Goal: Task Accomplishment & Management: Use online tool/utility

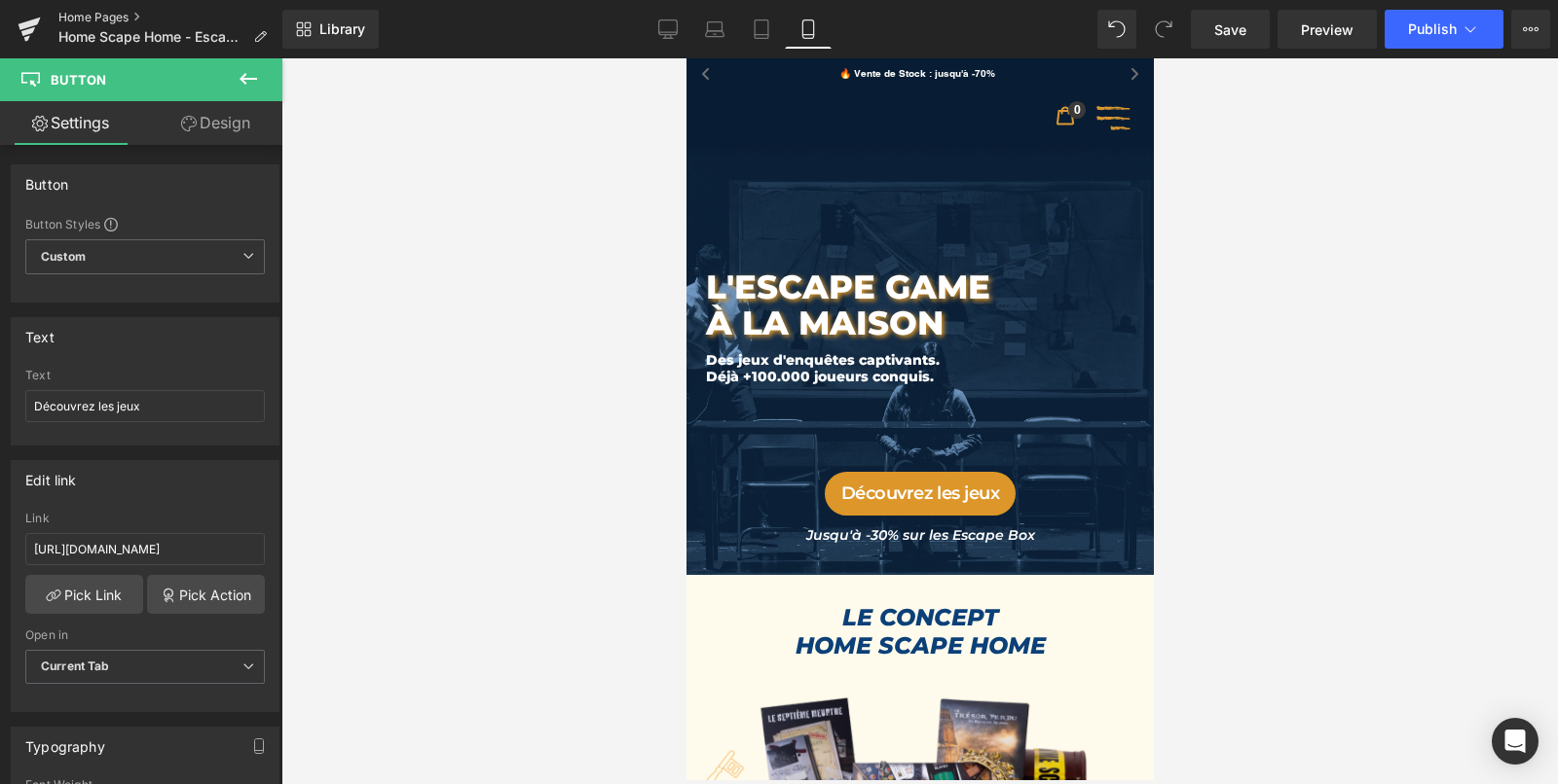
scroll to position [8200, 460]
click at [71, 16] on link "Home Pages" at bounding box center [171, 18] width 224 height 16
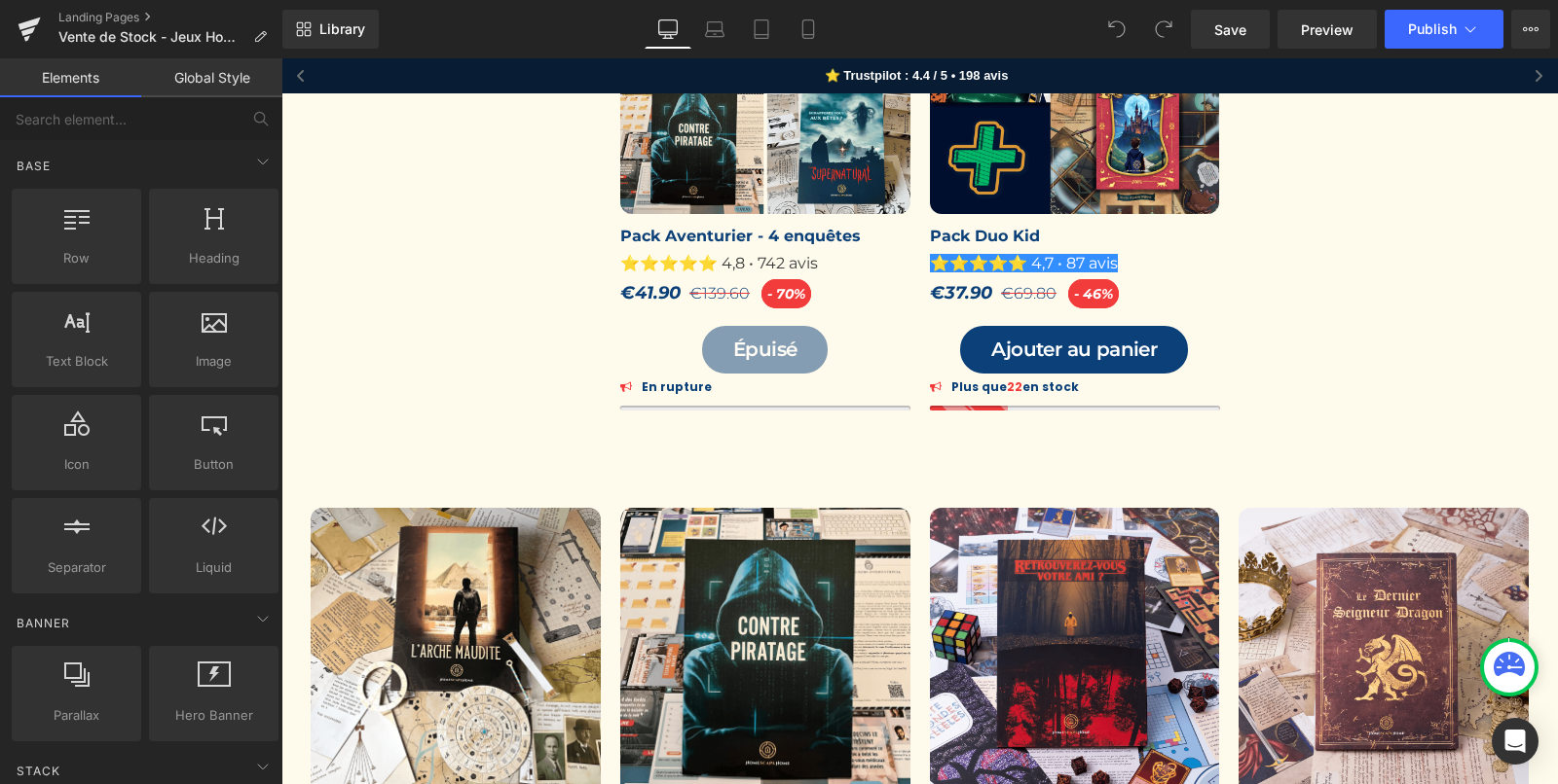
scroll to position [586, 0]
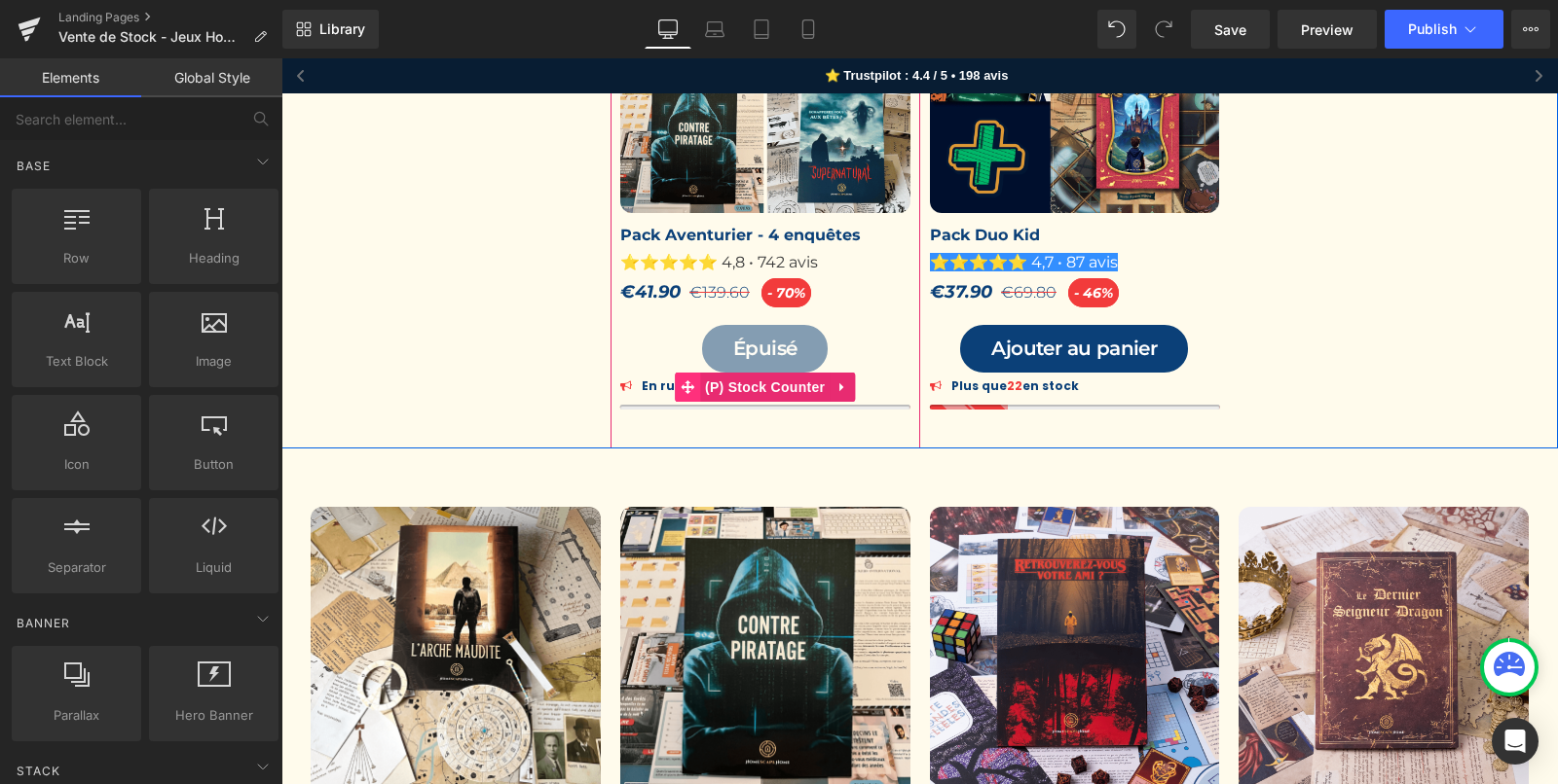
click at [687, 382] on icon at bounding box center [688, 387] width 14 height 15
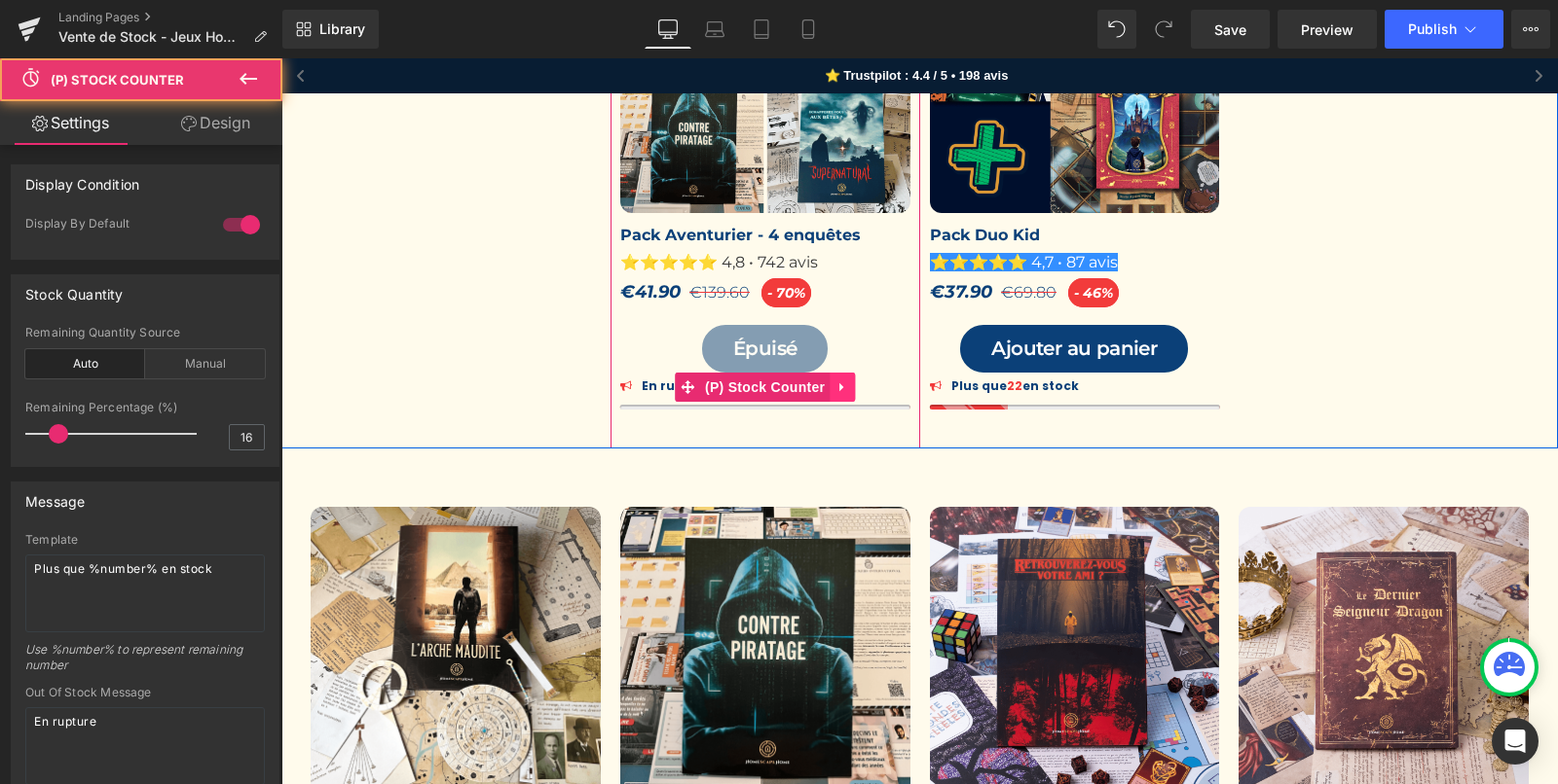
click at [835, 378] on link at bounding box center [841, 387] width 25 height 29
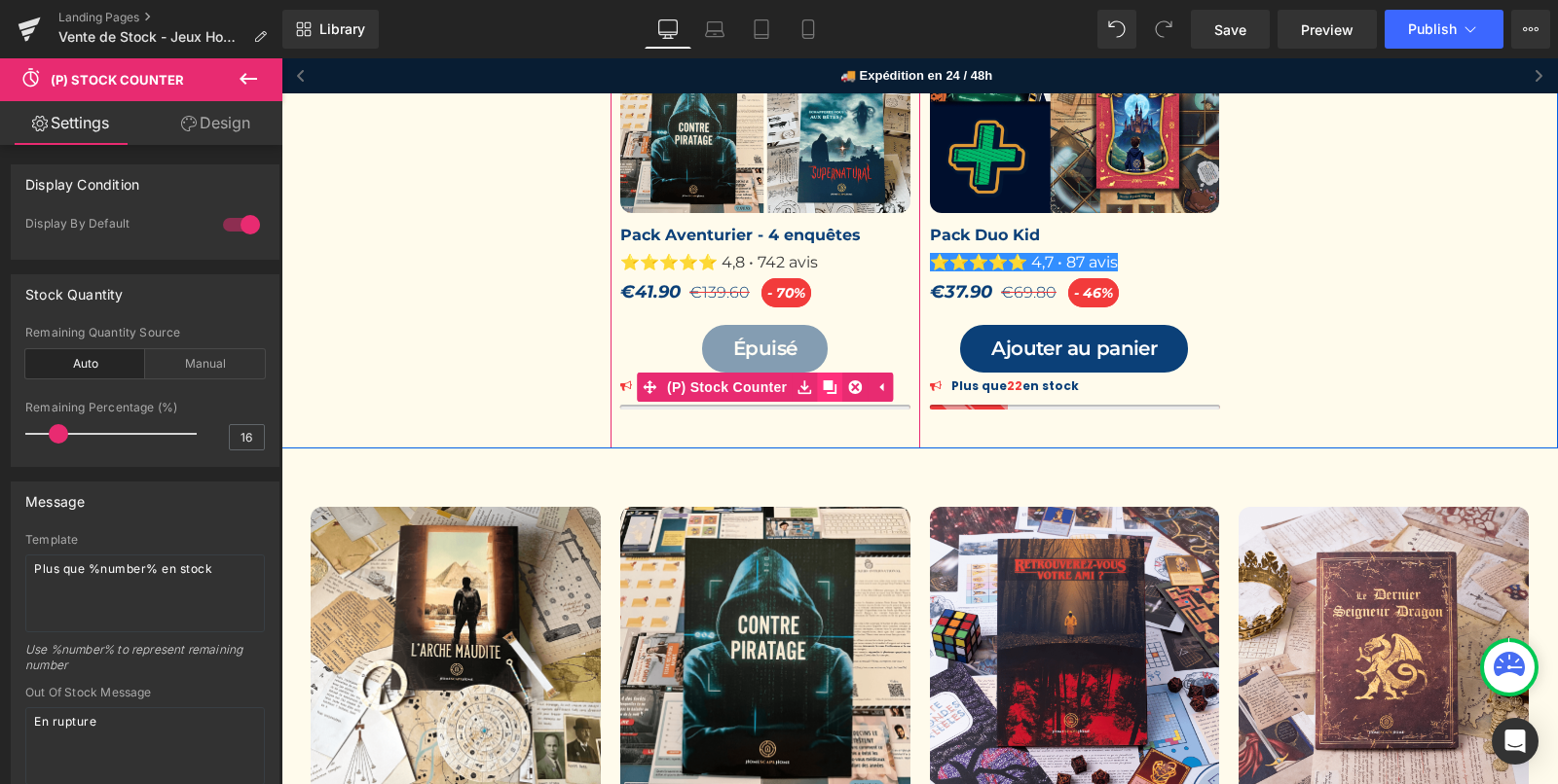
click at [827, 390] on icon at bounding box center [829, 387] width 14 height 15
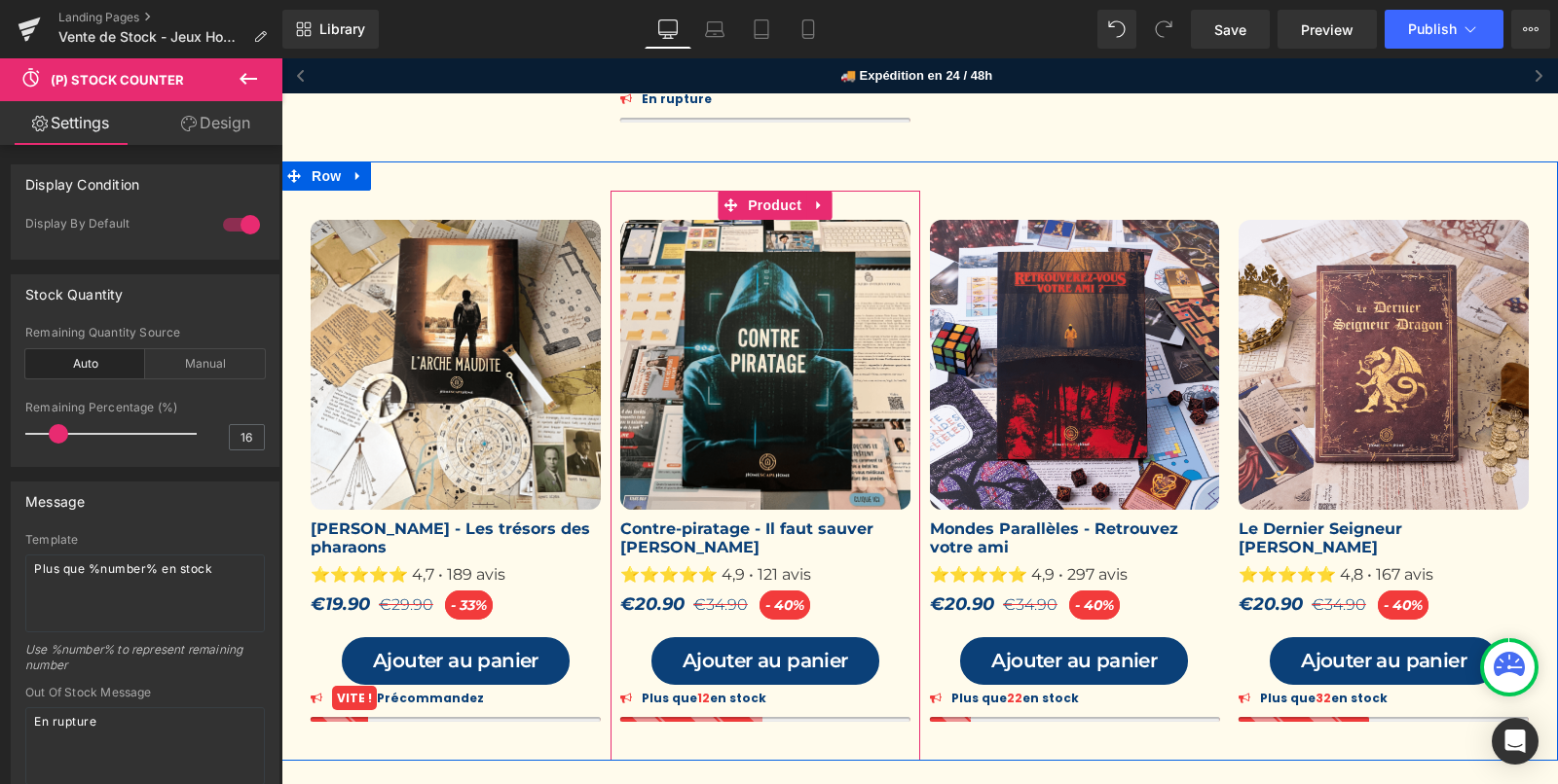
scroll to position [910, 0]
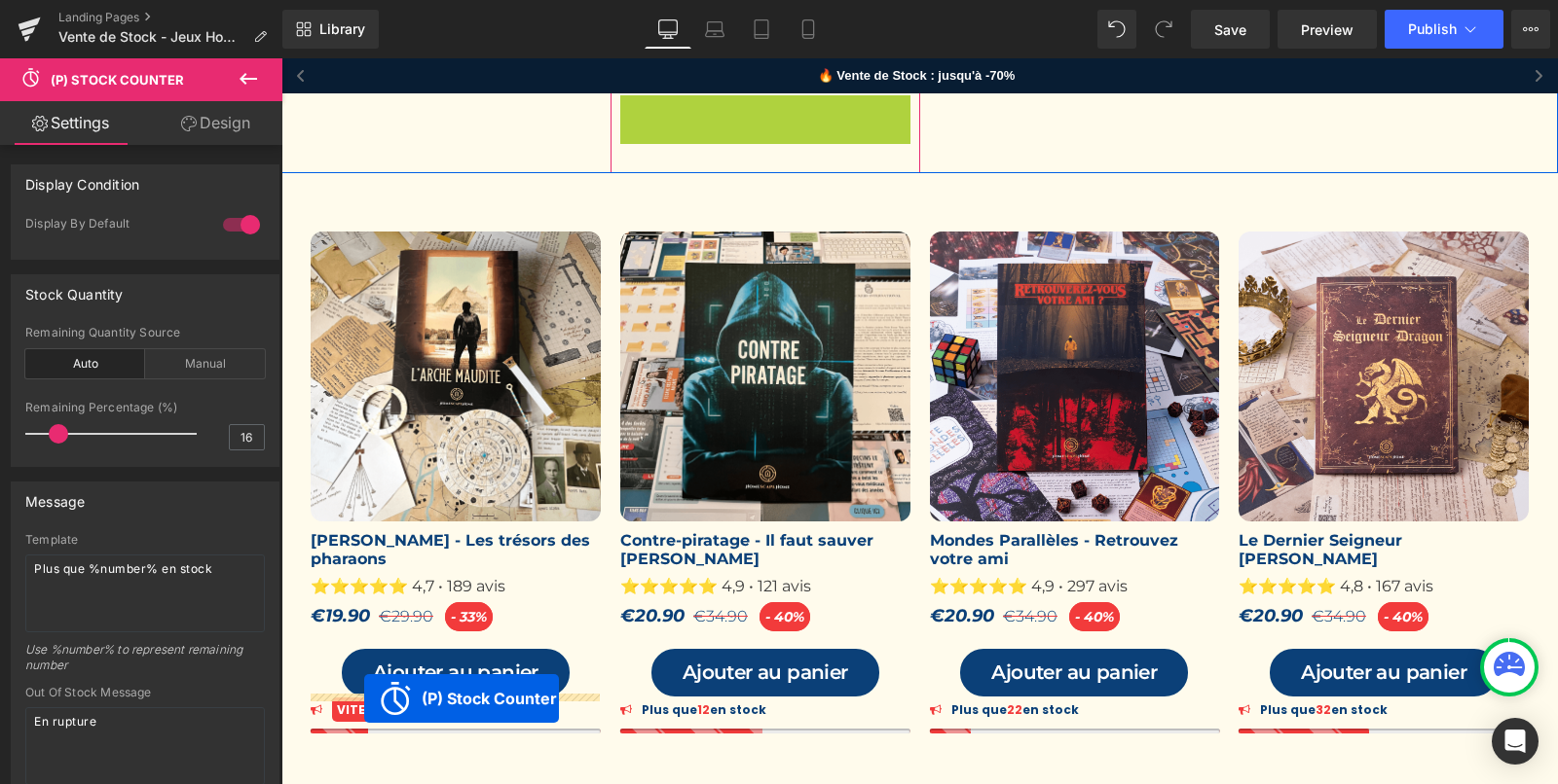
drag, startPoint x: 688, startPoint y: 109, endPoint x: 364, endPoint y: 699, distance: 673.1
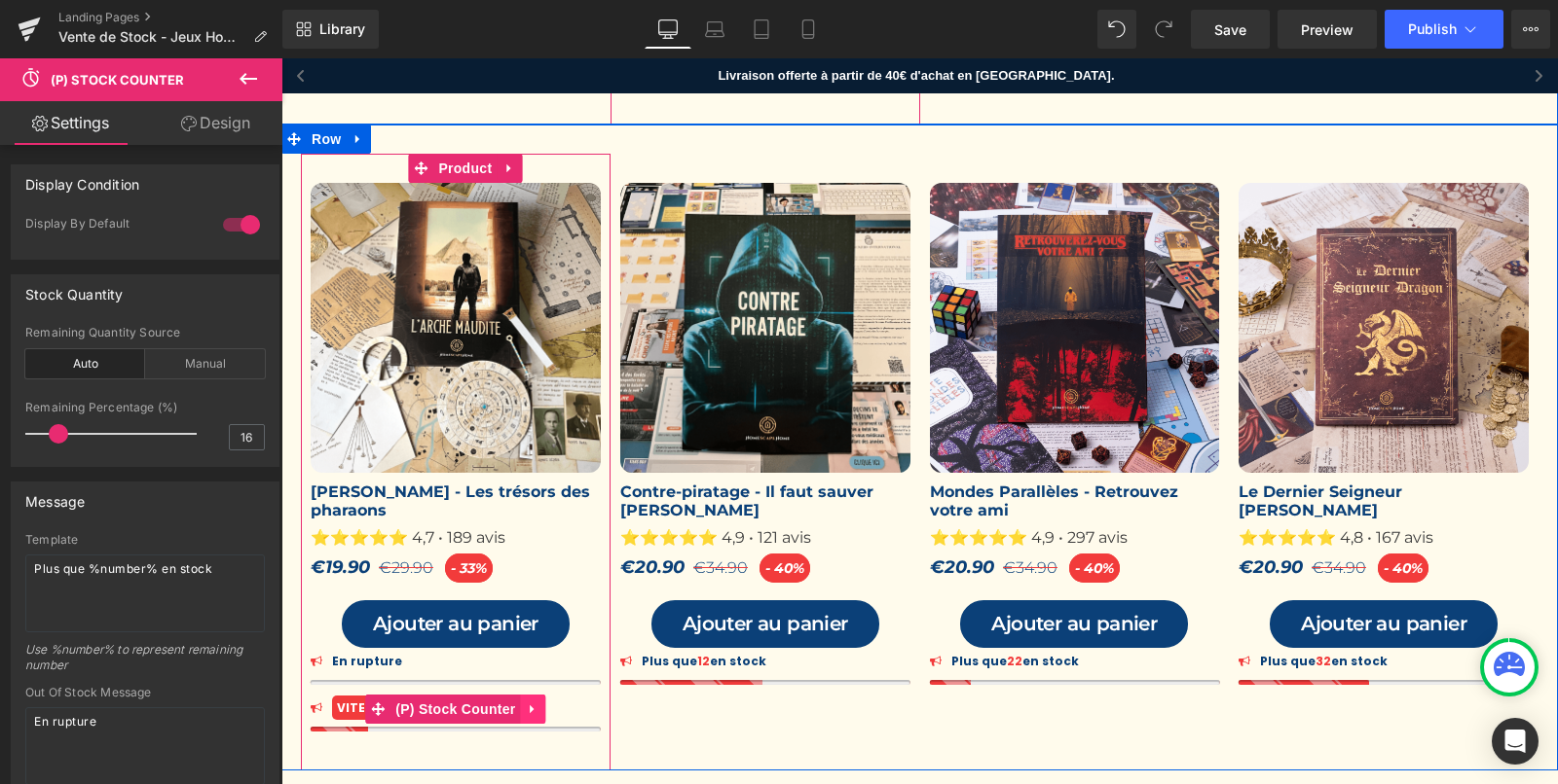
click at [530, 701] on icon at bounding box center [534, 708] width 14 height 15
click at [542, 703] on icon at bounding box center [547, 709] width 14 height 14
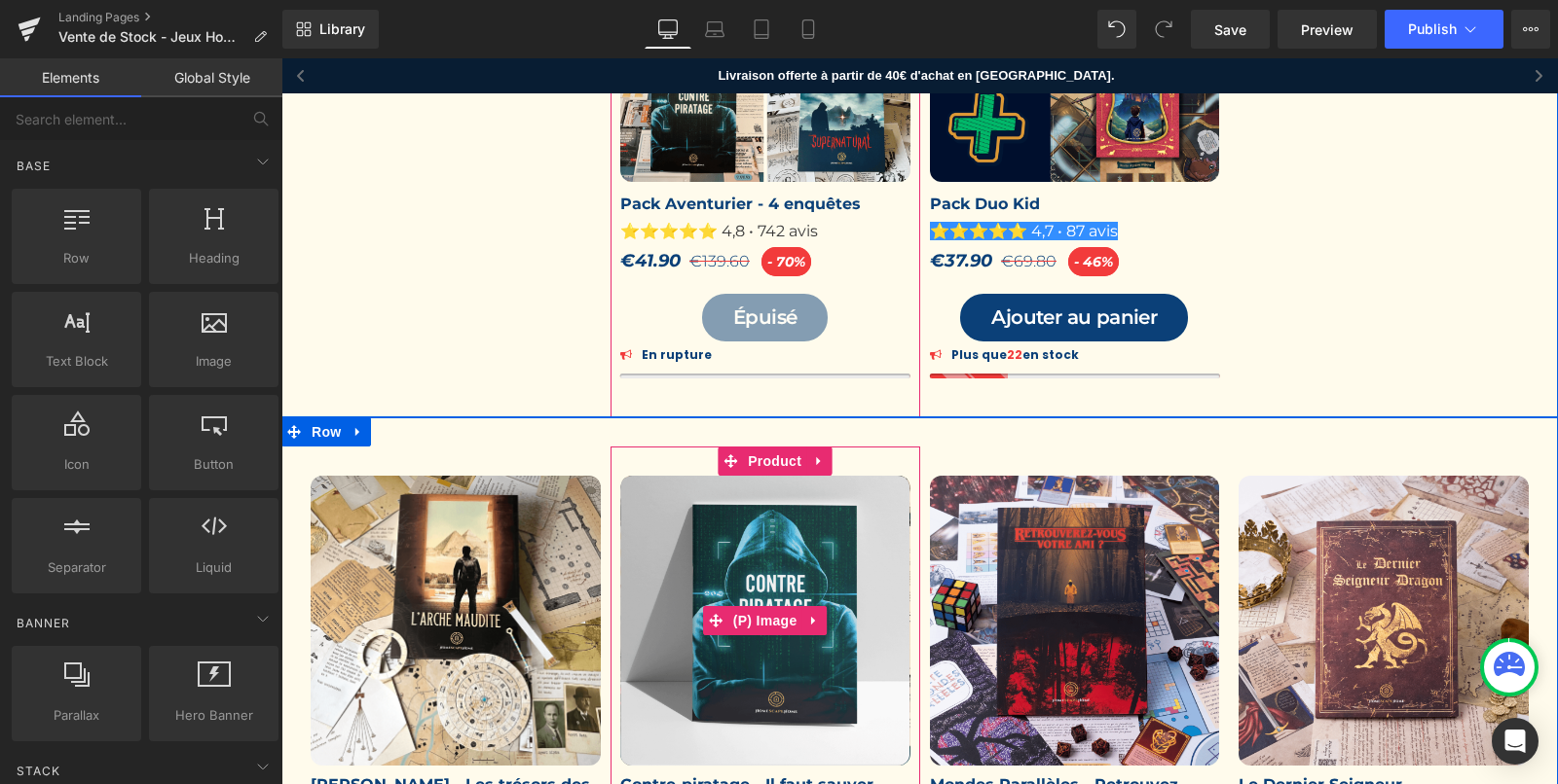
scroll to position [606, 0]
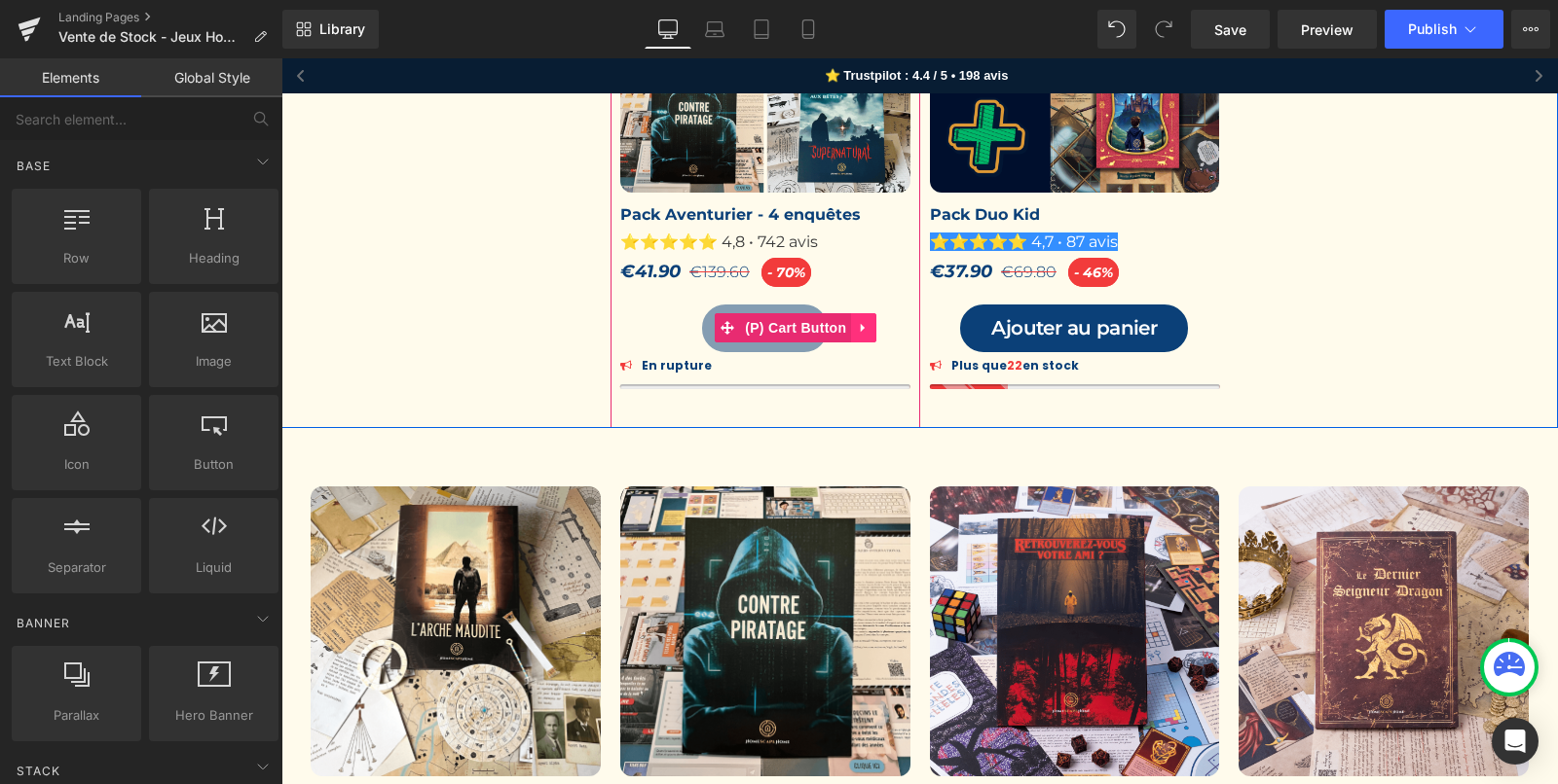
click at [861, 321] on icon at bounding box center [864, 328] width 14 height 15
click at [848, 328] on icon at bounding box center [851, 328] width 14 height 14
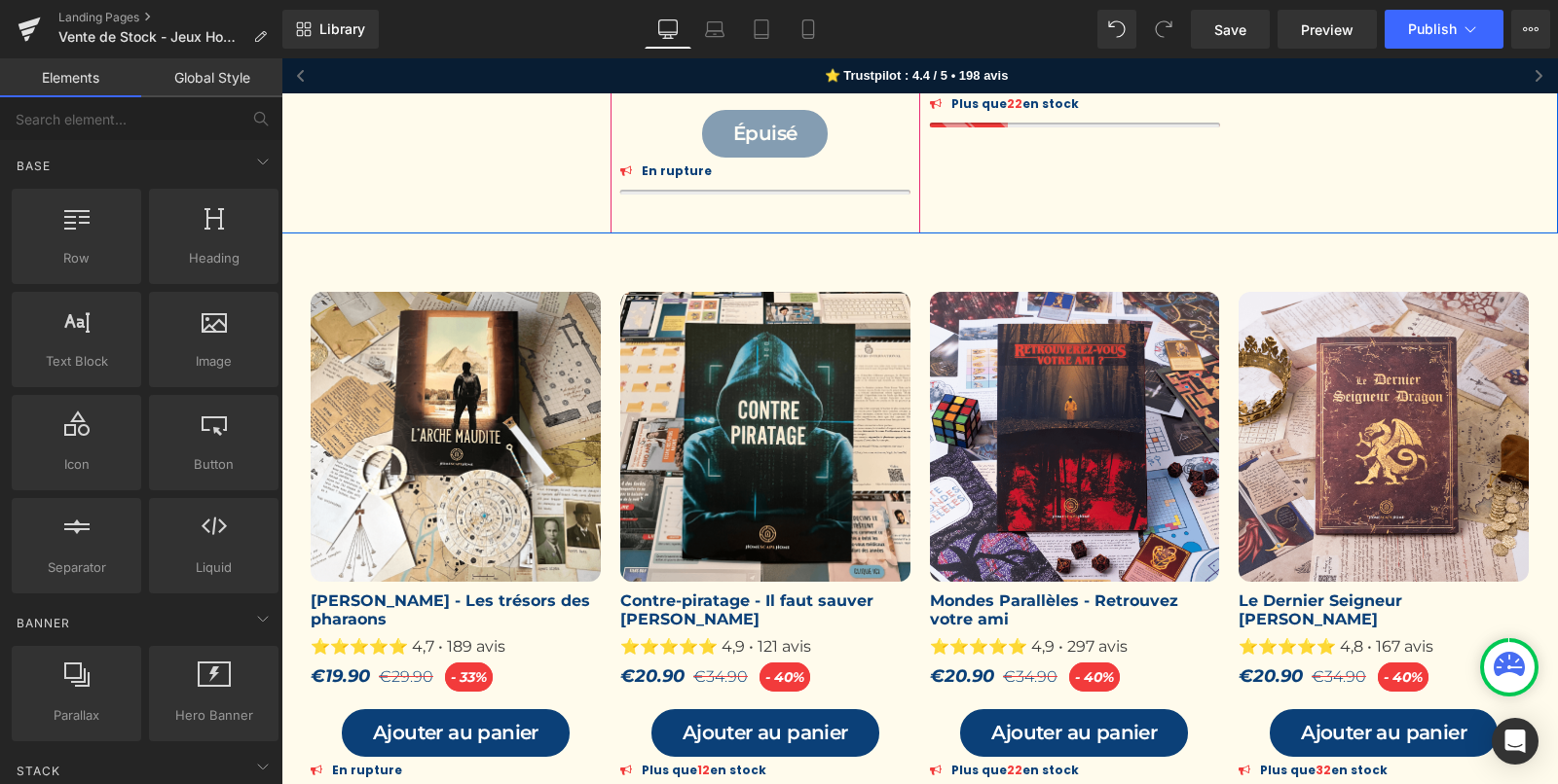
scroll to position [880, 0]
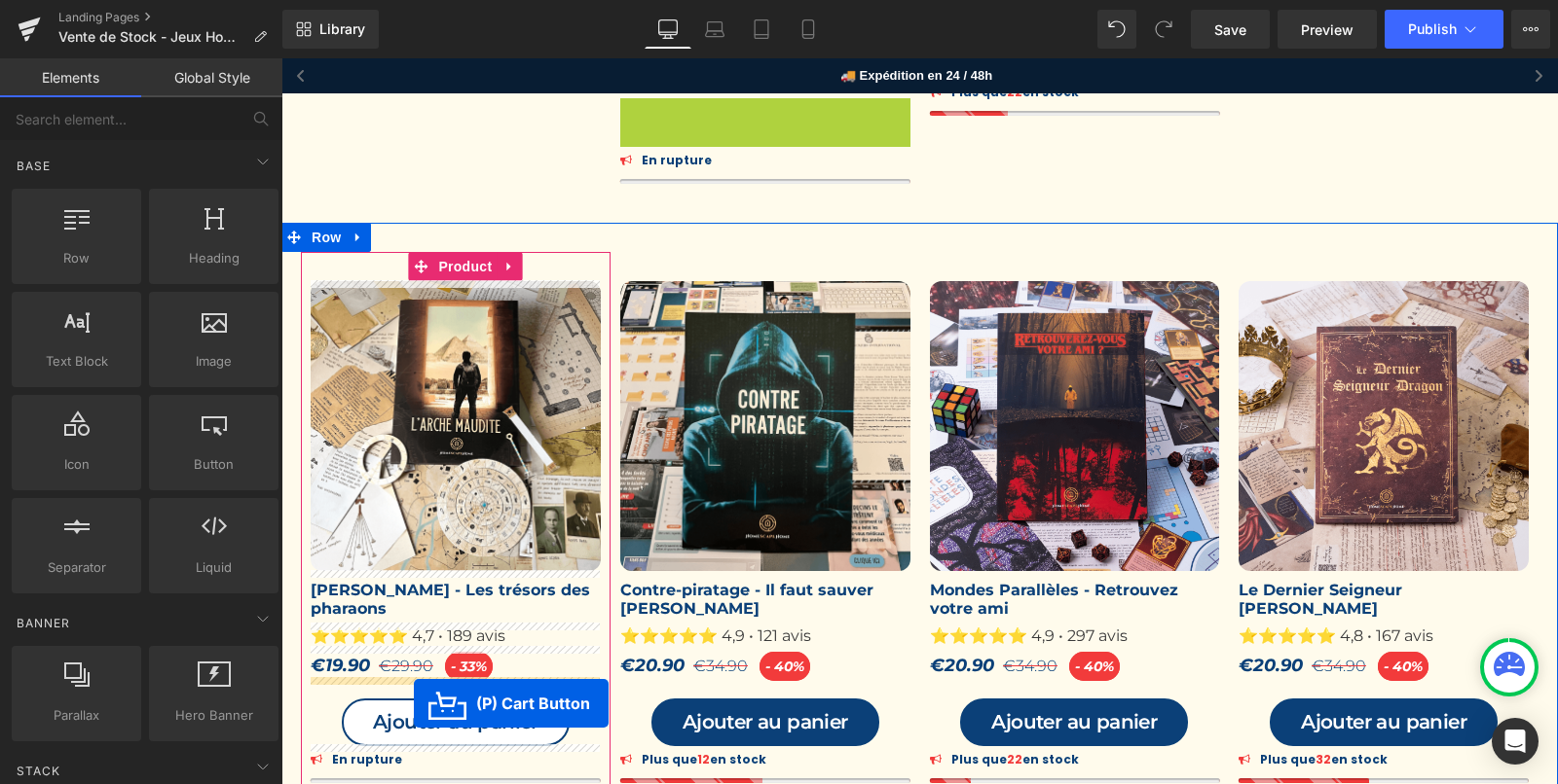
drag, startPoint x: 724, startPoint y: 119, endPoint x: 414, endPoint y: 702, distance: 660.3
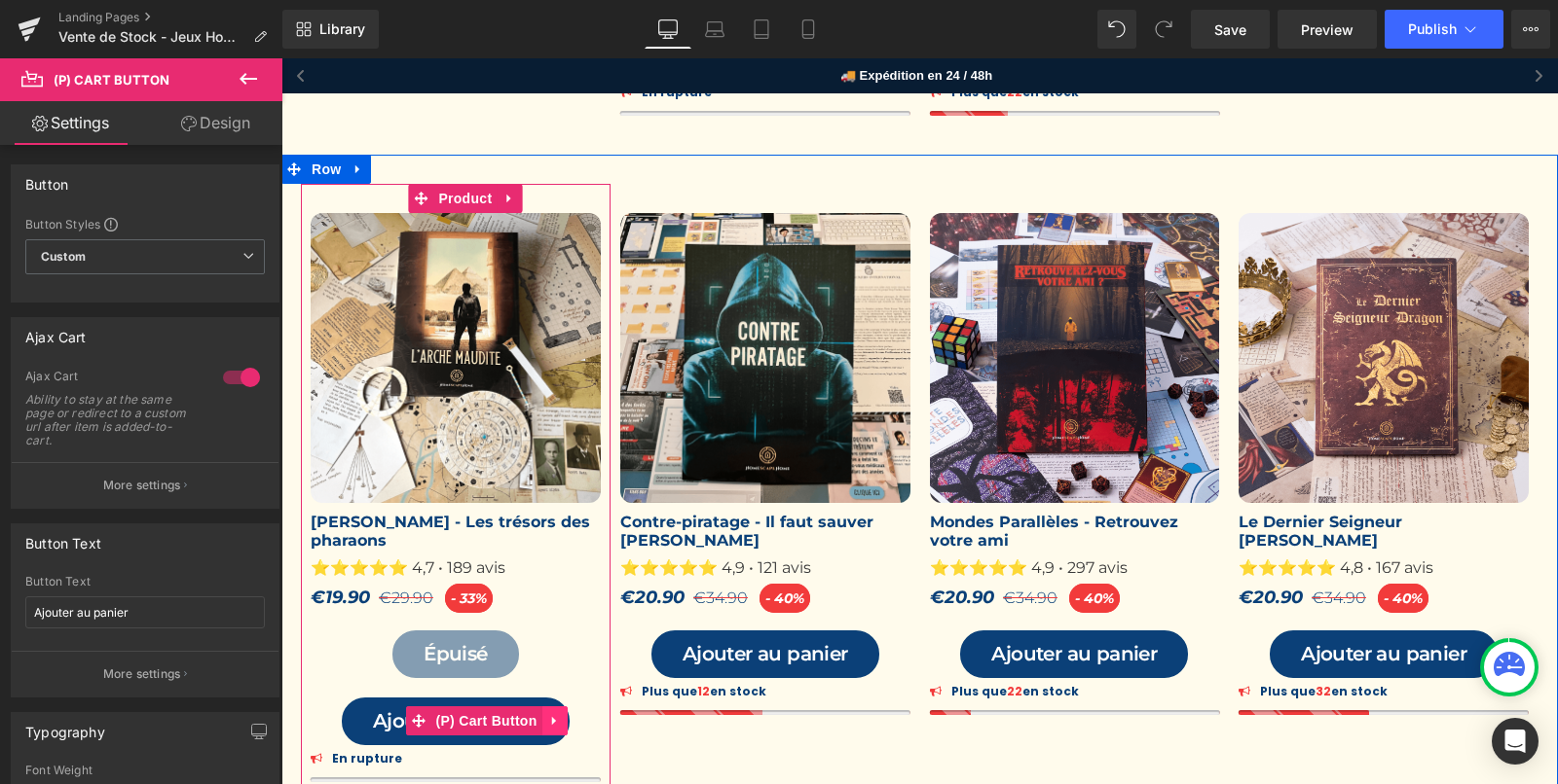
click at [551, 722] on icon at bounding box center [555, 721] width 14 height 15
click at [562, 719] on icon at bounding box center [568, 721] width 14 height 15
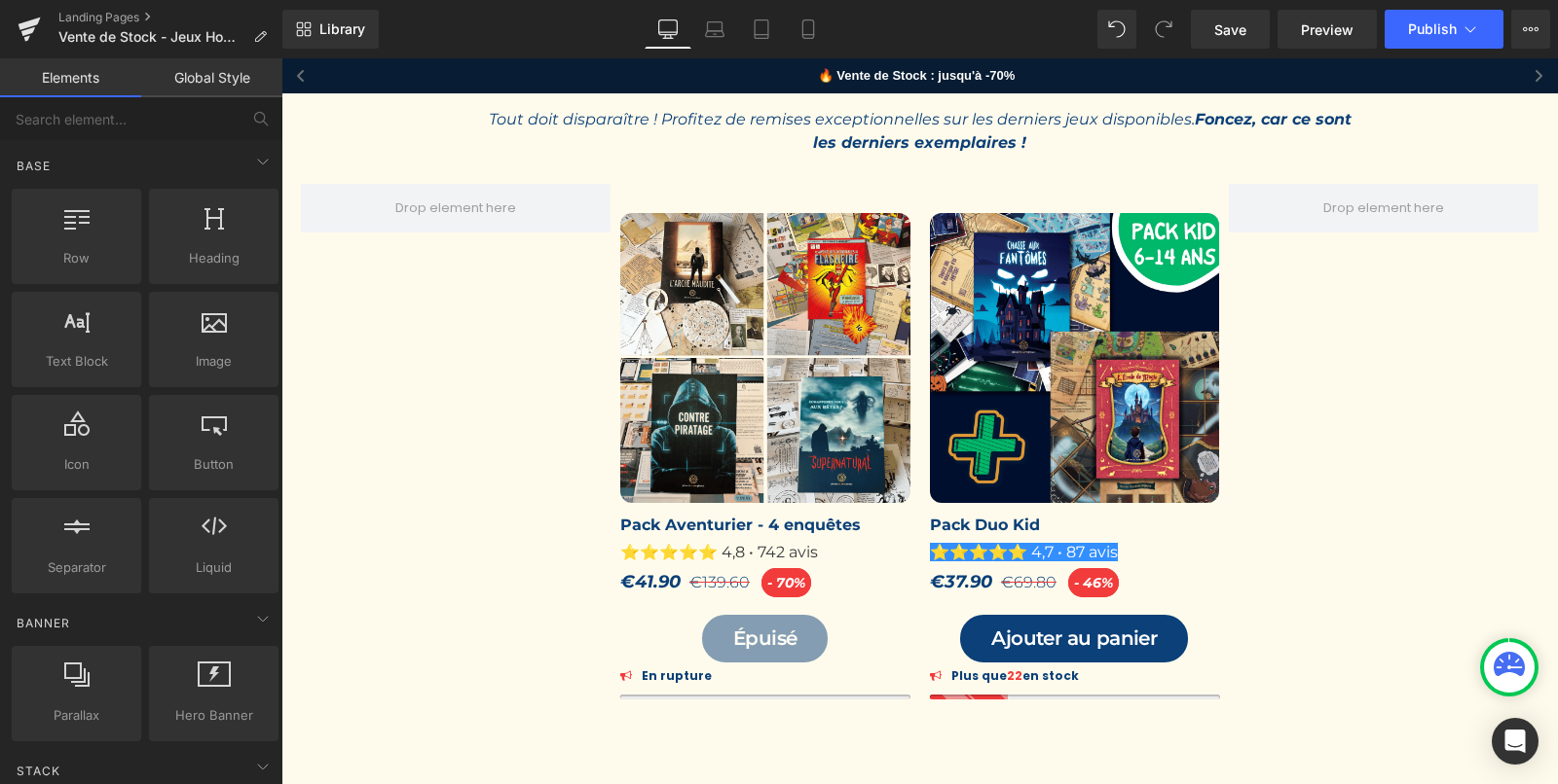
scroll to position [306, 0]
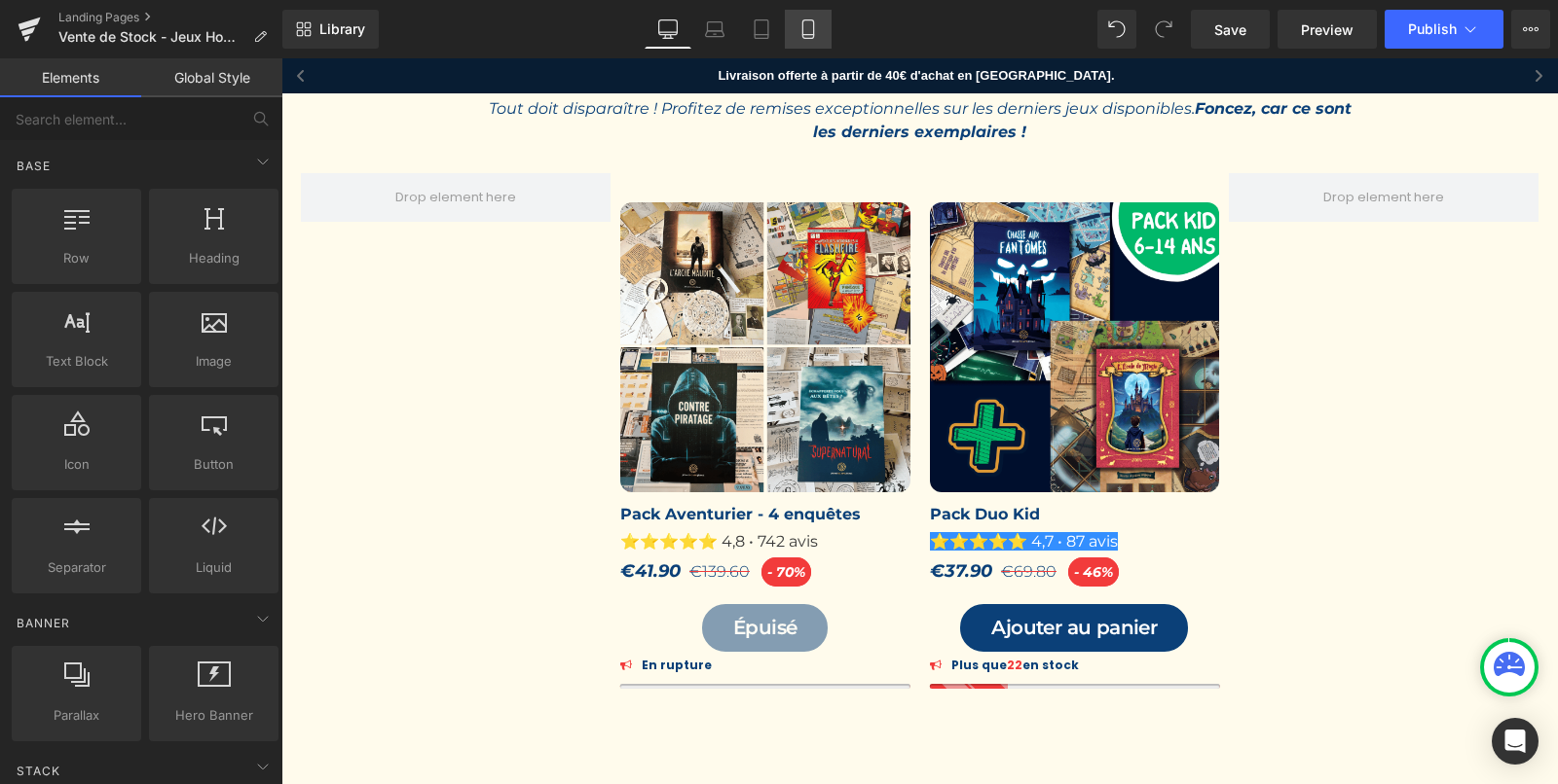
click at [793, 32] on link "Mobile" at bounding box center [807, 29] width 47 height 39
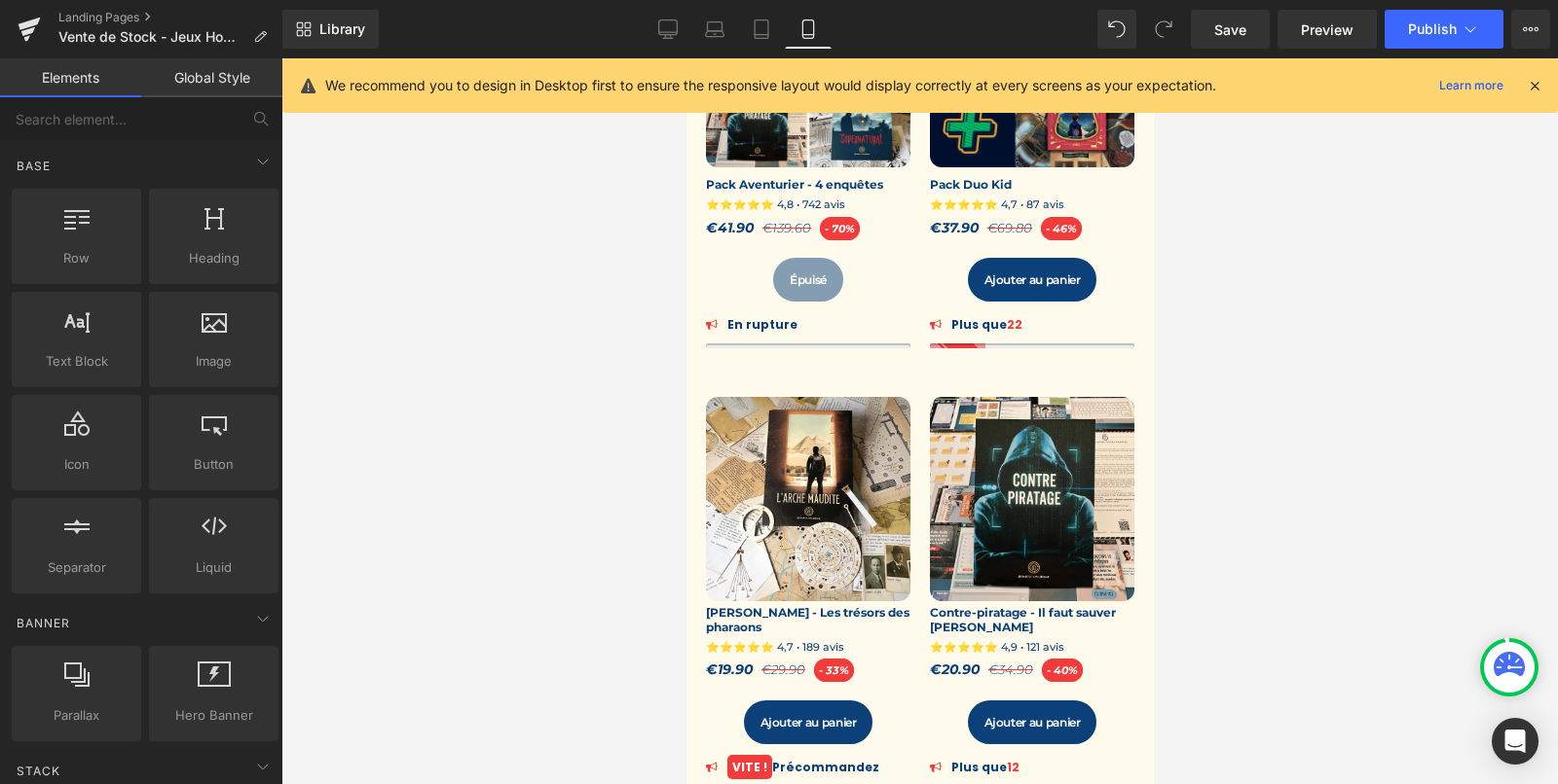
scroll to position [406, 0]
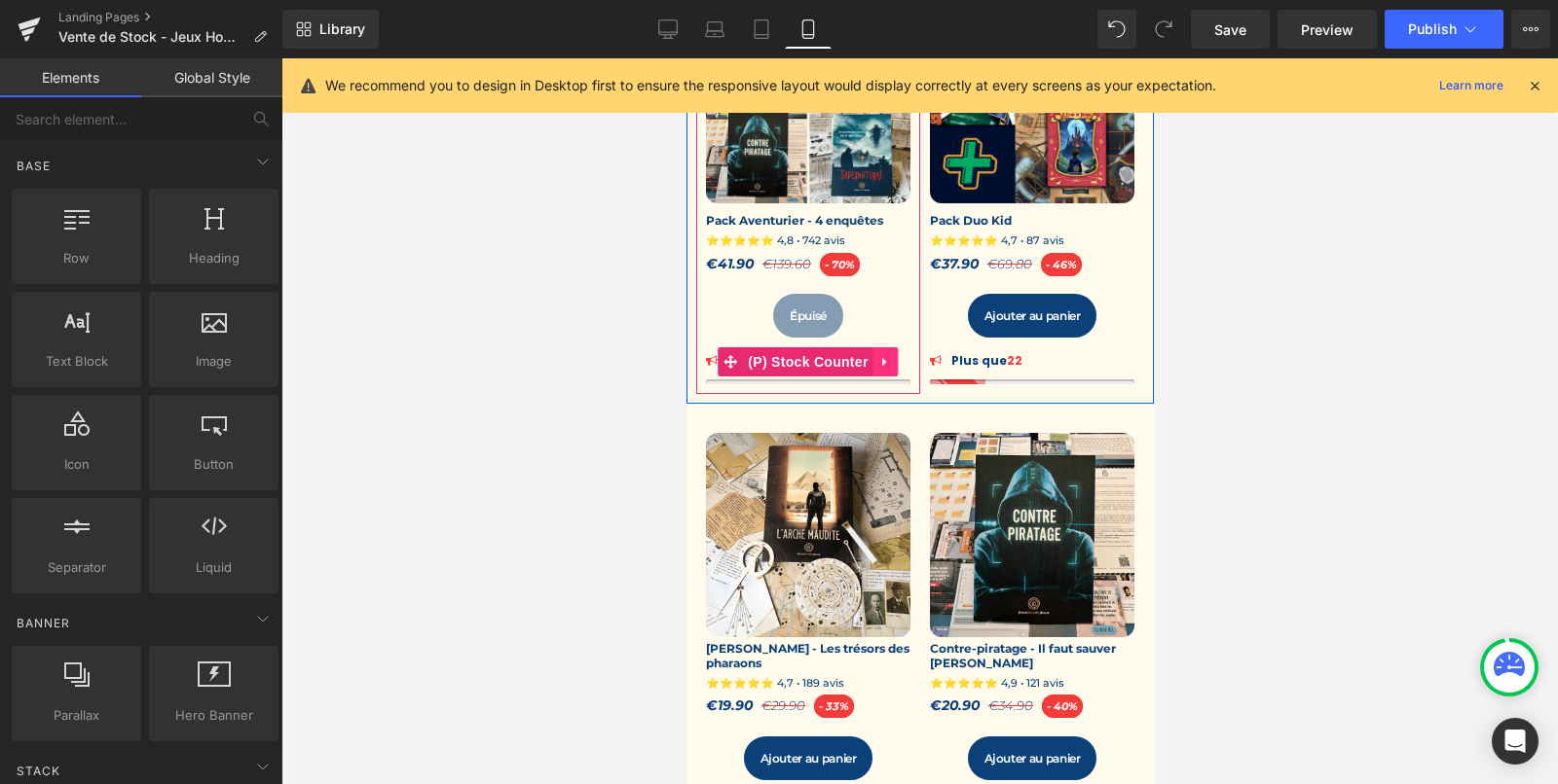
click at [882, 365] on icon at bounding box center [885, 362] width 14 height 15
click at [870, 365] on icon at bounding box center [872, 362] width 14 height 14
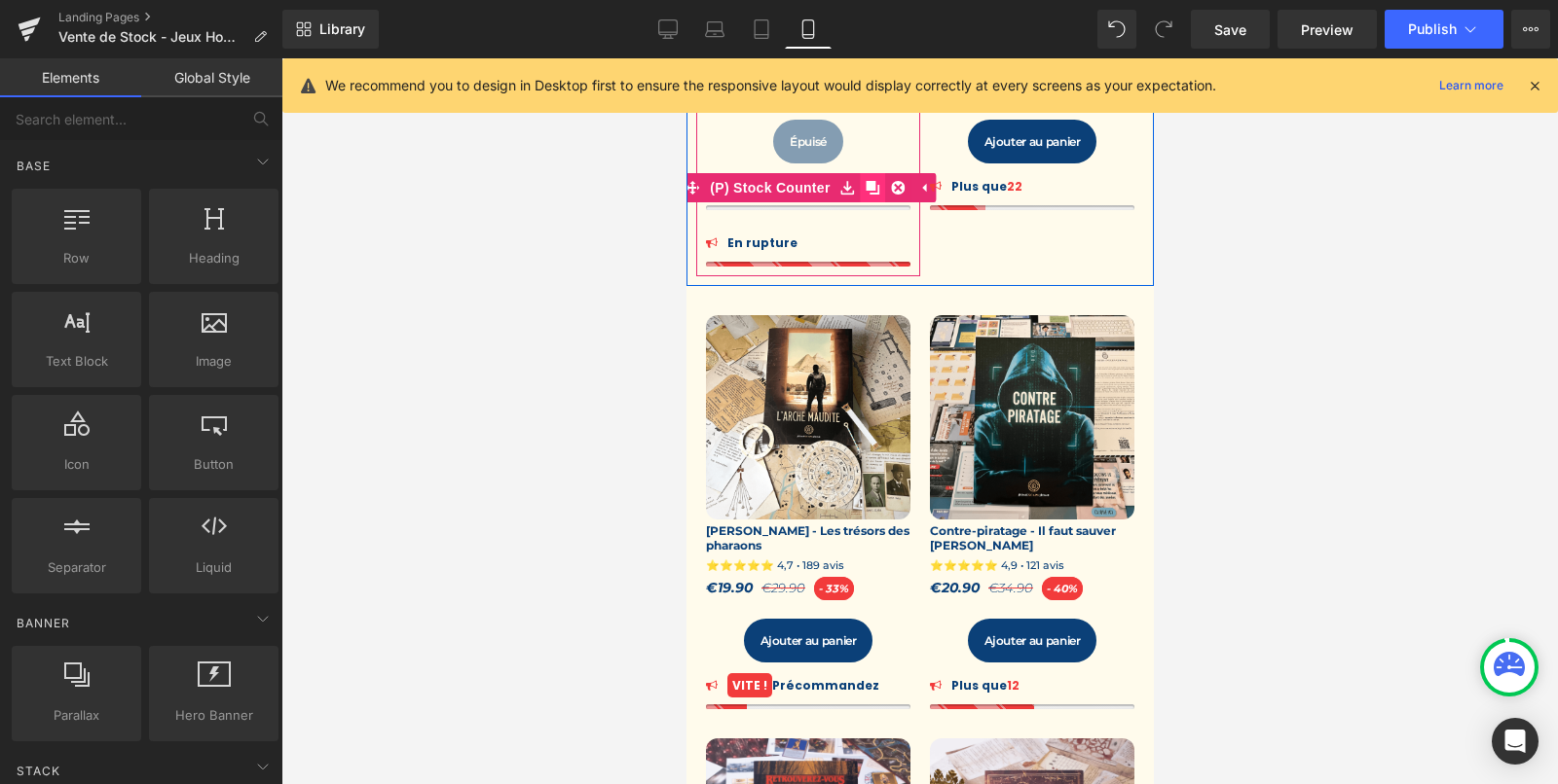
scroll to position [585, 0]
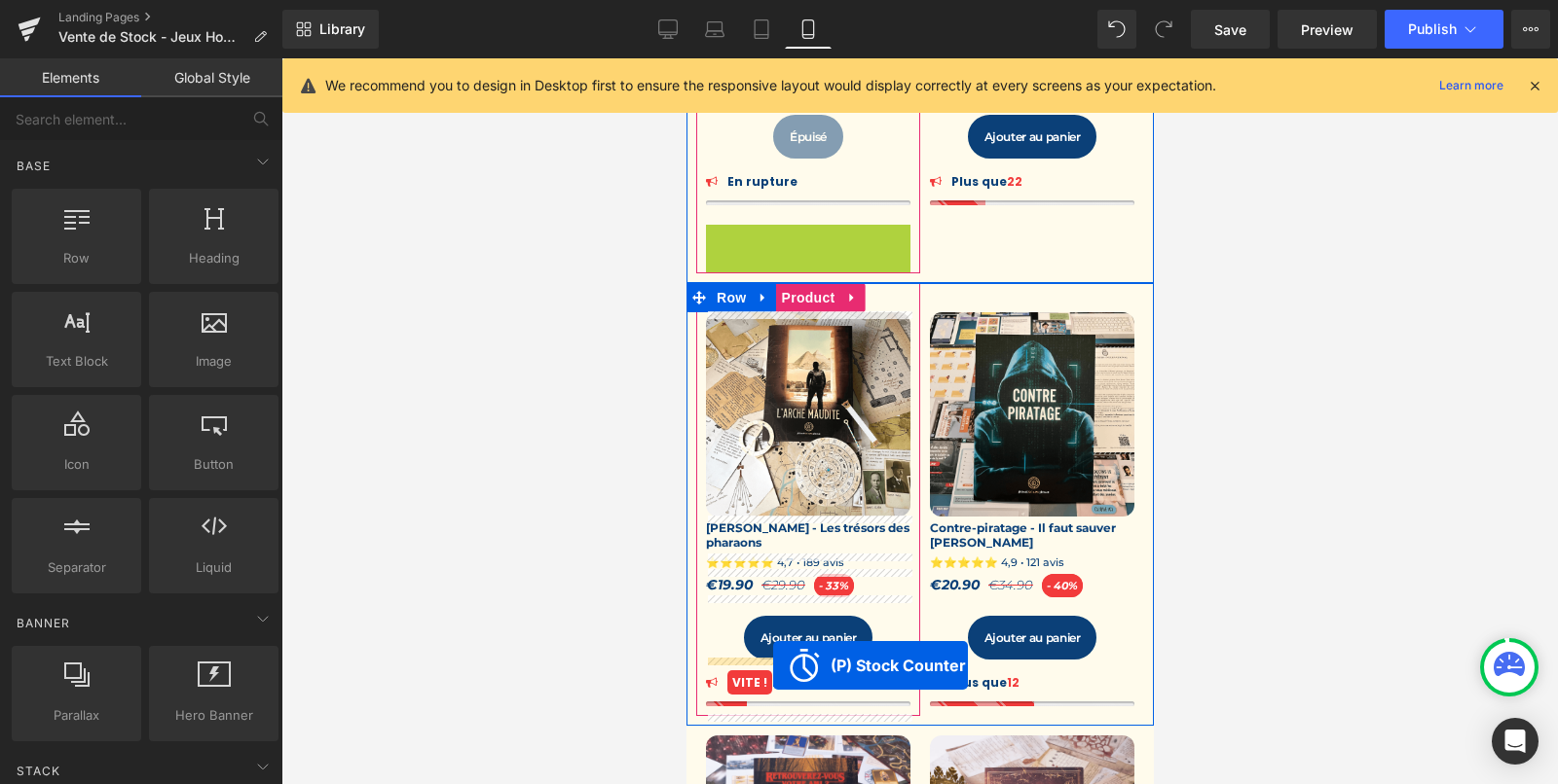
drag, startPoint x: 727, startPoint y: 236, endPoint x: 774, endPoint y: 665, distance: 431.6
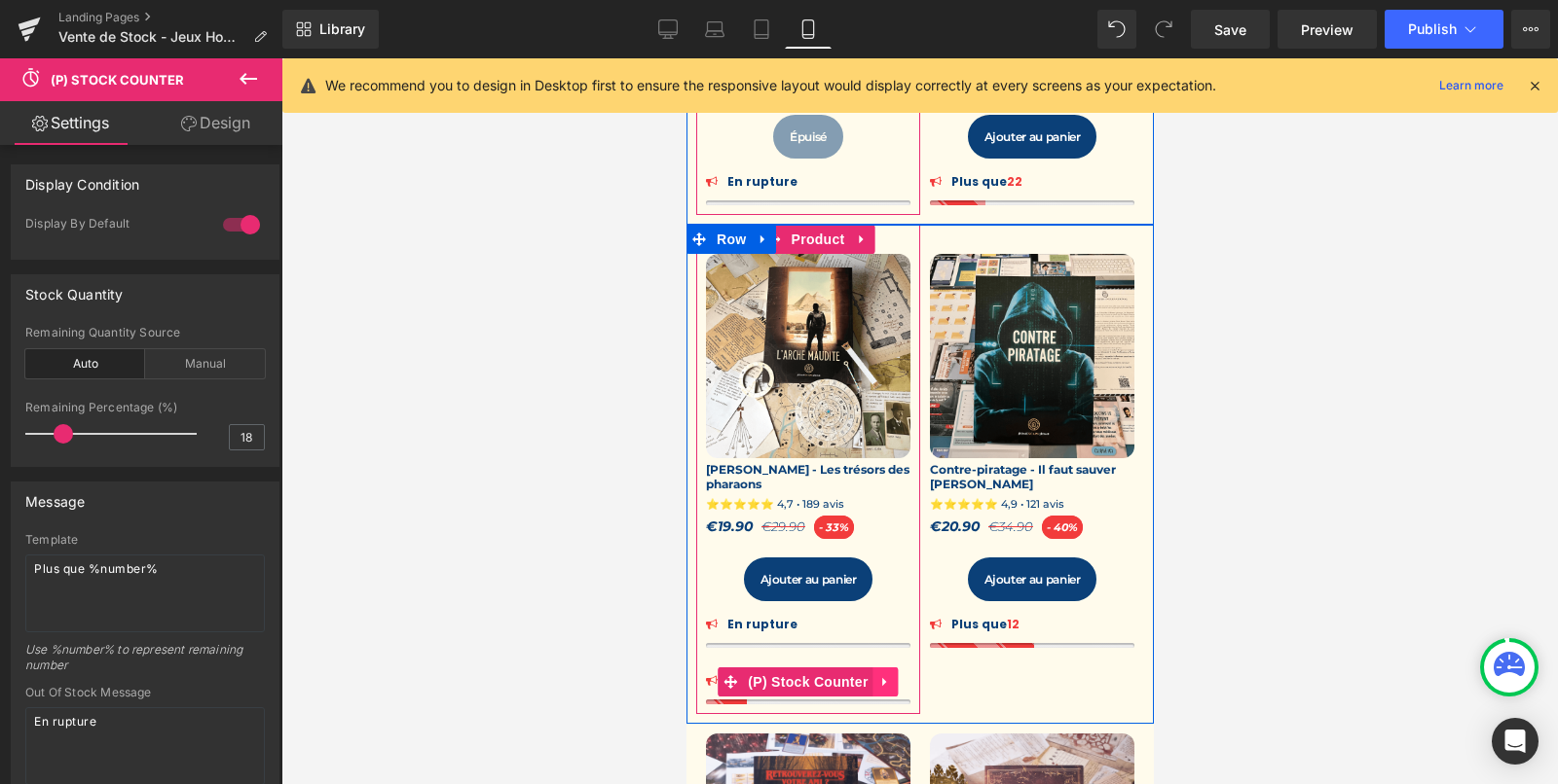
click at [886, 678] on icon at bounding box center [885, 681] width 14 height 15
click at [892, 678] on icon at bounding box center [898, 681] width 14 height 15
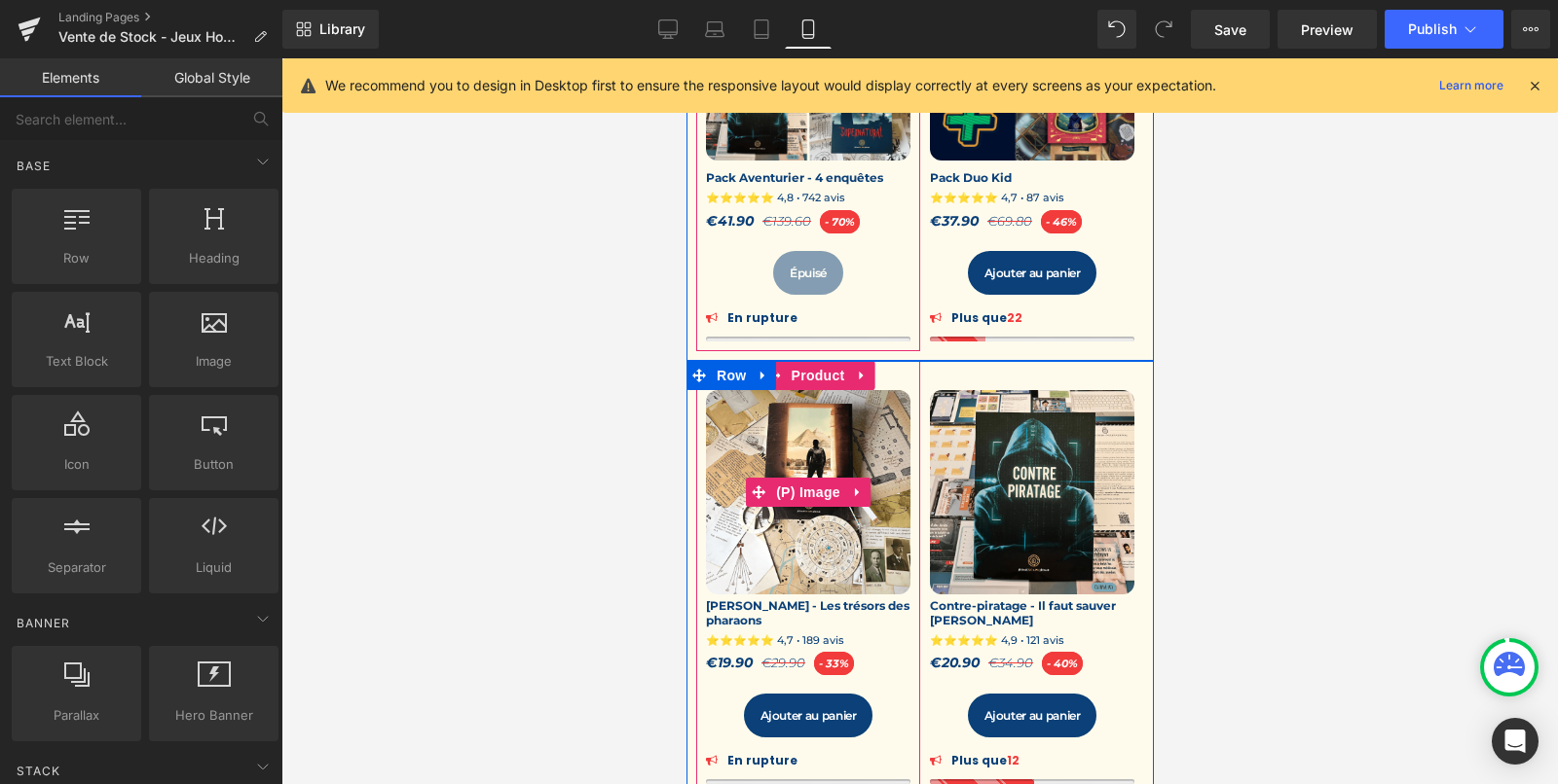
scroll to position [404, 0]
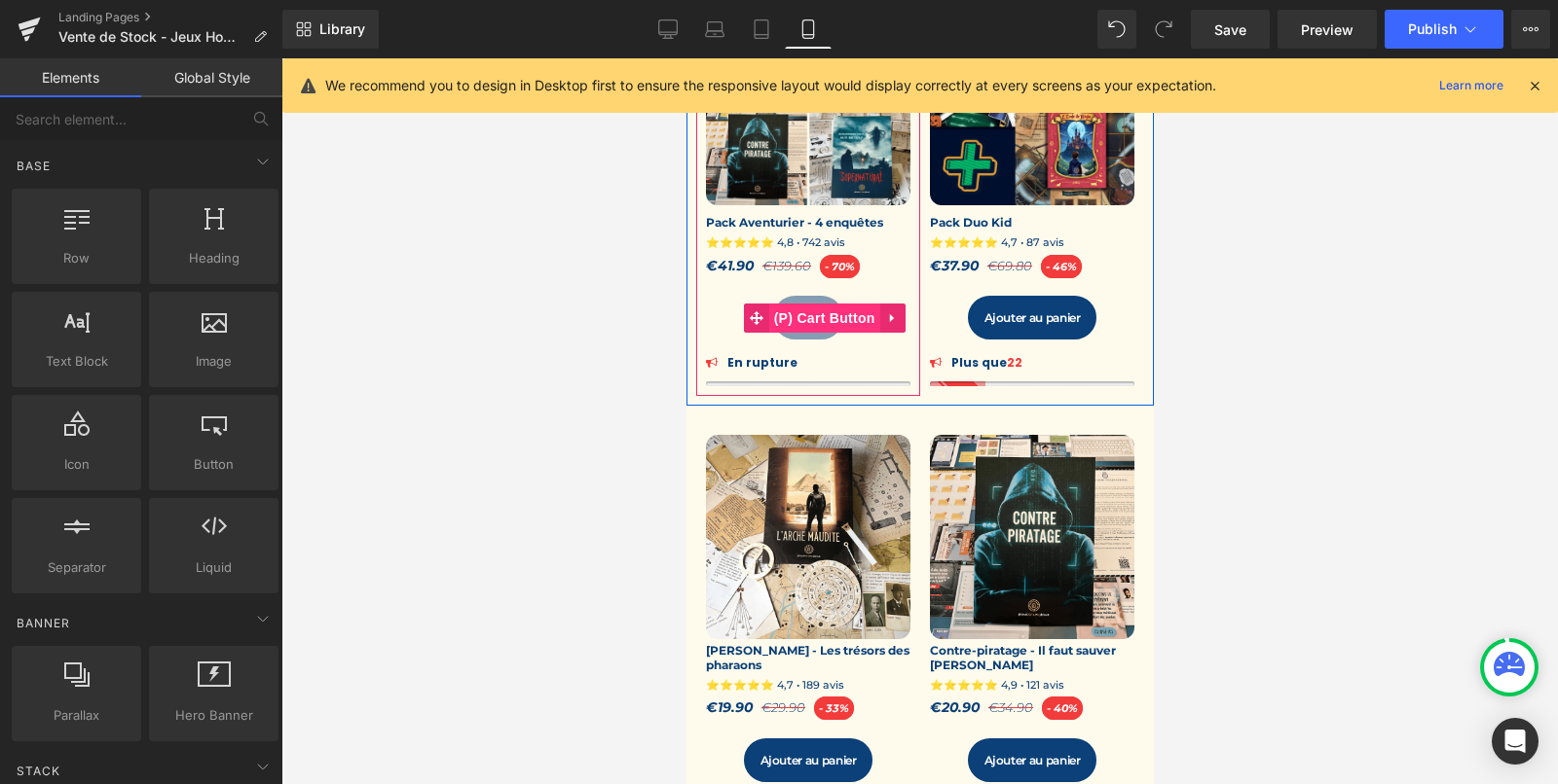
click at [807, 320] on span "(P) Cart Button" at bounding box center [823, 317] width 111 height 29
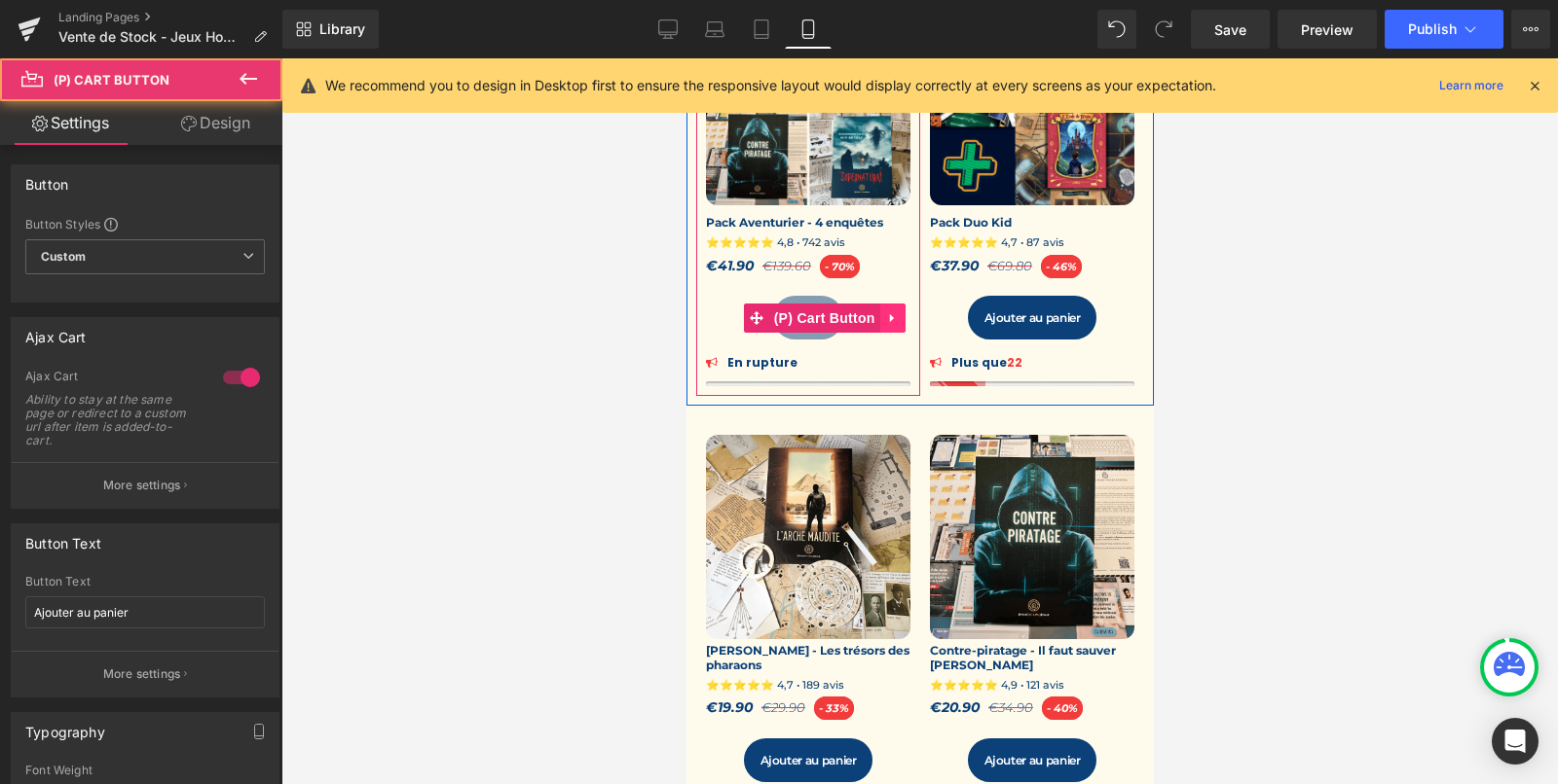
click at [886, 320] on icon at bounding box center [892, 317] width 14 height 15
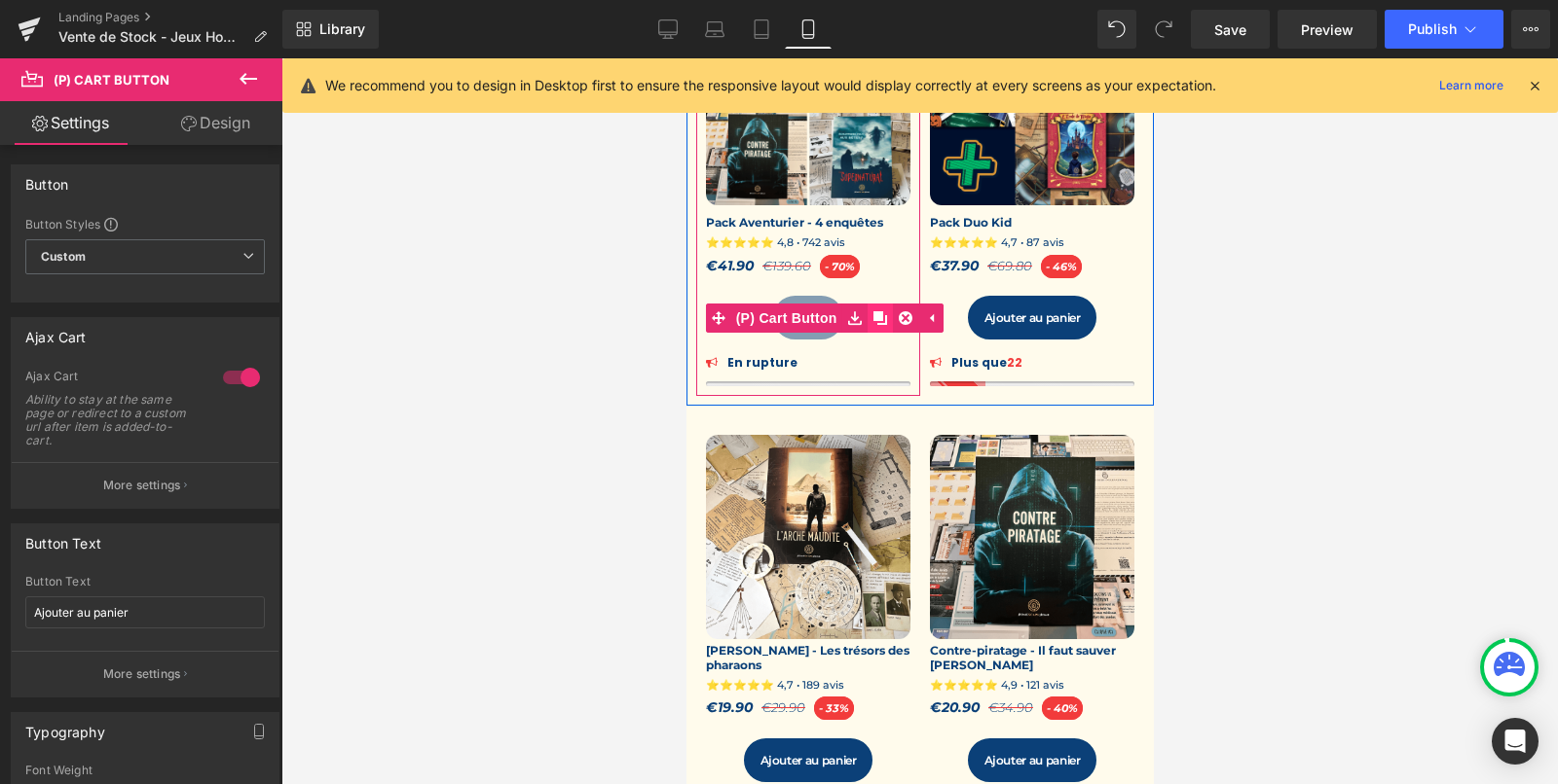
click at [878, 318] on icon at bounding box center [879, 317] width 14 height 15
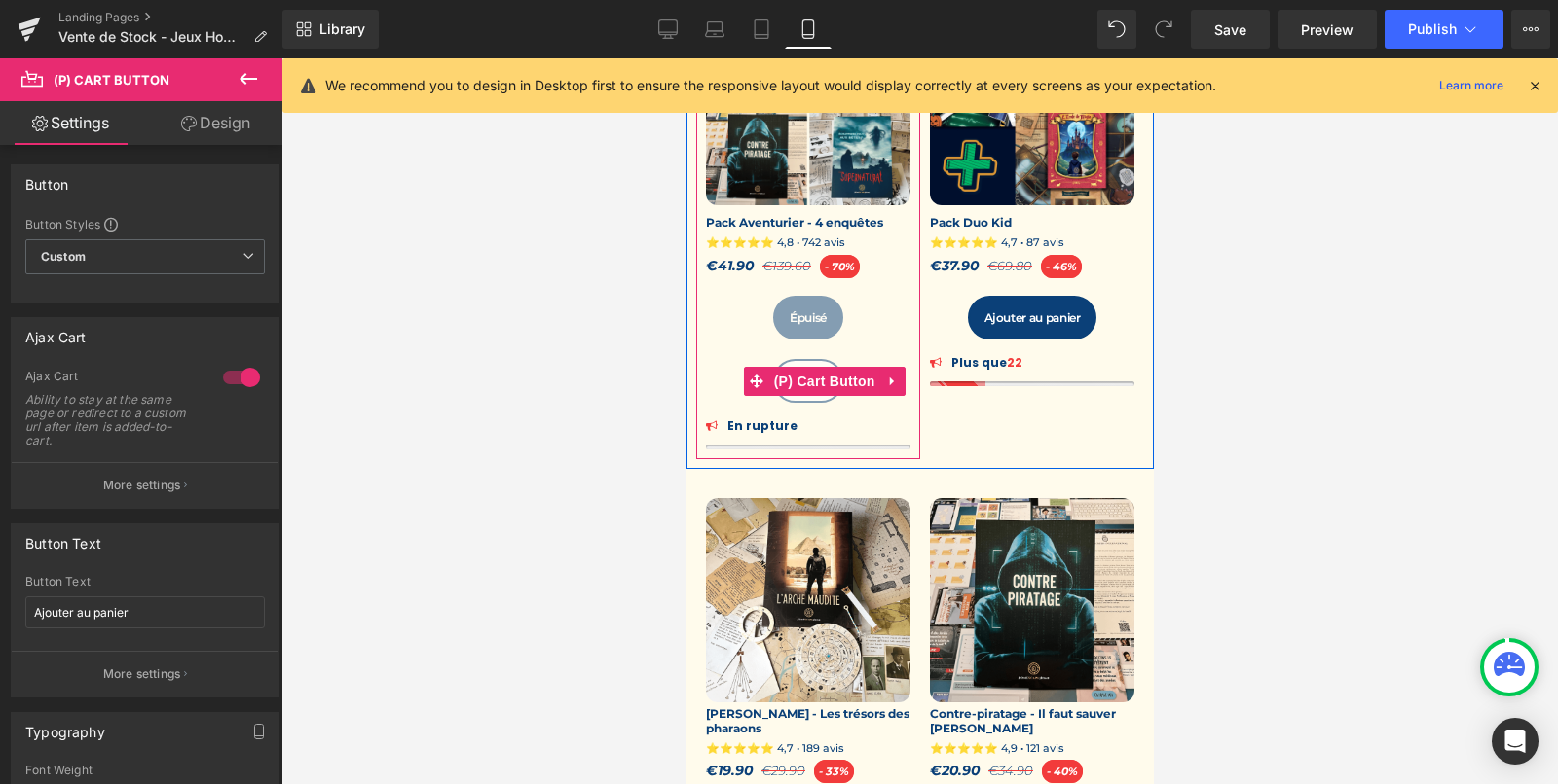
scroll to position [540, 0]
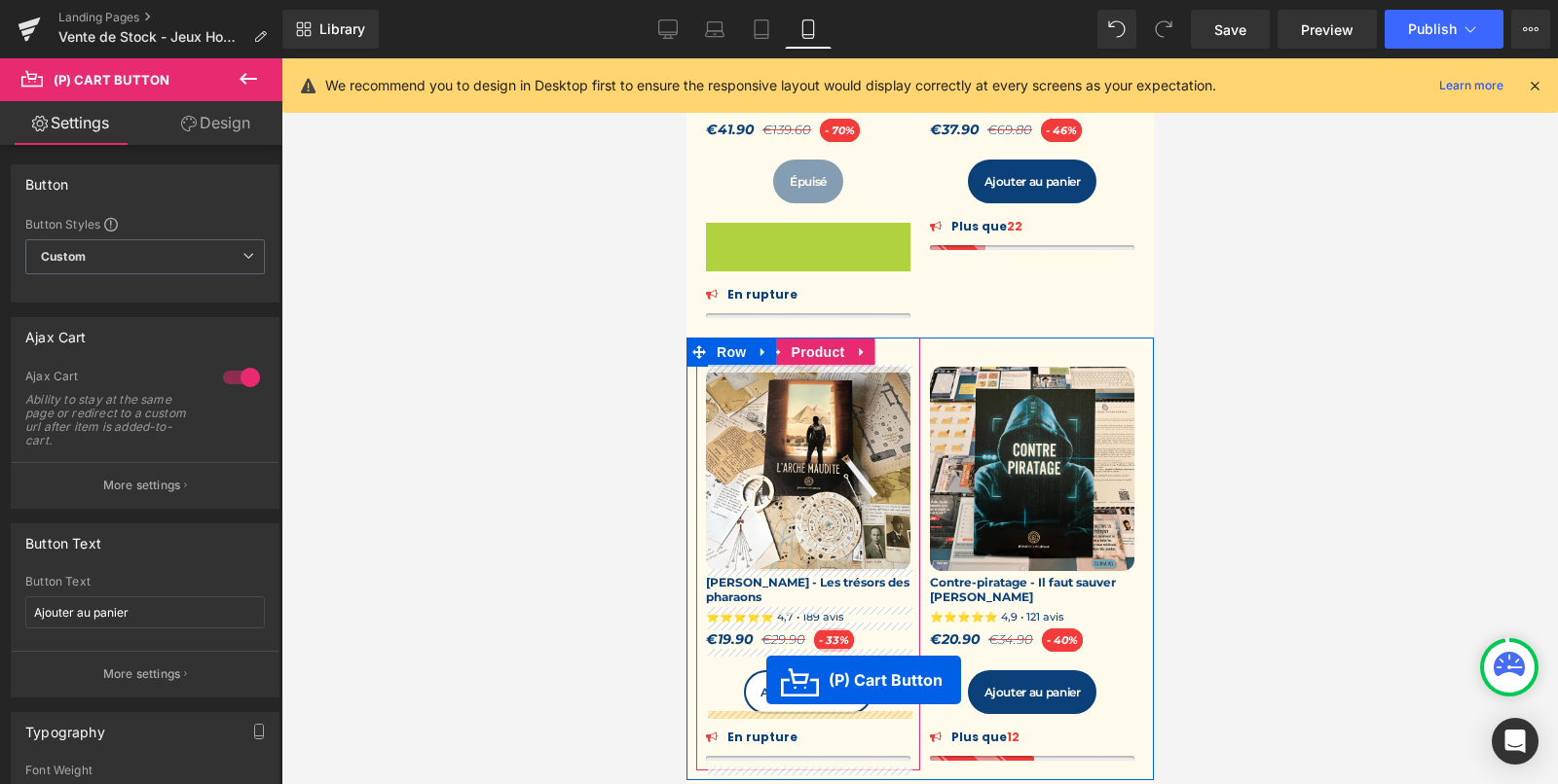
drag, startPoint x: 755, startPoint y: 243, endPoint x: 766, endPoint y: 679, distance: 436.1
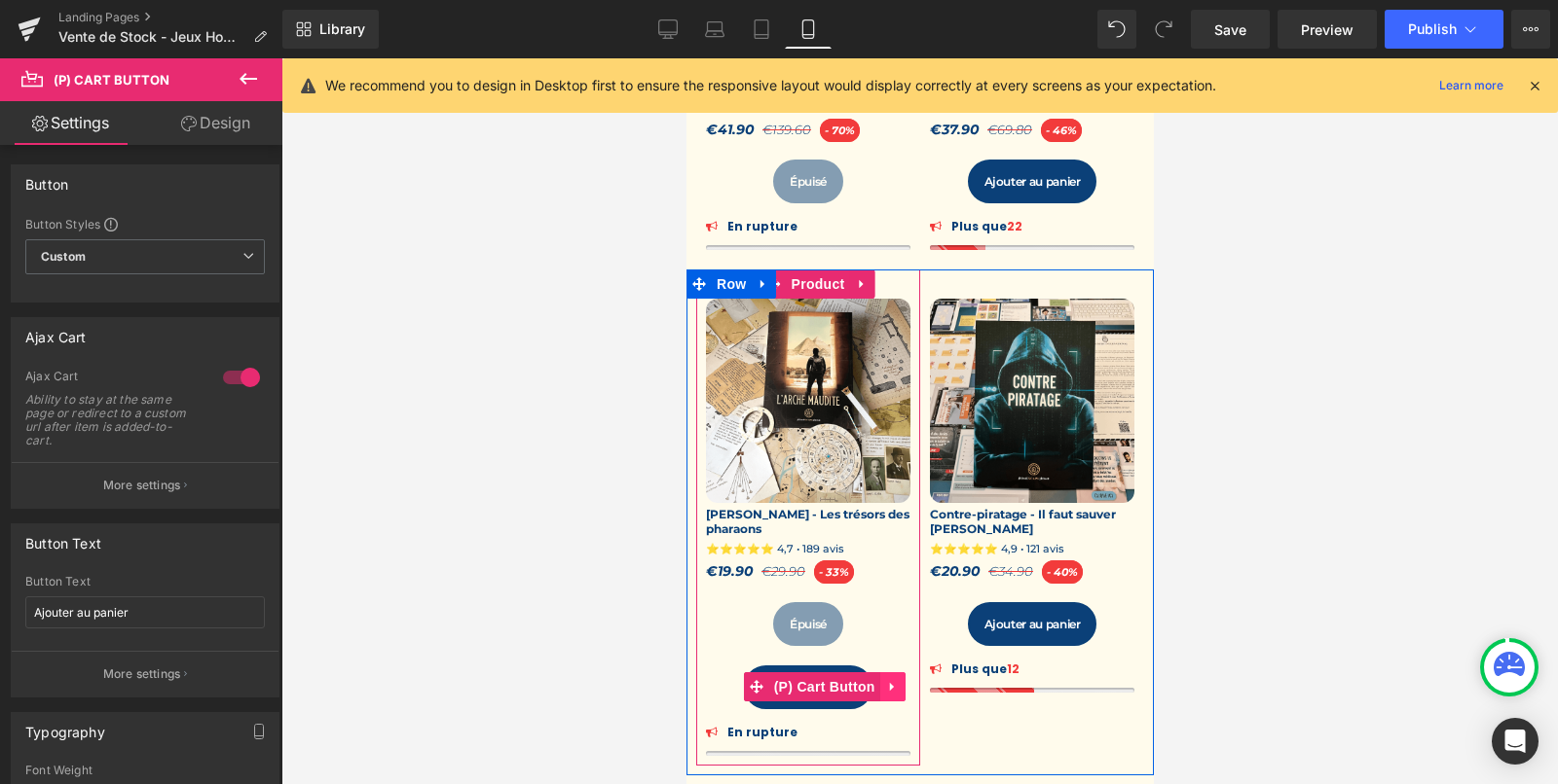
click at [888, 686] on icon at bounding box center [890, 687] width 4 height 9
click at [898, 684] on icon at bounding box center [905, 687] width 14 height 14
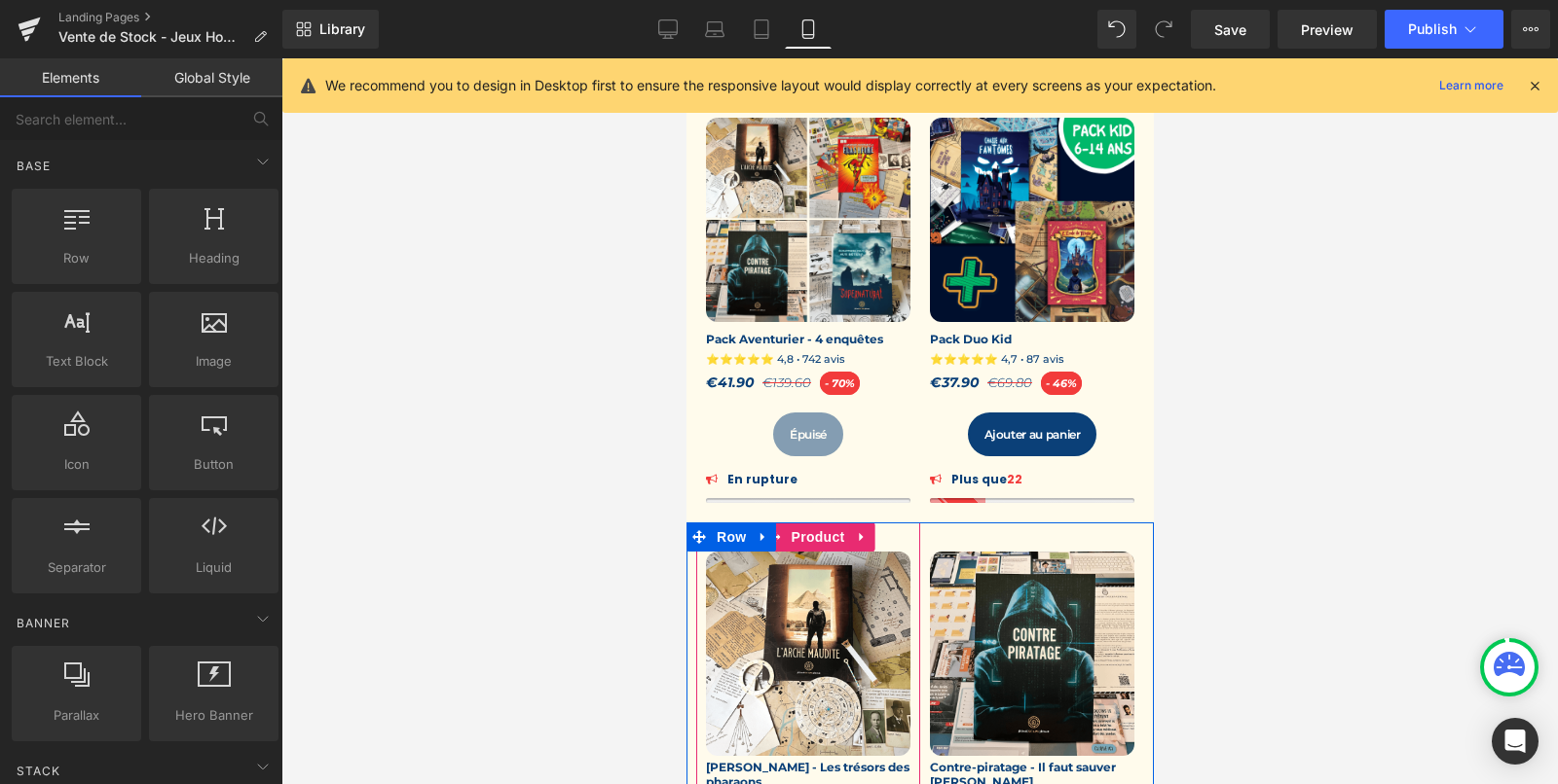
scroll to position [167, 0]
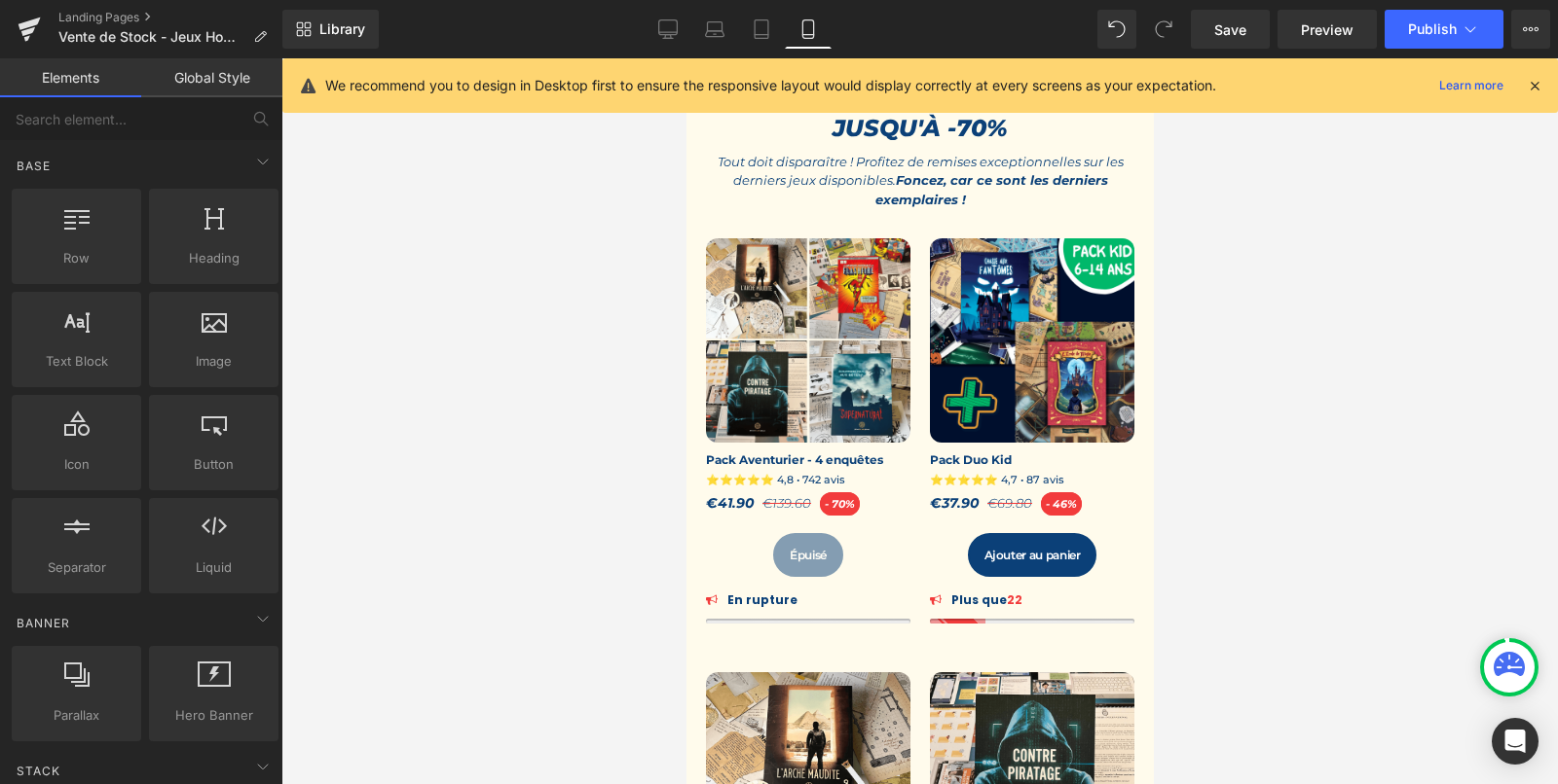
click at [810, 332] on div "Sale Off (P) Image" at bounding box center [806, 340] width 205 height 204
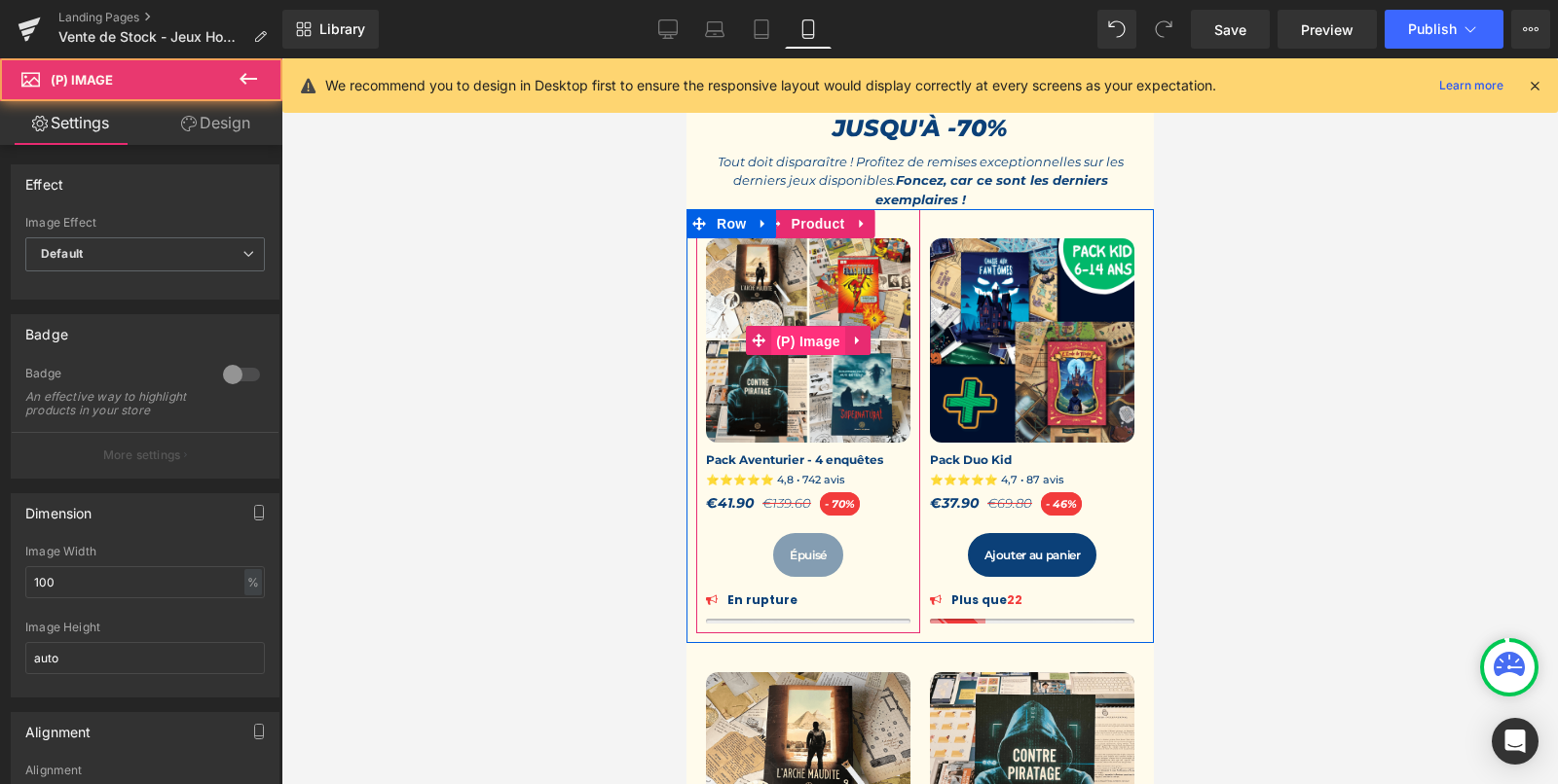
click at [803, 341] on span "(P) Image" at bounding box center [807, 341] width 74 height 29
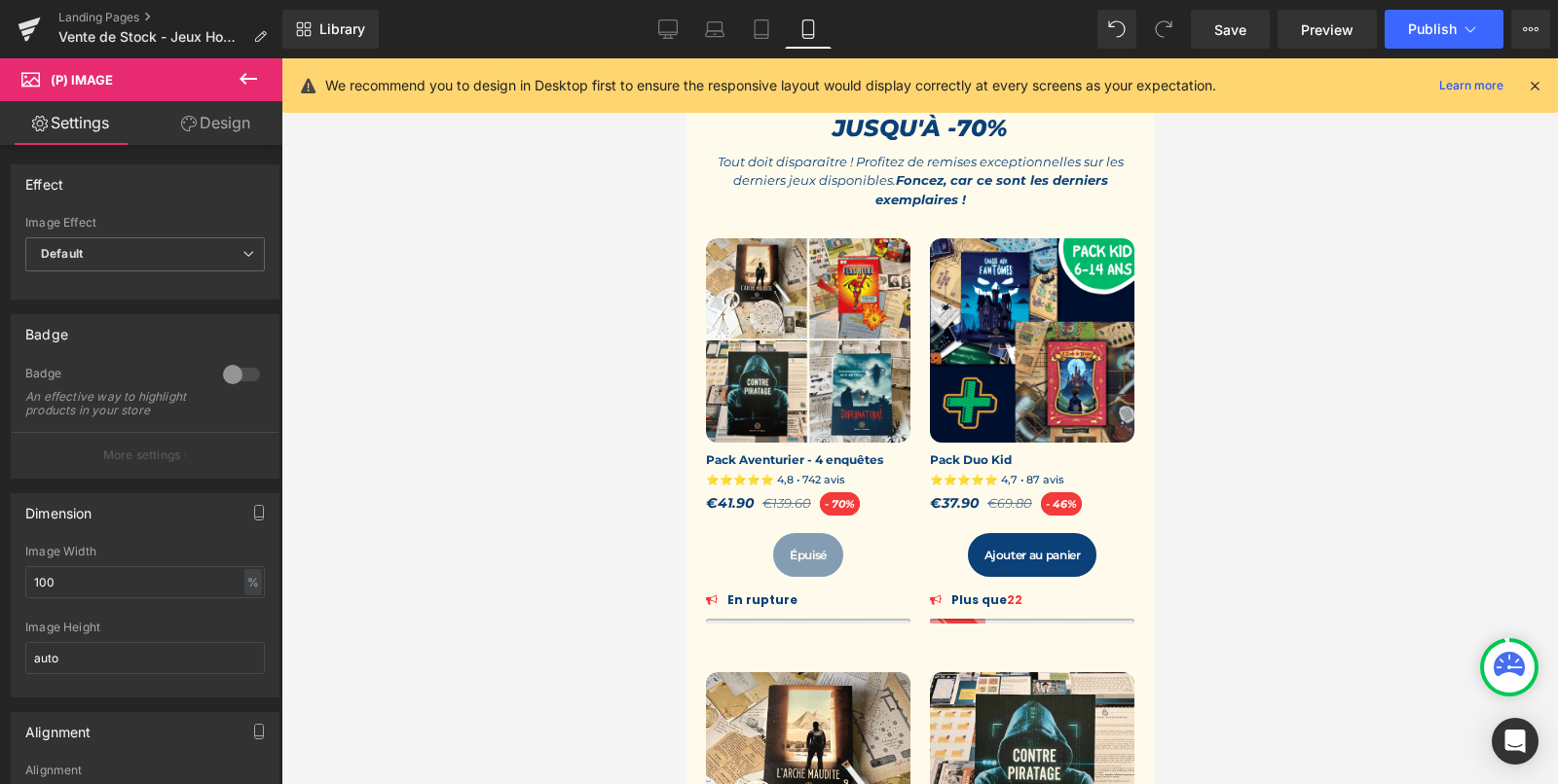
click at [236, 103] on link "Design" at bounding box center [215, 123] width 141 height 44
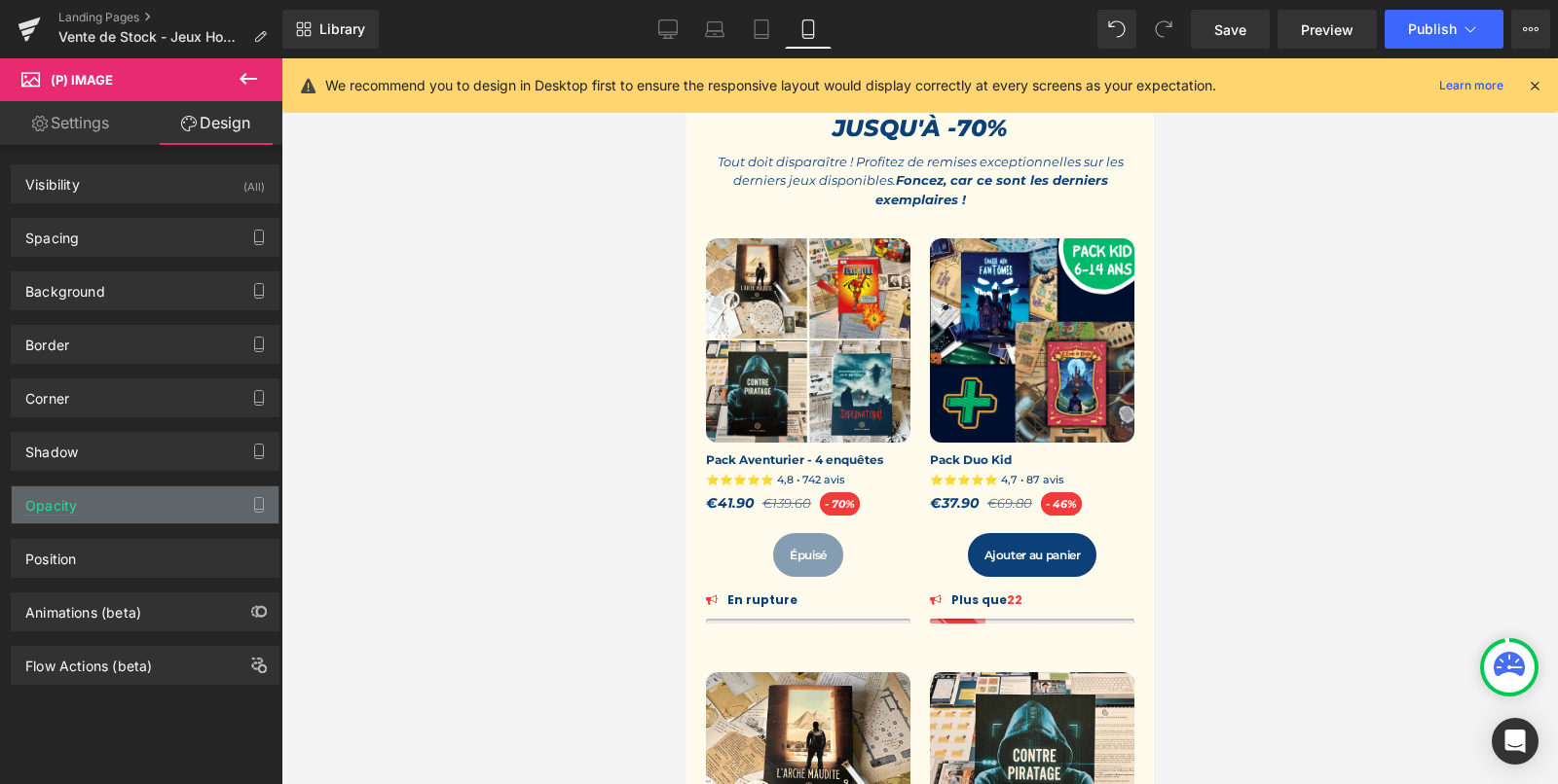
click at [121, 497] on div "Opacity" at bounding box center [145, 505] width 266 height 37
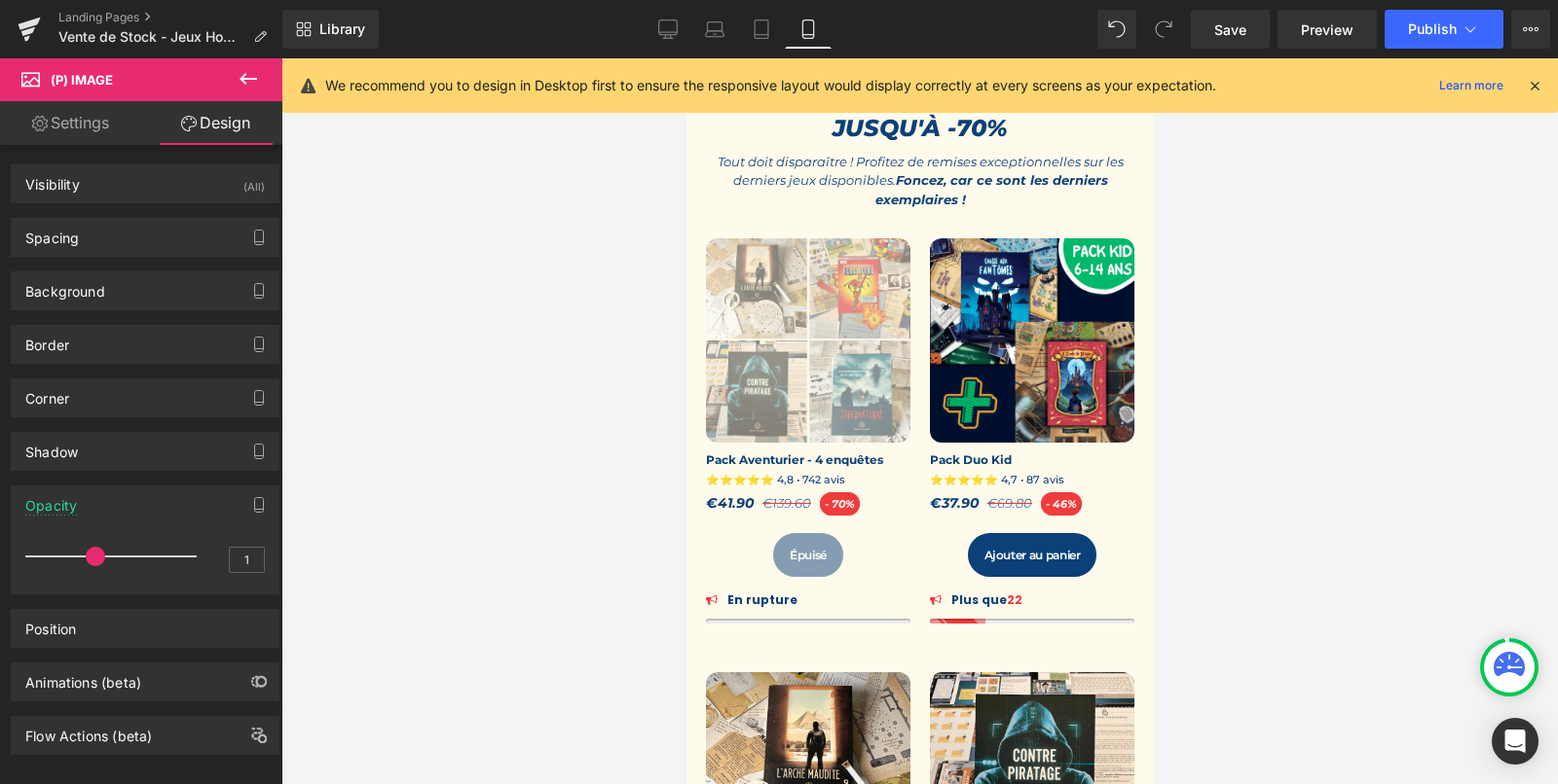
drag, startPoint x: 187, startPoint y: 547, endPoint x: 97, endPoint y: 550, distance: 90.0
click at [97, 550] on span at bounding box center [96, 557] width 20 height 20
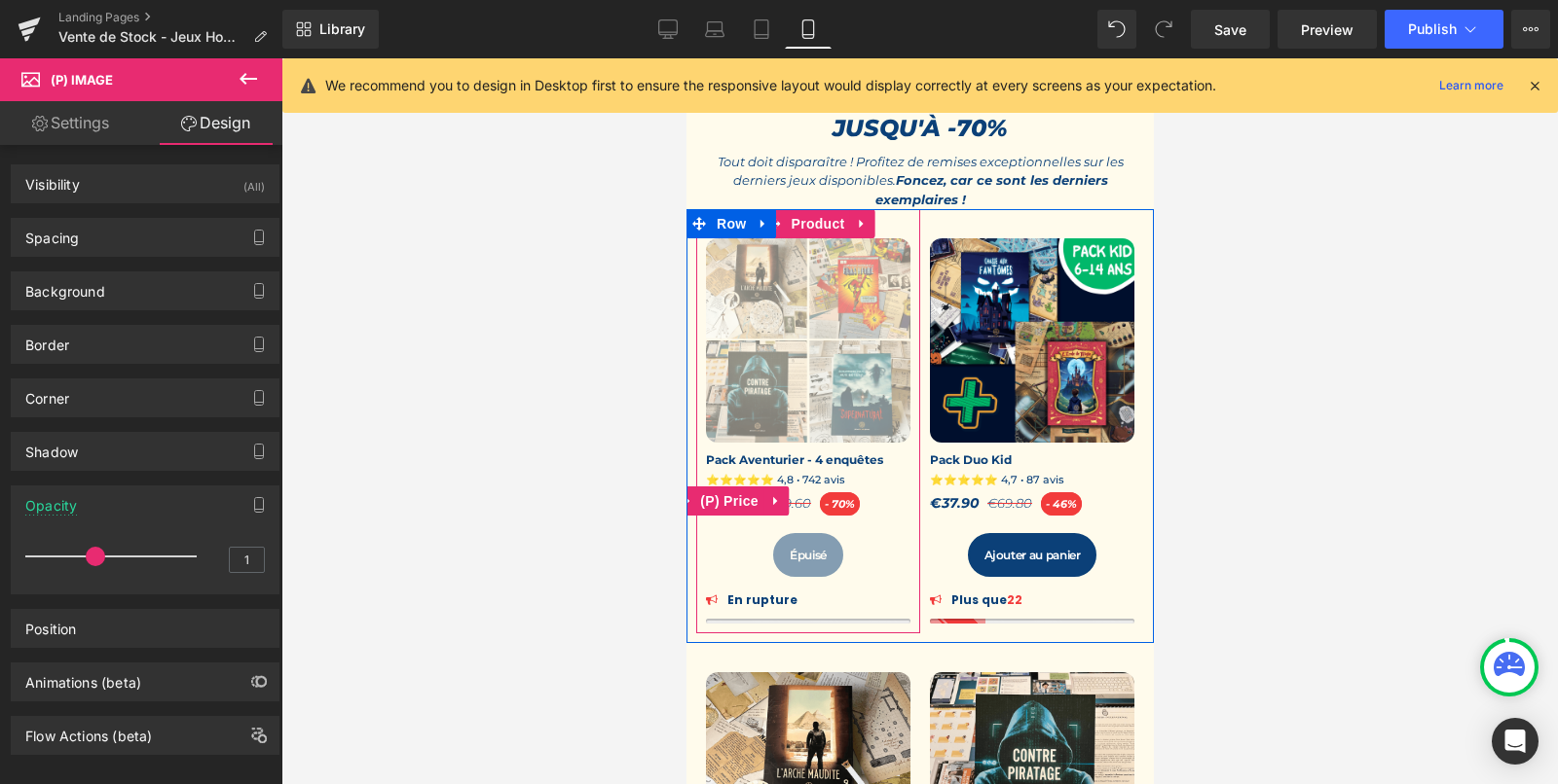
scroll to position [420, 0]
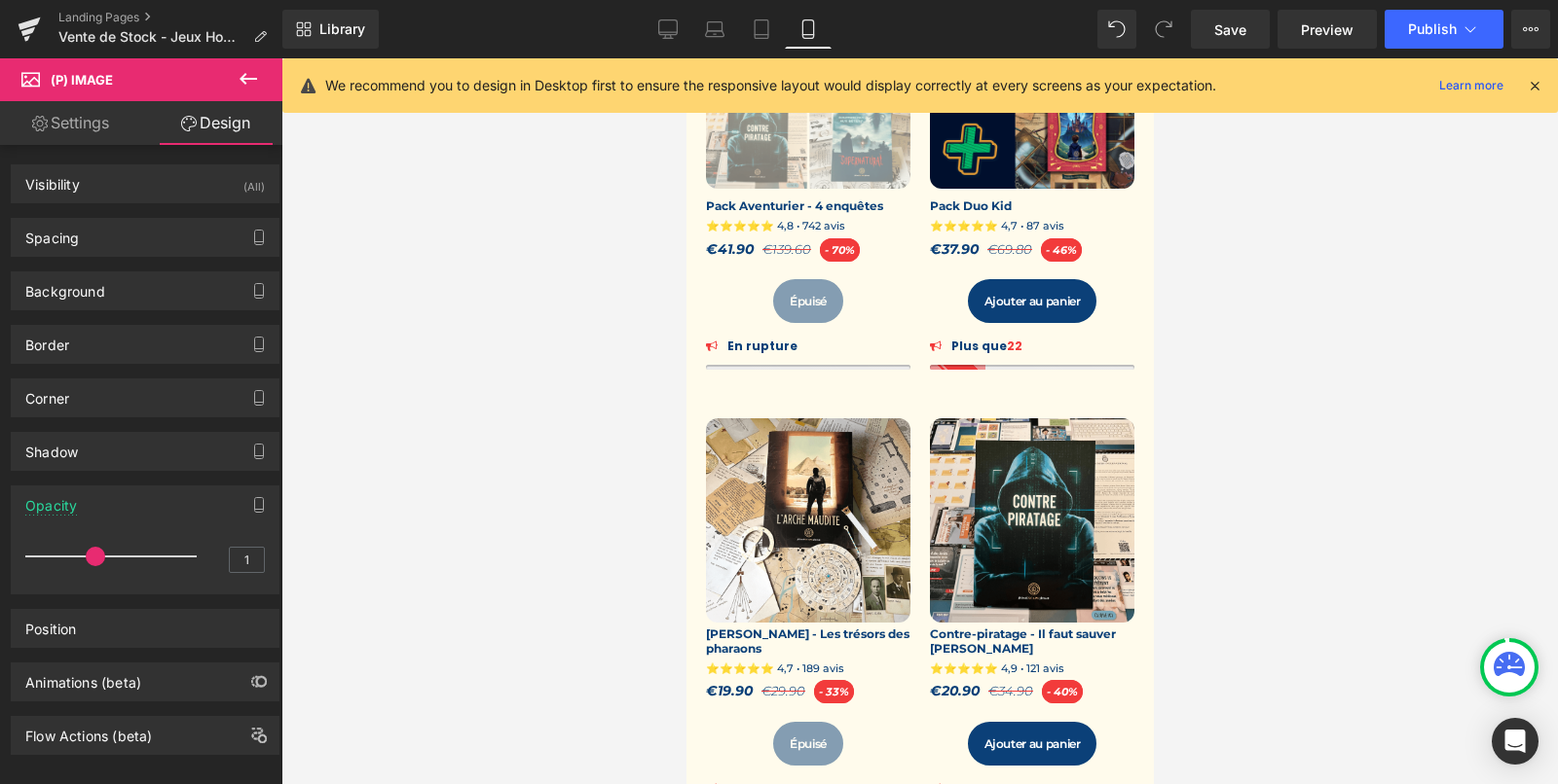
click at [798, 504] on div "Sale Off (P) Image" at bounding box center [806, 521] width 205 height 204
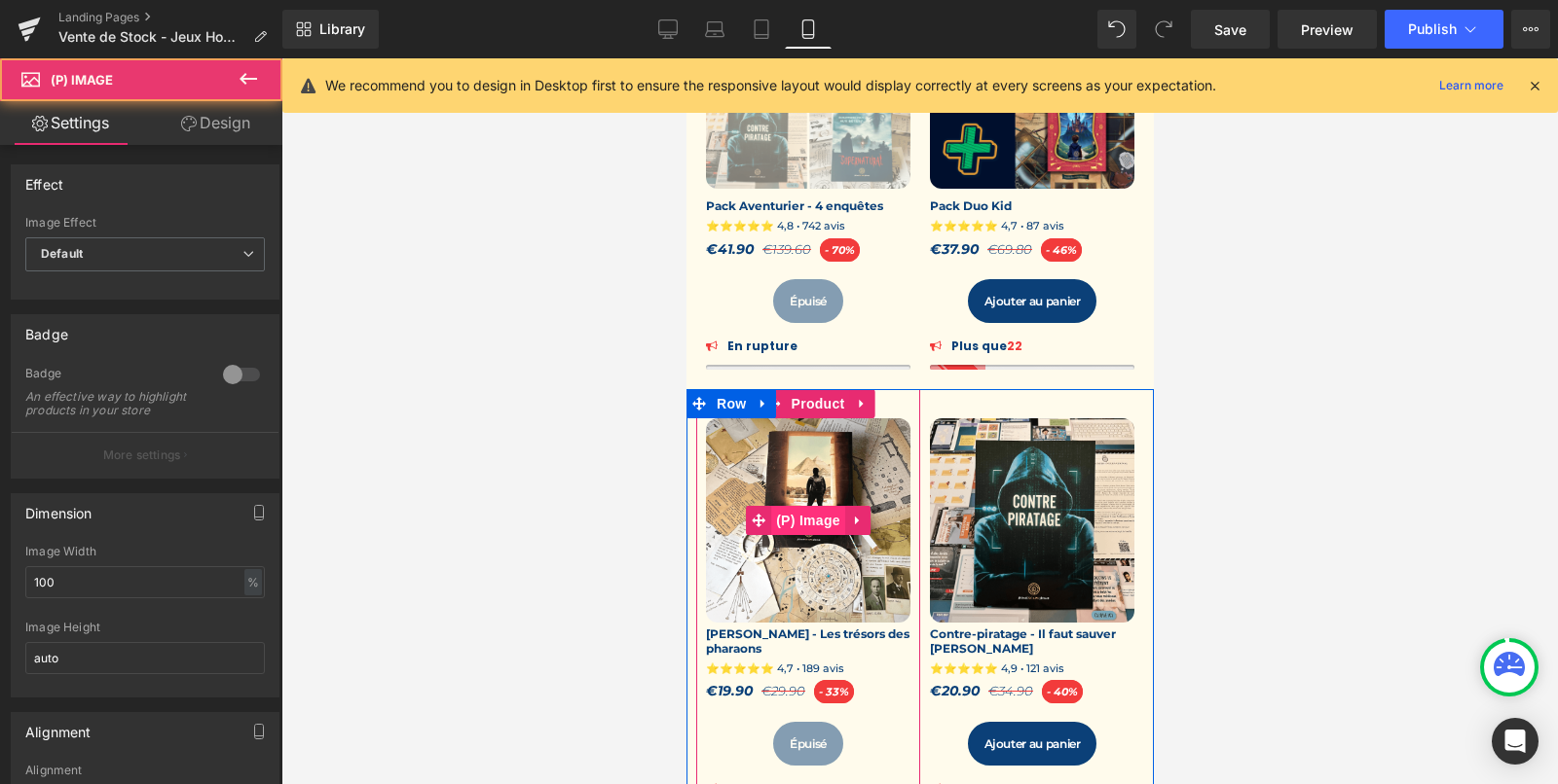
click at [802, 521] on span "(P) Image" at bounding box center [807, 520] width 74 height 29
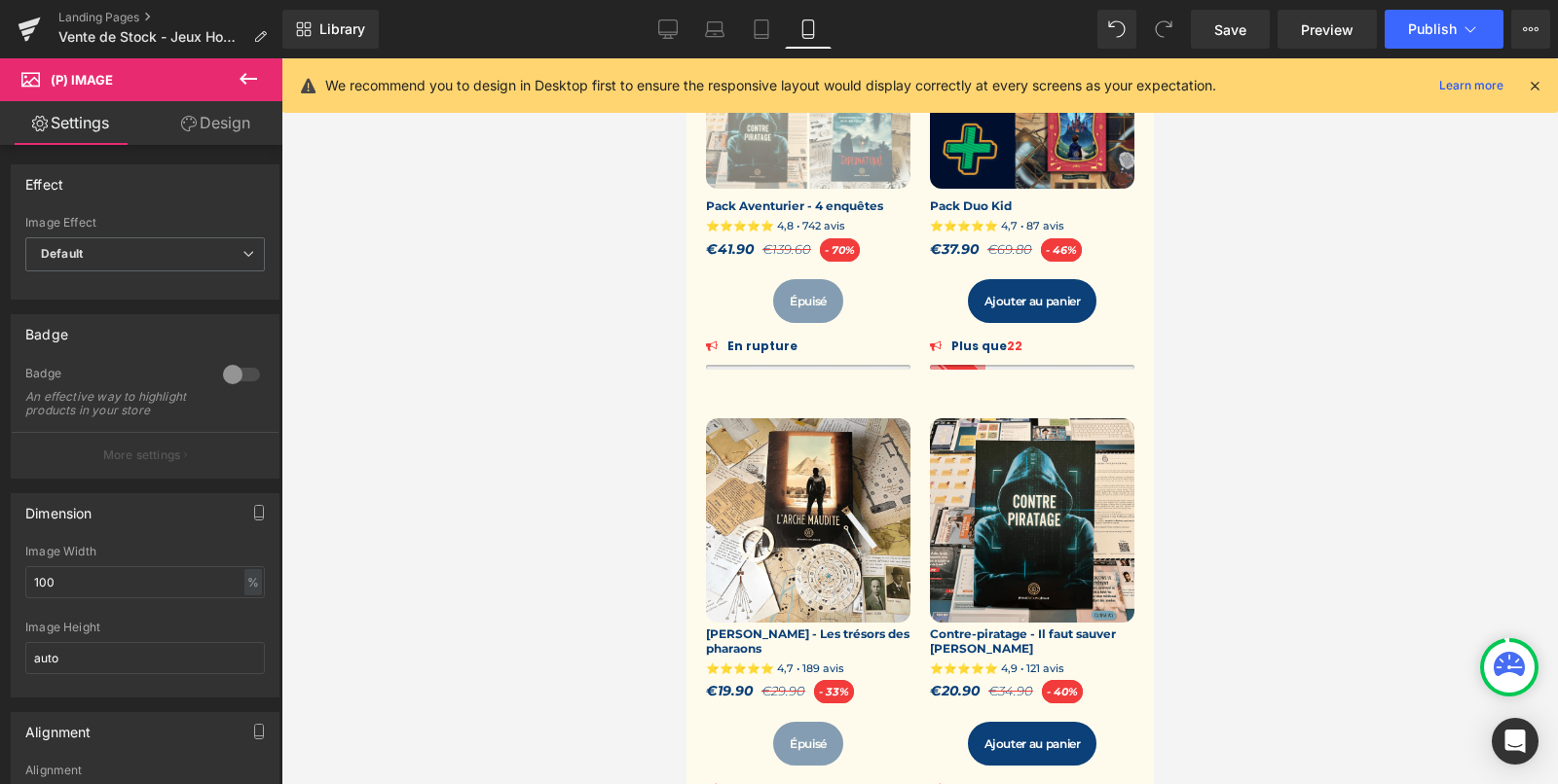
click at [227, 134] on link "Design" at bounding box center [215, 123] width 141 height 44
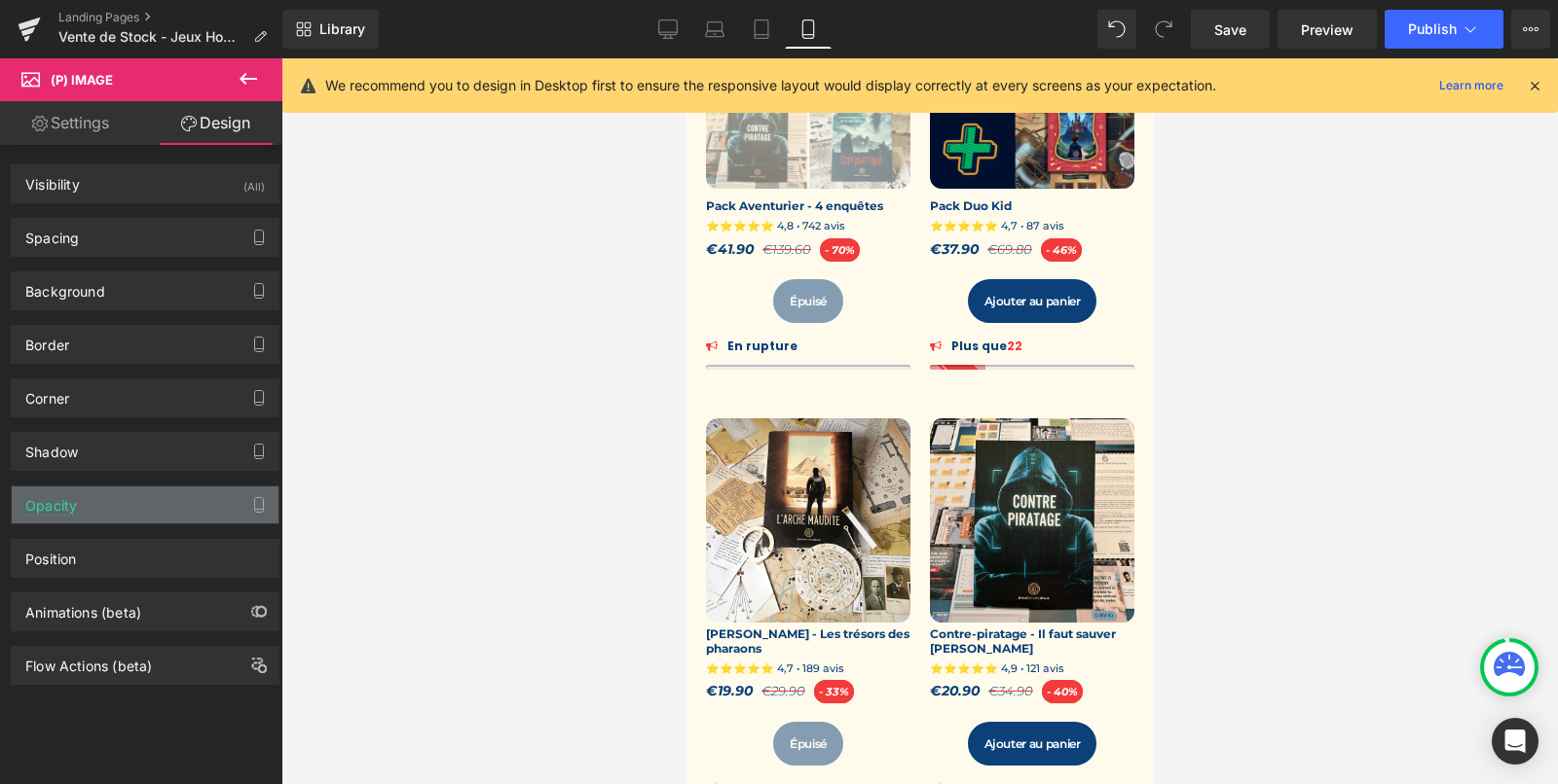
click at [176, 487] on div "Opacity" at bounding box center [145, 505] width 266 height 37
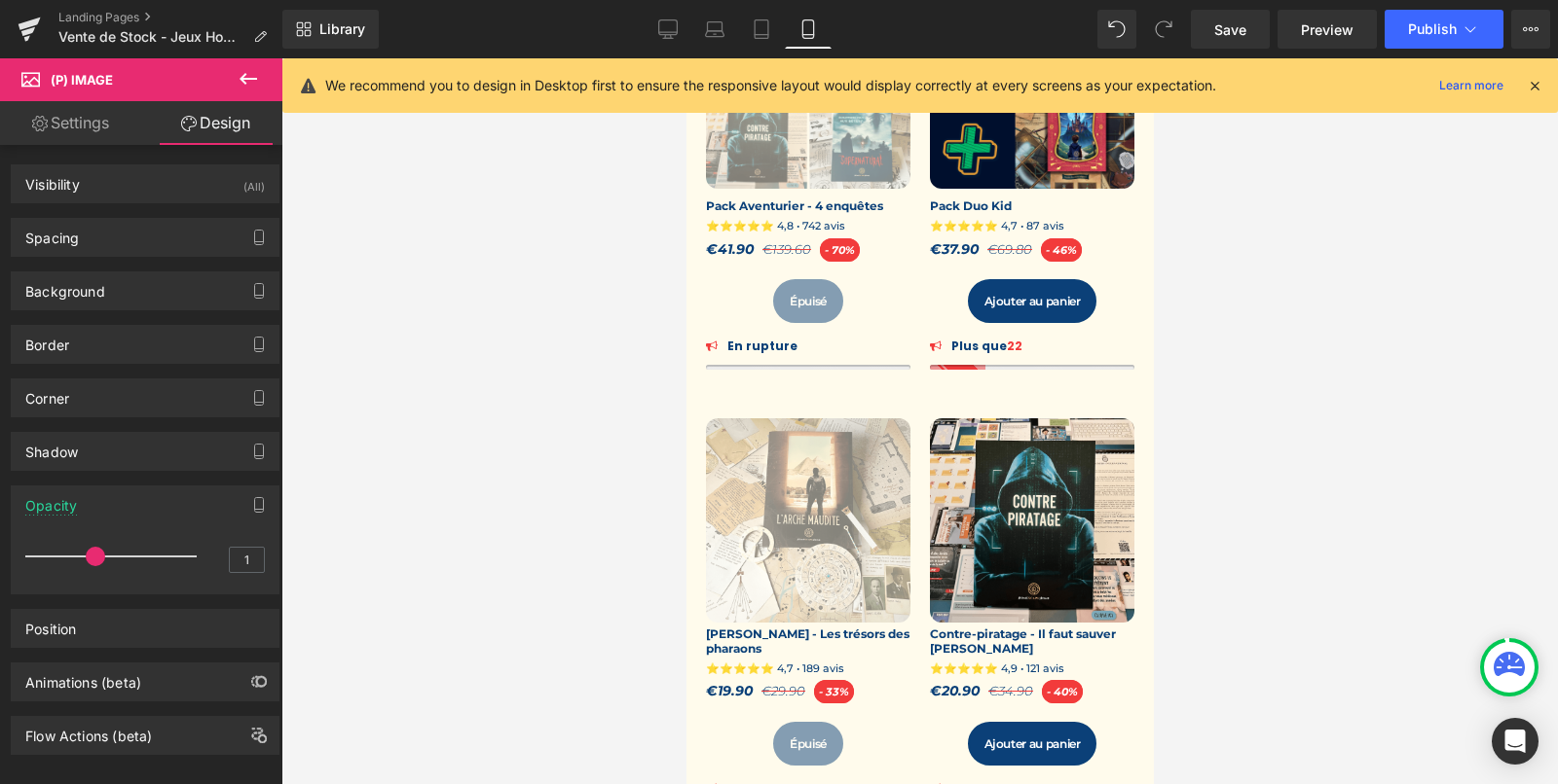
drag, startPoint x: 184, startPoint y: 548, endPoint x: 97, endPoint y: 548, distance: 87.0
click at [97, 548] on span at bounding box center [96, 557] width 20 height 20
click at [666, 42] on link "Desktop" at bounding box center [668, 29] width 47 height 39
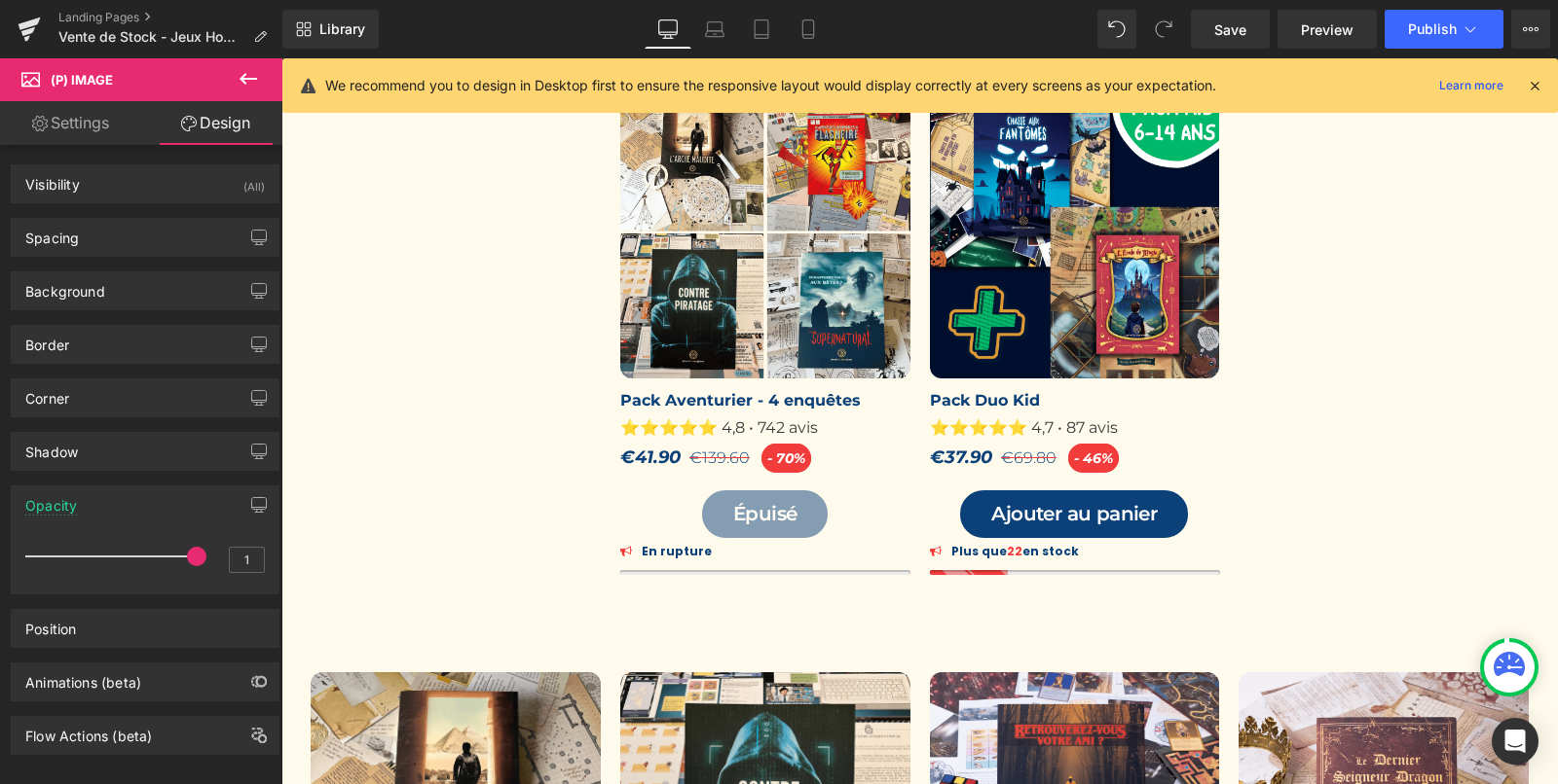
scroll to position [0, 0]
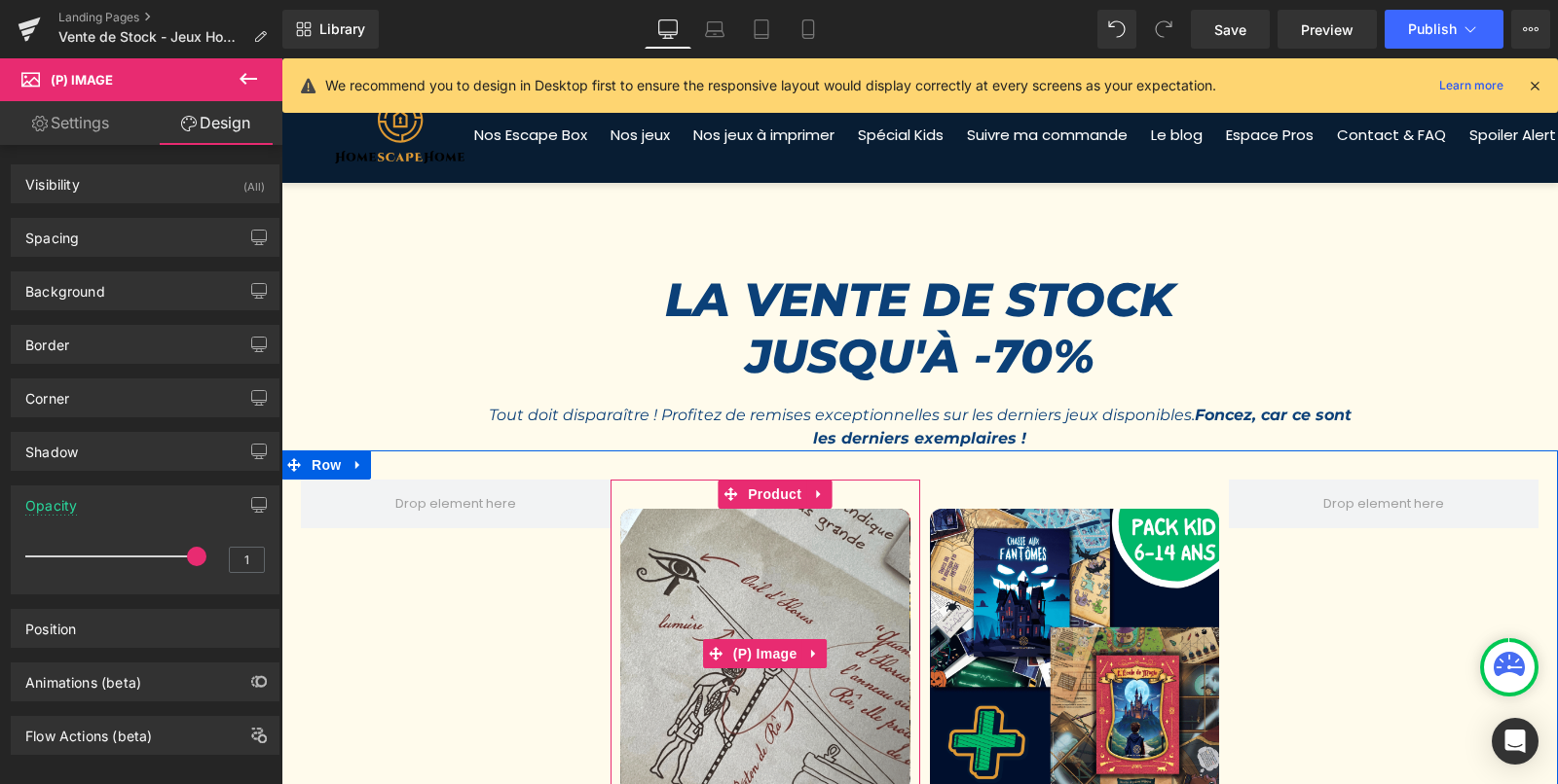
click at [768, 673] on img at bounding box center [765, 653] width 290 height 290
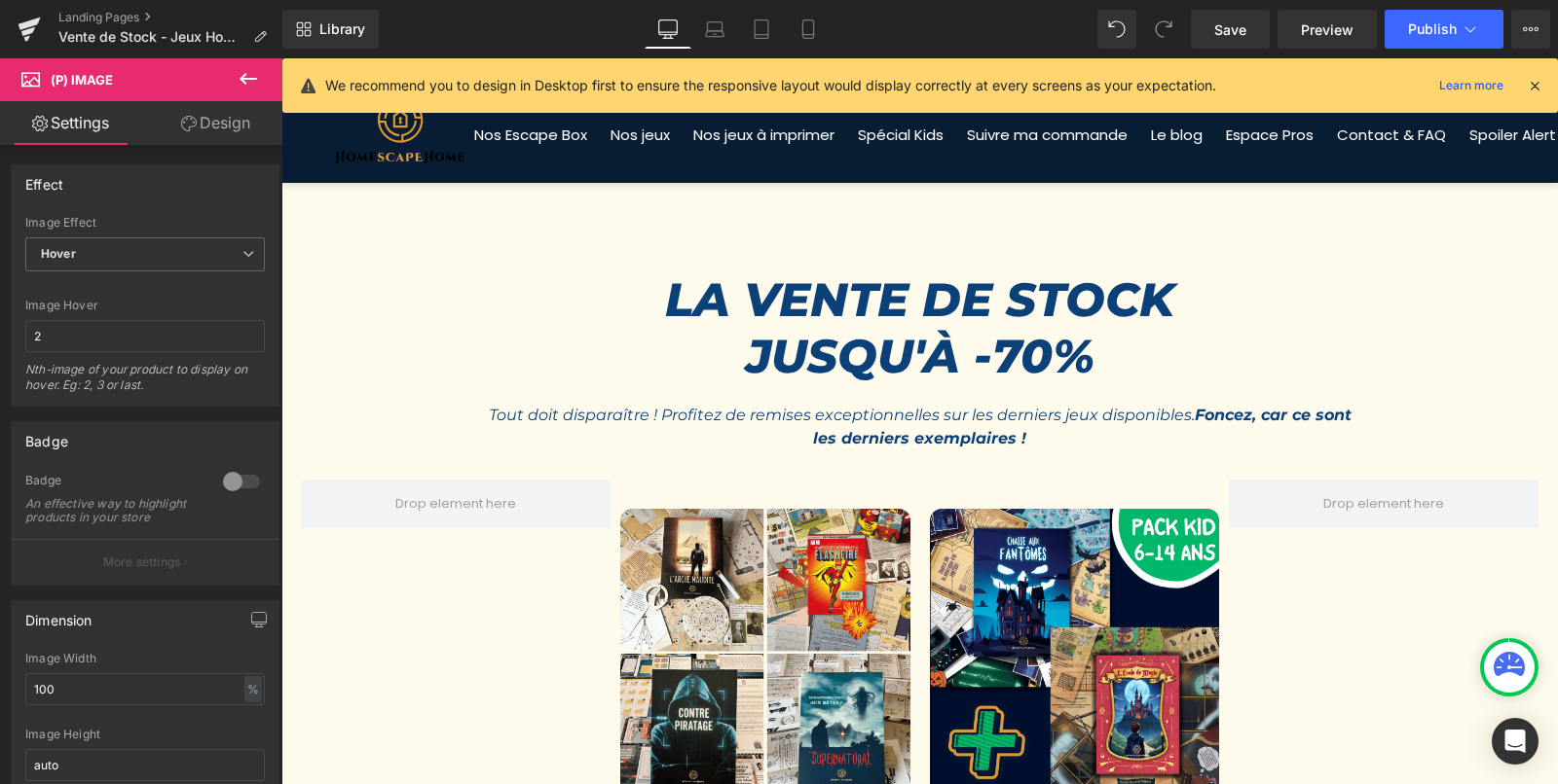
click at [226, 129] on link "Design" at bounding box center [215, 123] width 141 height 44
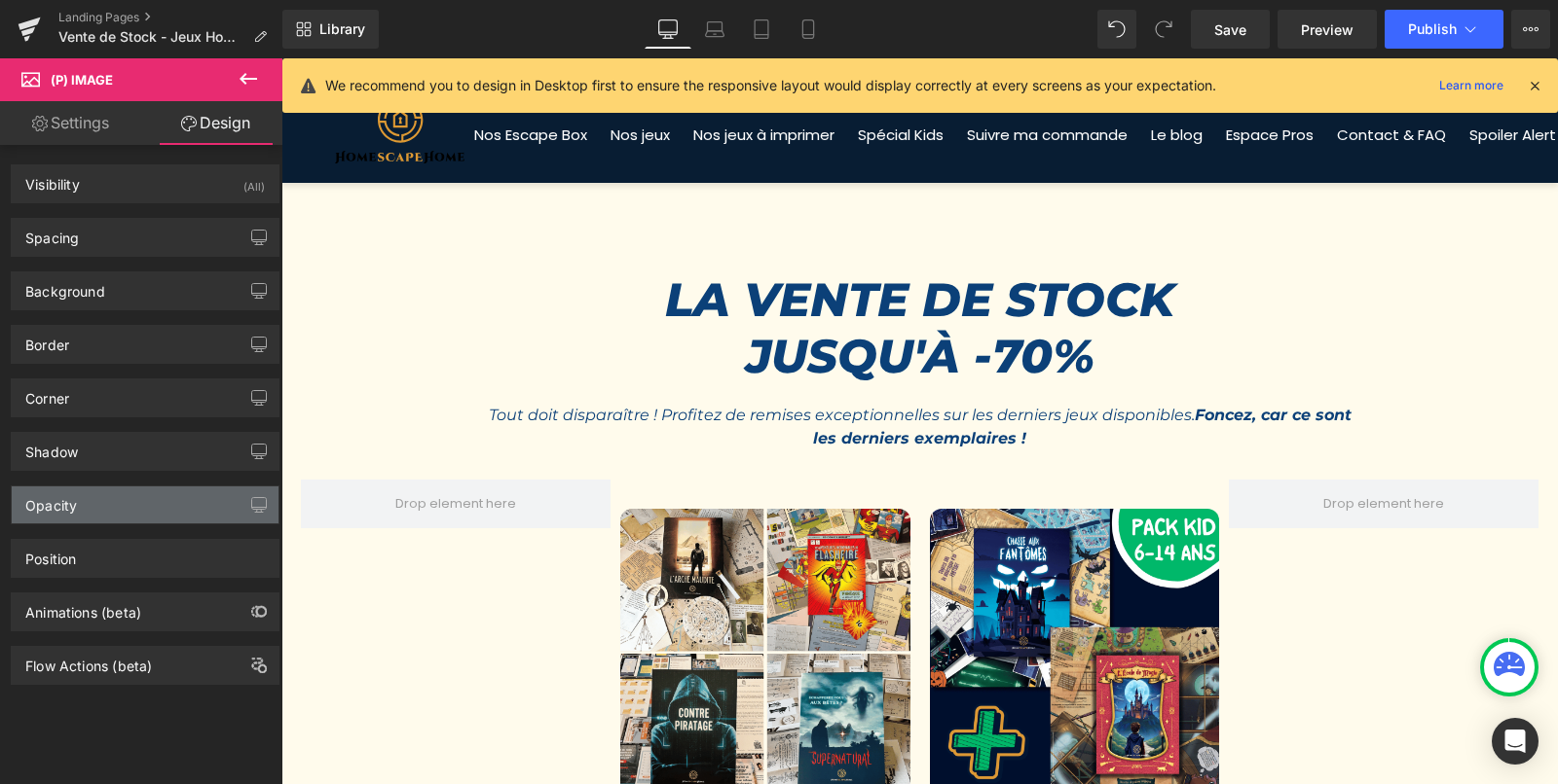
click at [119, 487] on div "Opacity" at bounding box center [145, 505] width 266 height 37
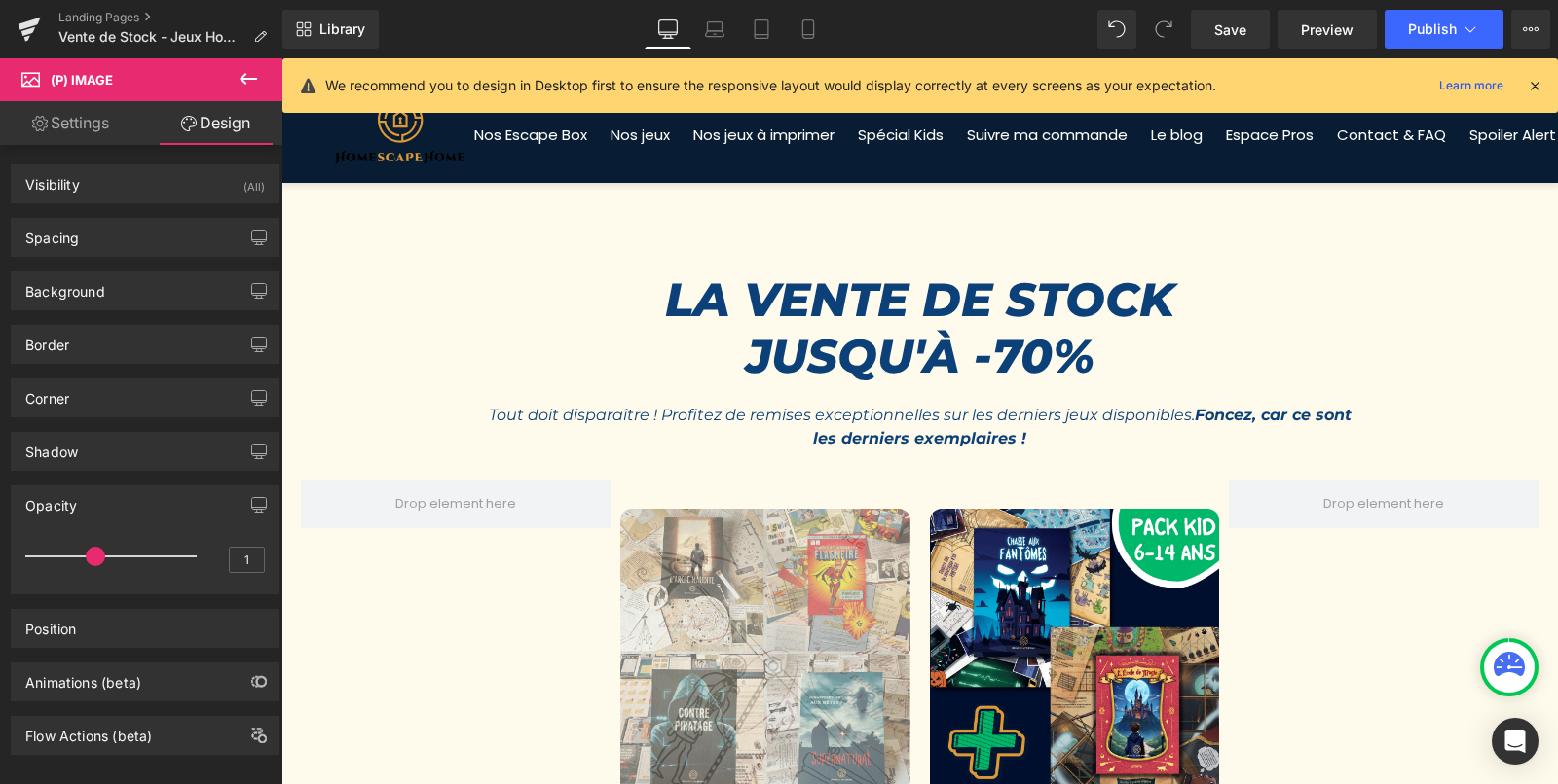
drag, startPoint x: 116, startPoint y: 551, endPoint x: 102, endPoint y: 551, distance: 14.0
click at [102, 556] on p at bounding box center [111, 557] width 172 height 2
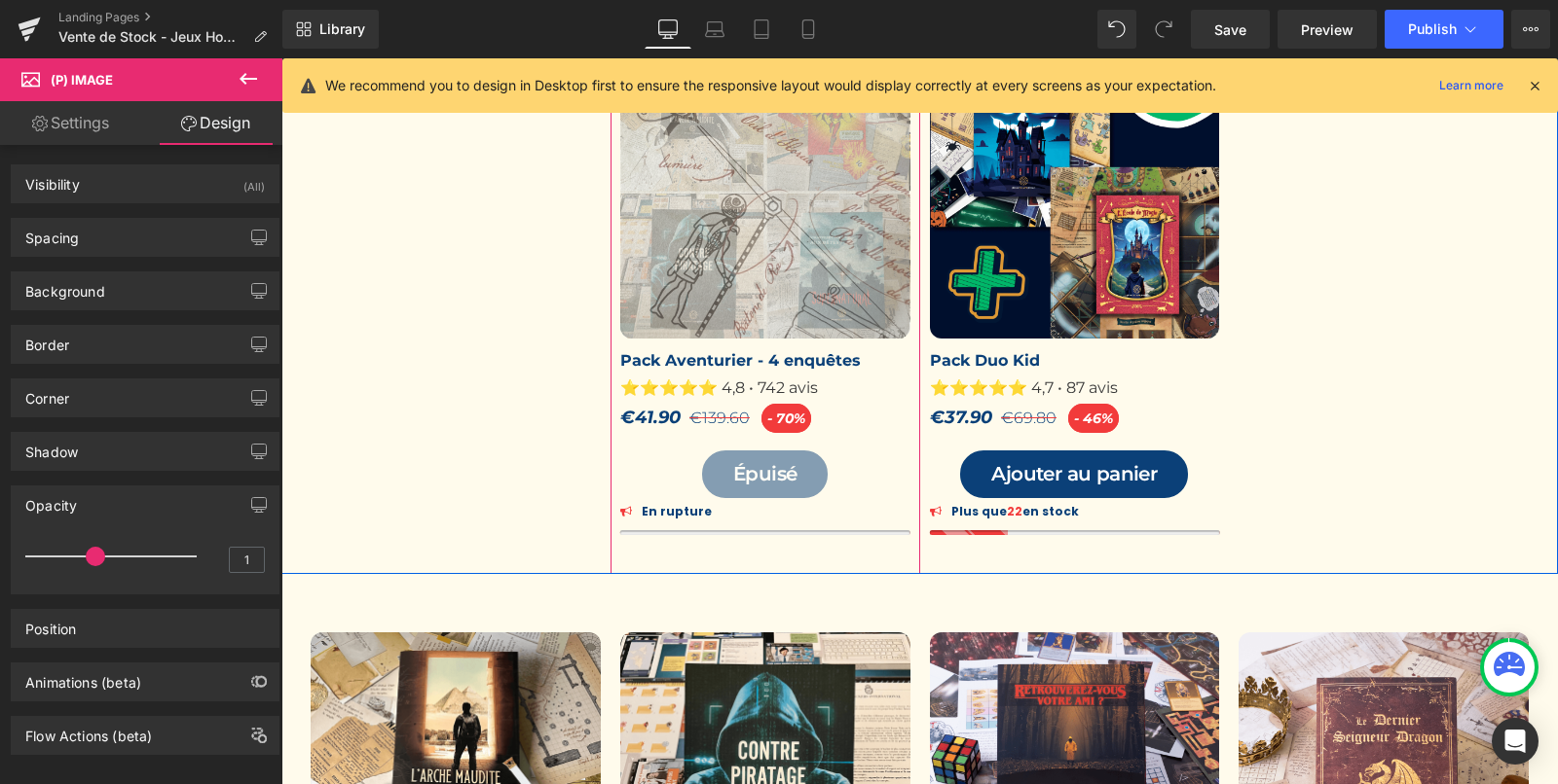
scroll to position [469, 0]
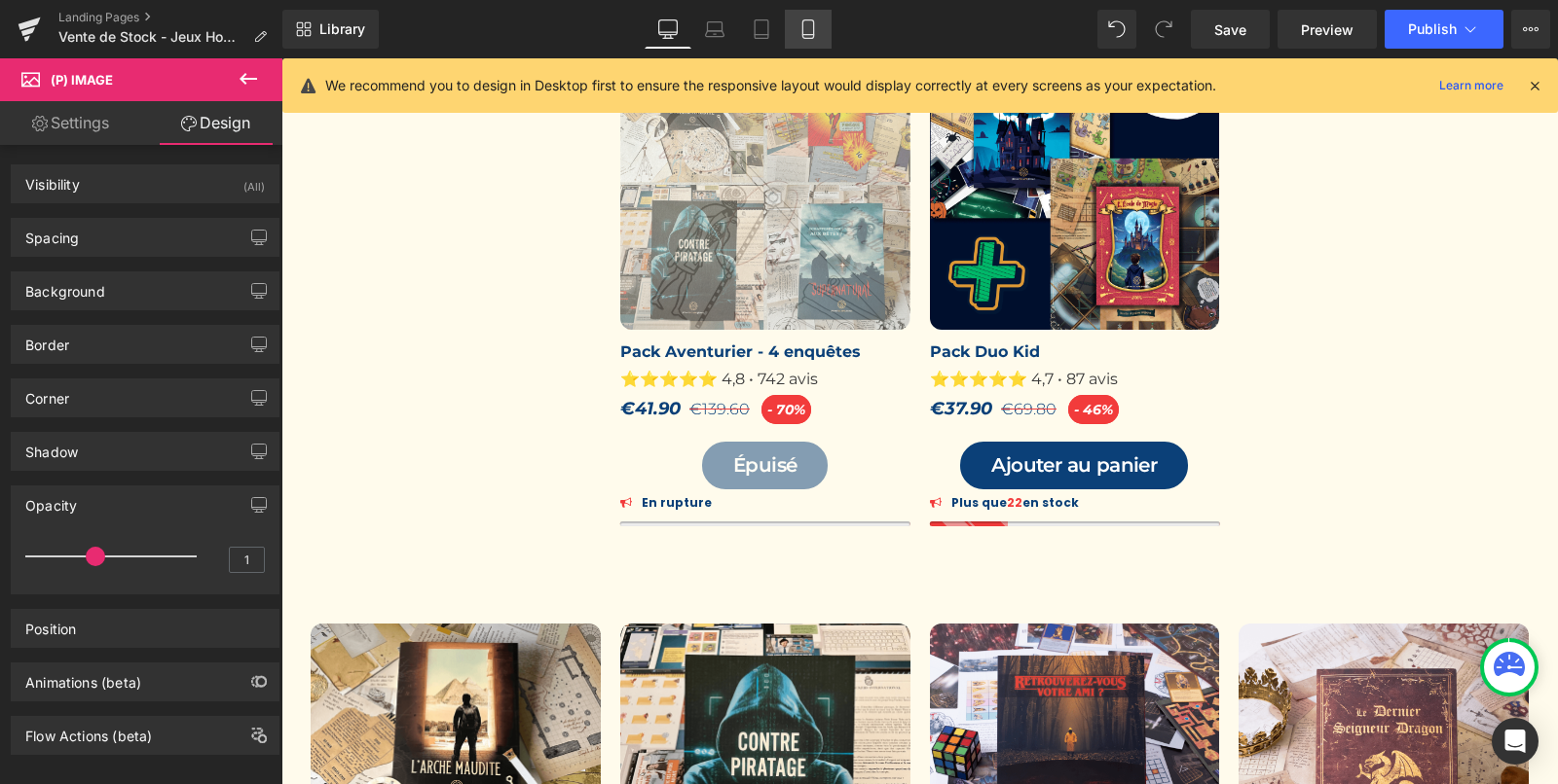
click at [815, 33] on icon at bounding box center [808, 30] width 20 height 20
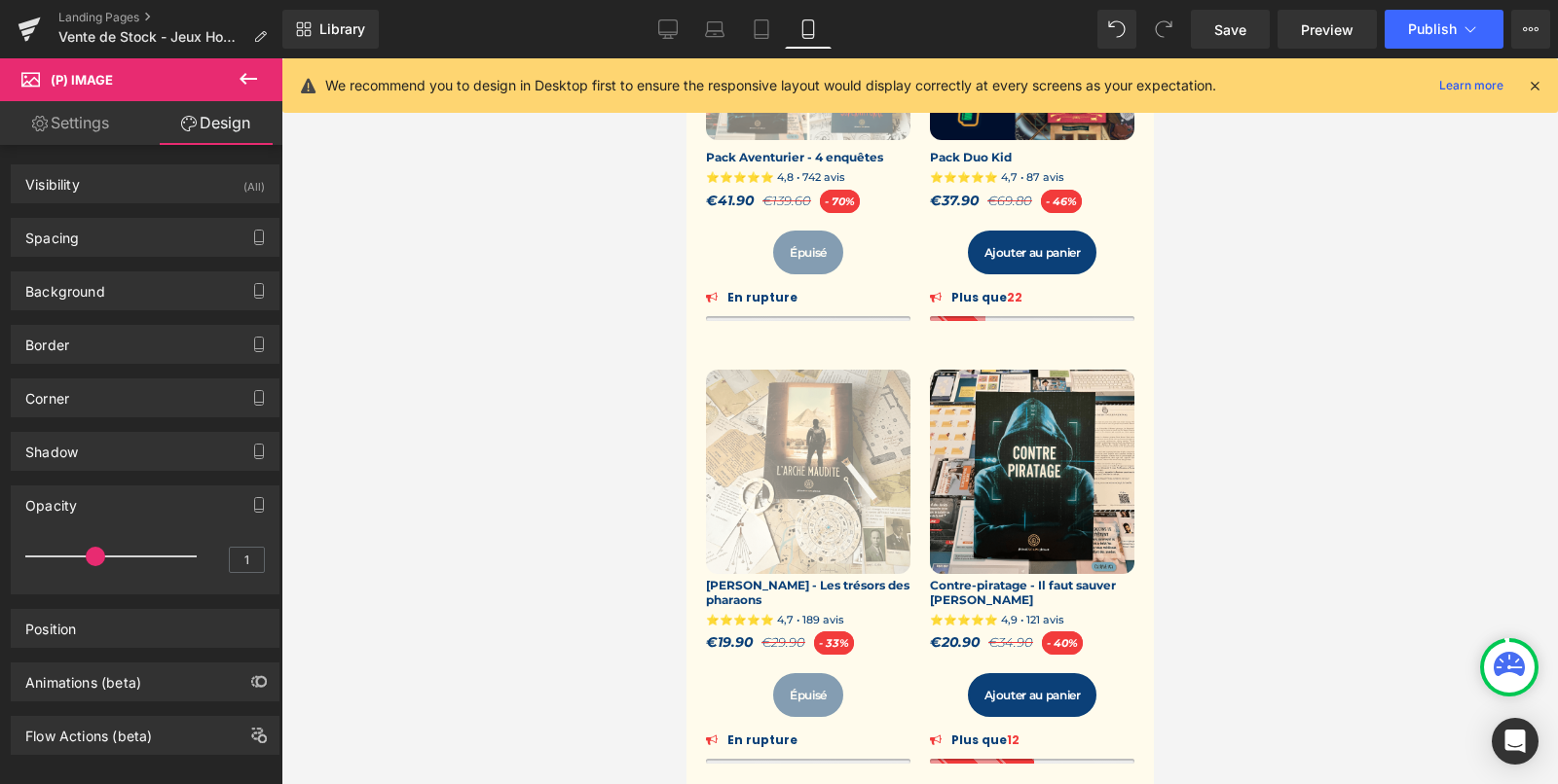
scroll to position [0, 0]
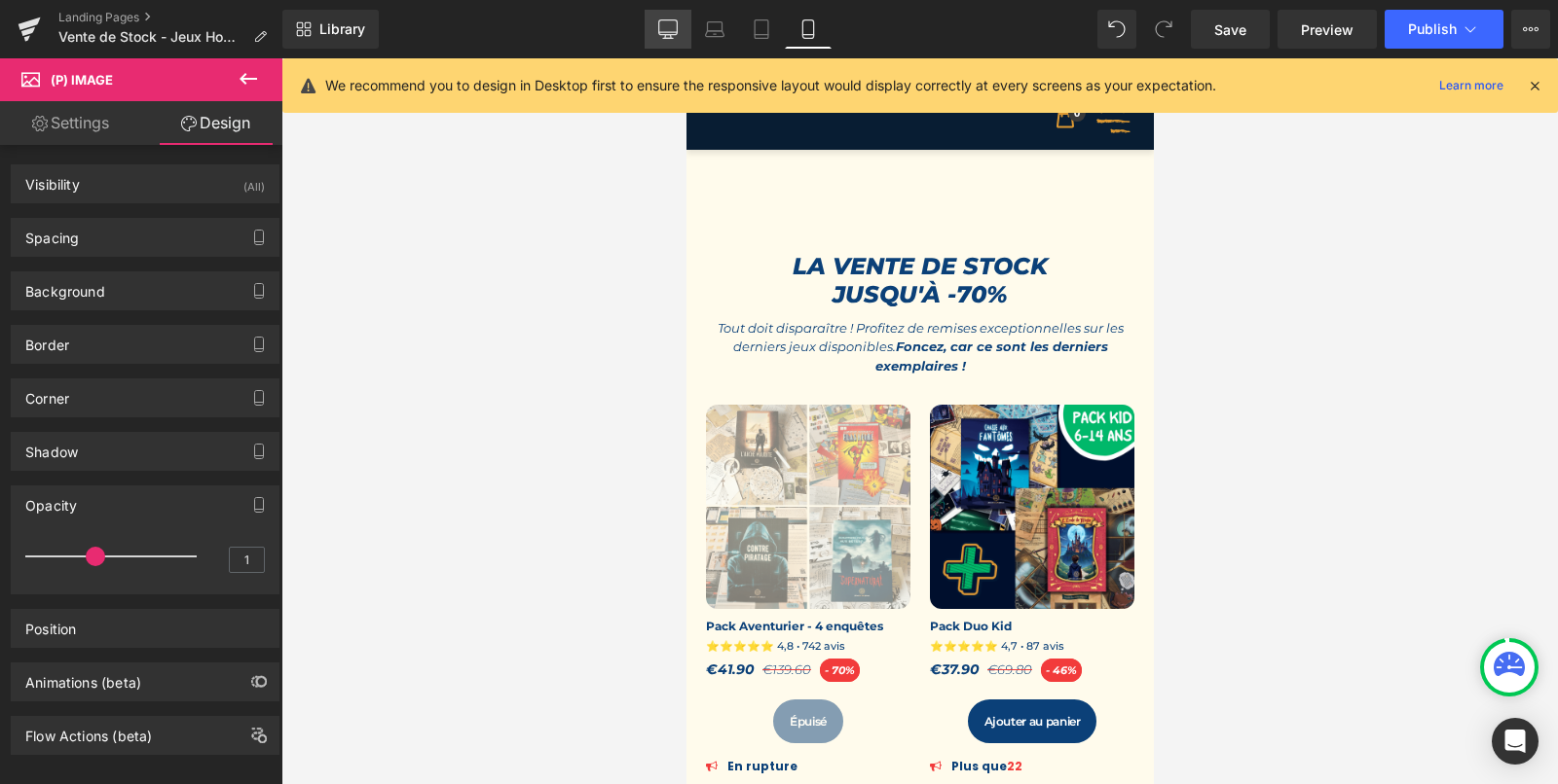
click at [673, 30] on icon at bounding box center [669, 30] width 20 height 20
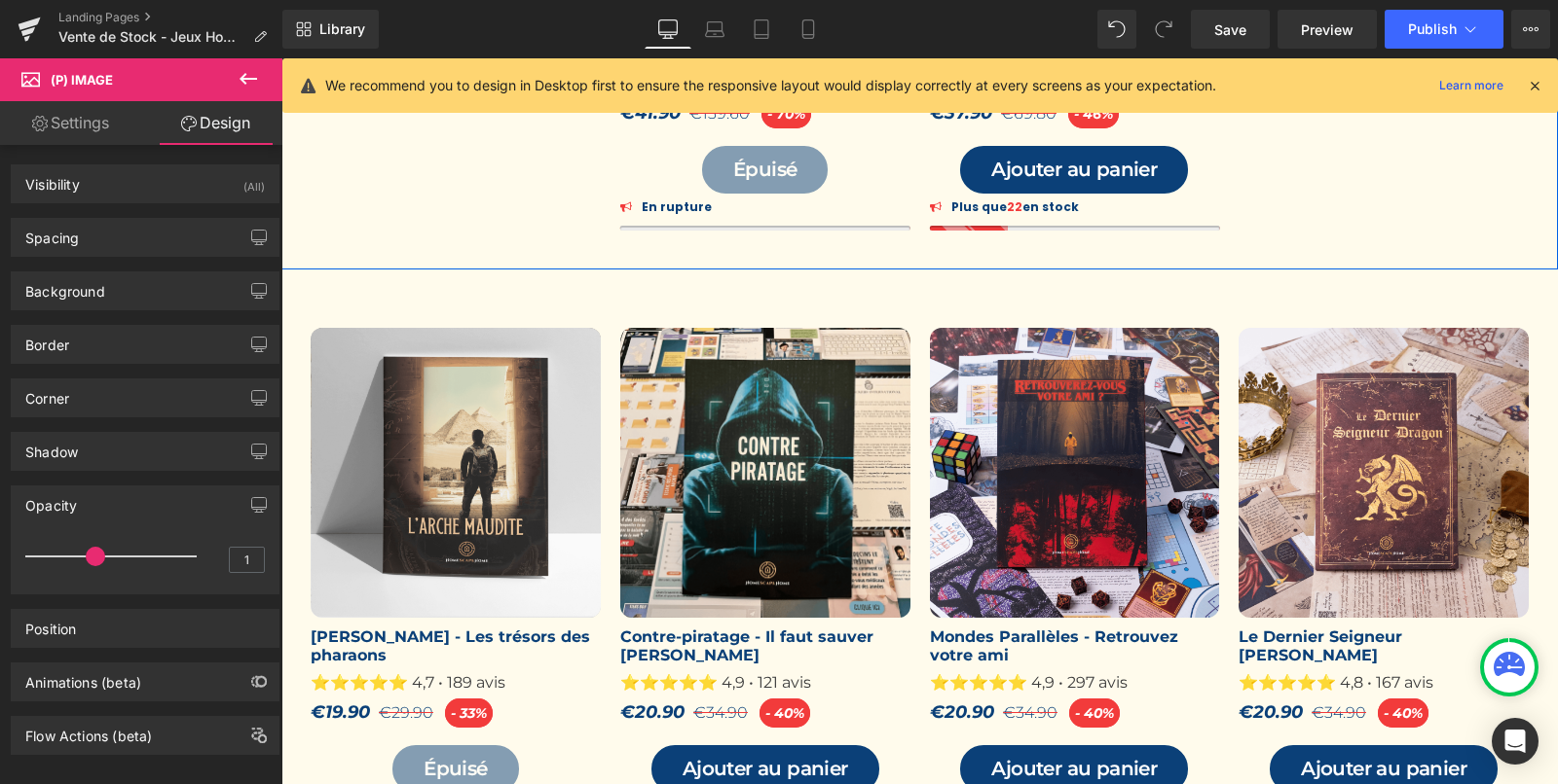
scroll to position [771, 0]
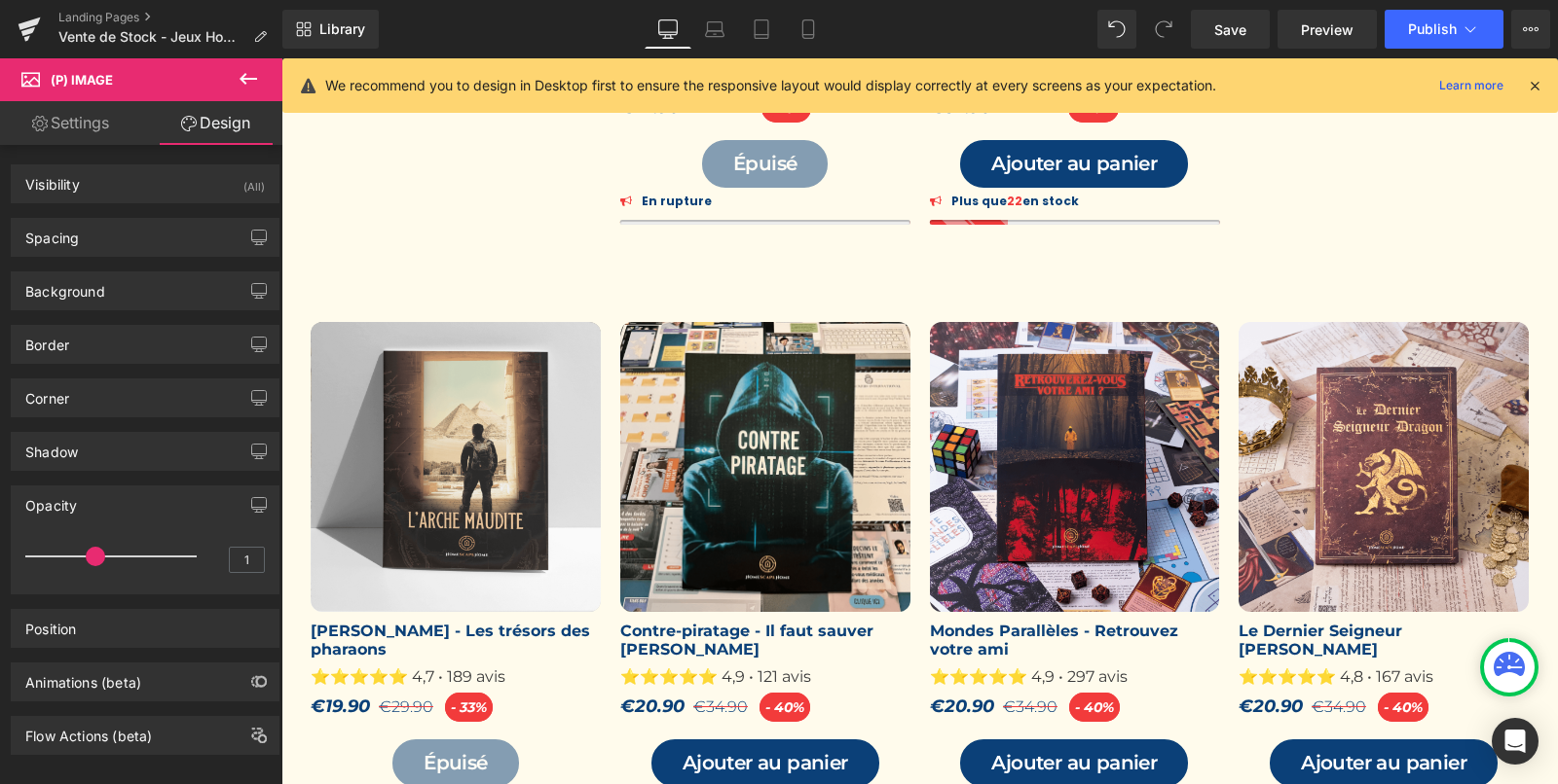
click at [430, 455] on div "33 % (P) Image" at bounding box center [455, 467] width 290 height 290
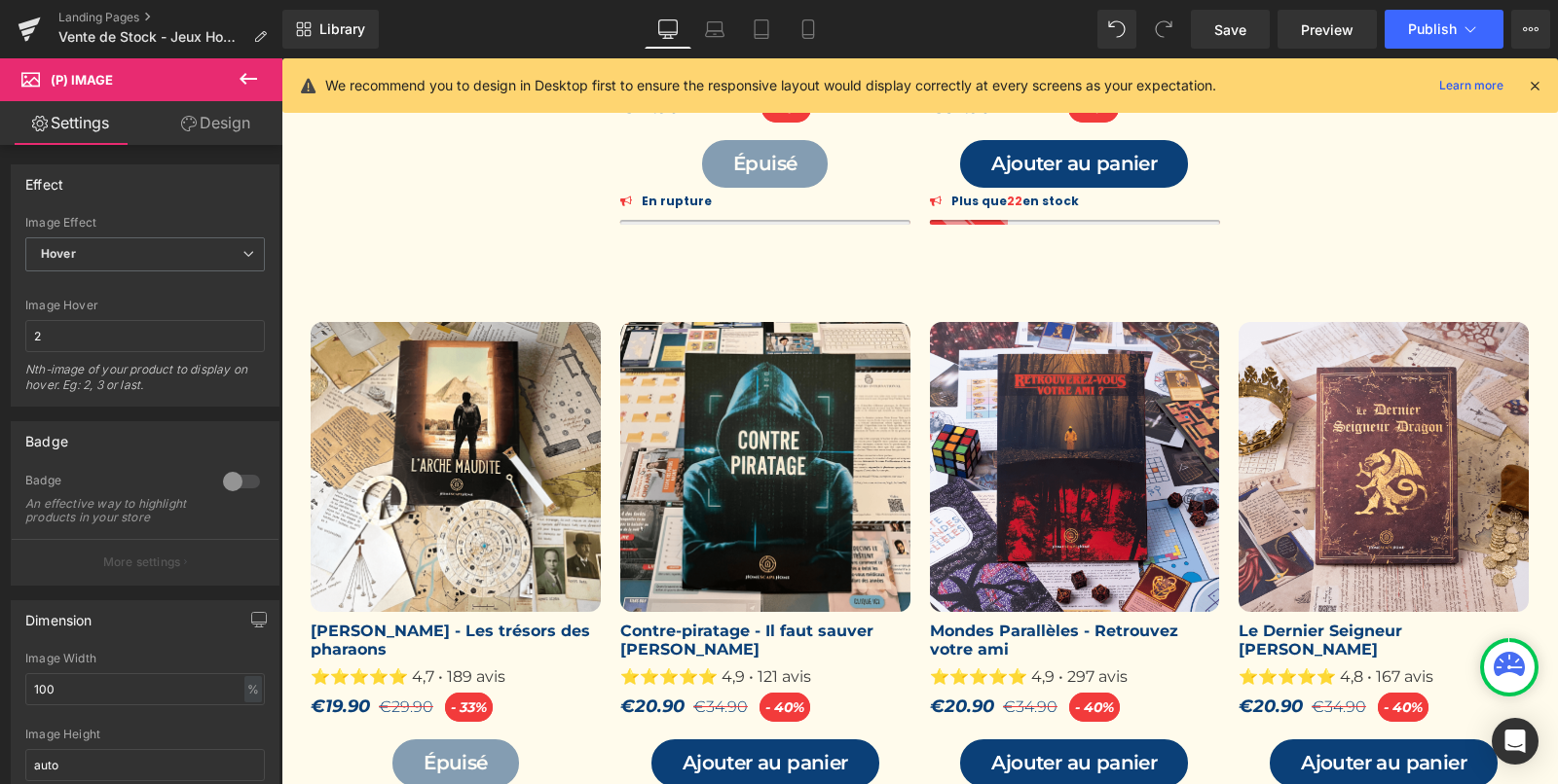
click at [209, 129] on link "Design" at bounding box center [215, 123] width 141 height 44
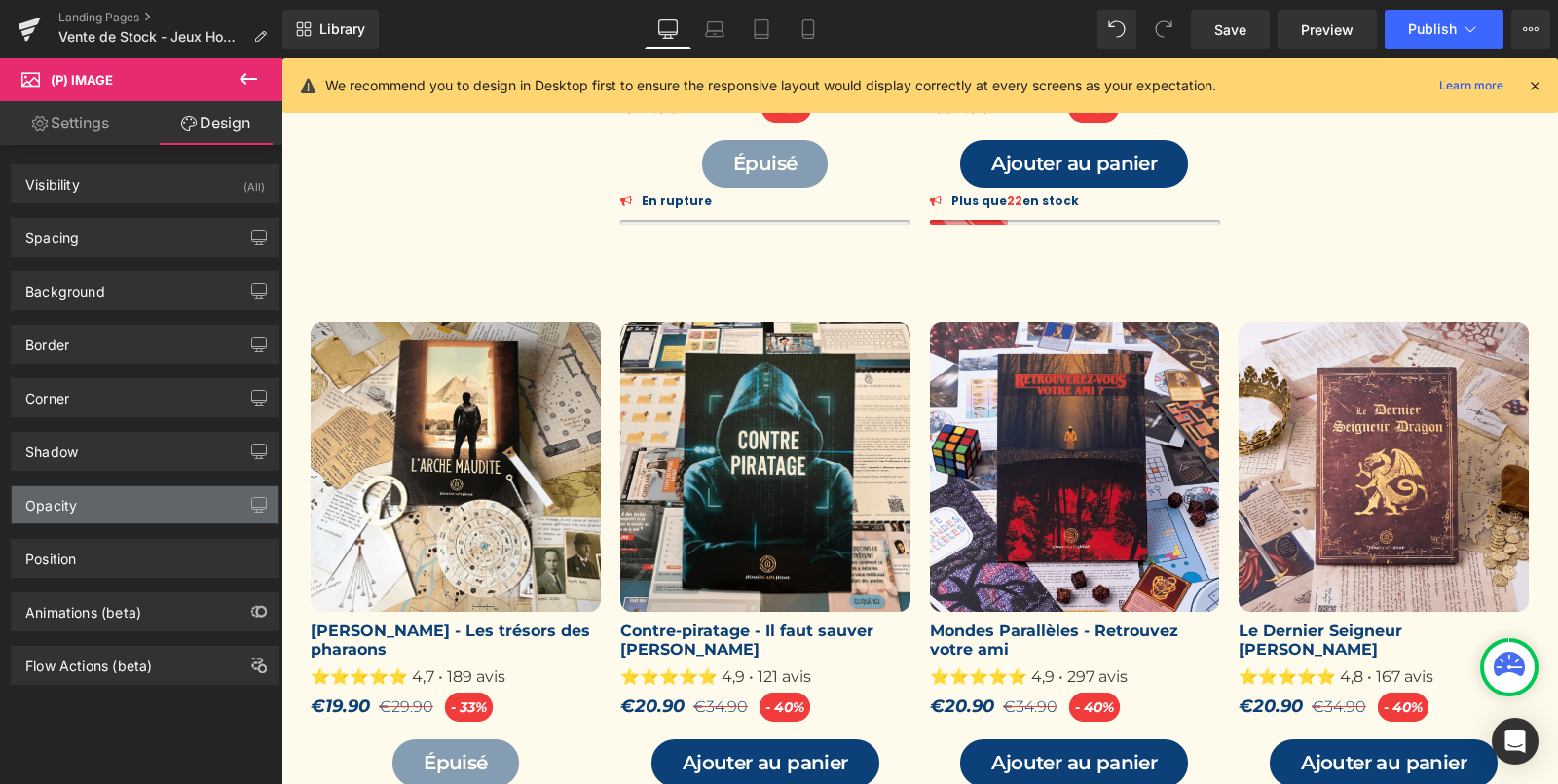
click at [150, 494] on div "Opacity" at bounding box center [145, 505] width 266 height 37
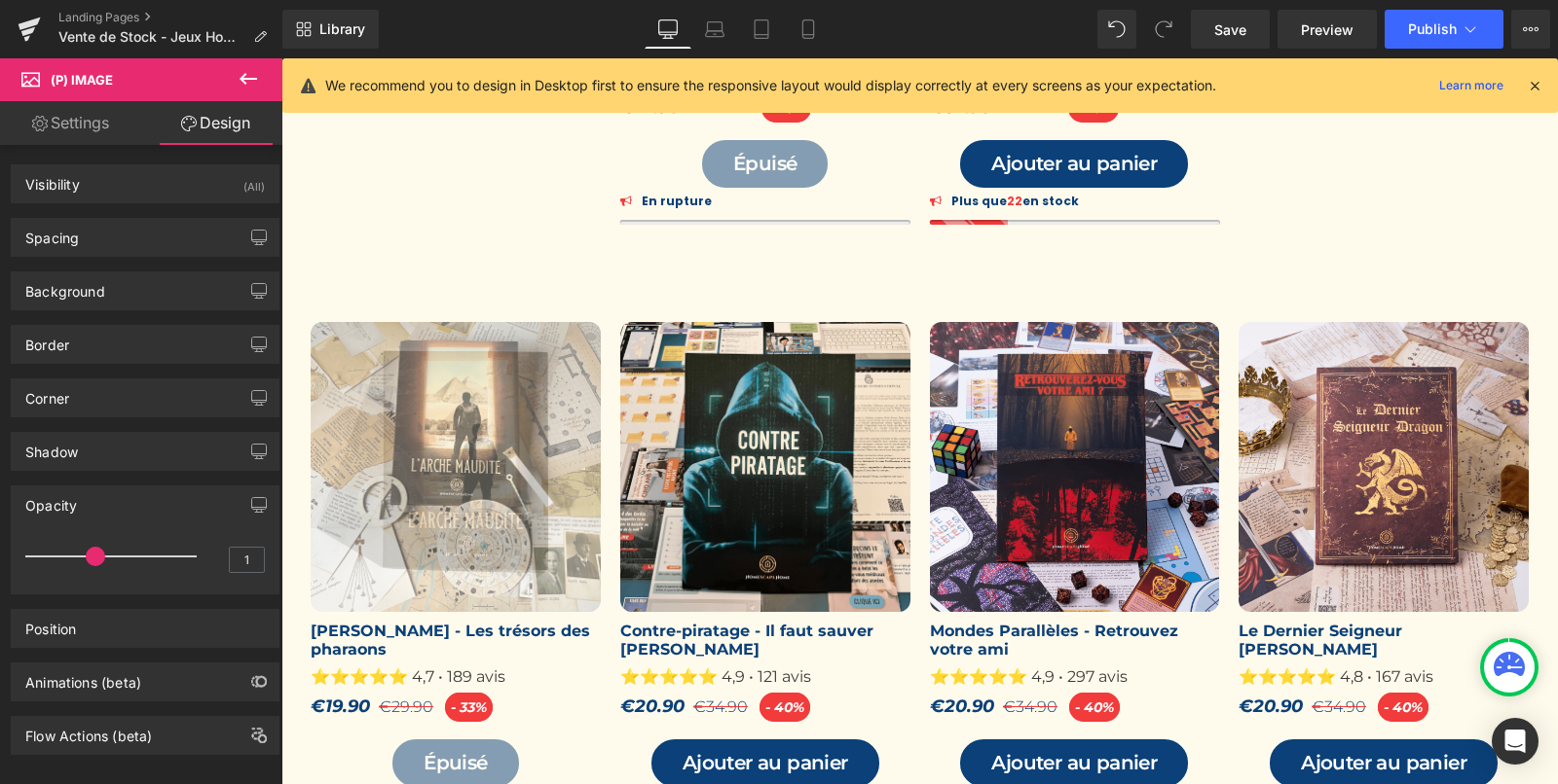
click at [100, 552] on div at bounding box center [116, 557] width 162 height 39
click at [87, 547] on span at bounding box center [96, 557] width 20 height 20
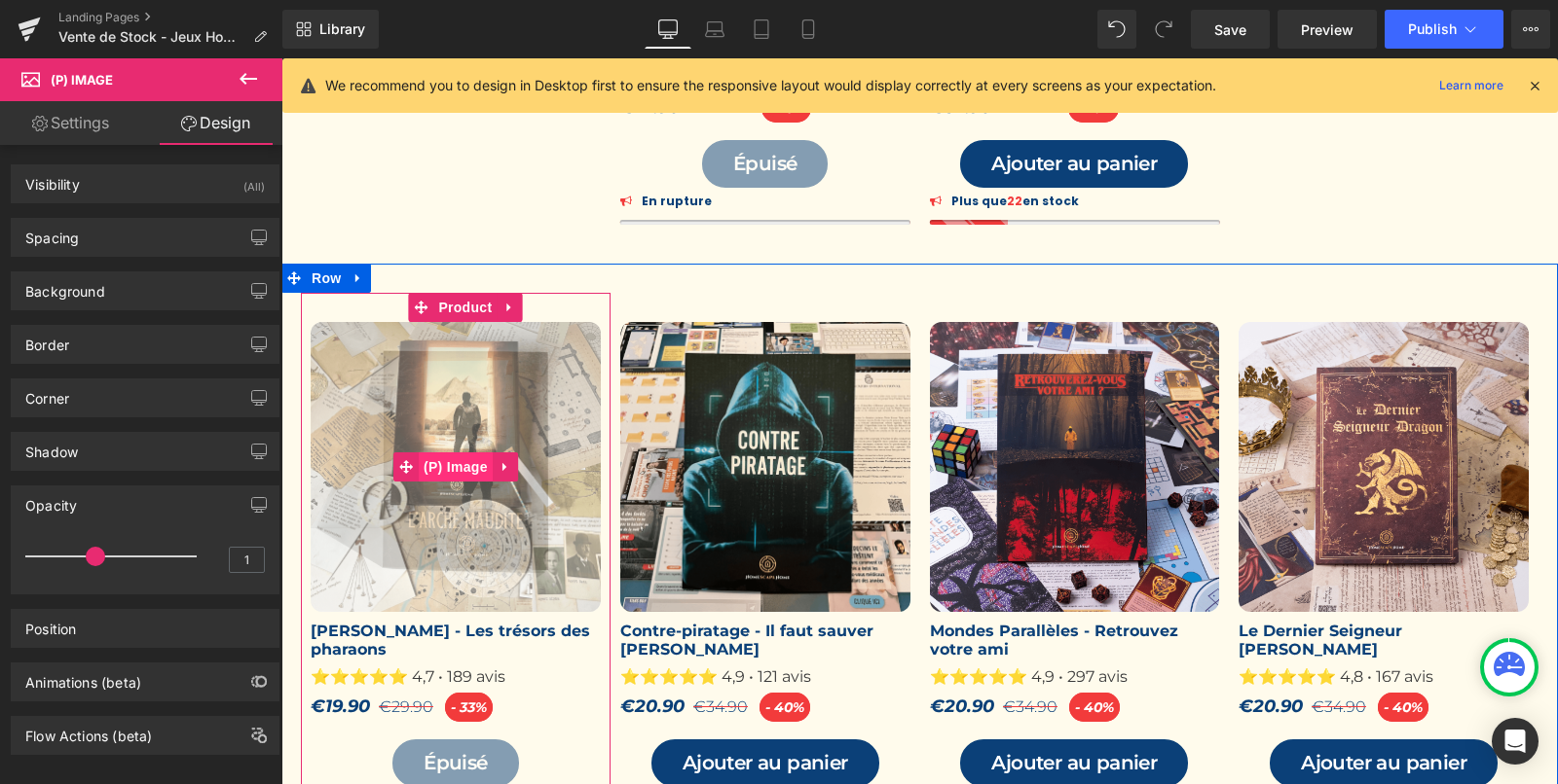
click at [459, 464] on span "(P) Image" at bounding box center [456, 467] width 74 height 29
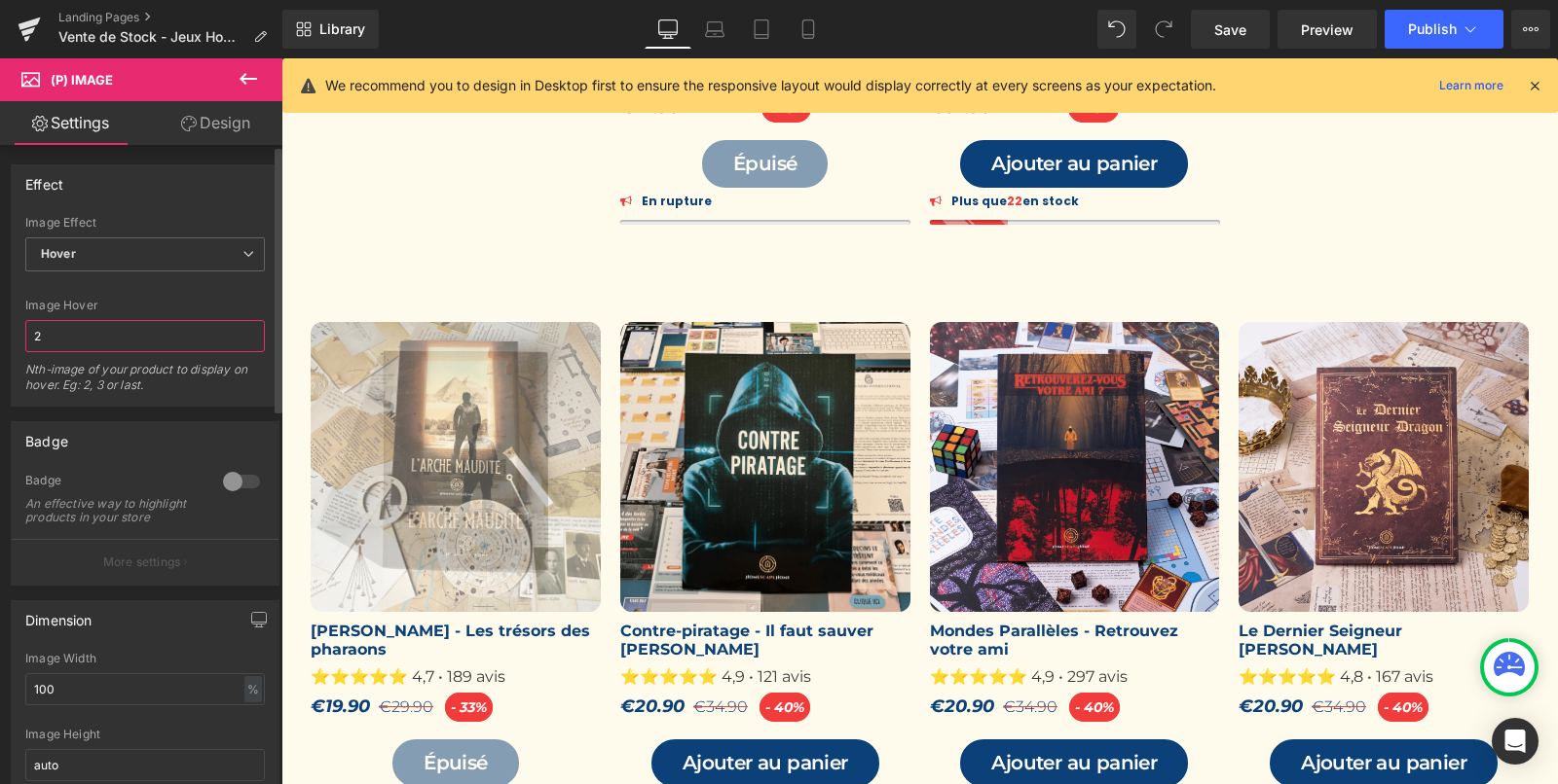
drag, startPoint x: 124, startPoint y: 328, endPoint x: 0, endPoint y: 339, distance: 124.5
click at [0, 340] on div "Effect Default Zoom Hover Image Effect Hover Default Zoom Hover 2 Image Hover 2…" at bounding box center [146, 278] width 291 height 257
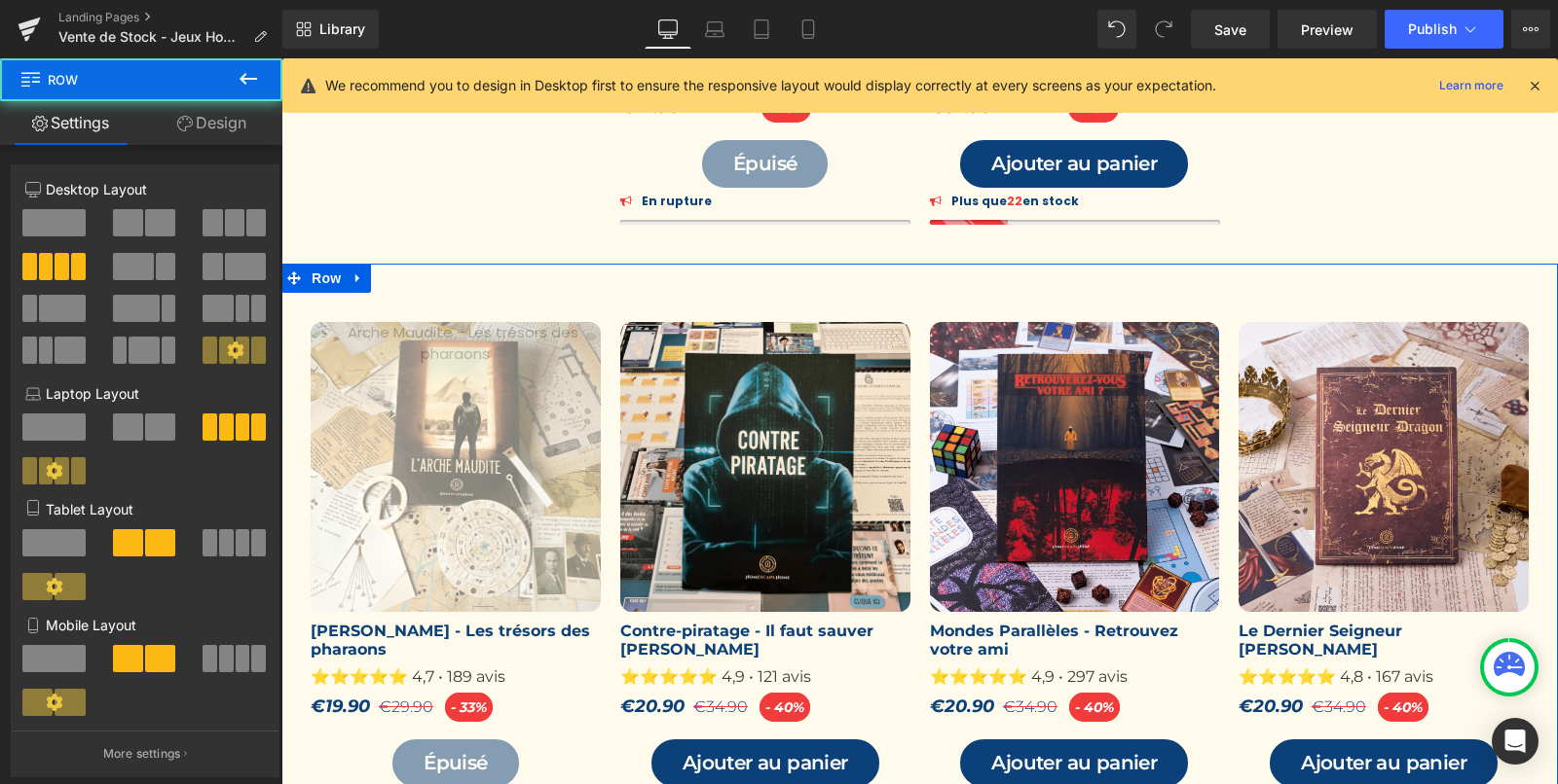
click at [477, 272] on div "33 % (P) Image Arche Maudite - Les trésors des pharaons (P) Title ⭐⭐⭐⭐⭐ 4,7 • 1…" at bounding box center [919, 563] width 1277 height 599
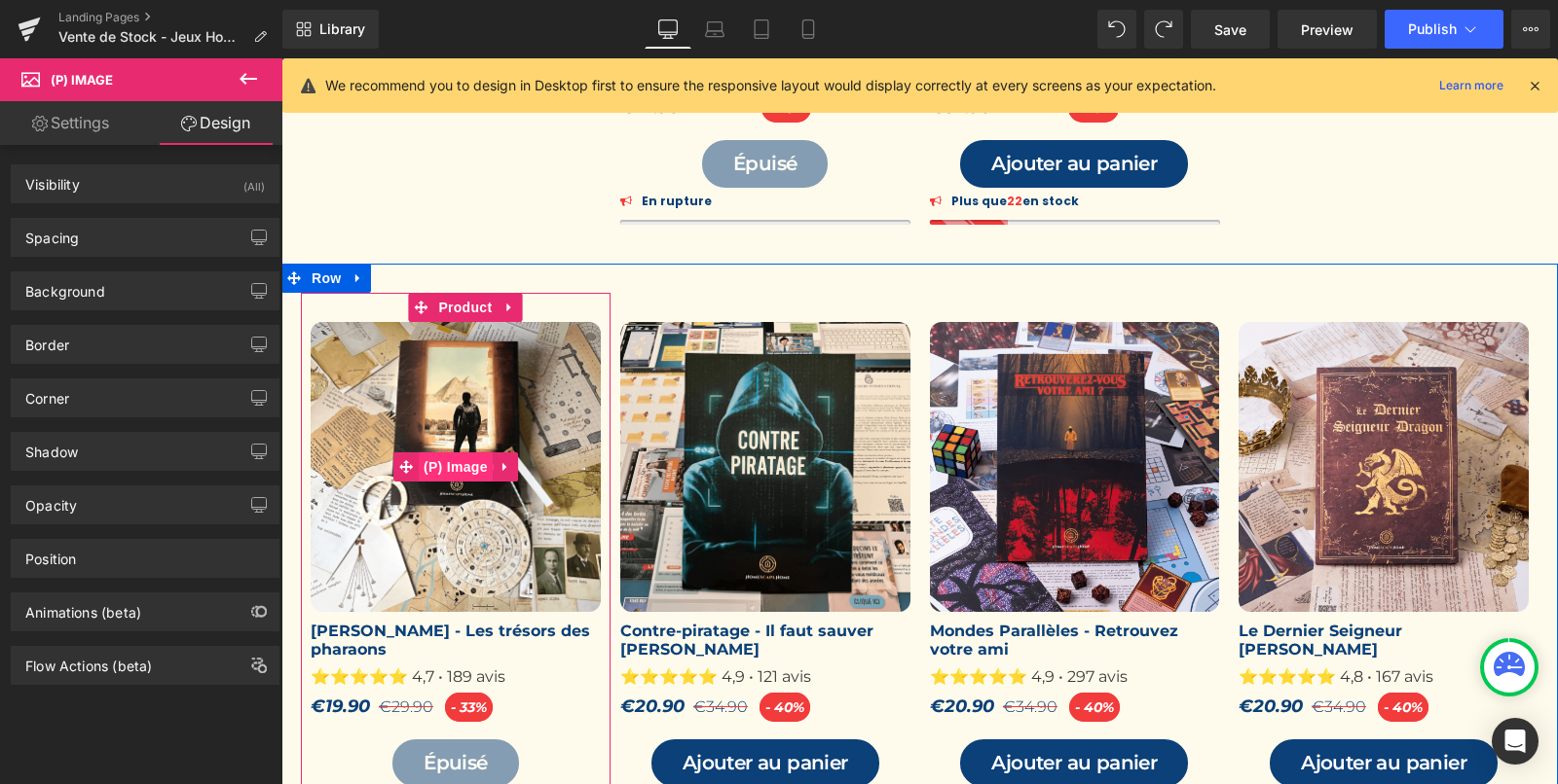
click at [453, 458] on span "(P) Image" at bounding box center [456, 467] width 74 height 29
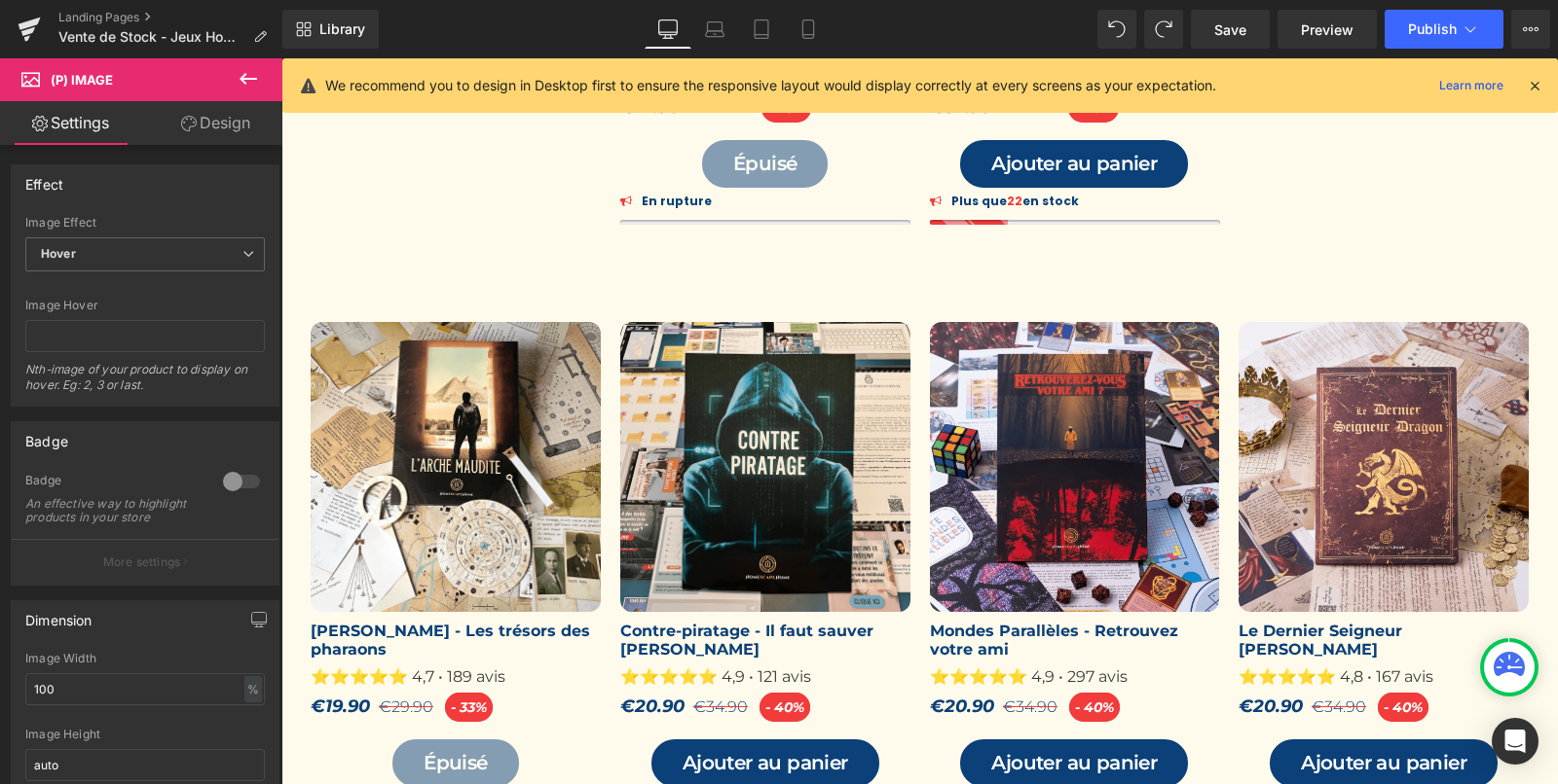
click at [208, 118] on link "Design" at bounding box center [215, 123] width 141 height 44
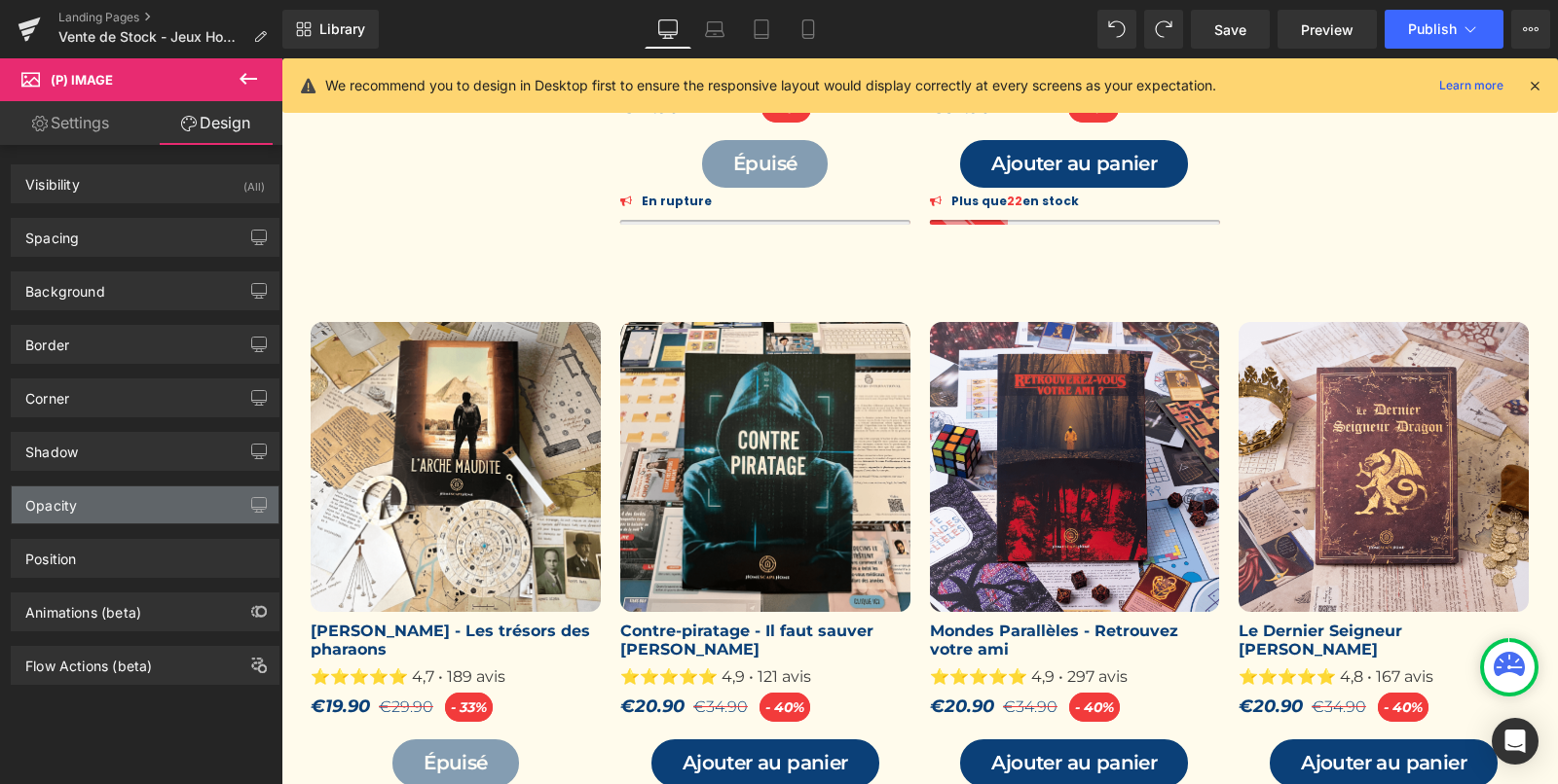
click at [136, 490] on div "Opacity" at bounding box center [145, 505] width 266 height 37
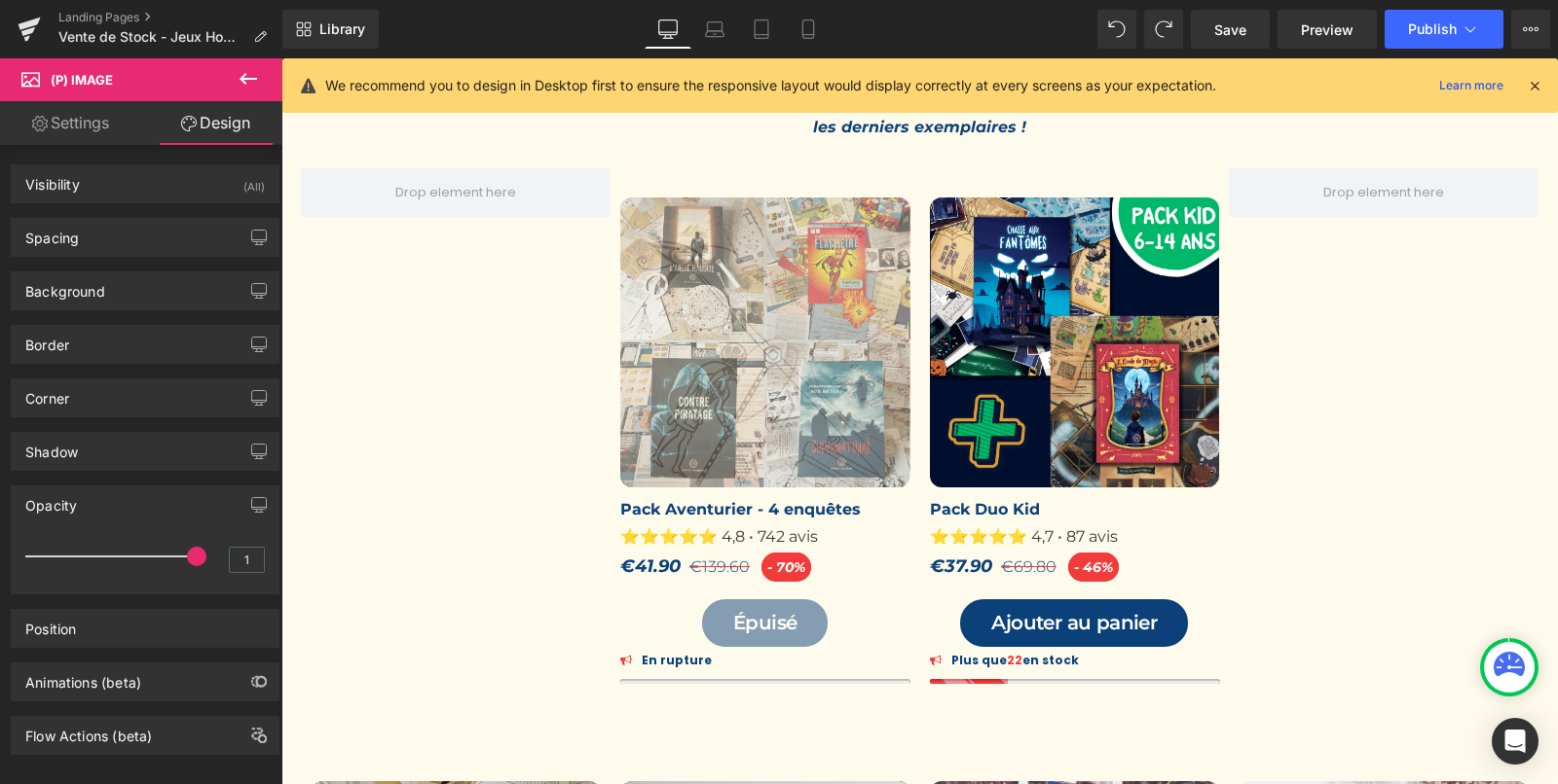
scroll to position [102, 0]
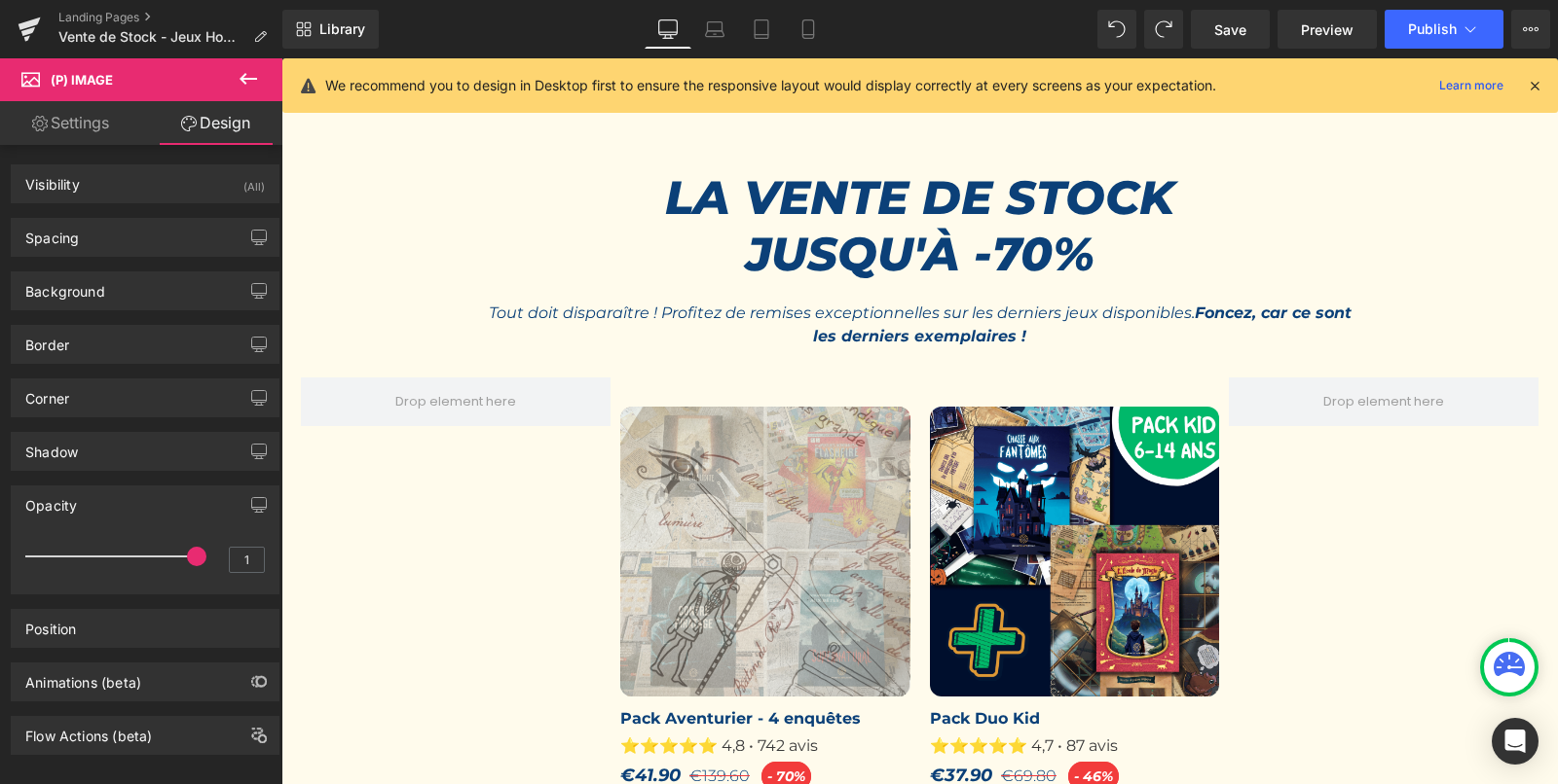
click at [747, 513] on img at bounding box center [765, 552] width 290 height 290
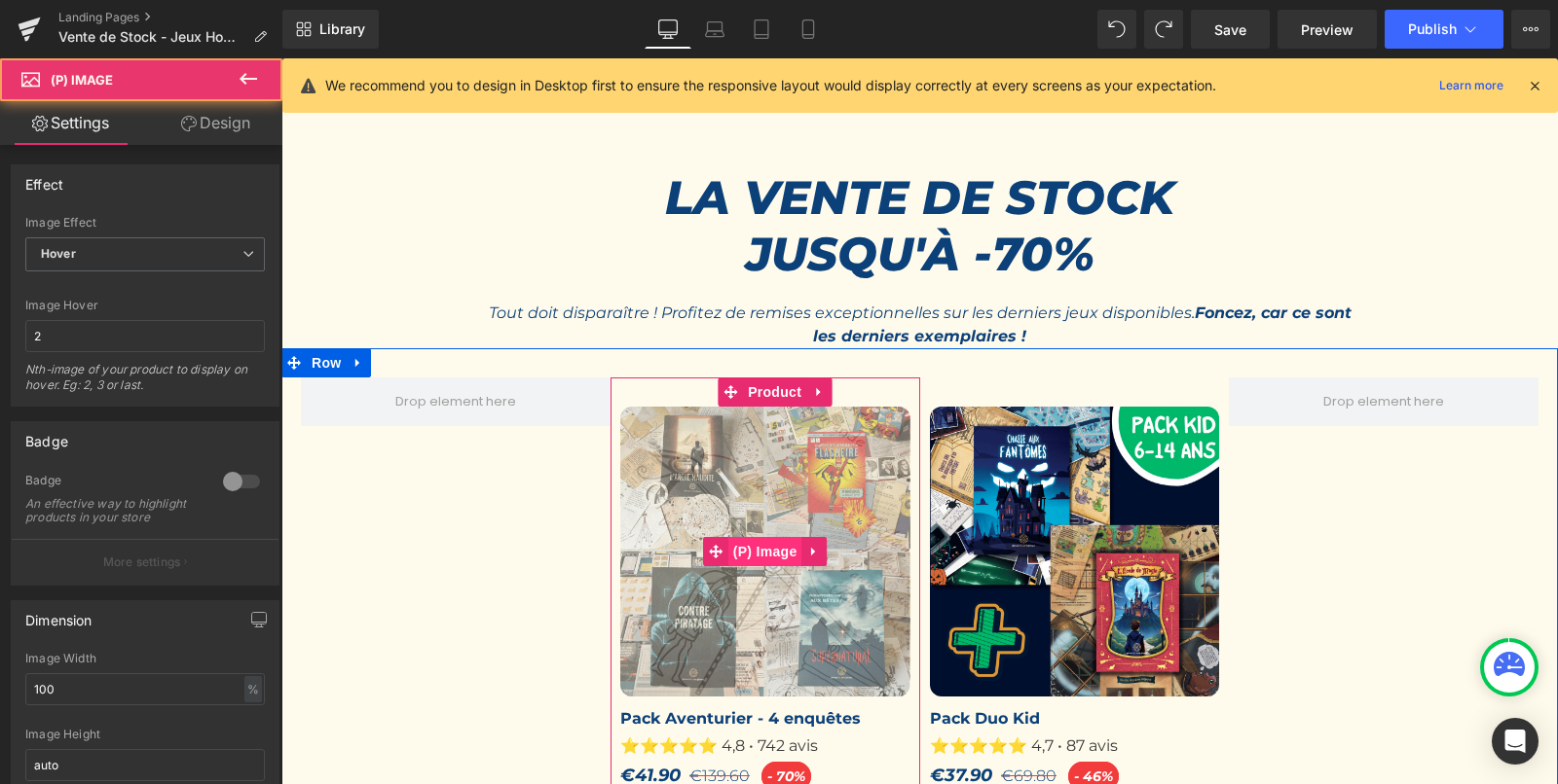
click at [760, 547] on span "(P) Image" at bounding box center [766, 552] width 74 height 29
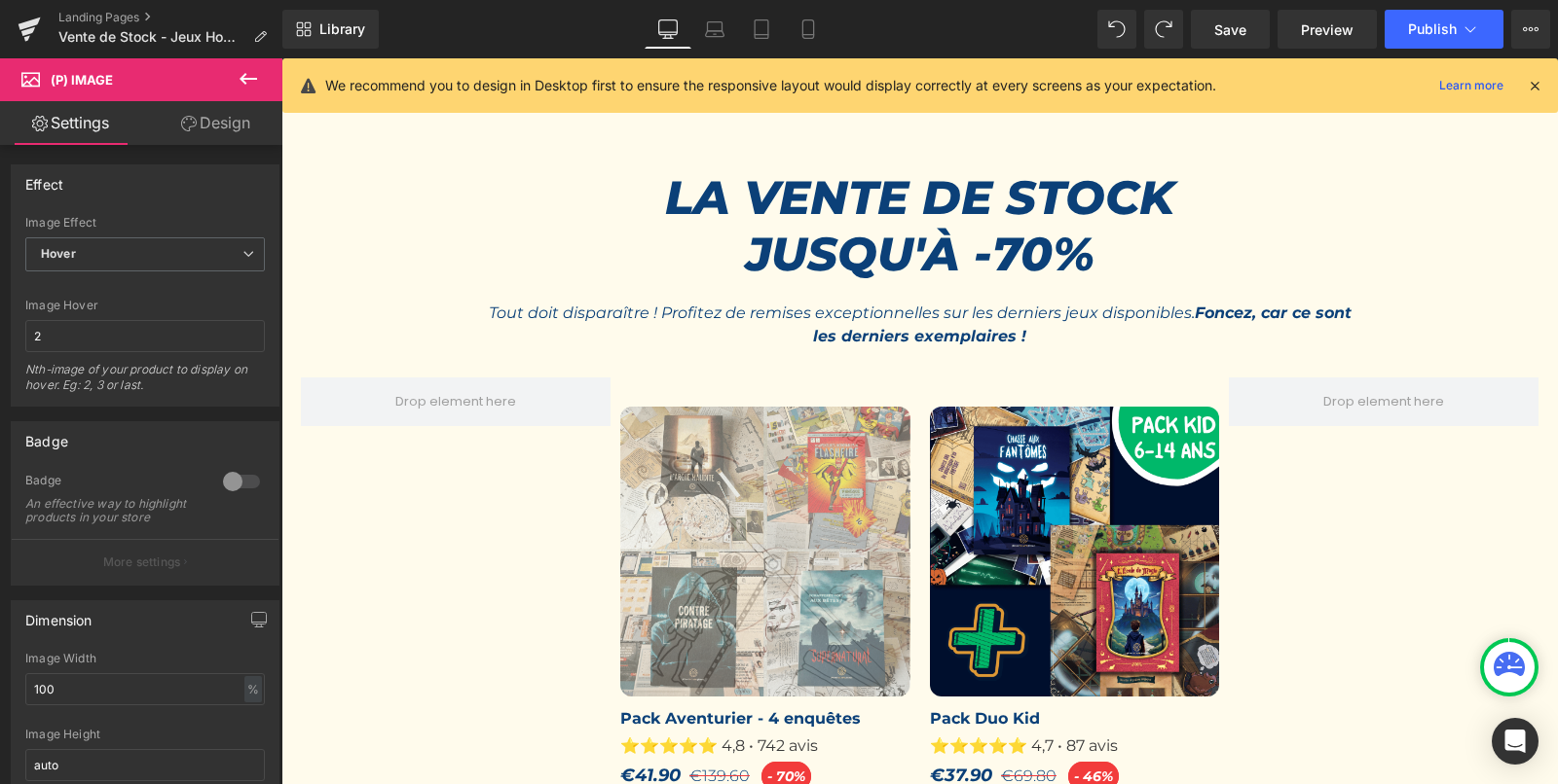
click at [230, 113] on link "Design" at bounding box center [215, 123] width 141 height 44
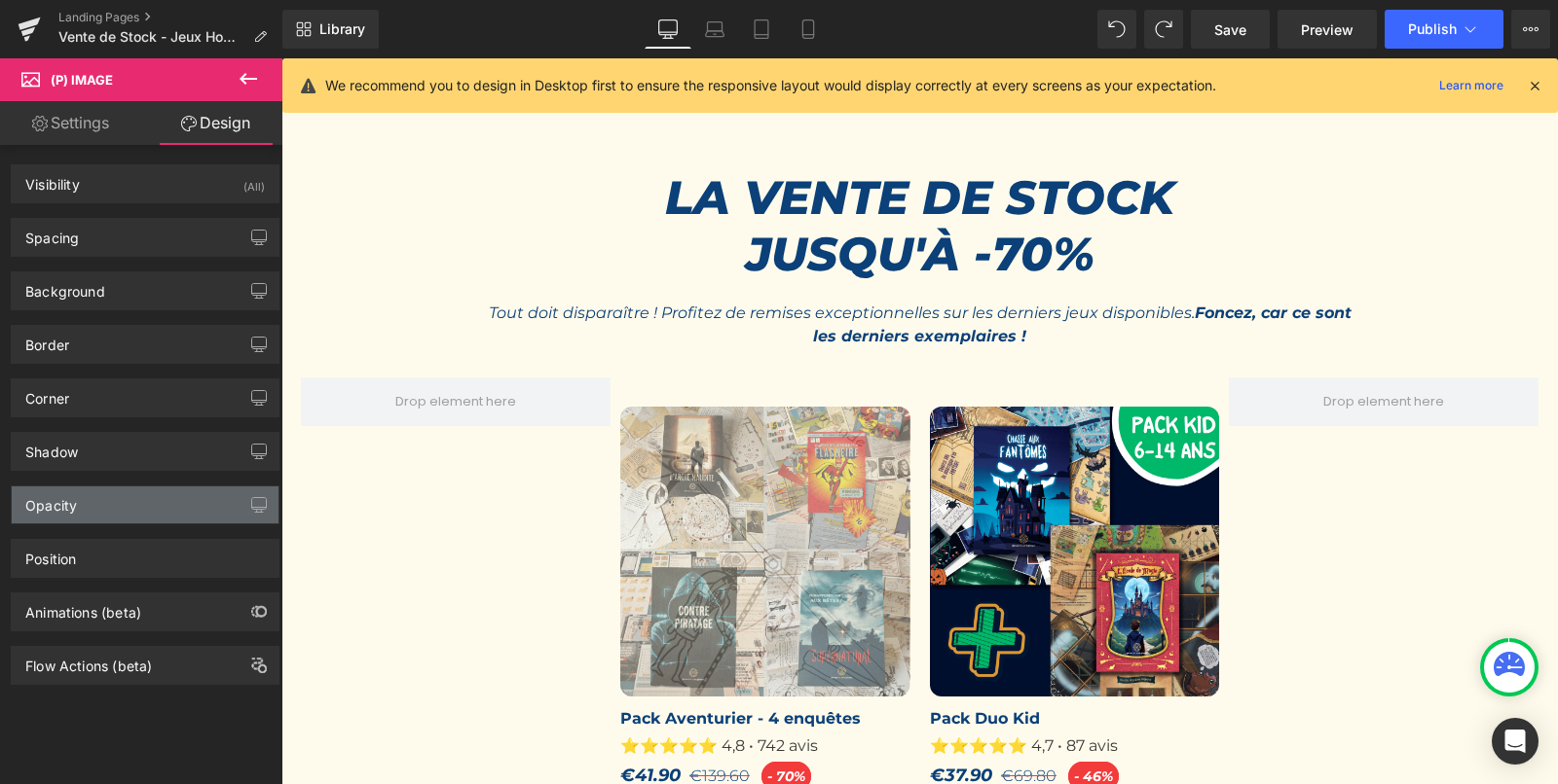
click at [175, 497] on div "Opacity" at bounding box center [145, 505] width 266 height 37
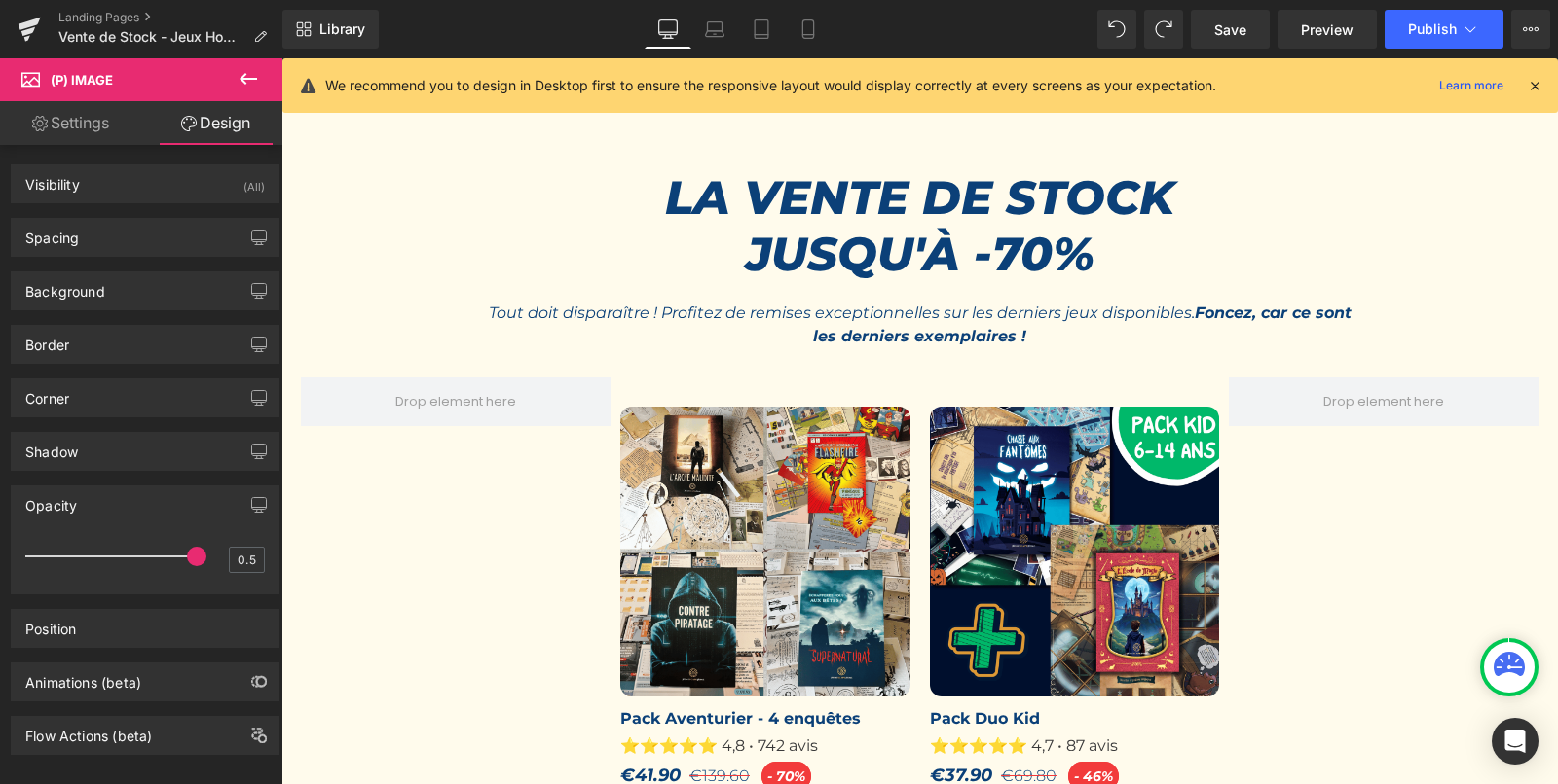
drag, startPoint x: 92, startPoint y: 548, endPoint x: 279, endPoint y: 548, distance: 187.0
click at [279, 548] on div "Opacity 1 0.5" at bounding box center [146, 533] width 291 height 124
click at [1457, 31] on button "Publish" at bounding box center [1443, 29] width 119 height 39
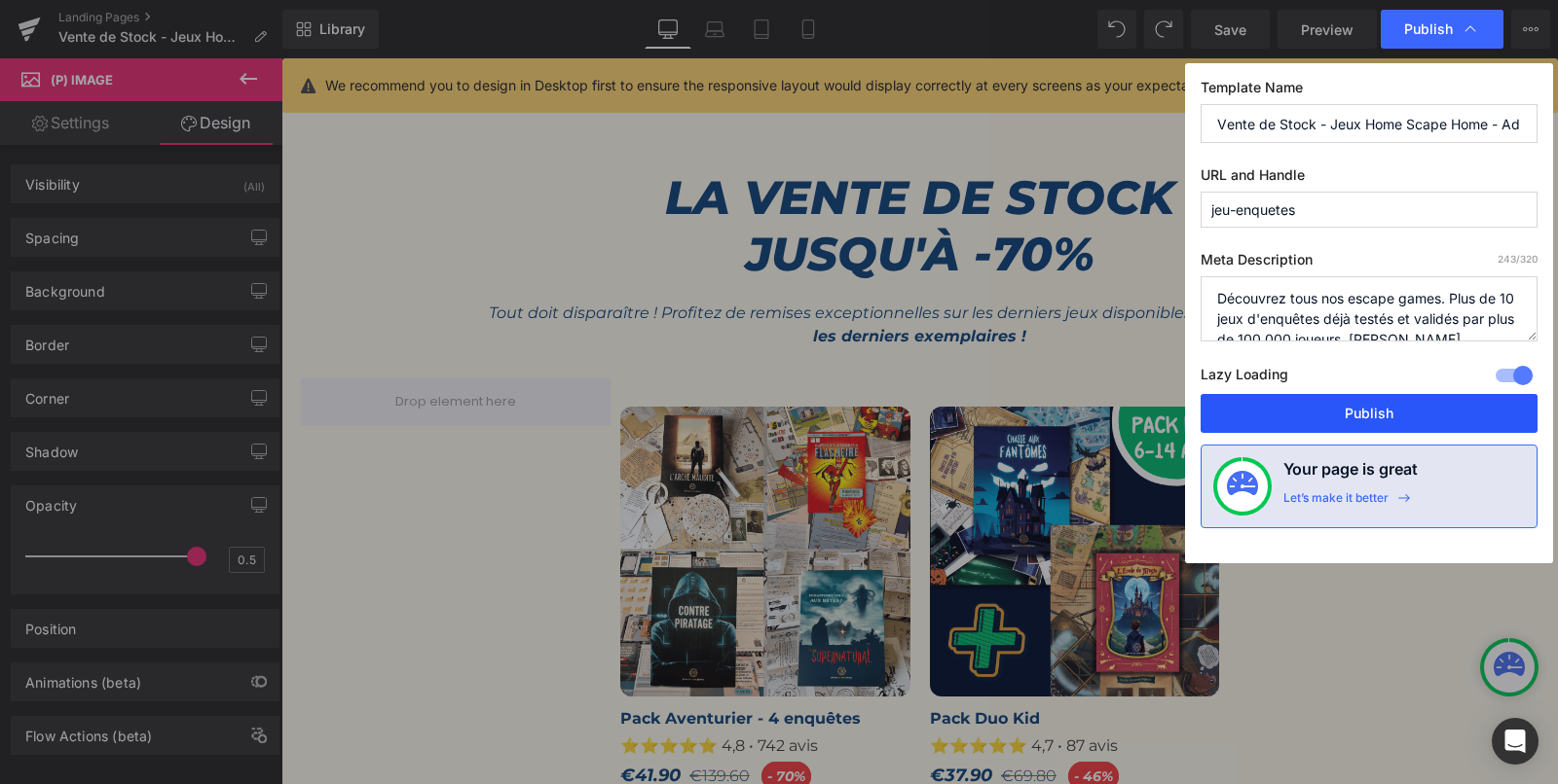
click at [1314, 408] on button "Publish" at bounding box center [1369, 413] width 337 height 39
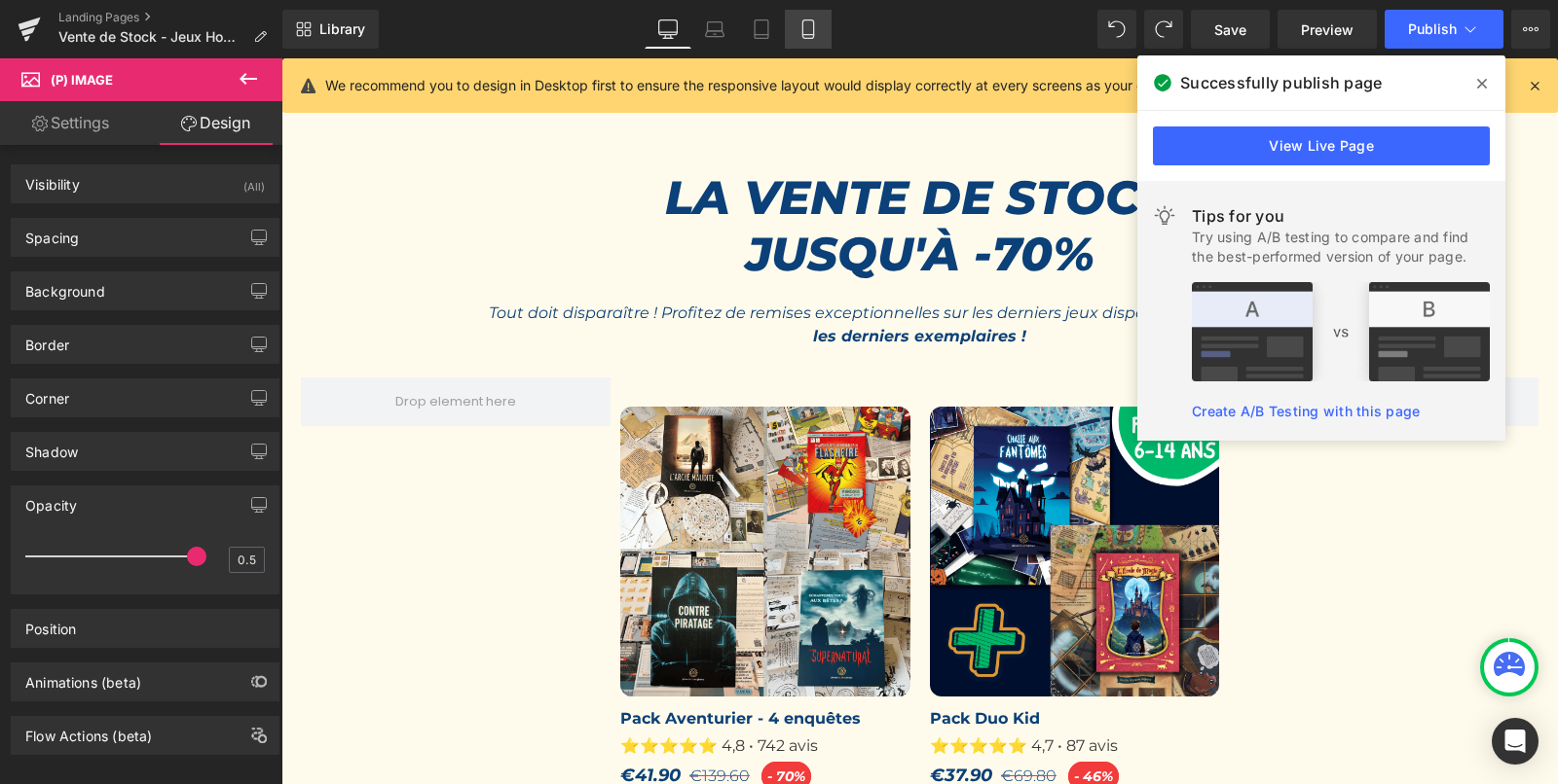
click at [796, 27] on link "Mobile" at bounding box center [807, 29] width 47 height 39
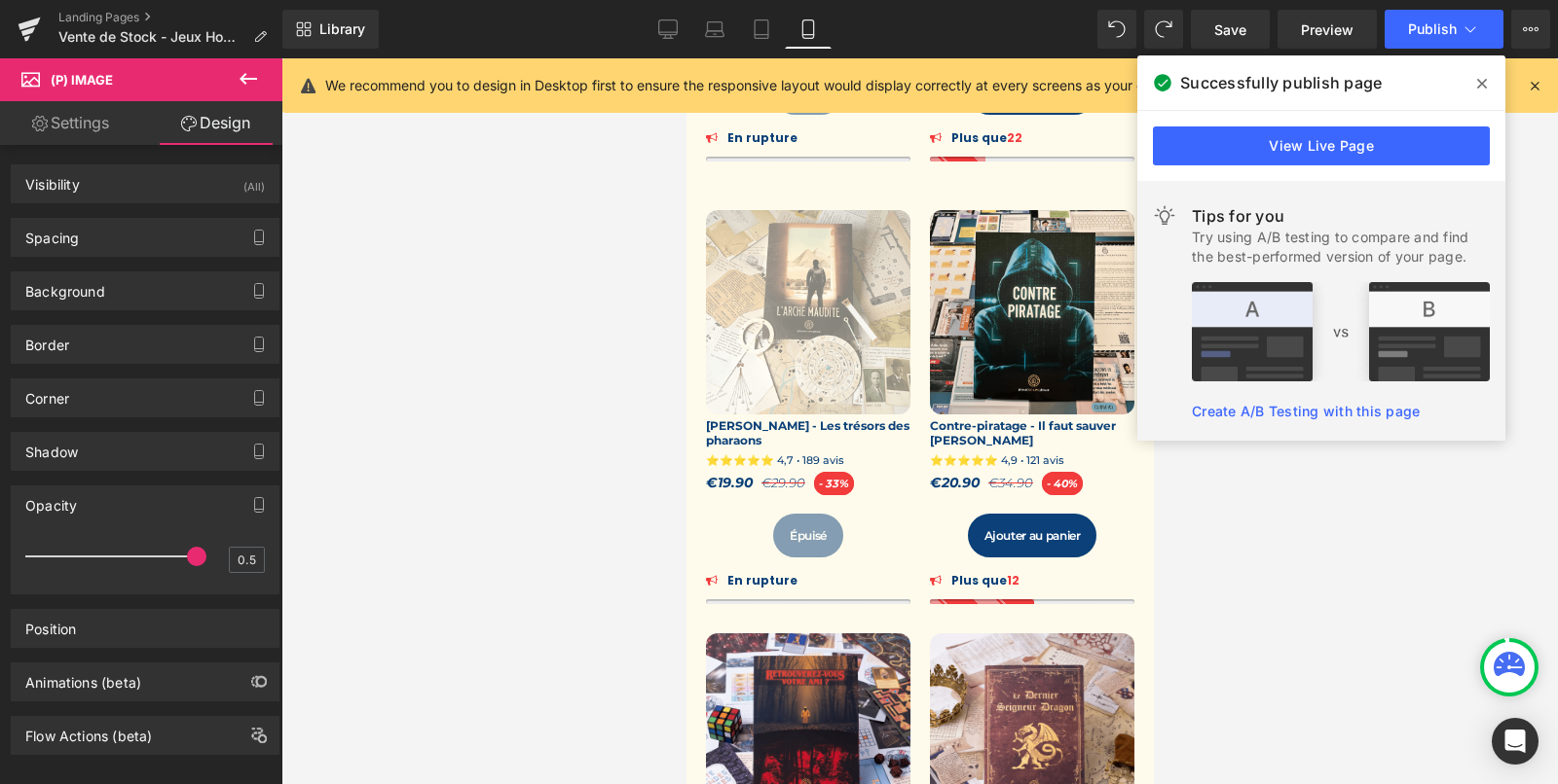
scroll to position [629, 0]
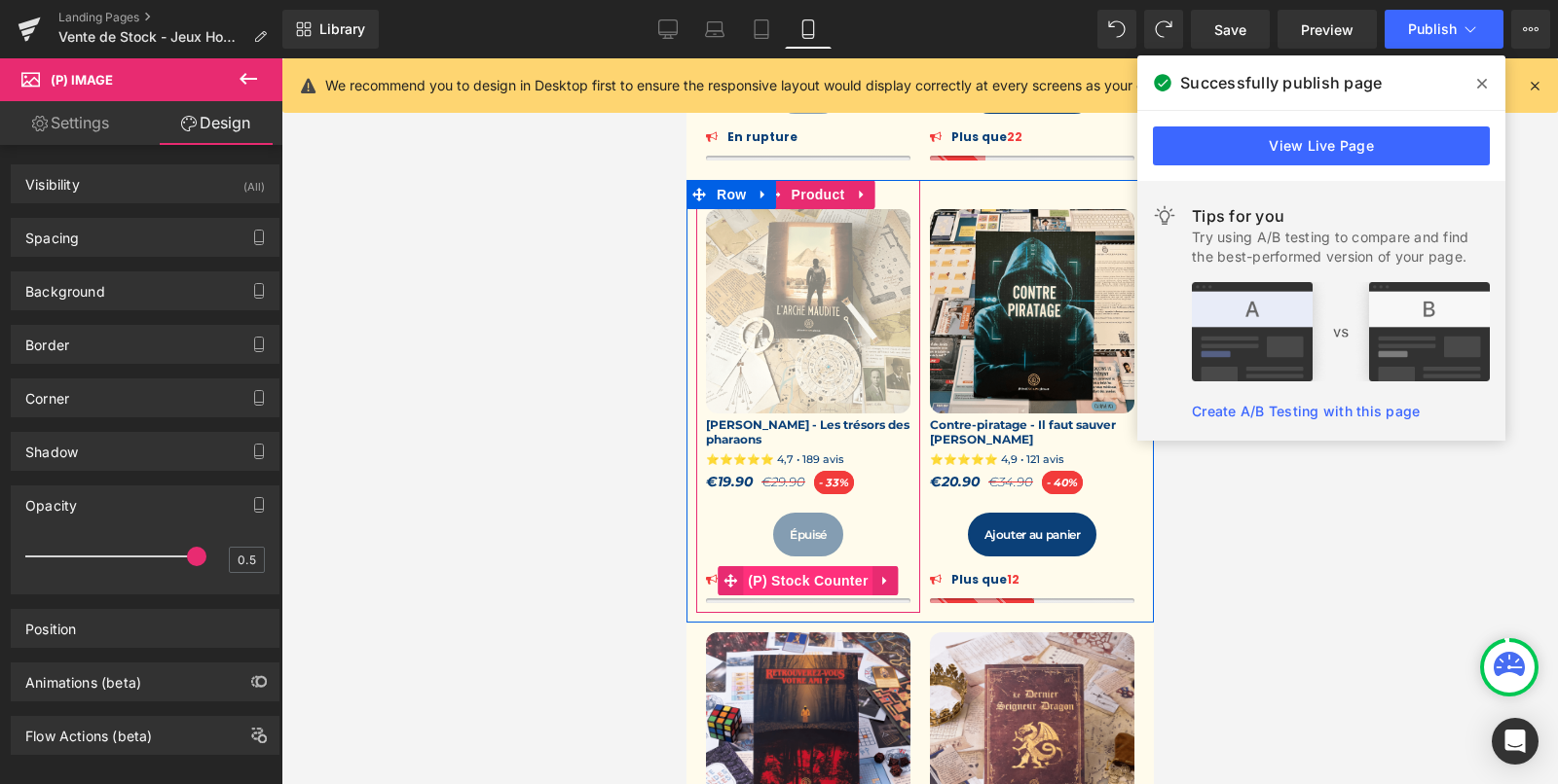
click at [767, 580] on span "(P) Stock Counter" at bounding box center [806, 581] width 130 height 29
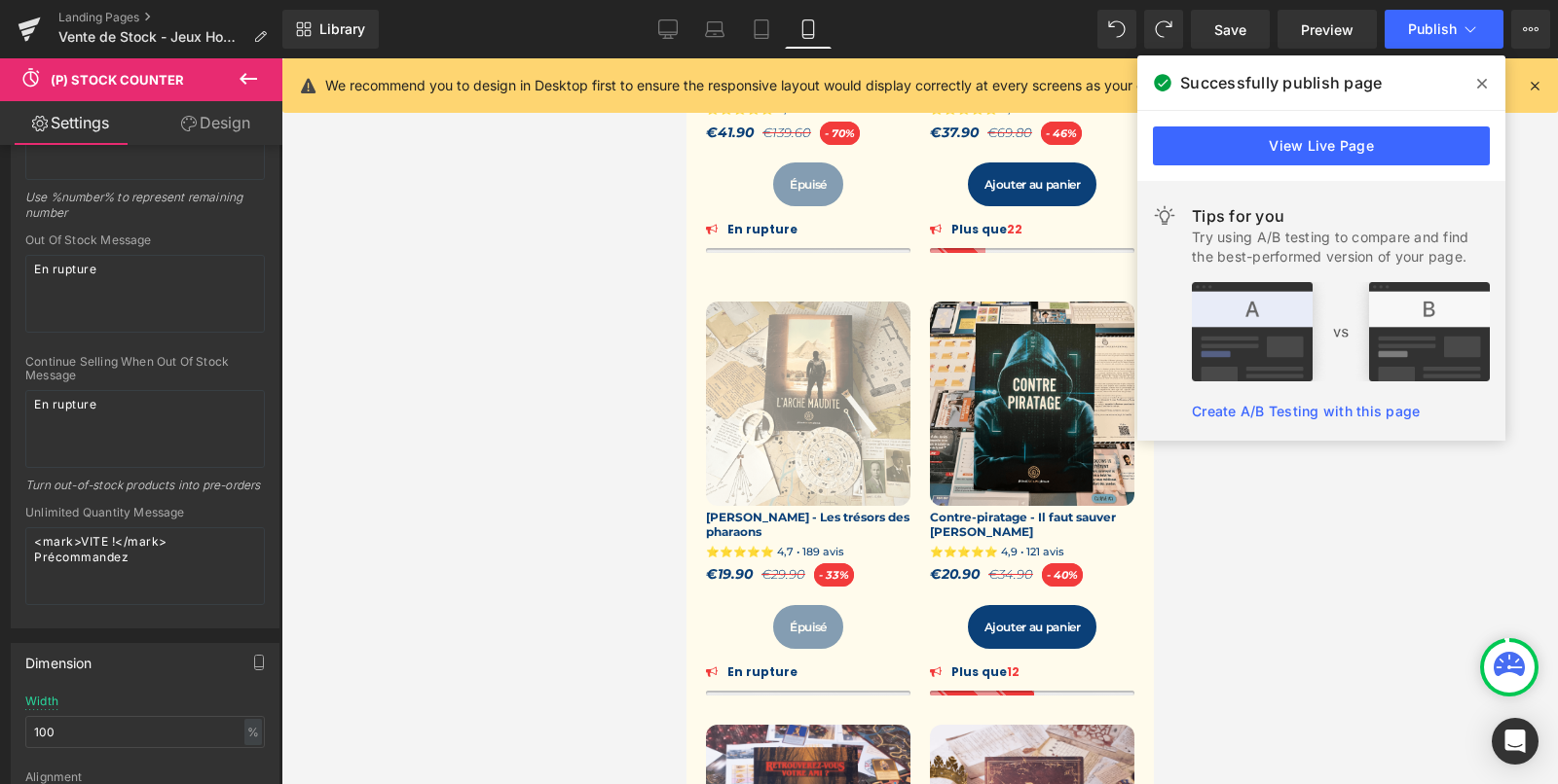
scroll to position [478, 0]
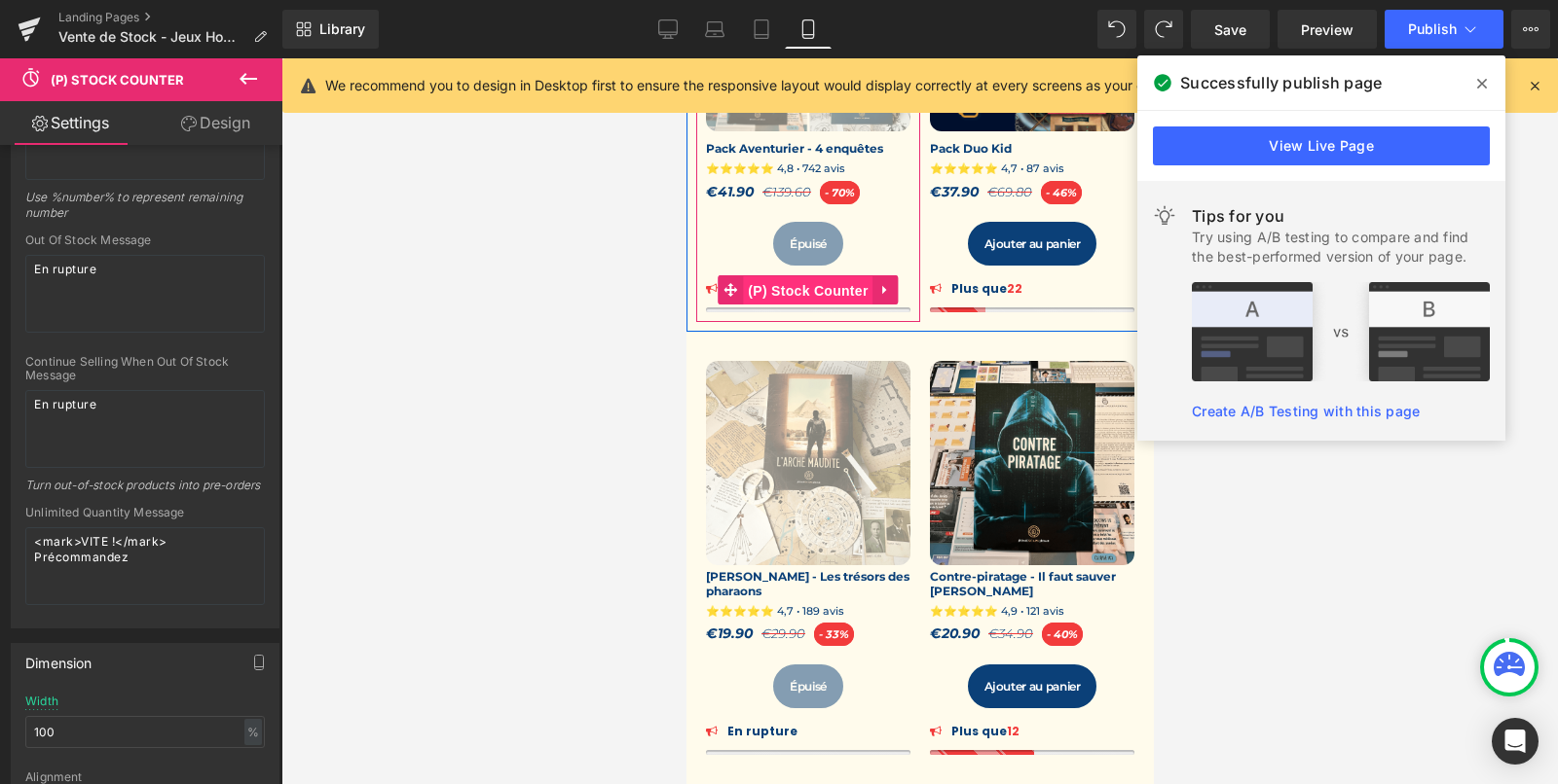
click at [776, 285] on span "(P) Stock Counter" at bounding box center [806, 290] width 130 height 29
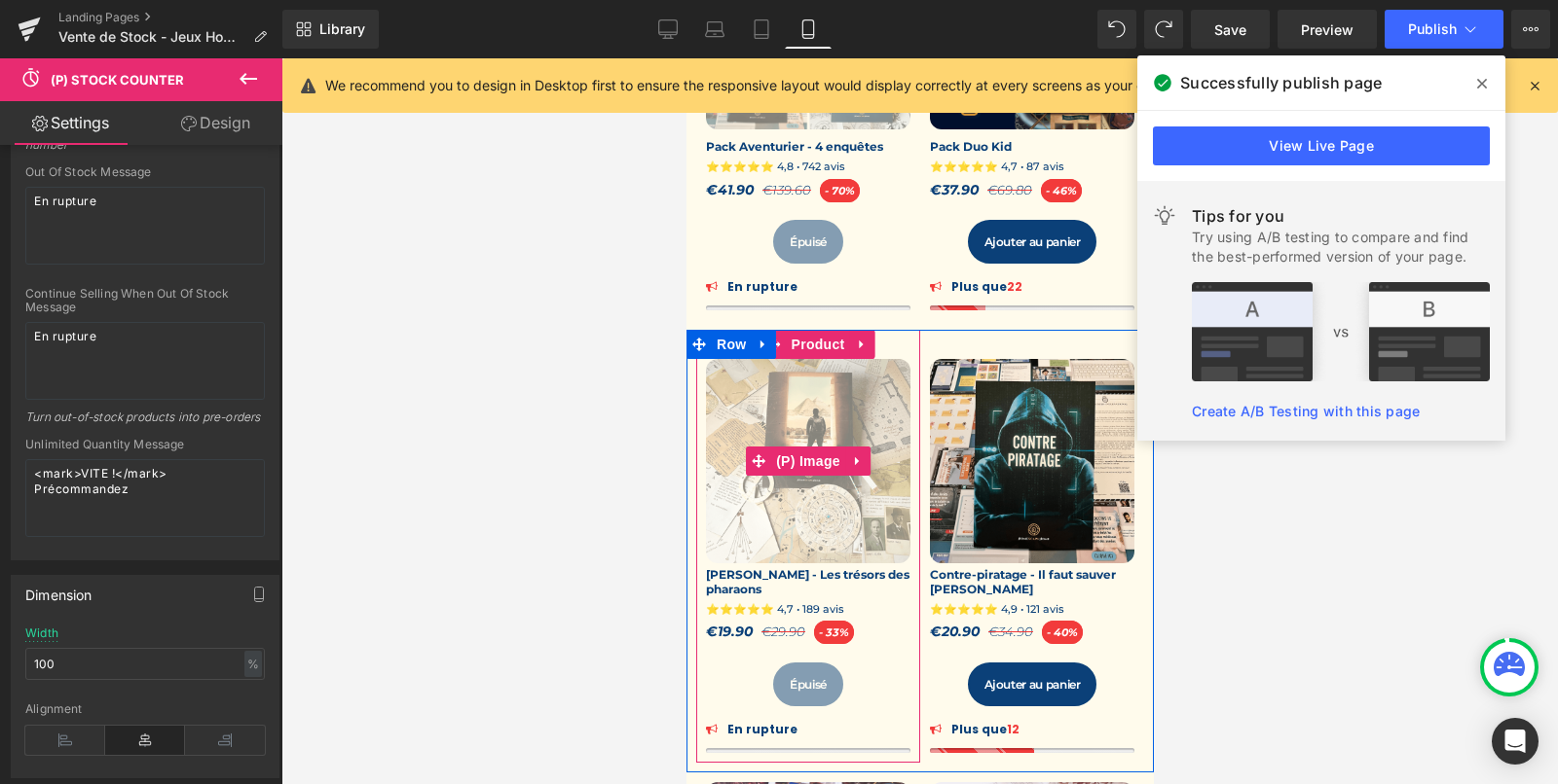
scroll to position [488, 0]
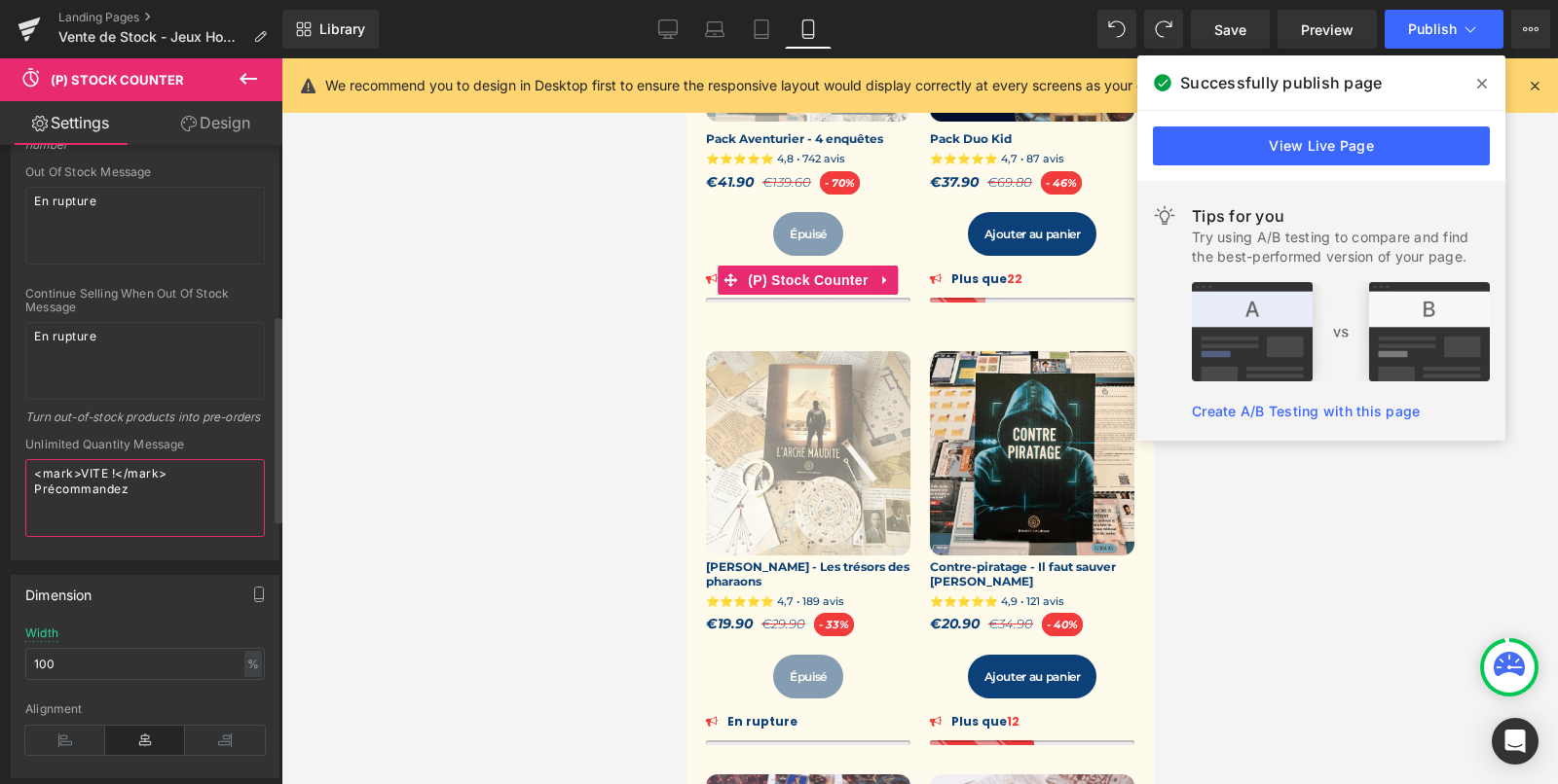
drag, startPoint x: 140, startPoint y: 506, endPoint x: 0, endPoint y: 456, distance: 148.7
click at [0, 456] on div "Message Template Plus que %number% Use %number% to represent remaining number O…" at bounding box center [146, 253] width 291 height 614
type textarea "En rupture"
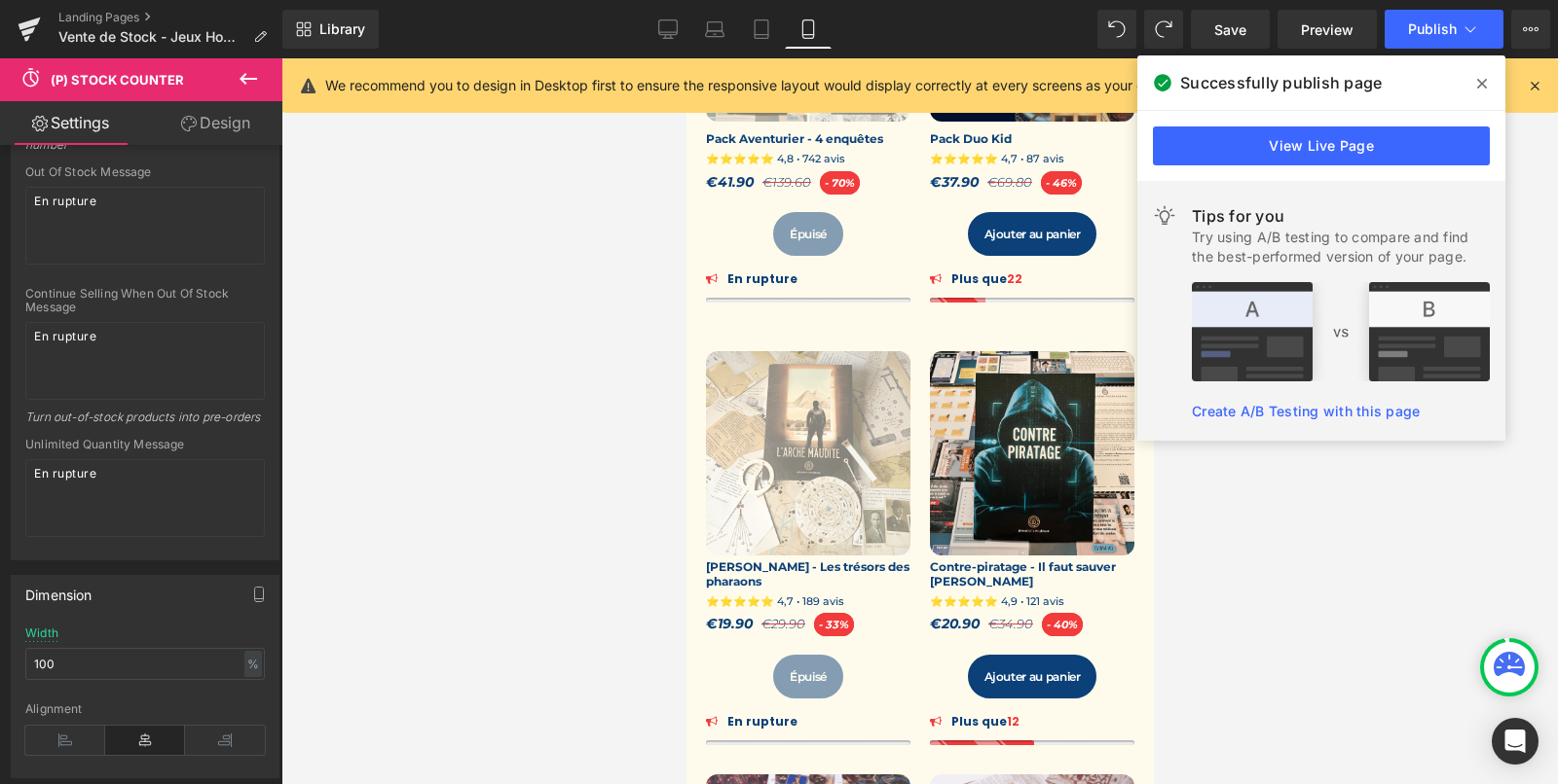
click at [554, 343] on div at bounding box center [919, 422] width 1277 height 726
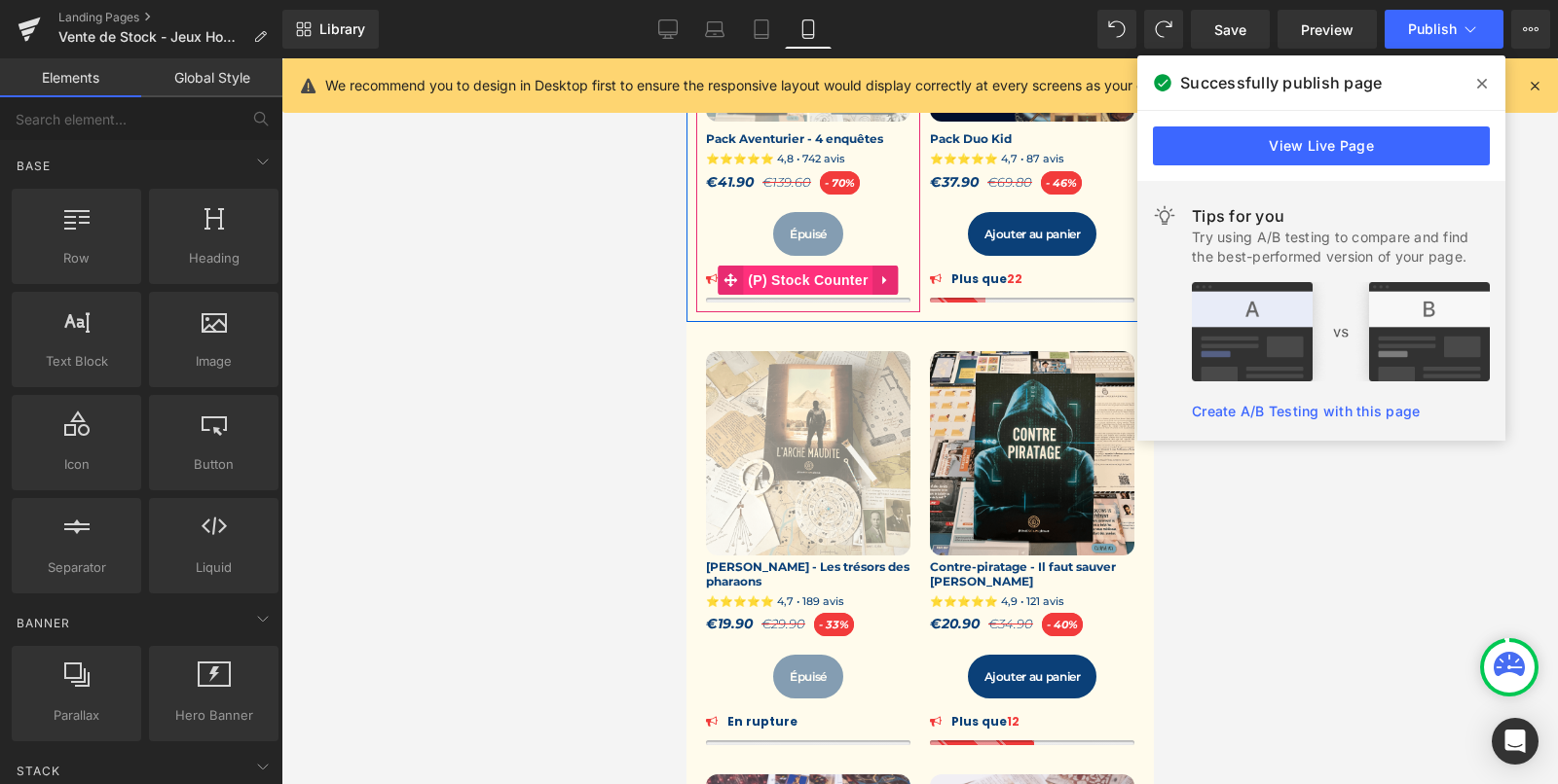
click at [768, 278] on span "(P) Stock Counter" at bounding box center [806, 279] width 130 height 29
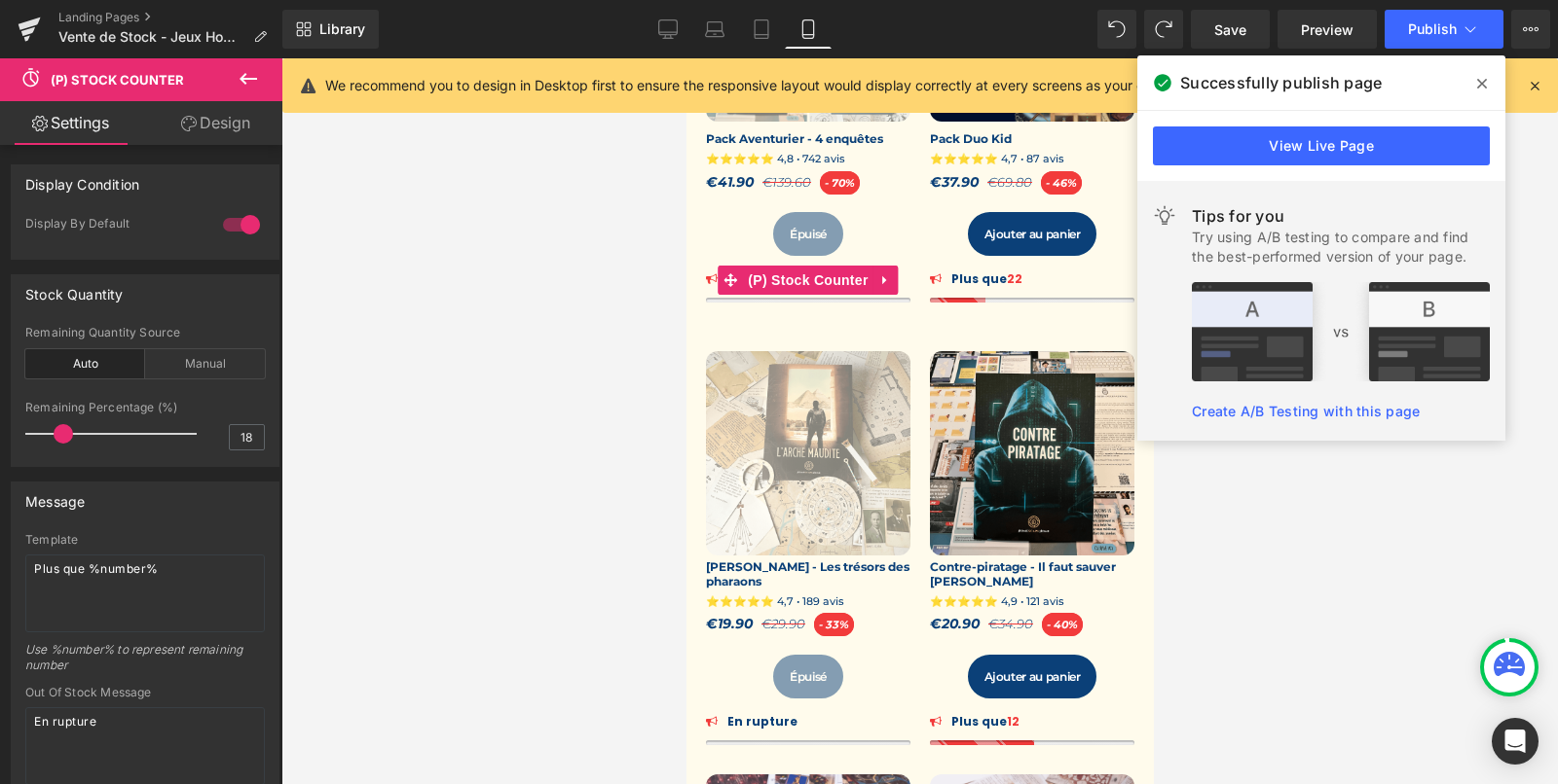
click at [197, 117] on link "Design" at bounding box center [215, 123] width 141 height 44
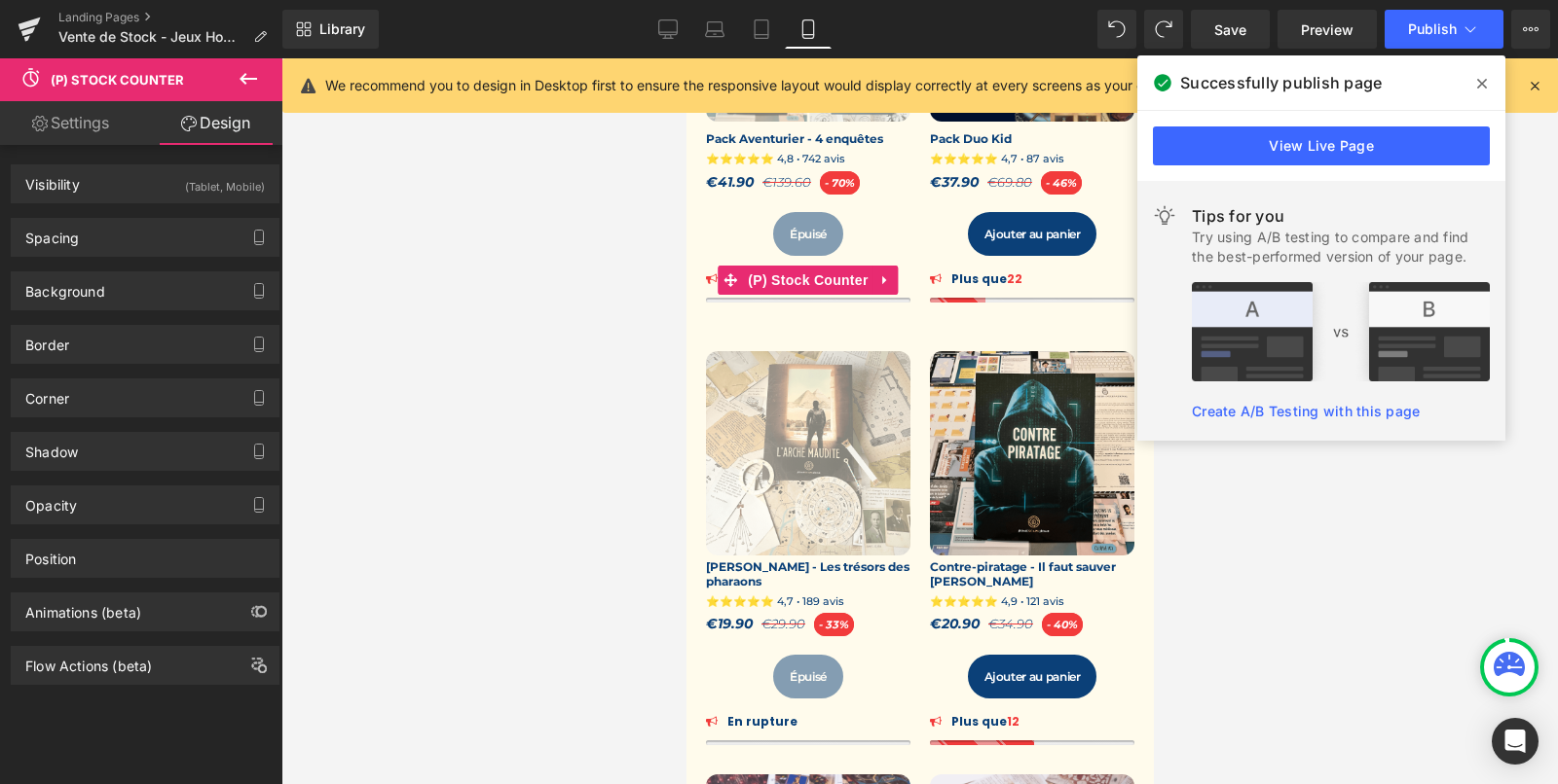
click at [60, 137] on link "Settings" at bounding box center [70, 123] width 141 height 44
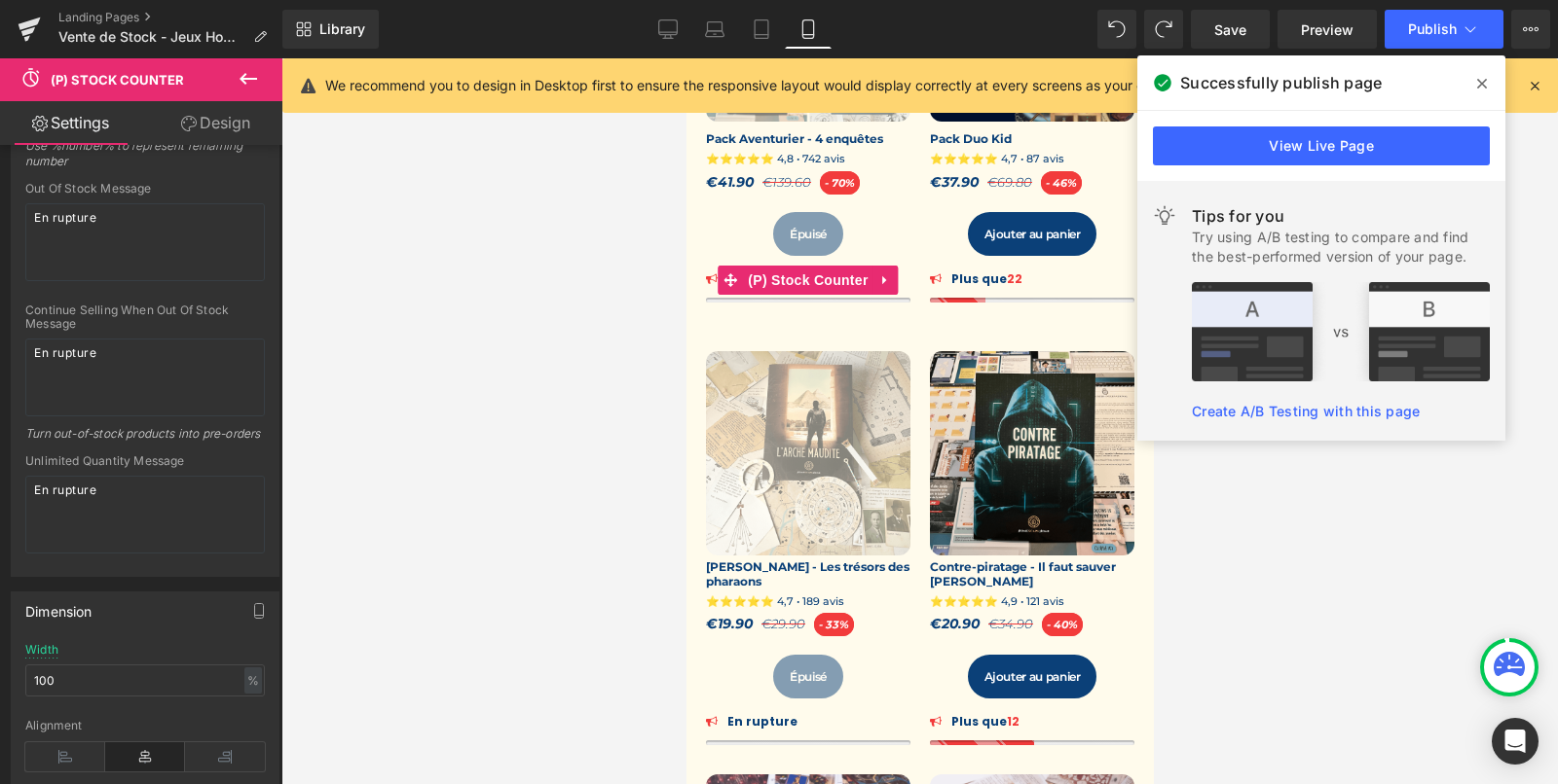
scroll to position [507, 0]
click at [781, 720] on div "-11 En rupture (P) Stock Counter" at bounding box center [806, 726] width 205 height 37
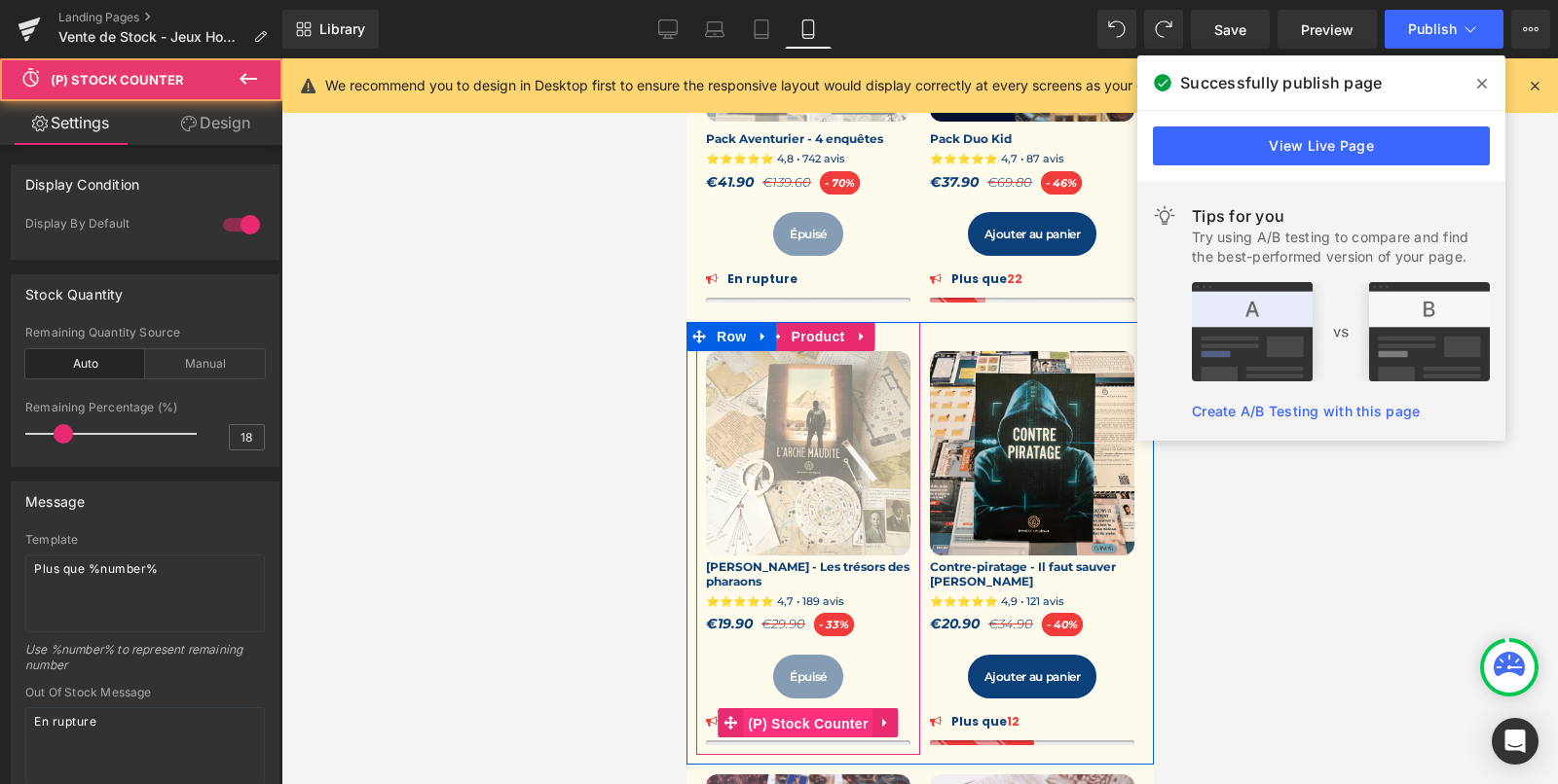
click at [801, 725] on span "(P) Stock Counter" at bounding box center [806, 723] width 130 height 29
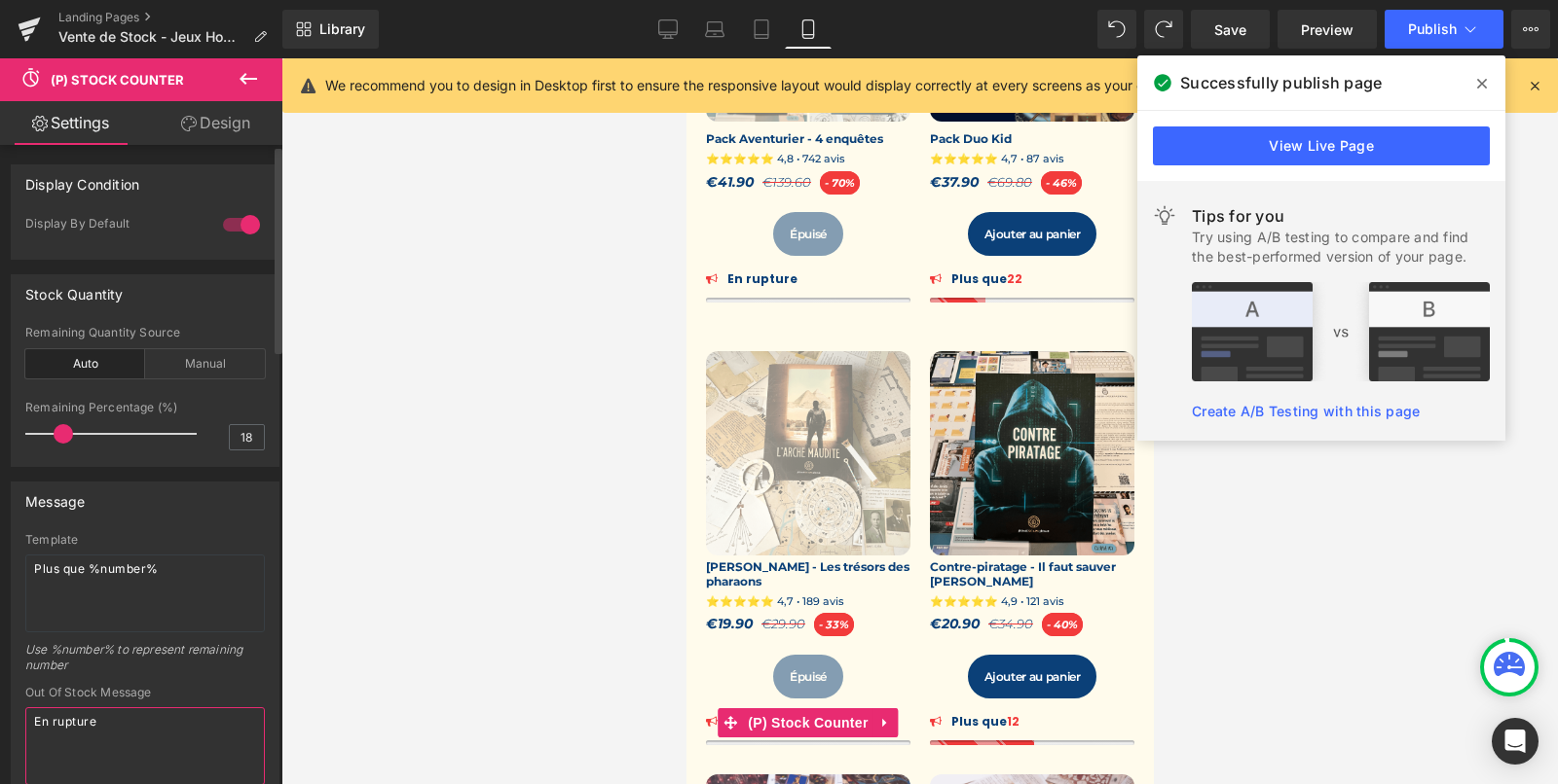
click at [57, 718] on textarea "En rupture" at bounding box center [145, 746] width 240 height 78
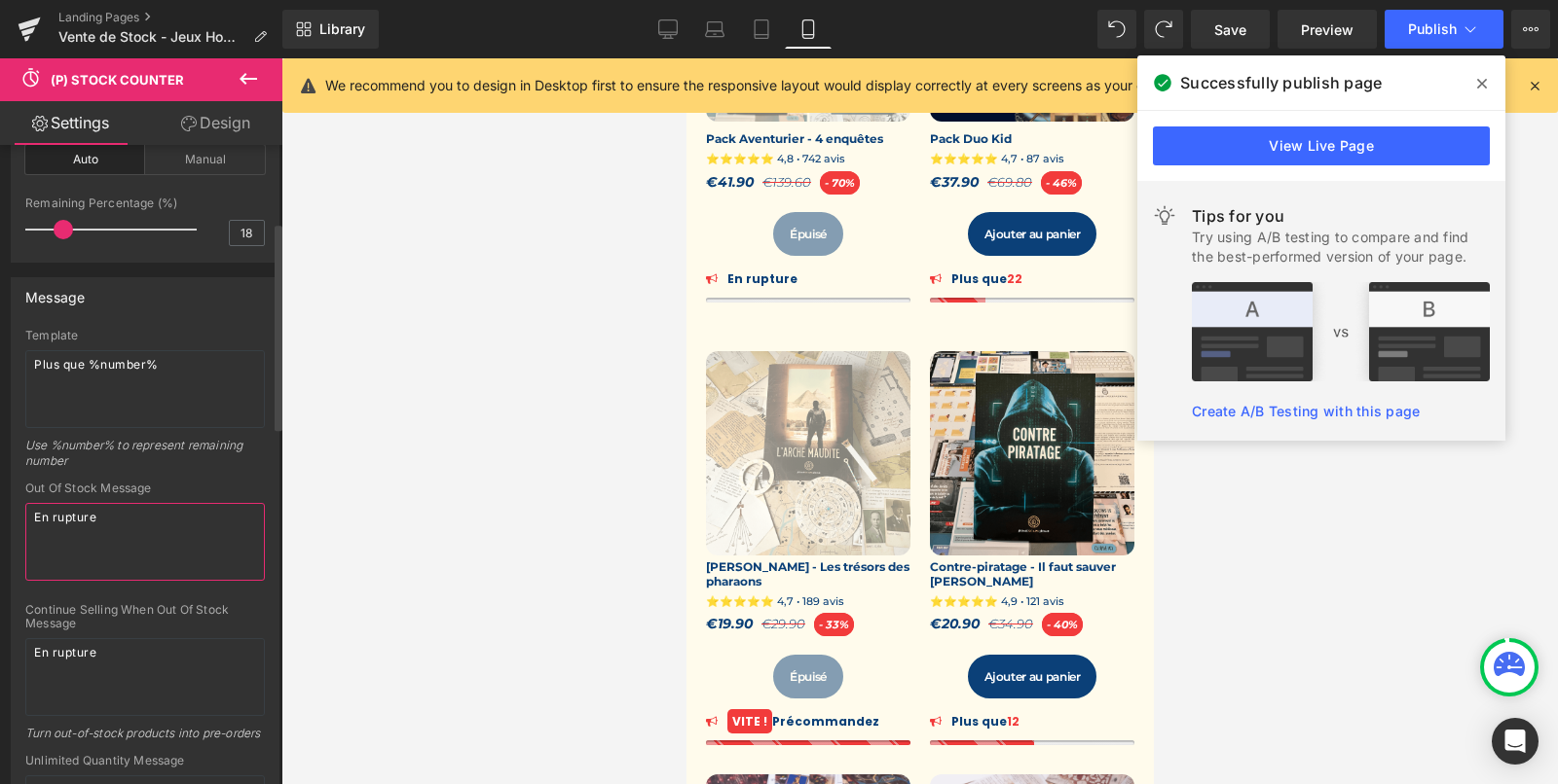
scroll to position [260, 0]
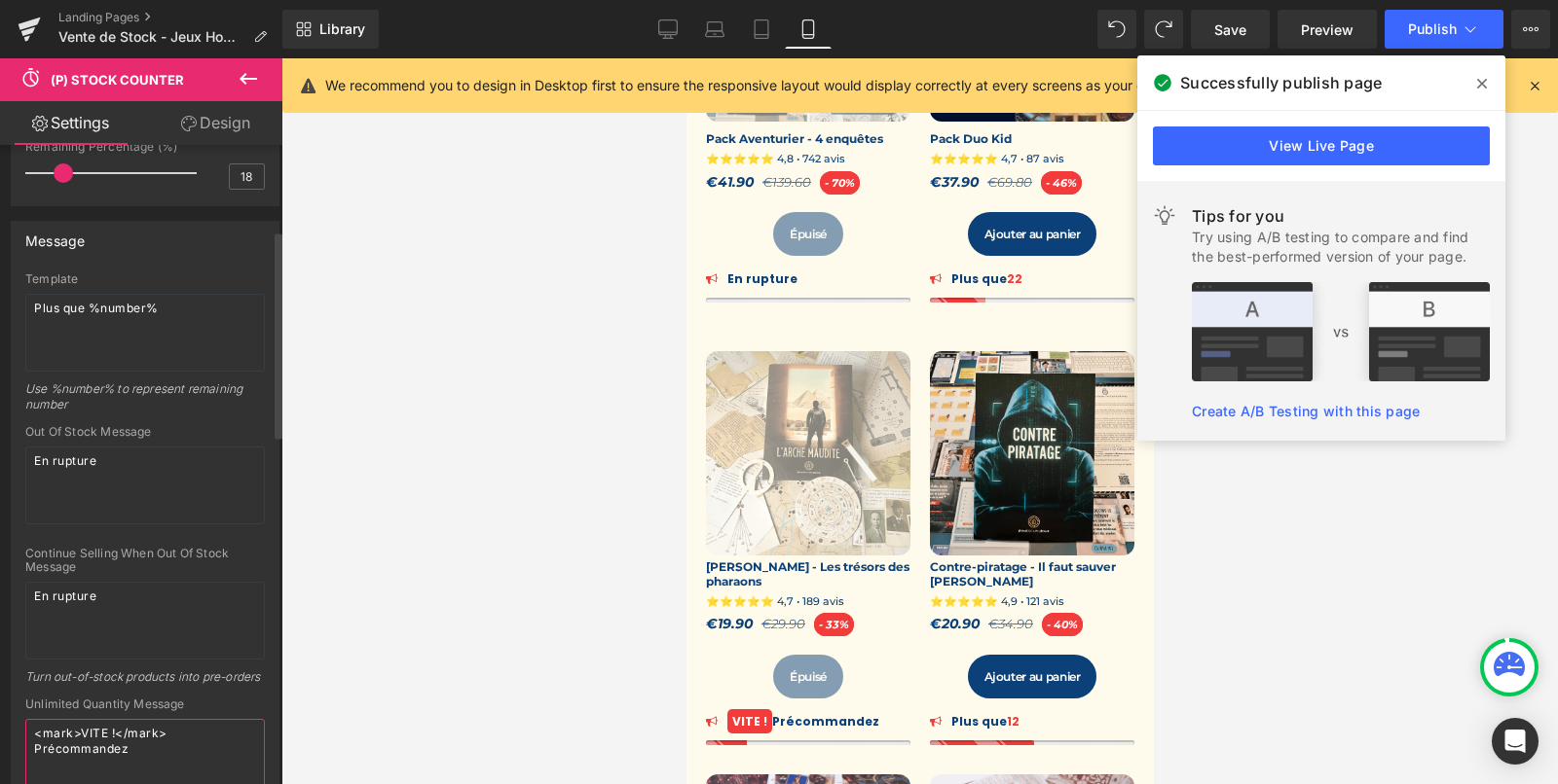
click at [54, 755] on textarea "<mark>VITE !</mark> Précommandez" at bounding box center [145, 758] width 240 height 78
paste textarea "En rupture"
type textarea "En rupture"
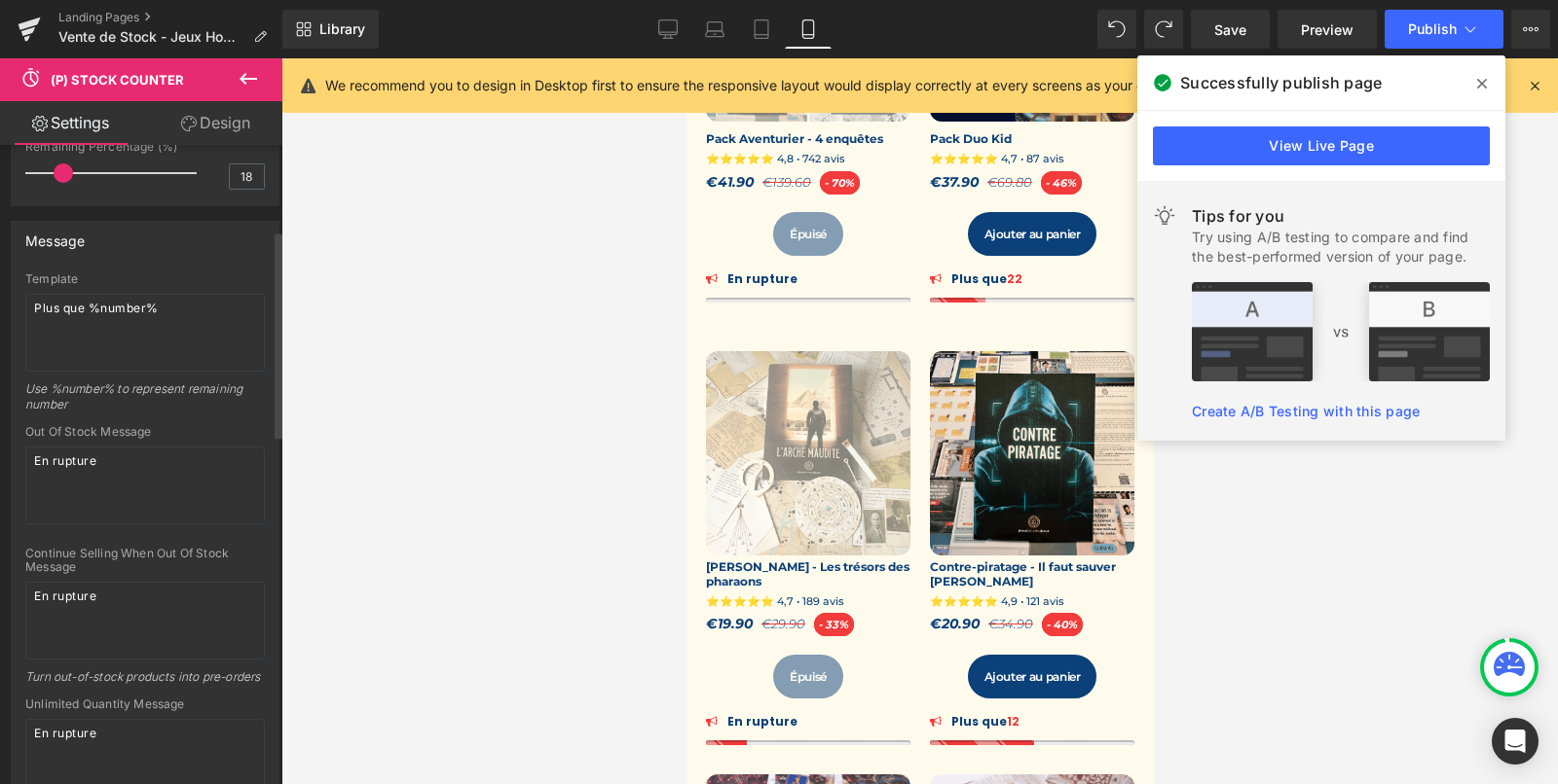
click at [255, 677] on div "Turn out-of-stock products into pre-orders" at bounding box center [145, 683] width 240 height 28
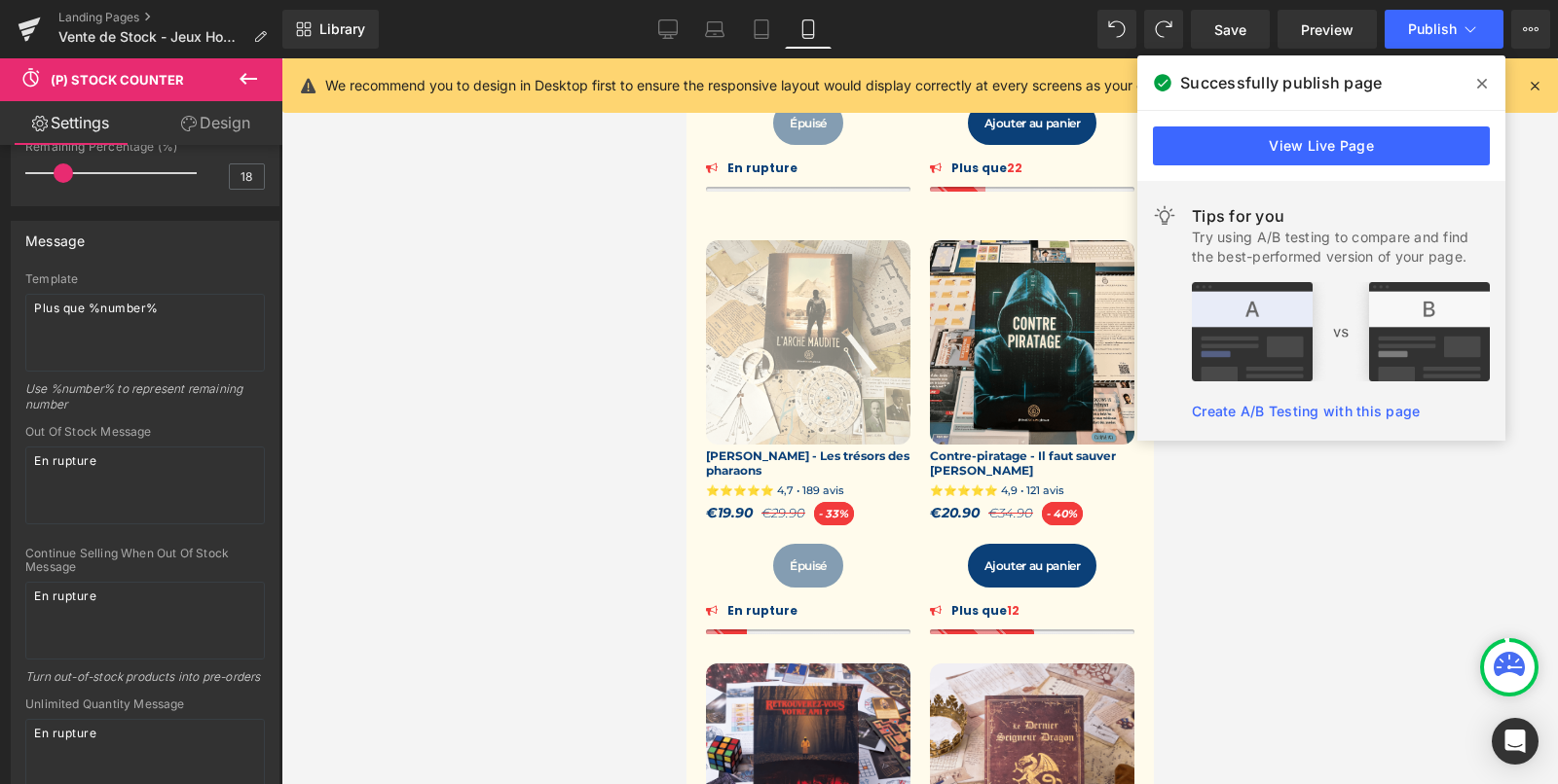
scroll to position [636, 0]
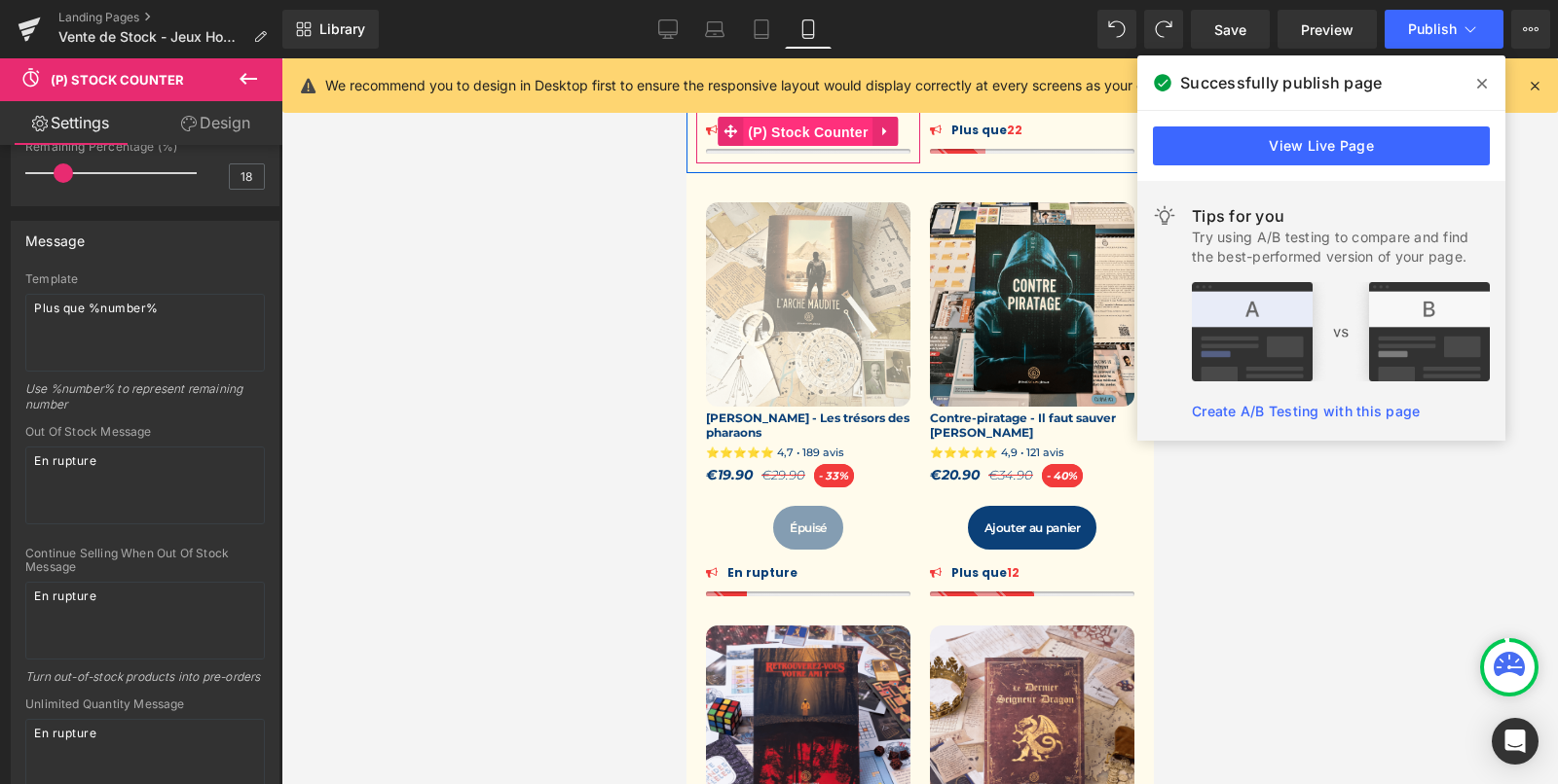
click at [777, 135] on span "(P) Stock Counter" at bounding box center [806, 132] width 130 height 29
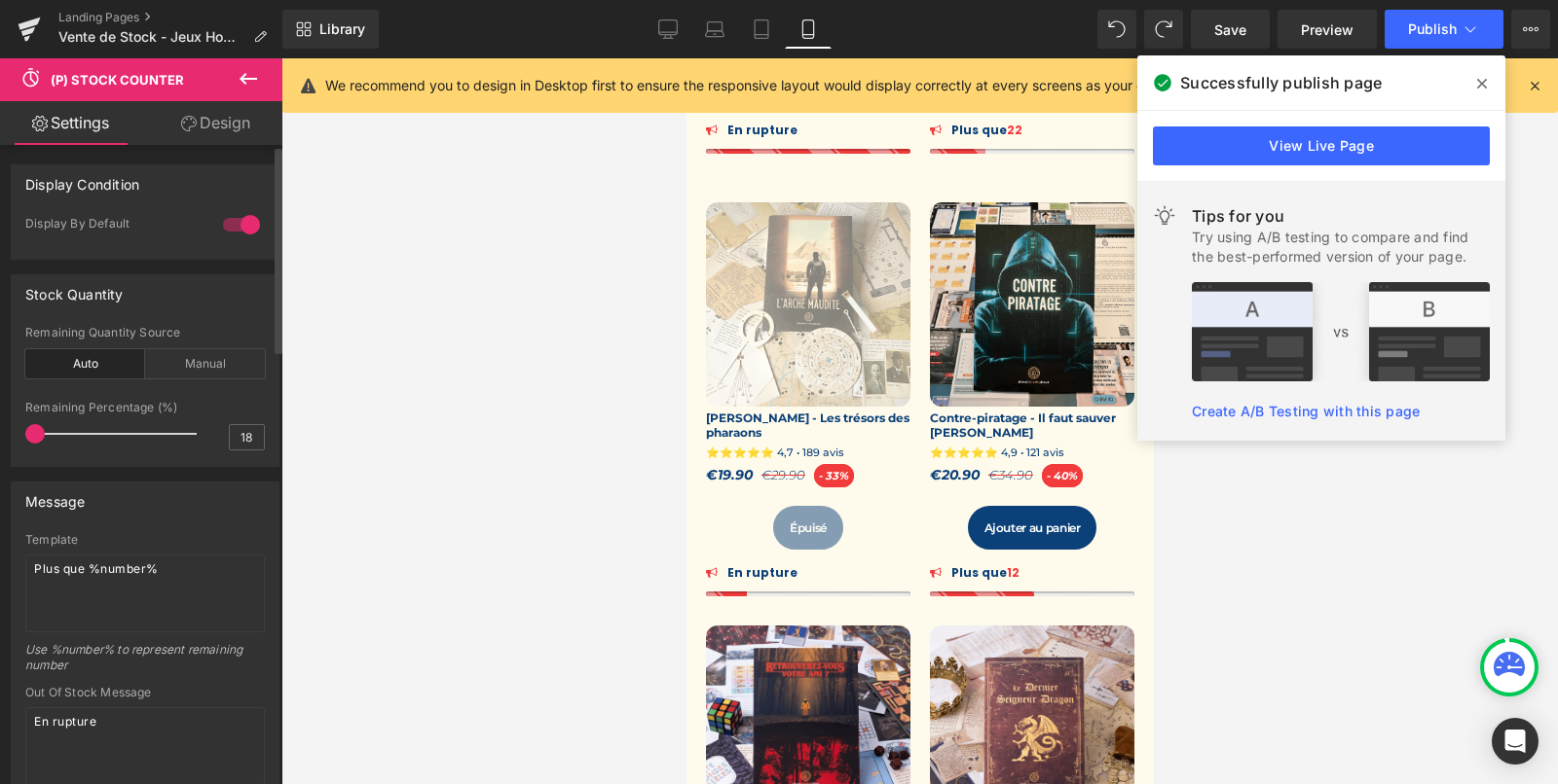
drag, startPoint x: 55, startPoint y: 433, endPoint x: 0, endPoint y: 433, distance: 55.0
click at [0, 433] on div "Stock Quantity auto Remaining Quantity Source Auto Manual -1 5 Remaining Quanti…" at bounding box center [146, 363] width 291 height 207
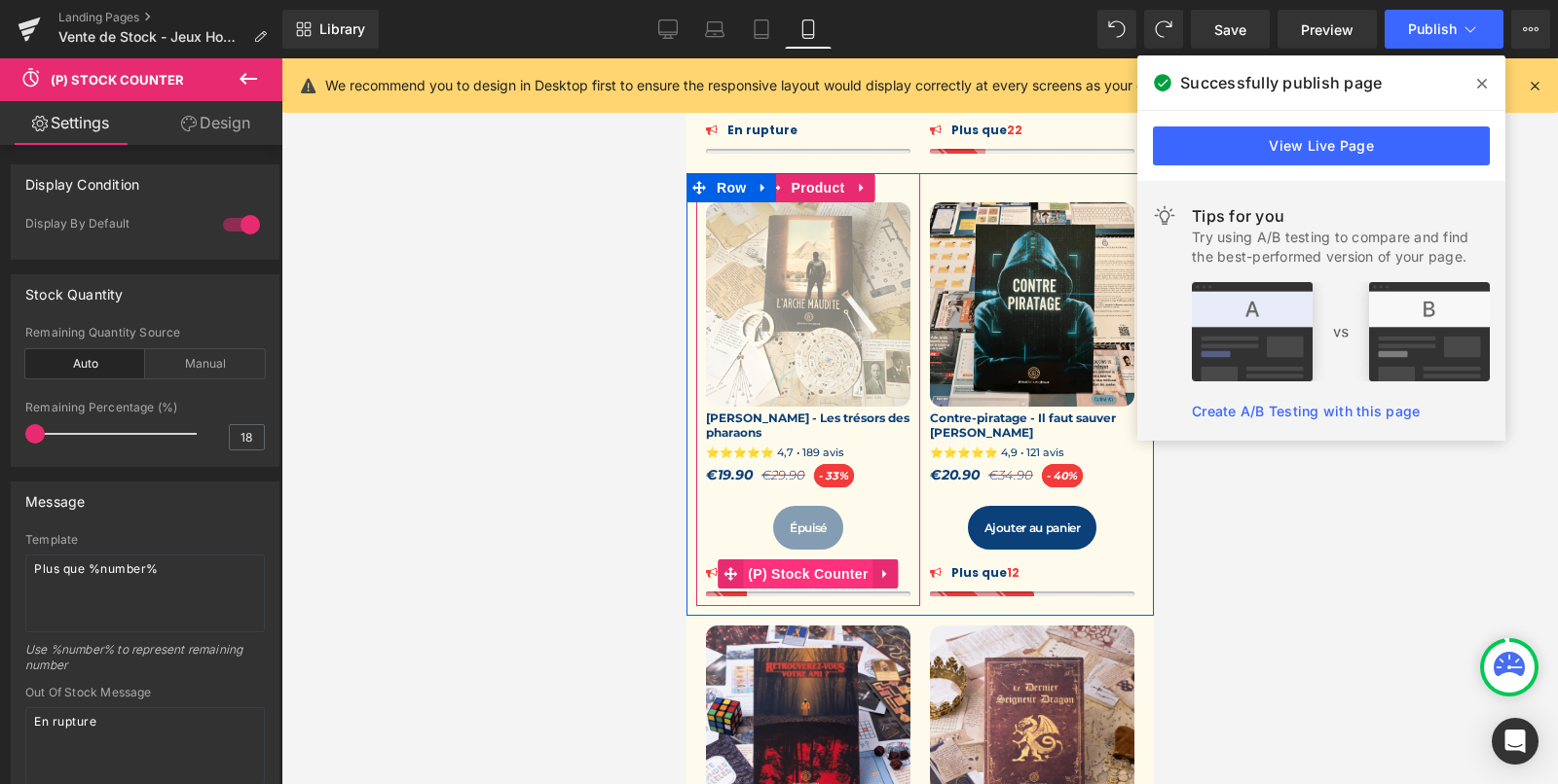
click at [771, 573] on span "(P) Stock Counter" at bounding box center [806, 574] width 130 height 29
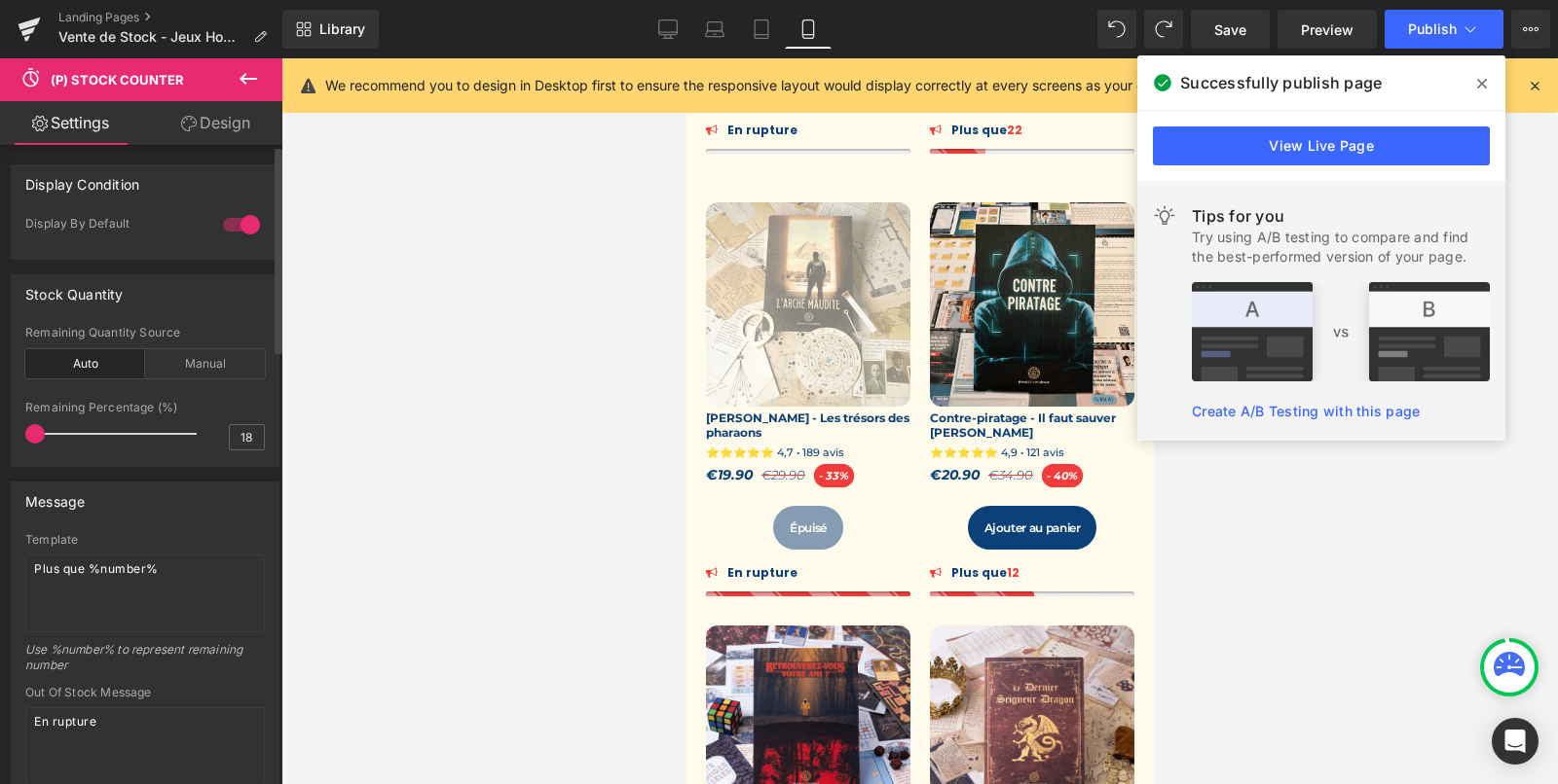
drag, startPoint x: 66, startPoint y: 433, endPoint x: 0, endPoint y: 434, distance: 66.0
click at [0, 433] on div "Stock Quantity auto Remaining Quantity Source Auto Manual -1 5 Remaining Quanti…" at bounding box center [146, 363] width 291 height 207
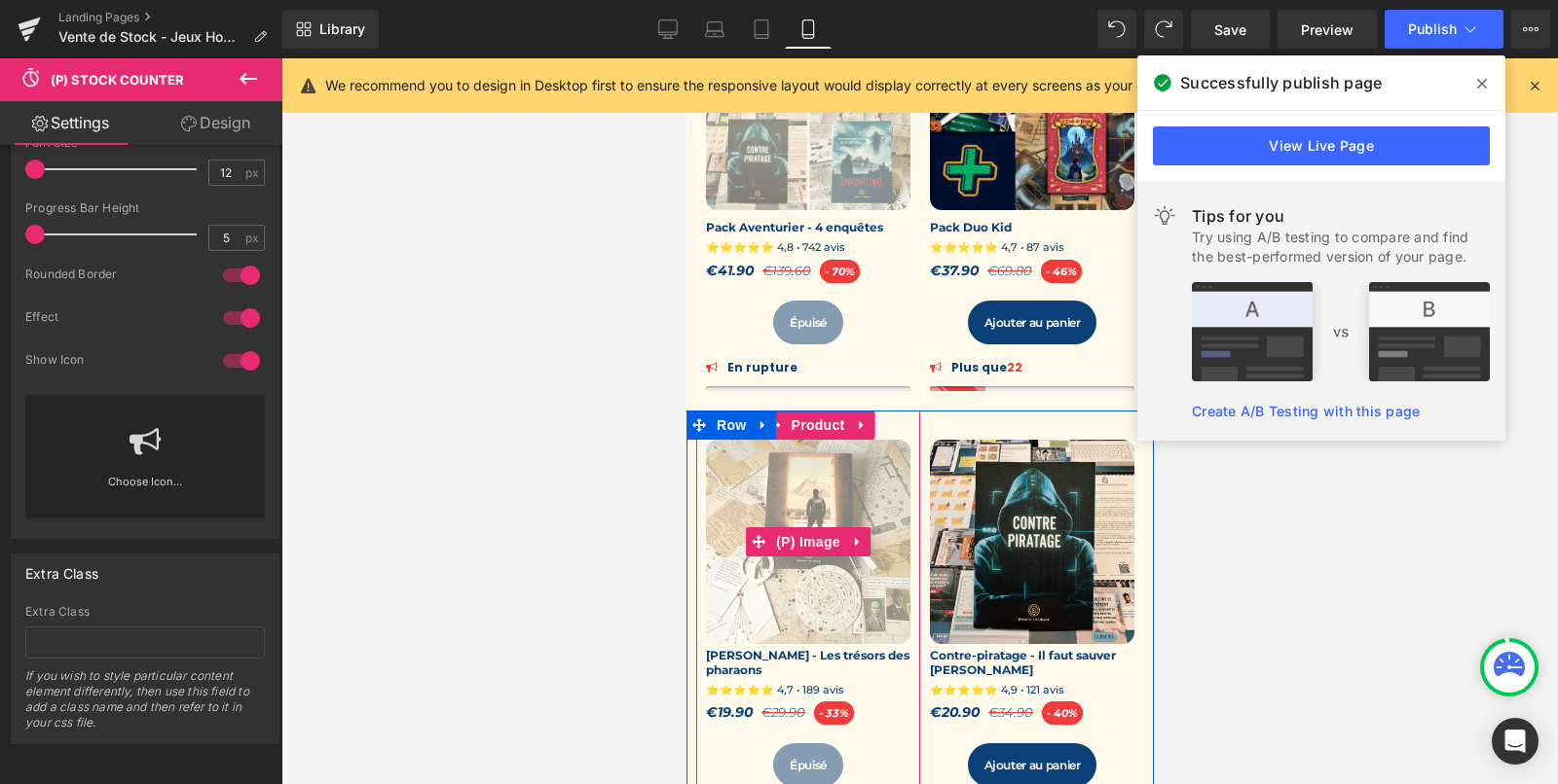
scroll to position [384, 0]
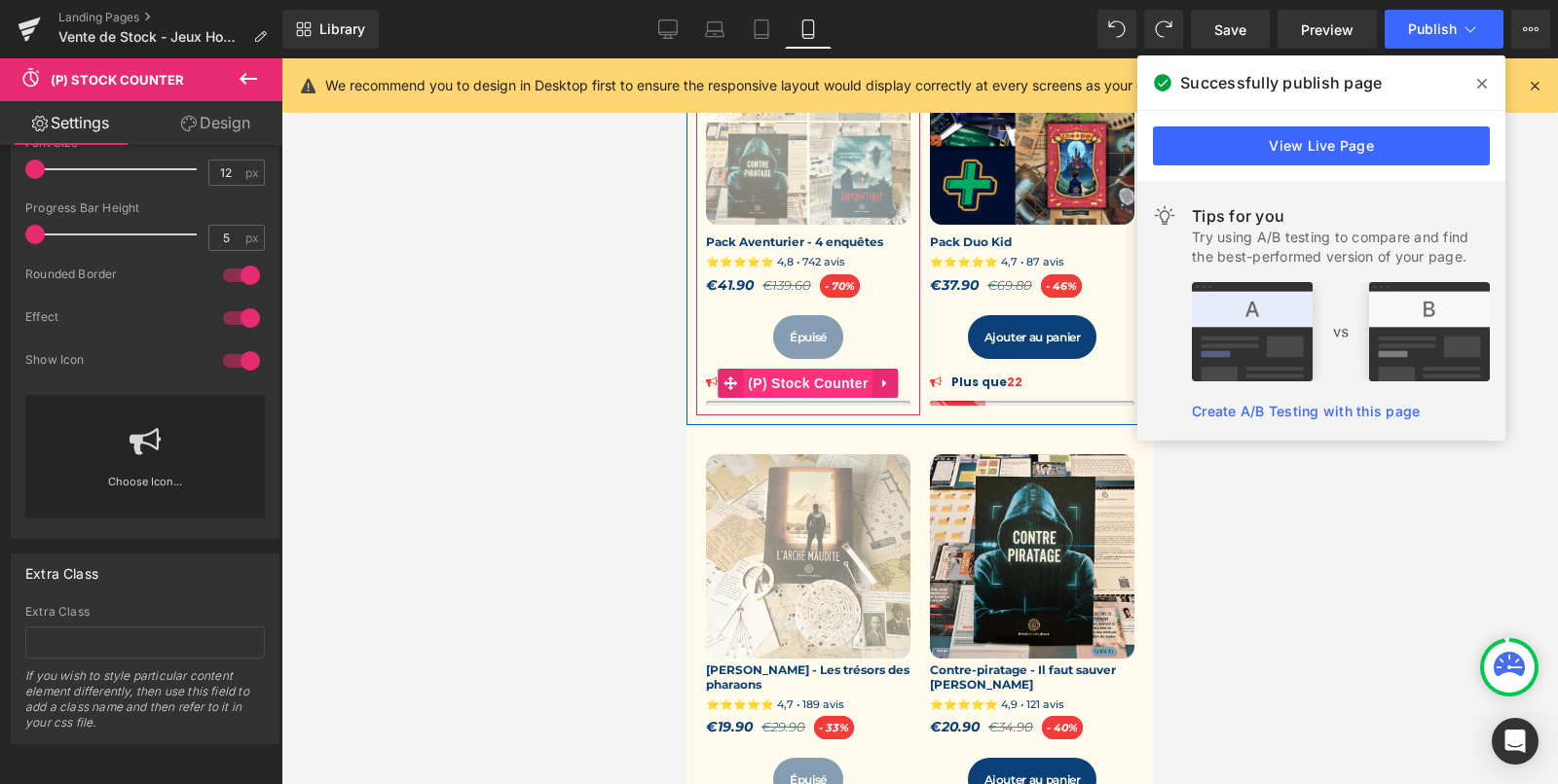
click at [779, 384] on span "(P) Stock Counter" at bounding box center [806, 383] width 130 height 29
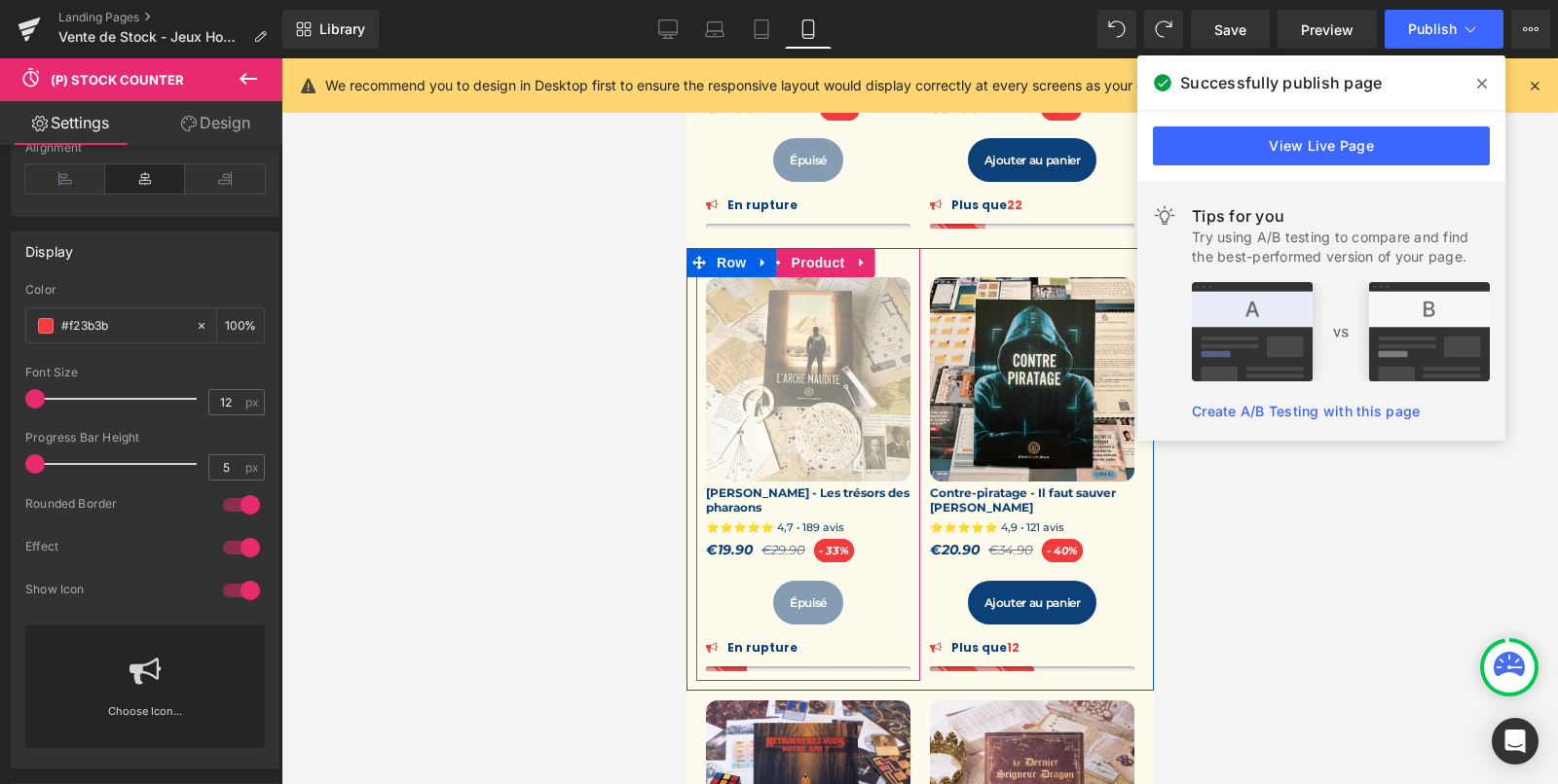
scroll to position [446, 0]
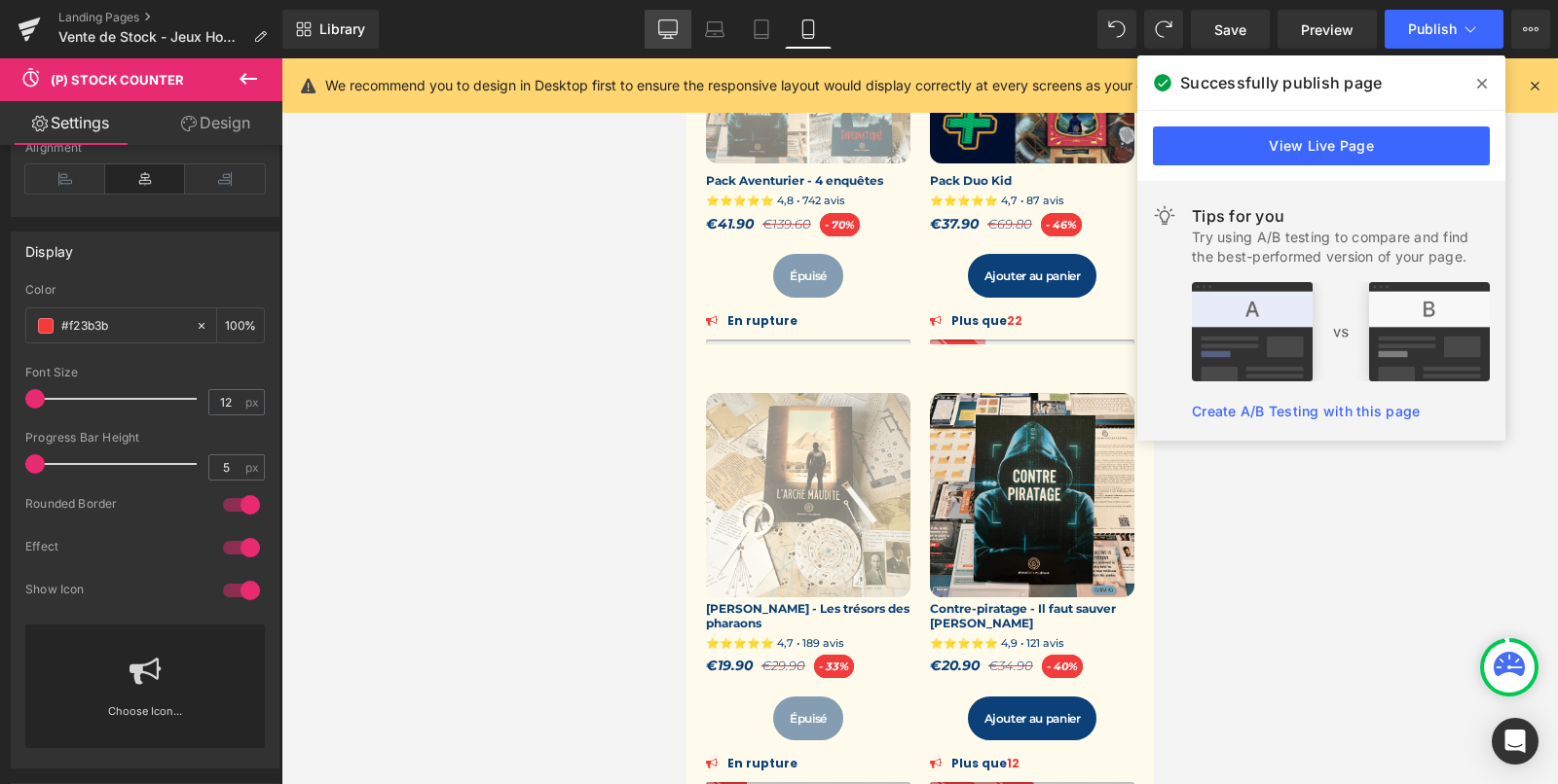
click at [661, 35] on icon at bounding box center [669, 30] width 20 height 20
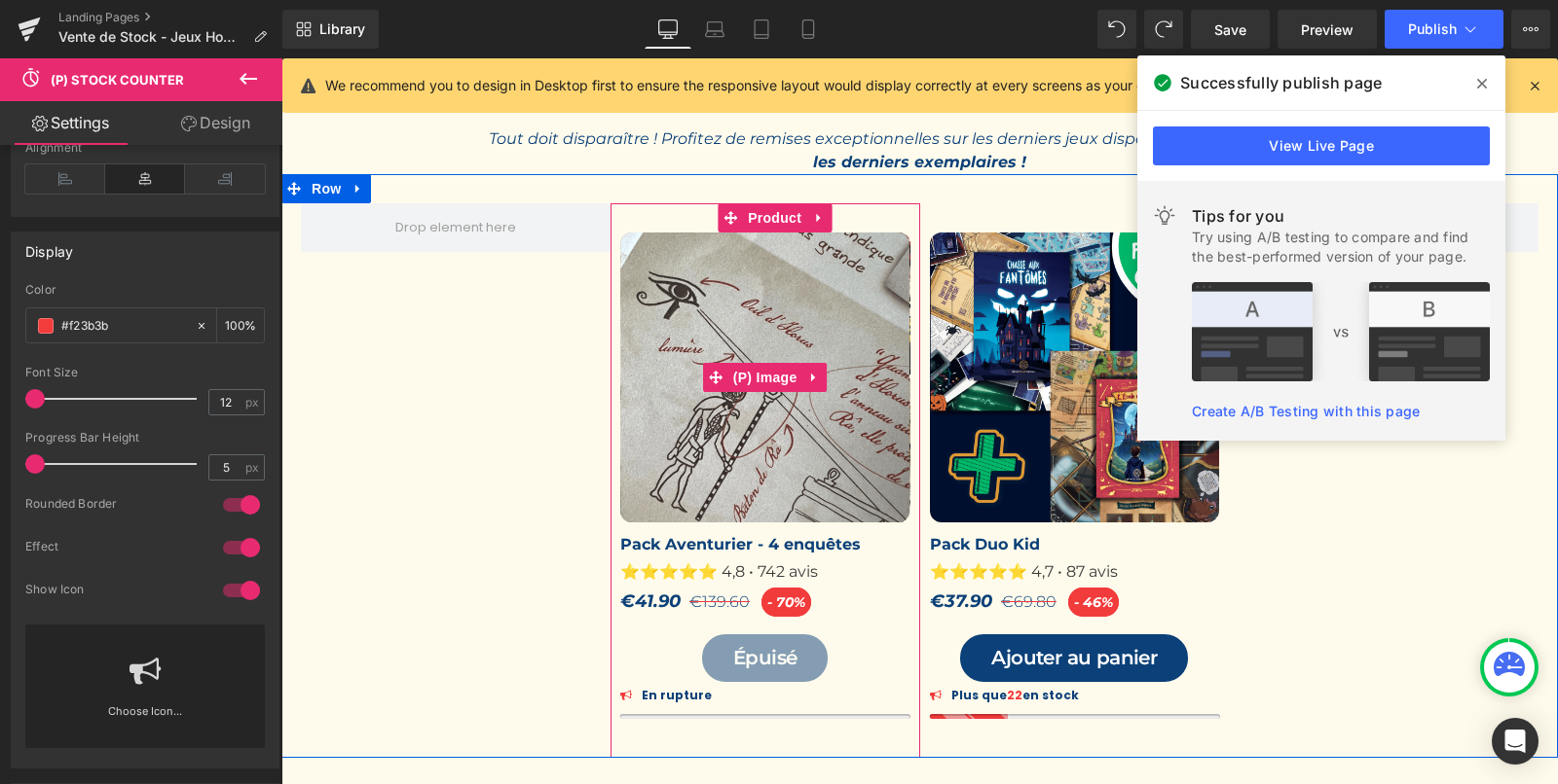
scroll to position [326, 0]
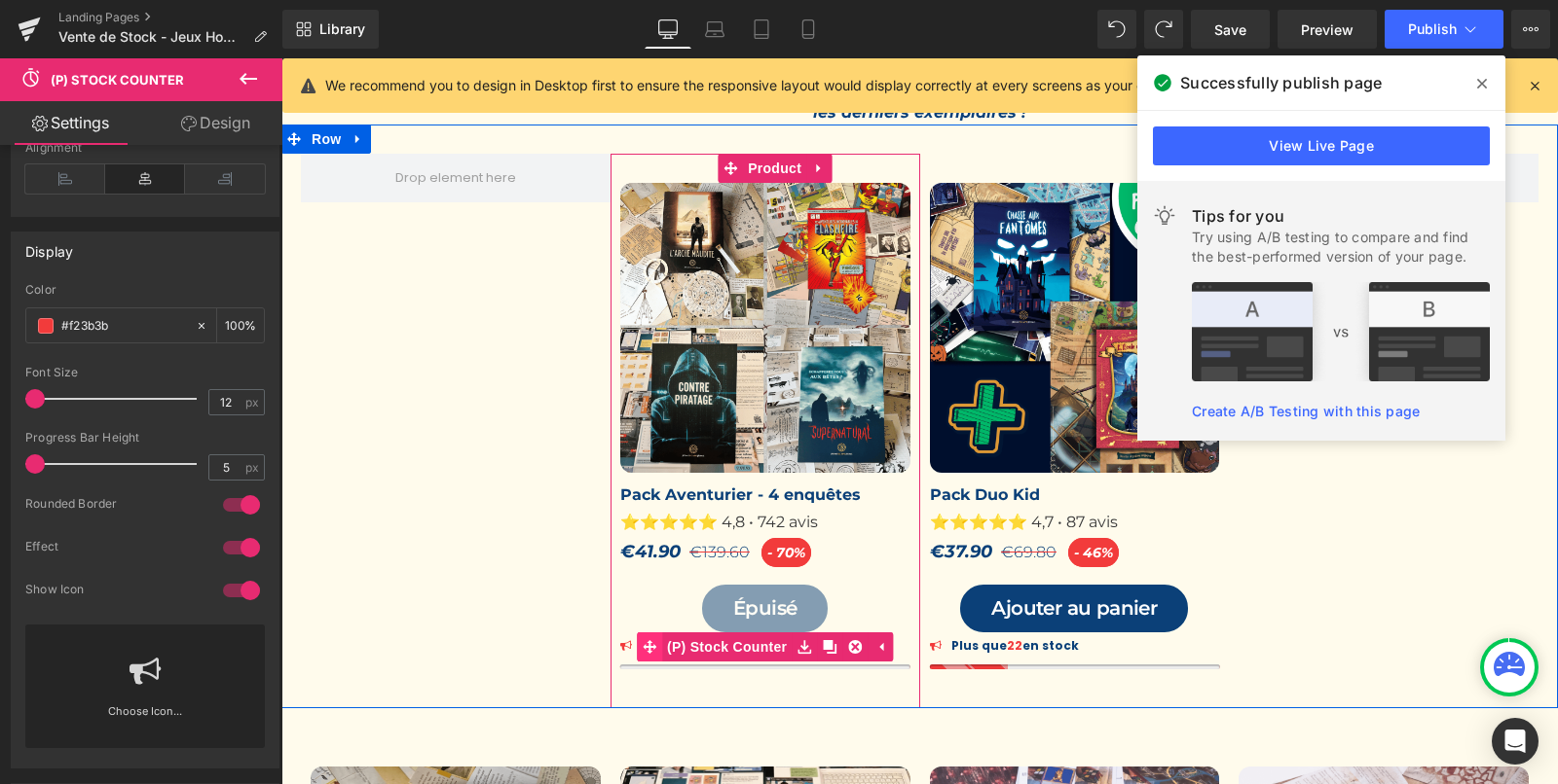
click at [685, 651] on link "(P) Stock Counter" at bounding box center [714, 646] width 155 height 29
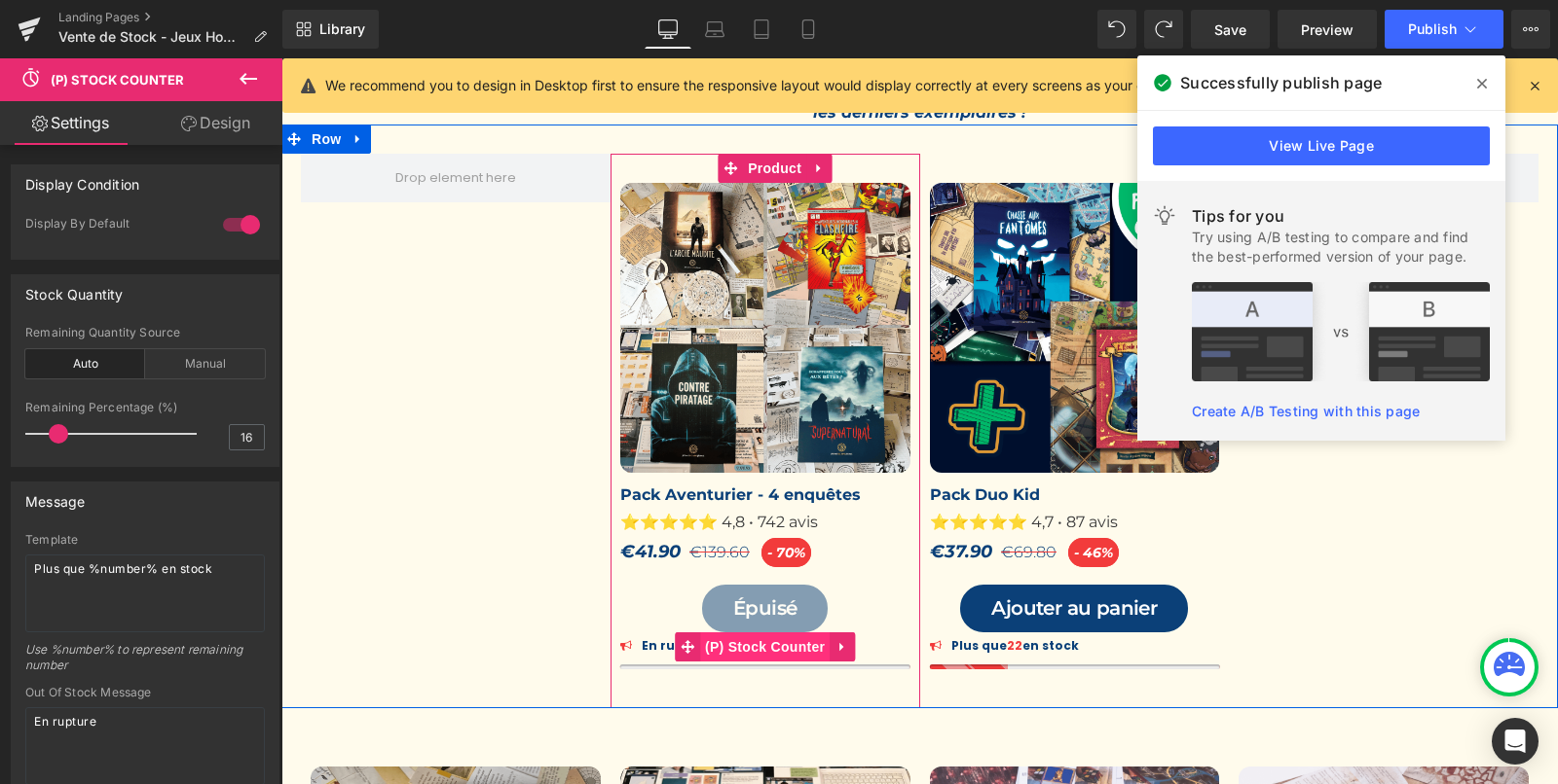
click at [742, 654] on span "(P) Stock Counter" at bounding box center [765, 646] width 130 height 29
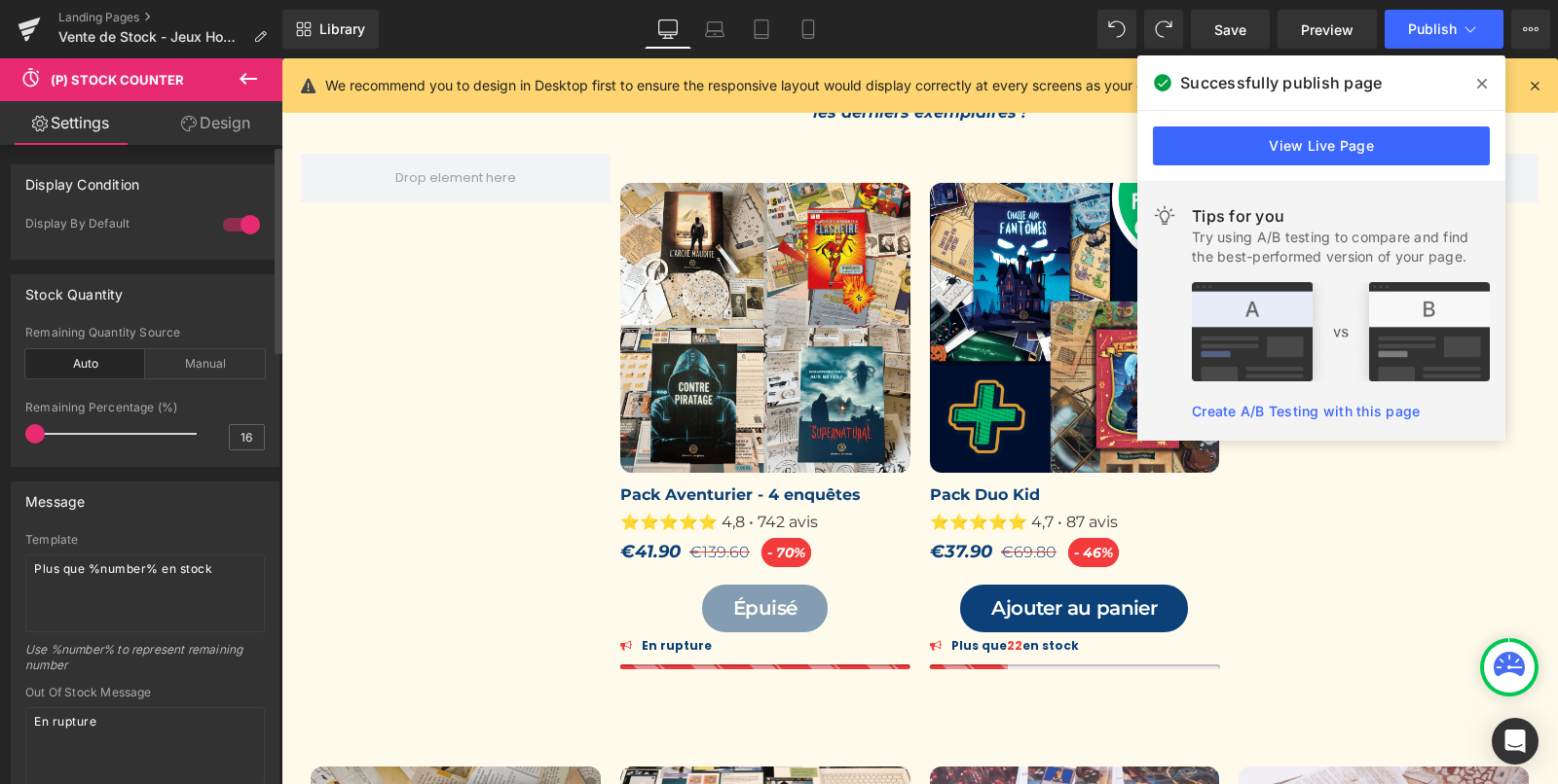
drag, startPoint x: 56, startPoint y: 433, endPoint x: 0, endPoint y: 433, distance: 56.0
click at [0, 433] on div "Stock Quantity auto Remaining Quantity Source Auto Manual -1 5 Remaining Quanti…" at bounding box center [146, 363] width 291 height 207
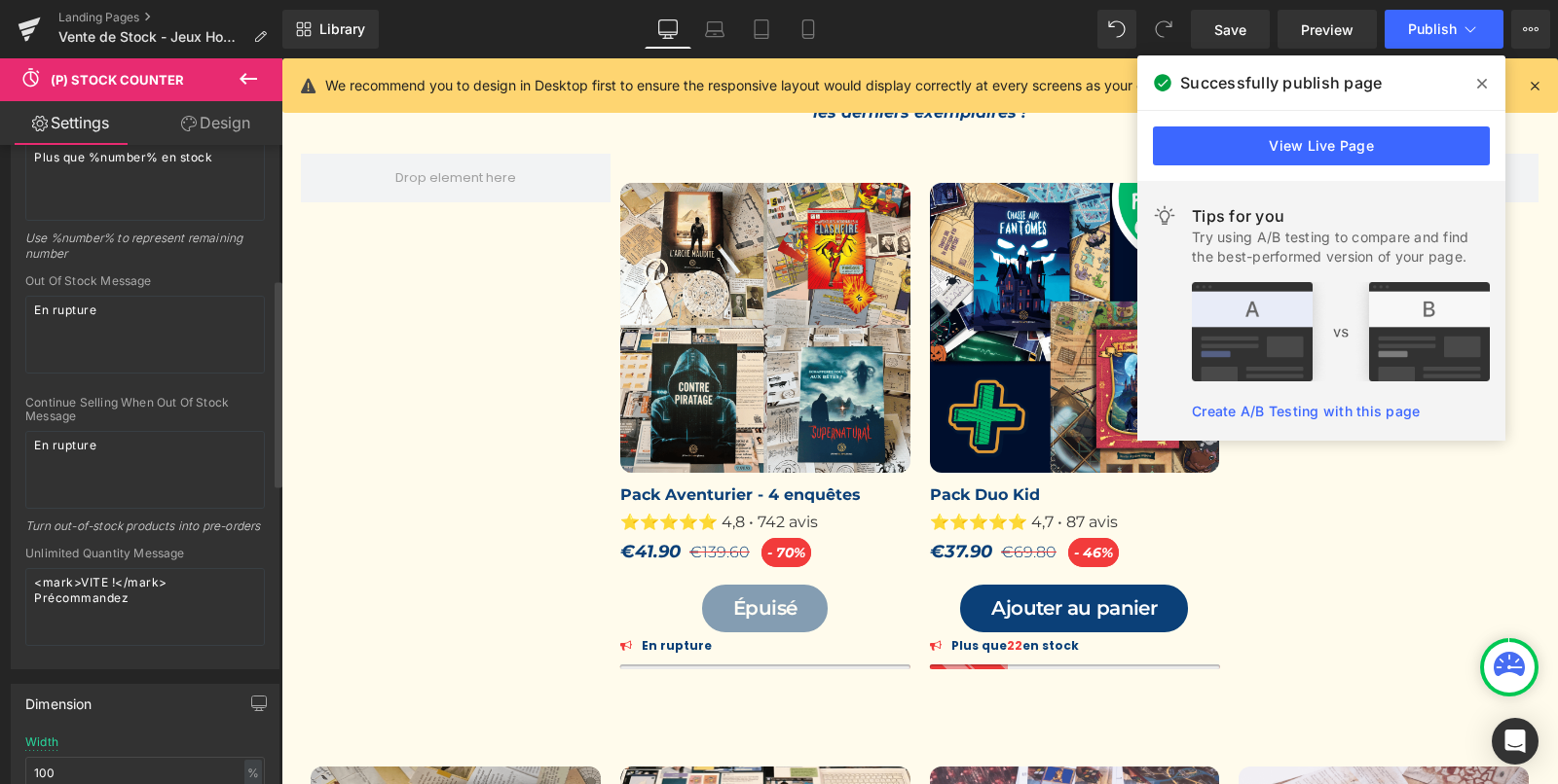
scroll to position [415, 0]
click at [64, 438] on textarea "En rupture" at bounding box center [145, 467] width 240 height 78
click at [53, 600] on textarea "<mark>VITE !</mark> Précommandez" at bounding box center [145, 604] width 240 height 78
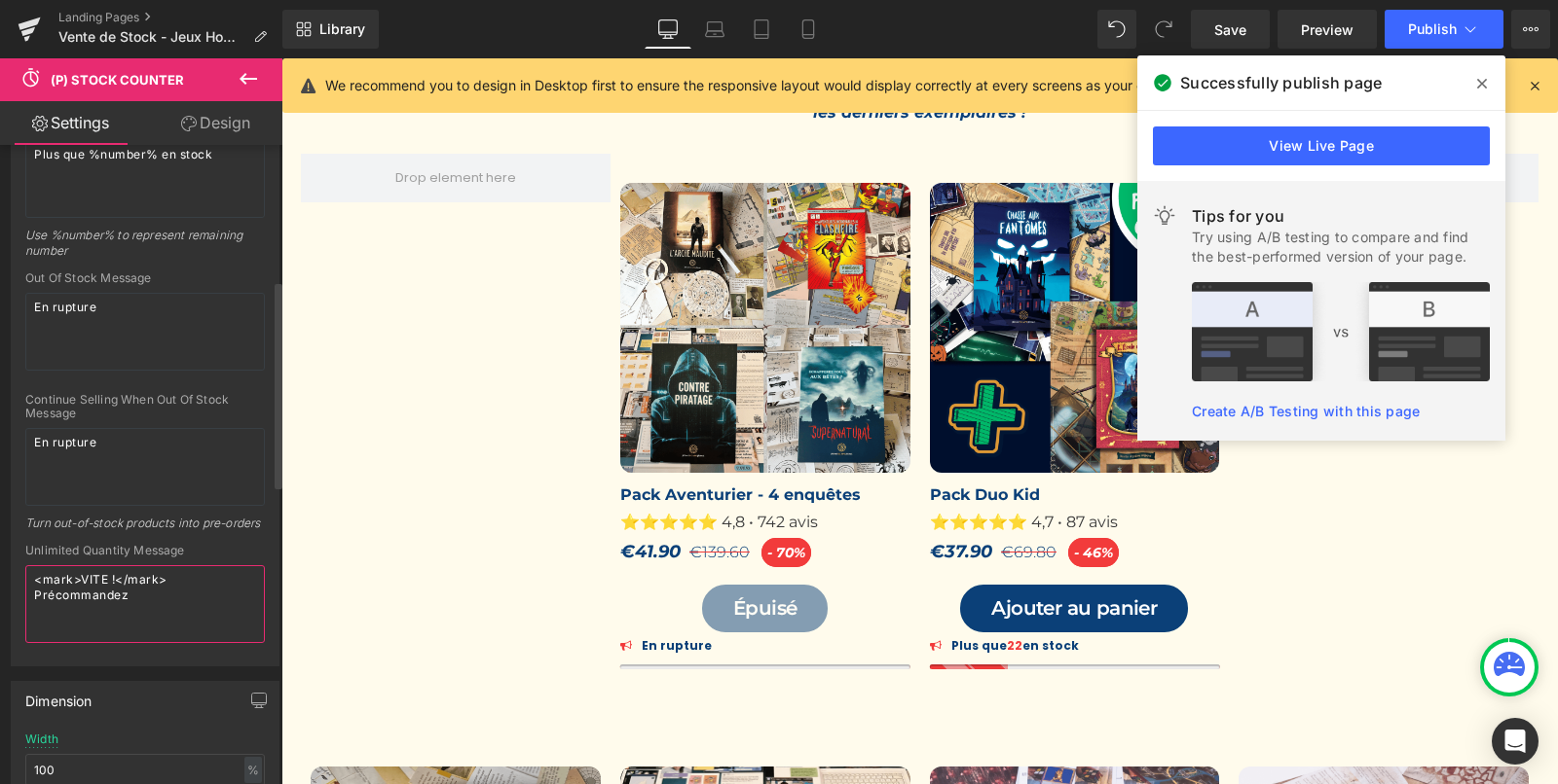
click at [53, 600] on textarea "<mark>VITE !</mark> Précommandez" at bounding box center [145, 604] width 240 height 78
paste textarea "En rupture"
type textarea "En rupture"
click at [188, 623] on textarea "En rupture" at bounding box center [145, 604] width 240 height 78
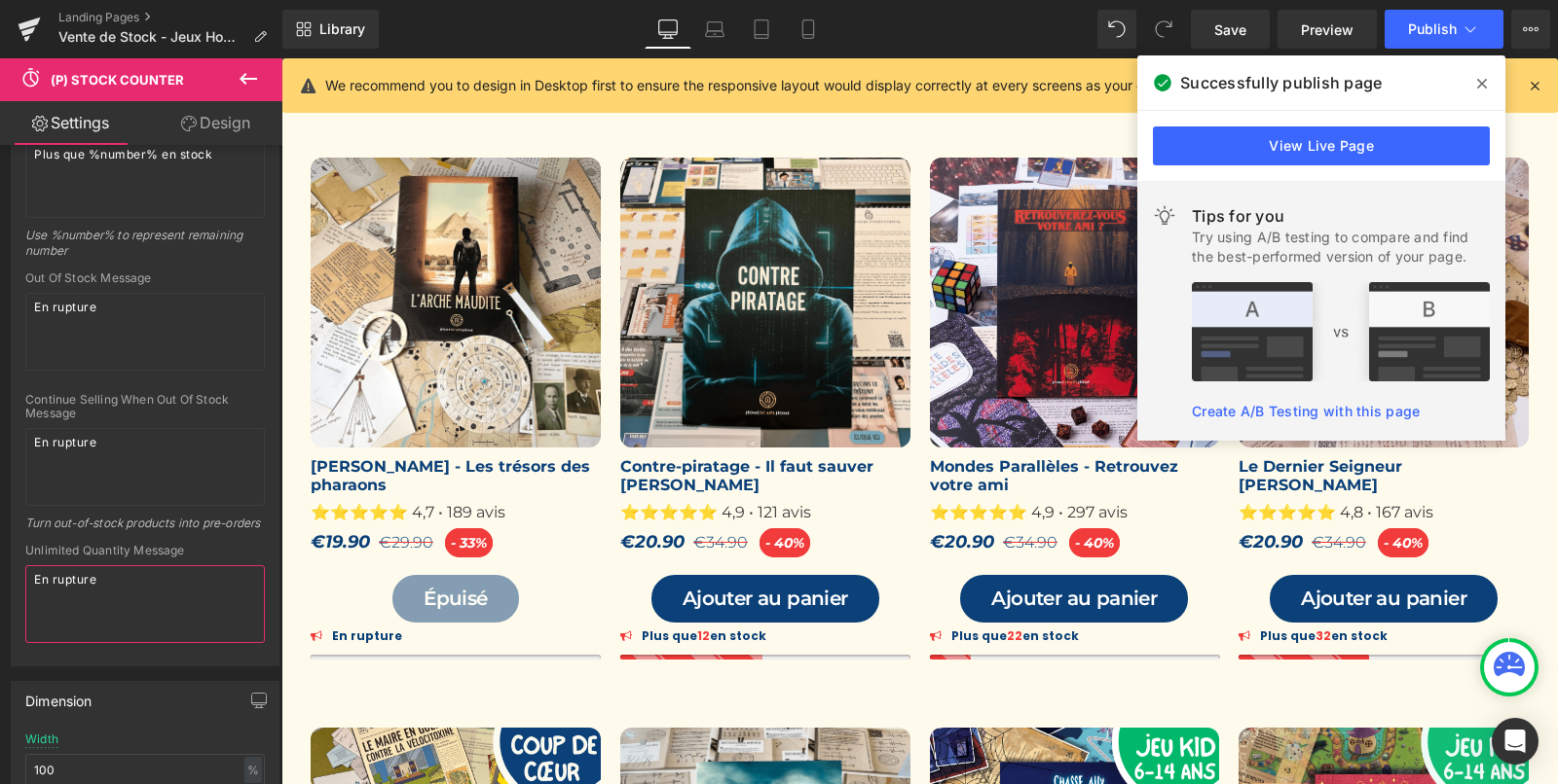
scroll to position [937, 0]
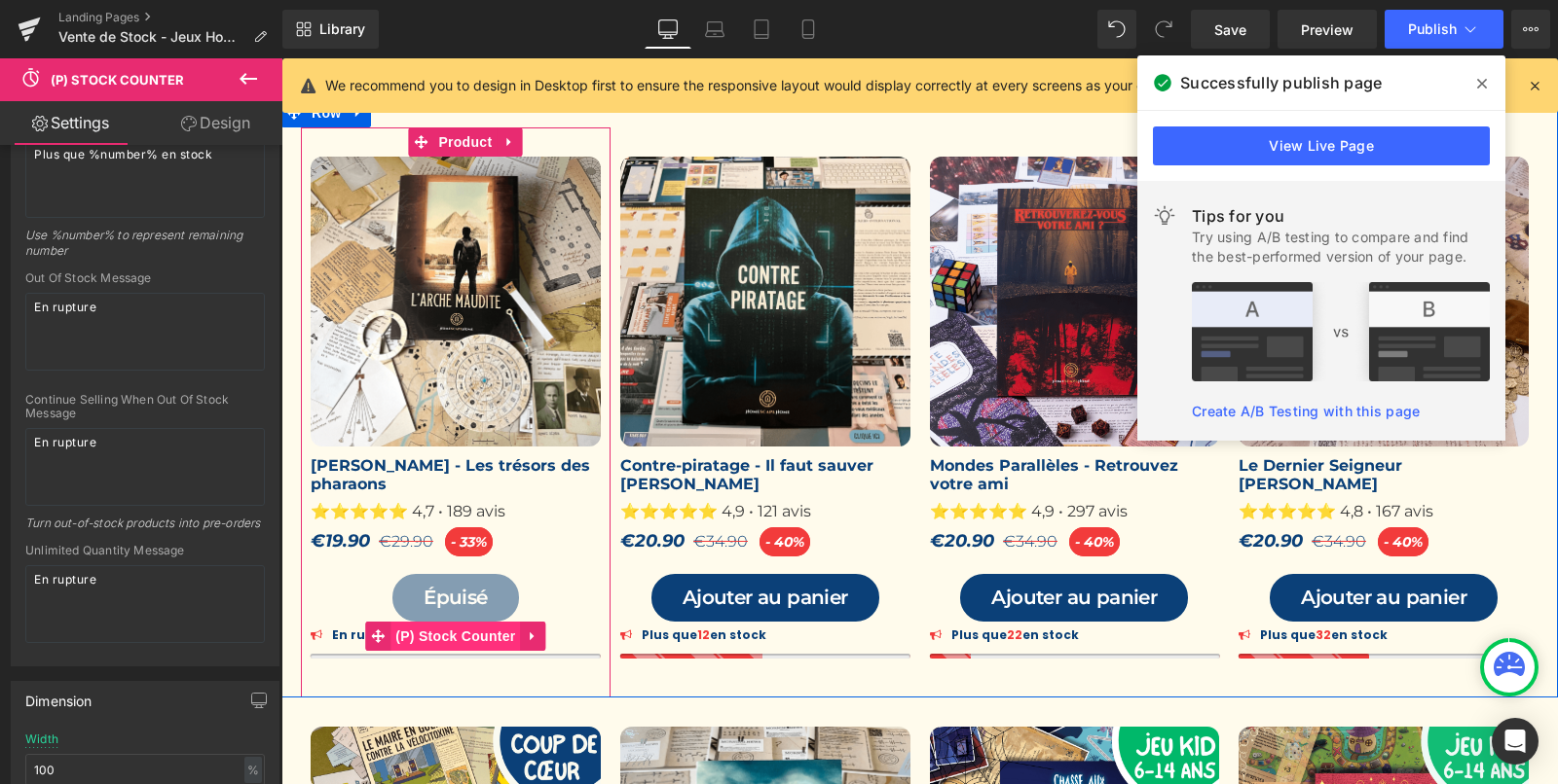
click at [407, 631] on span "(P) Stock Counter" at bounding box center [455, 635] width 130 height 29
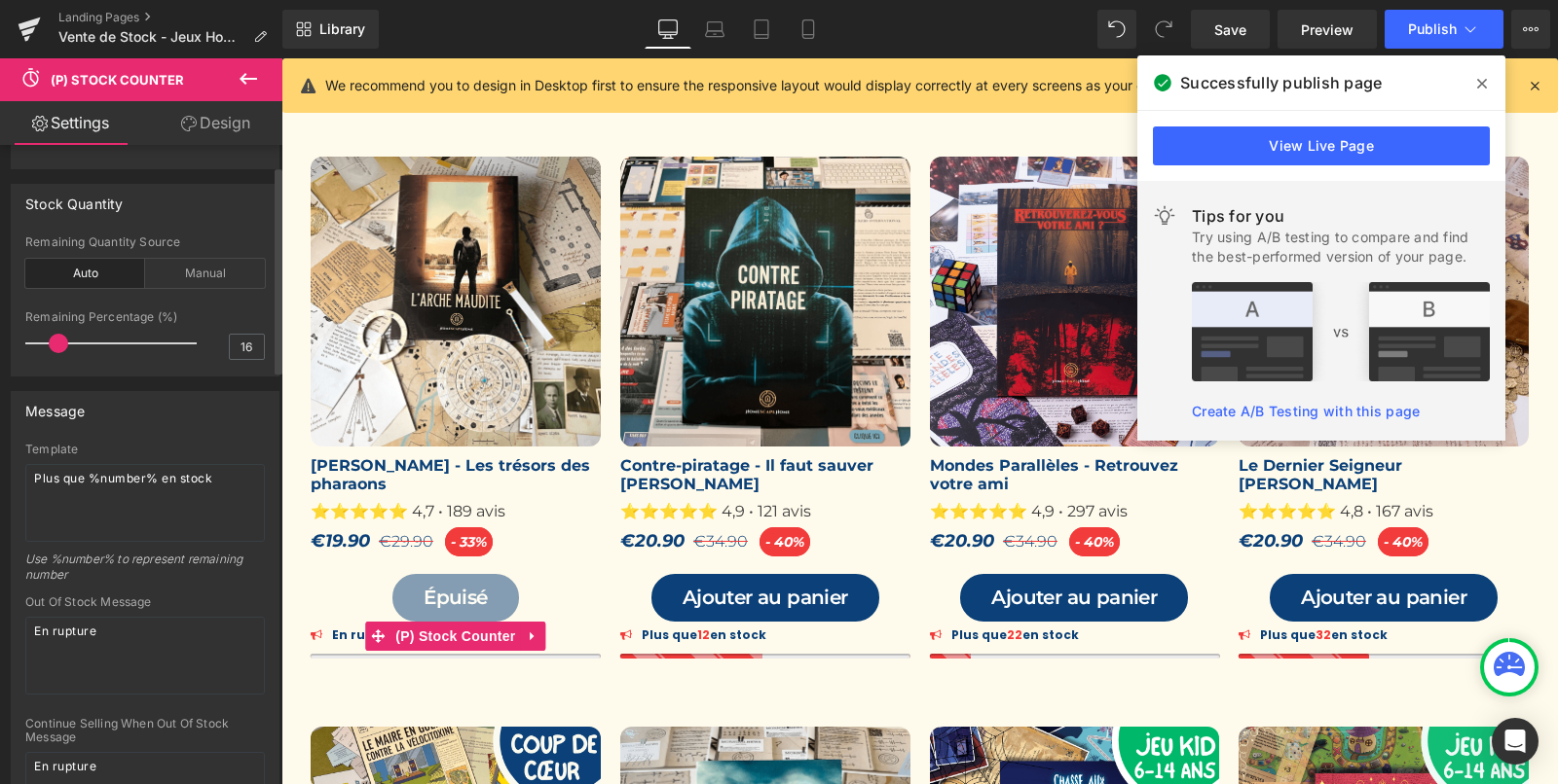
scroll to position [100, 0]
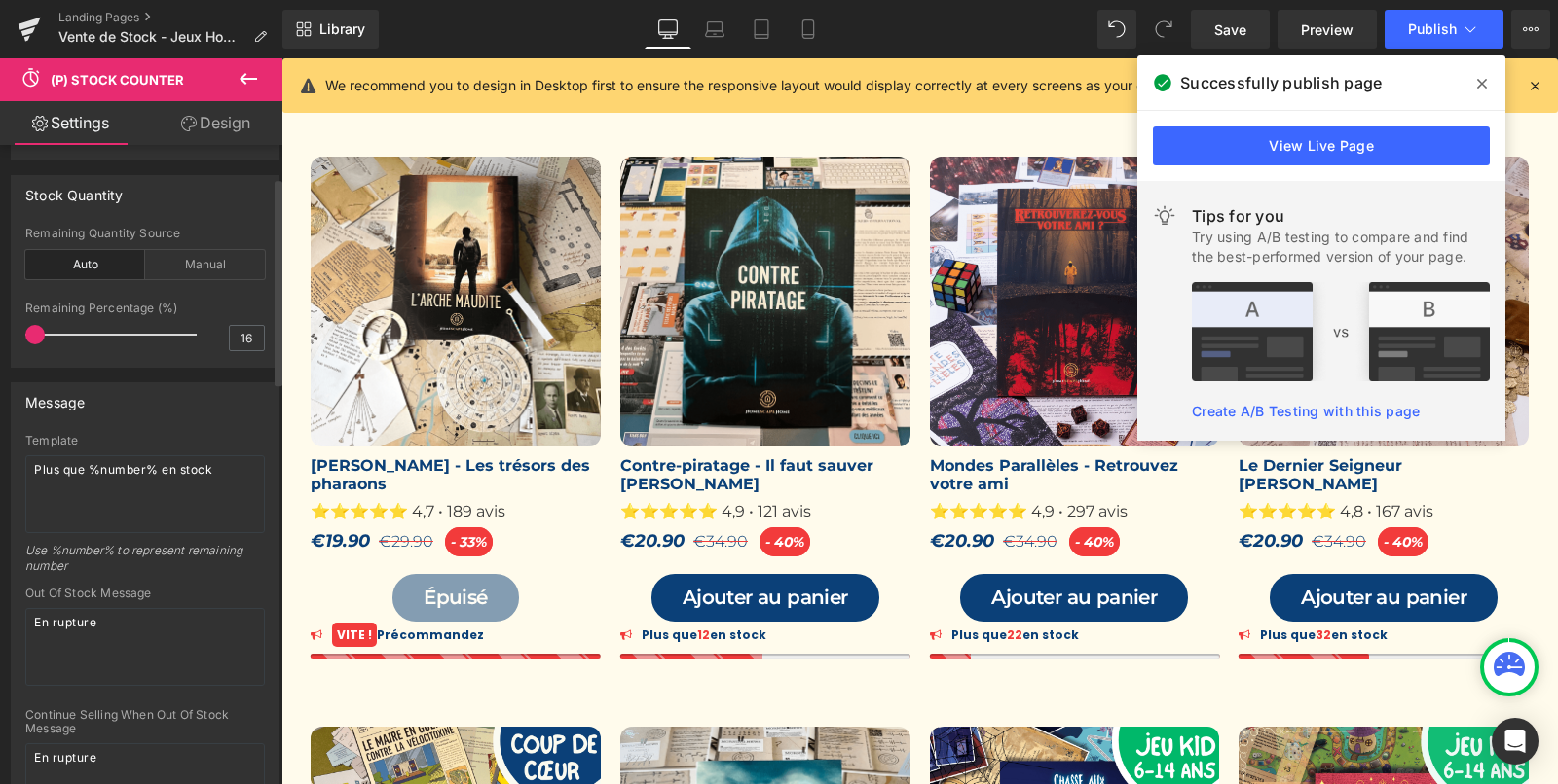
drag, startPoint x: 58, startPoint y: 337, endPoint x: 0, endPoint y: 336, distance: 58.0
click at [0, 336] on div "Stock Quantity auto Remaining Quantity Source Auto Manual -1 5 Remaining Quanti…" at bounding box center [146, 264] width 291 height 207
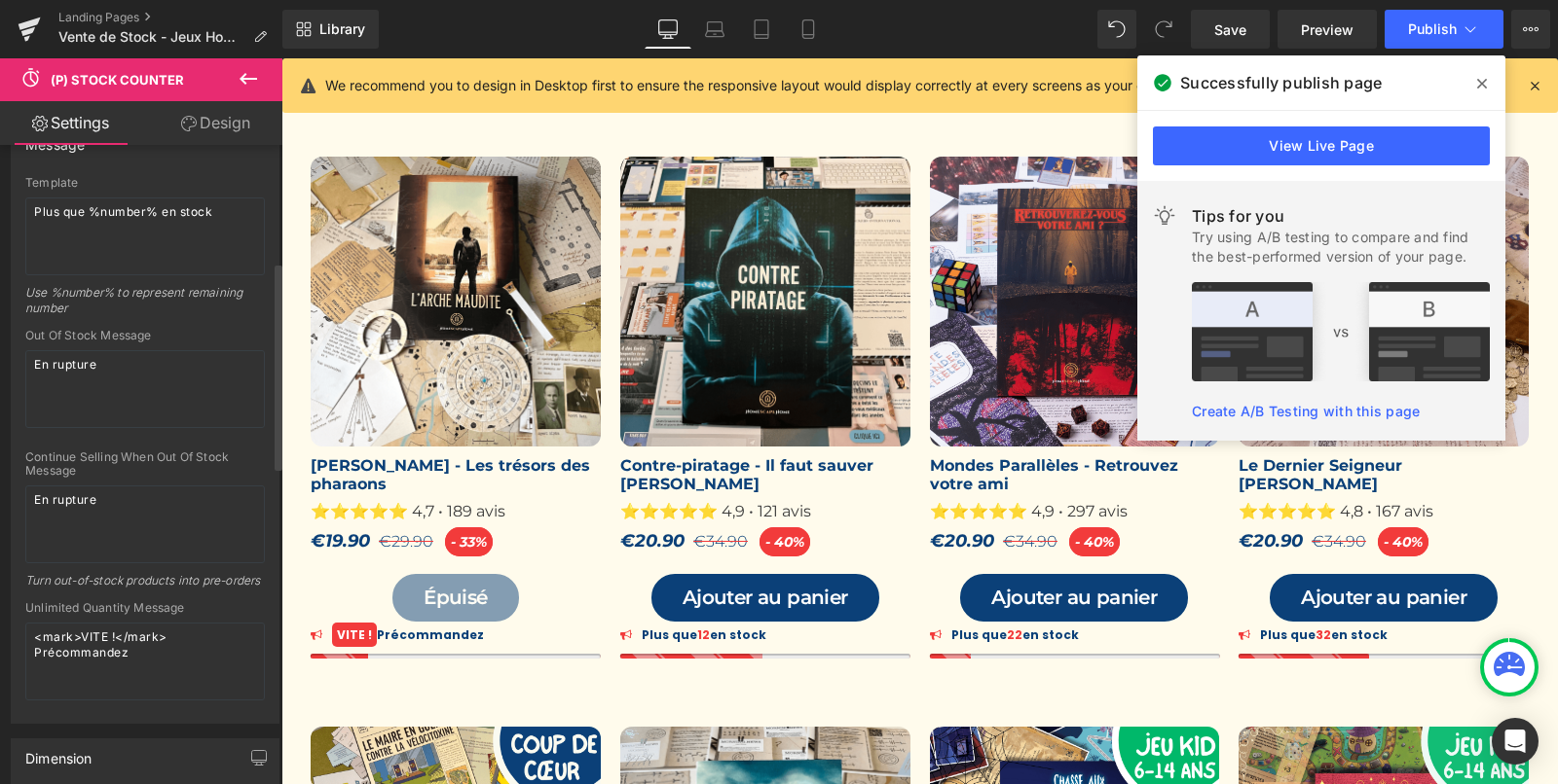
scroll to position [362, 0]
click at [82, 647] on textarea "<mark>VITE !</mark> Précommandez" at bounding box center [145, 657] width 240 height 78
paste textarea "En rupture"
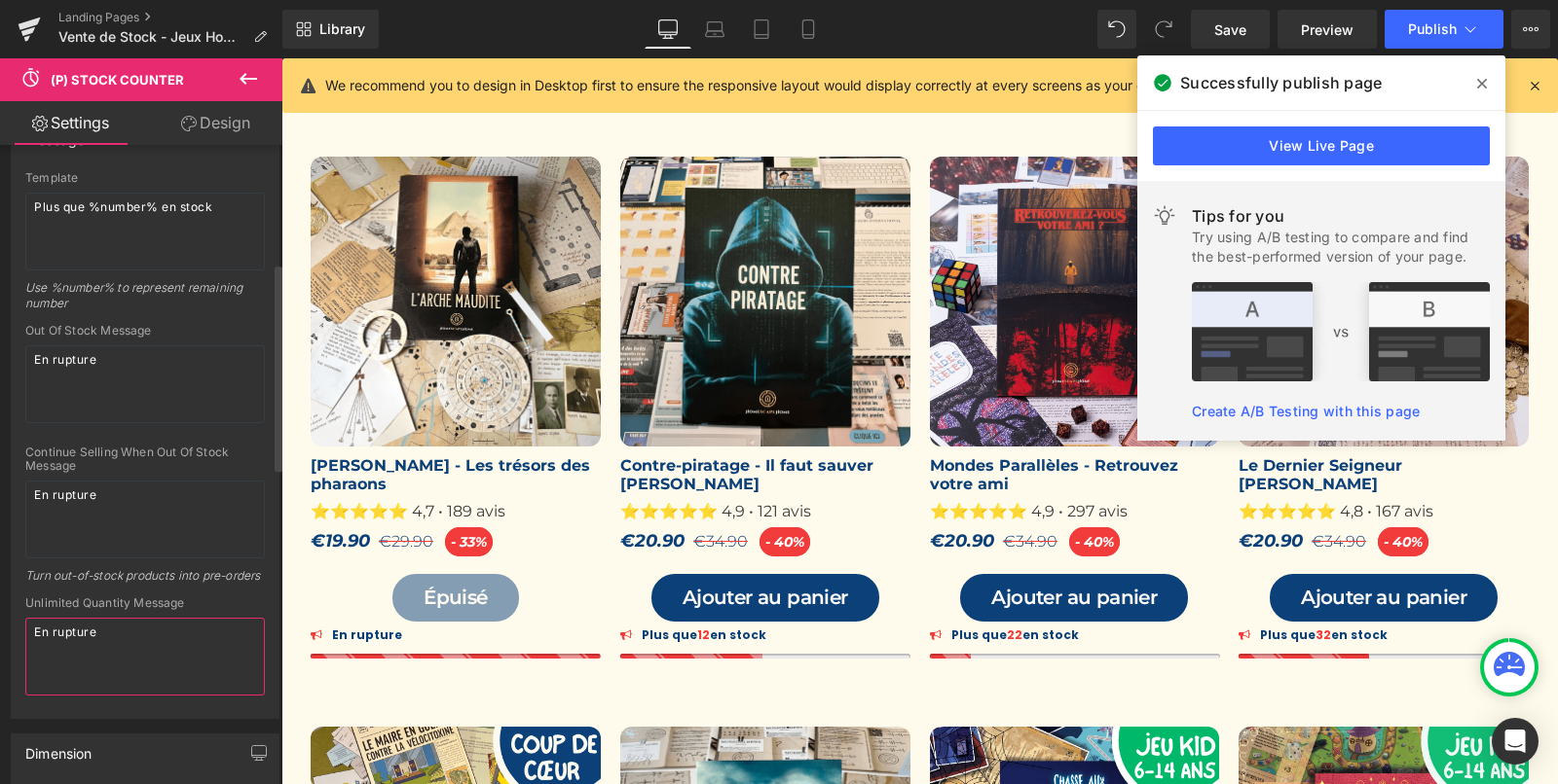
type textarea "En rupture"
click at [214, 596] on div "Turn out-of-stock products into pre-orders" at bounding box center [145, 583] width 240 height 28
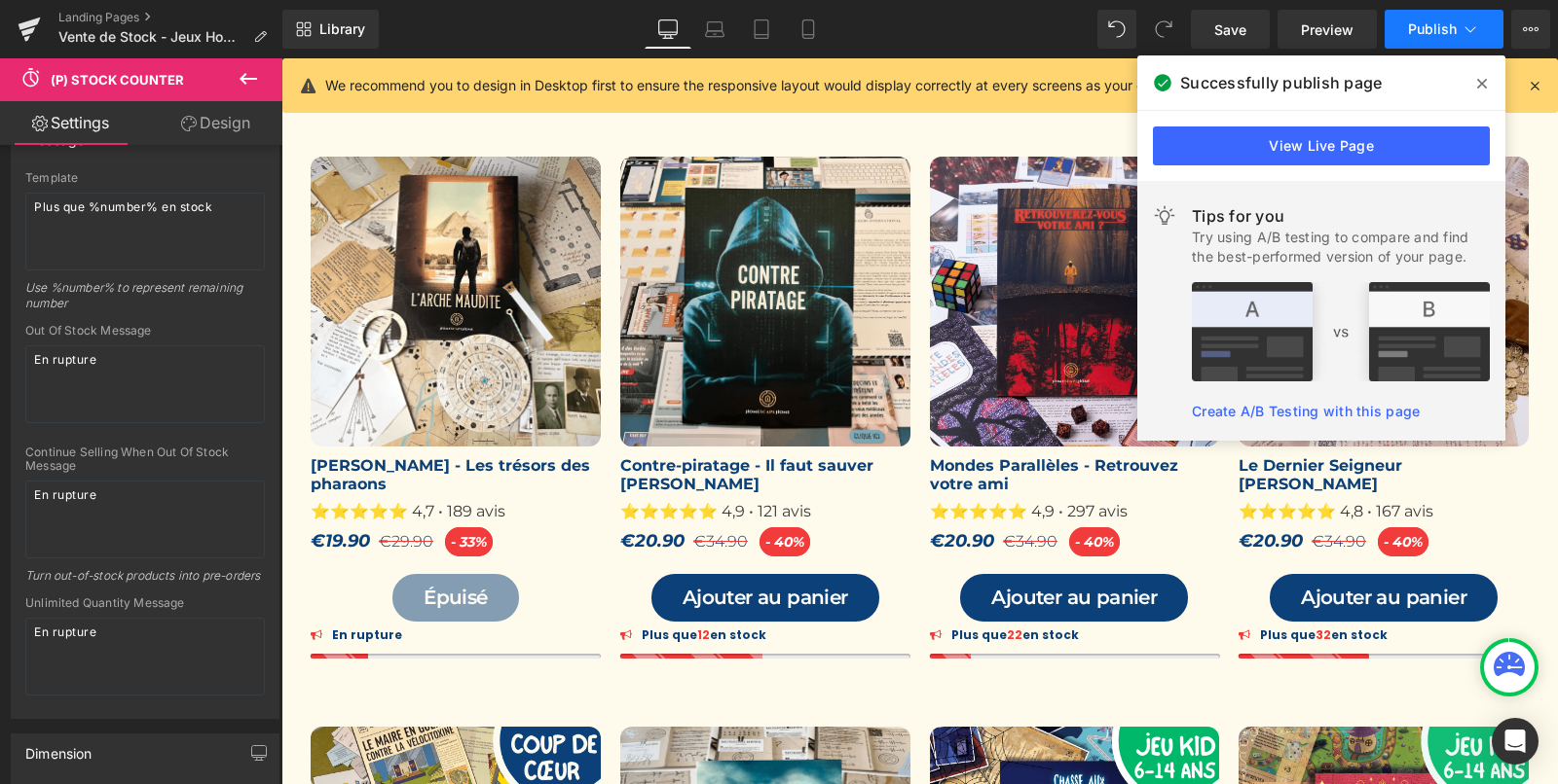
click at [1430, 37] on button "Publish" at bounding box center [1443, 29] width 119 height 39
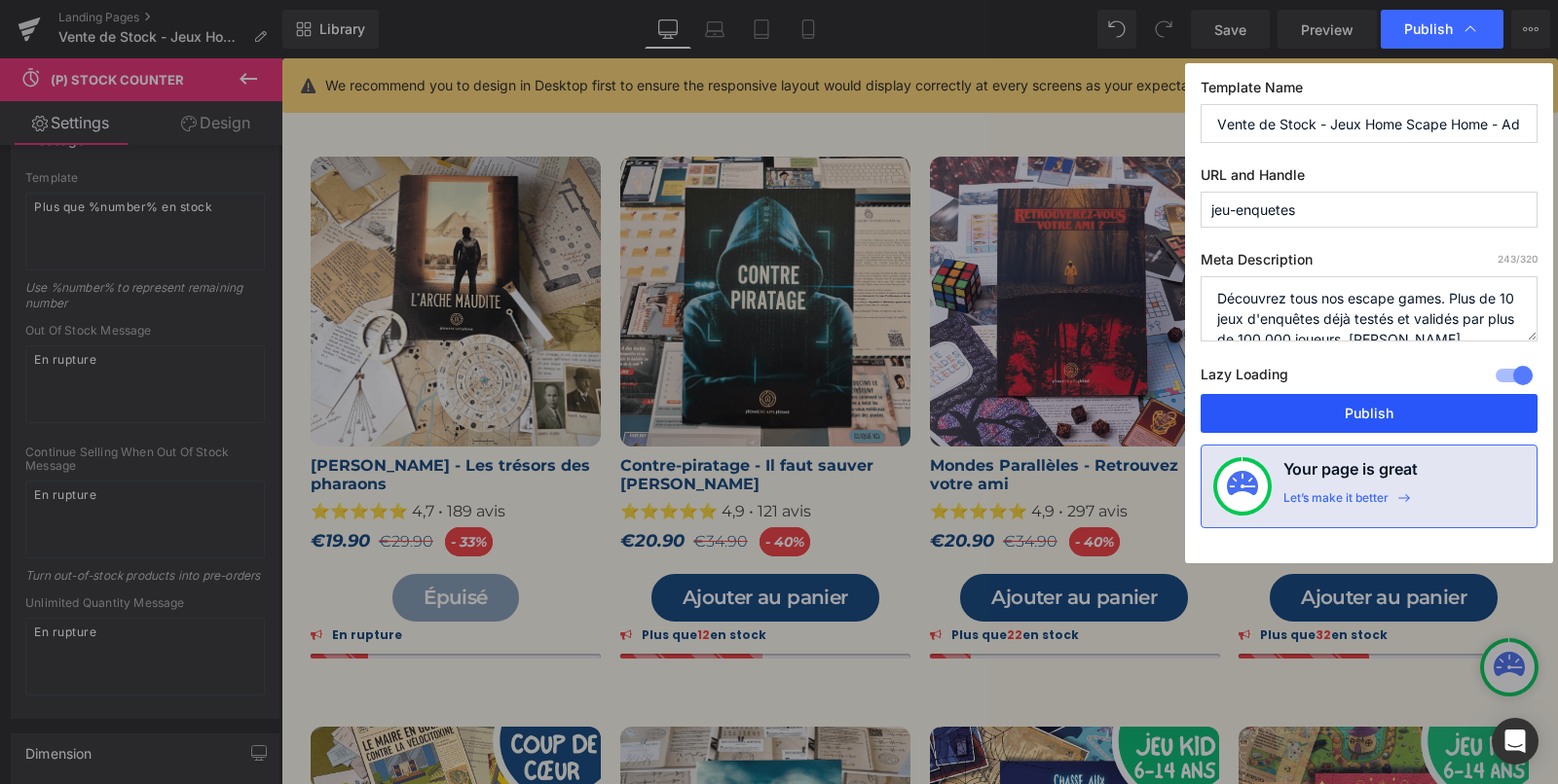
click at [1279, 405] on button "Publish" at bounding box center [1369, 413] width 337 height 39
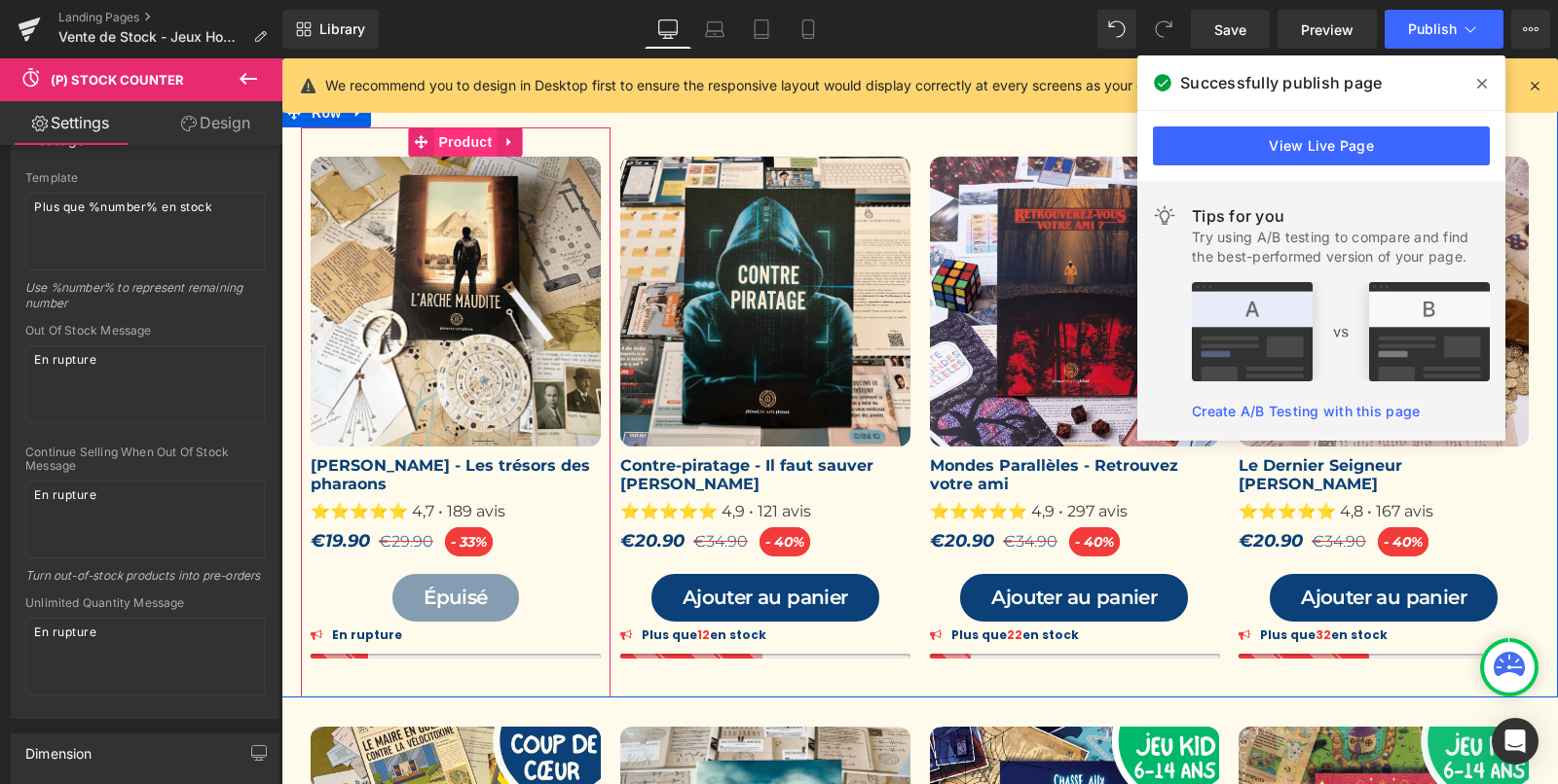
click at [448, 136] on span "Product" at bounding box center [464, 142] width 63 height 29
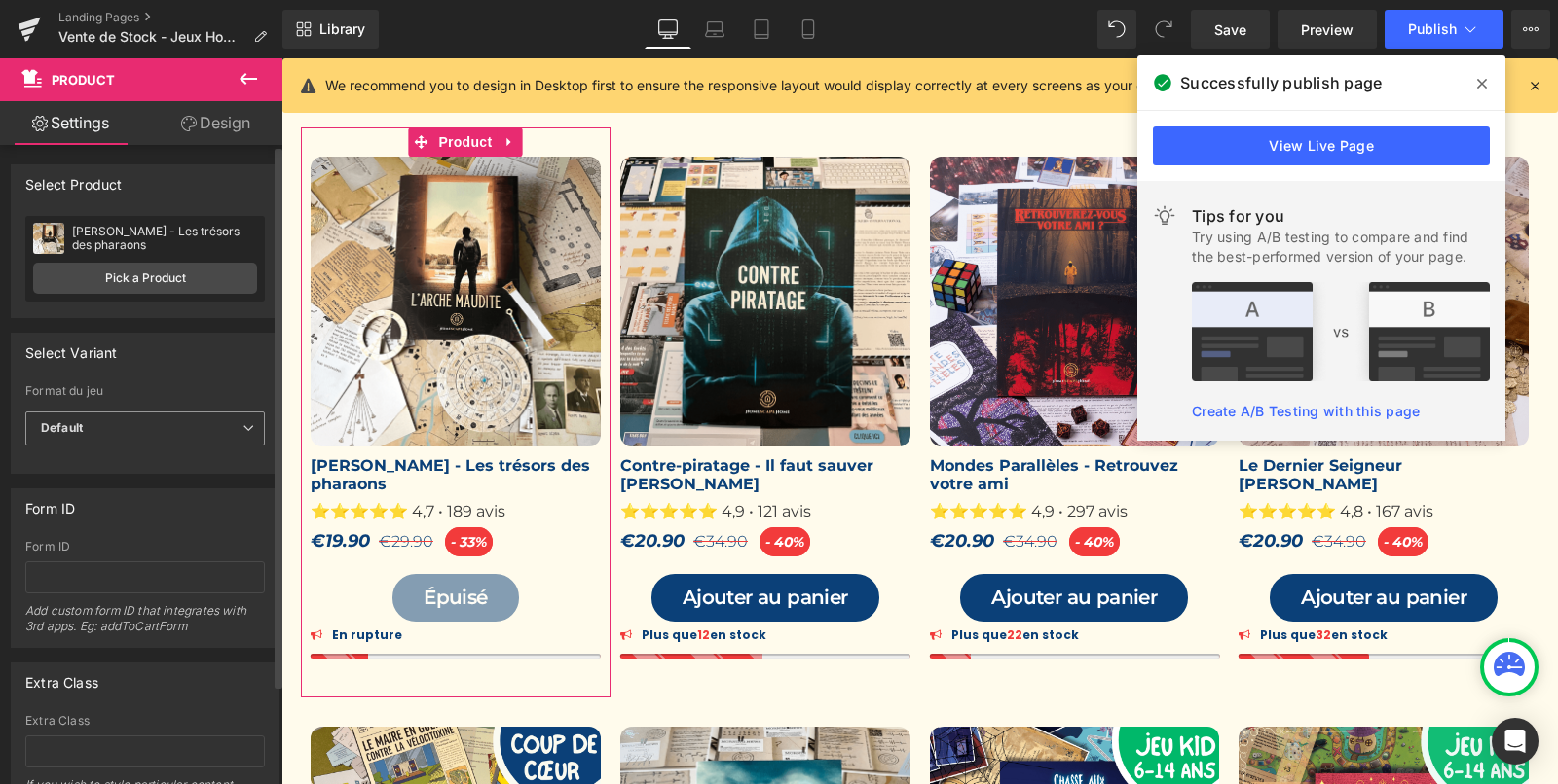
click at [243, 422] on icon at bounding box center [249, 428] width 12 height 12
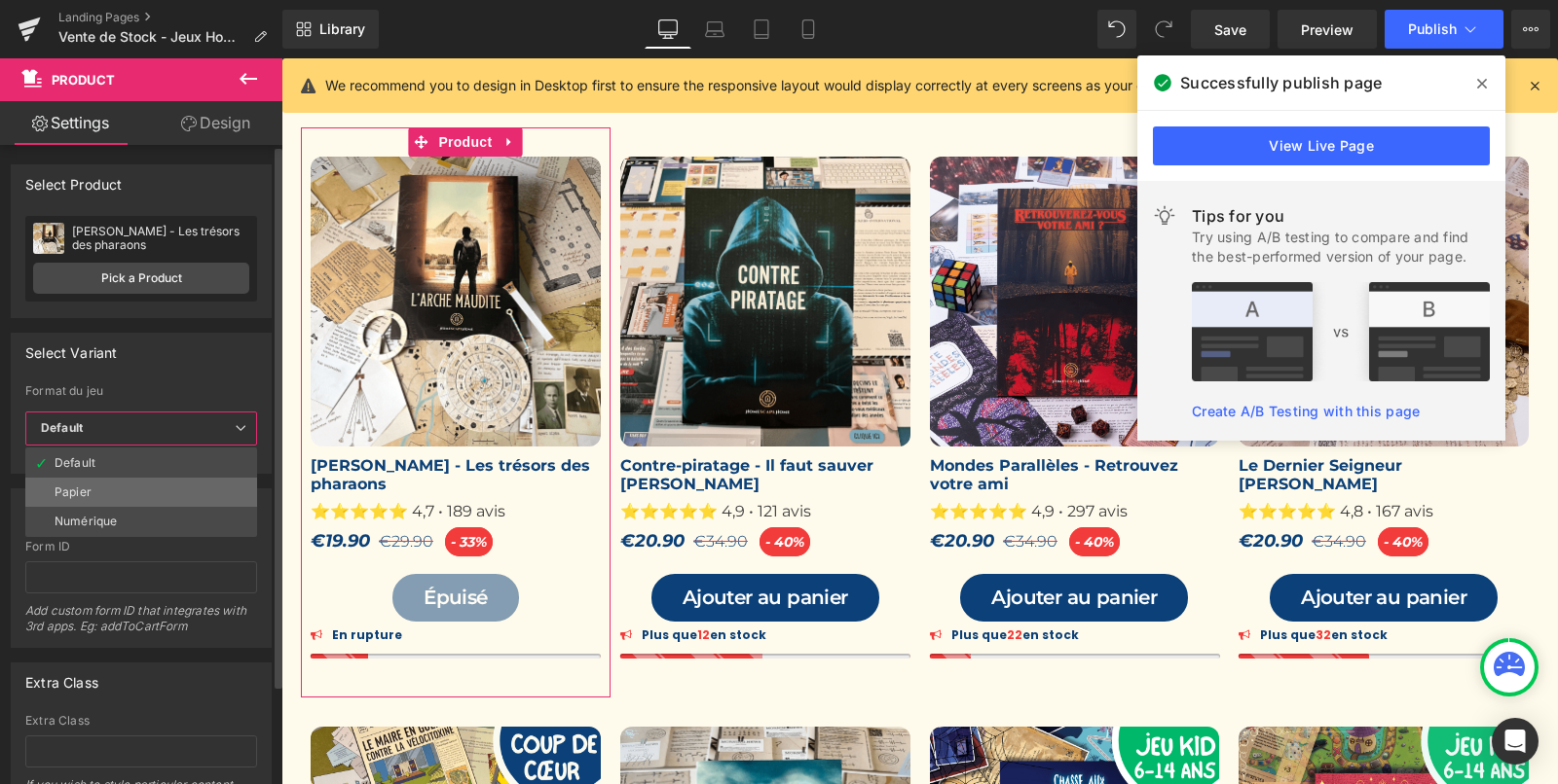
click at [220, 485] on li "Papier" at bounding box center [141, 492] width 232 height 29
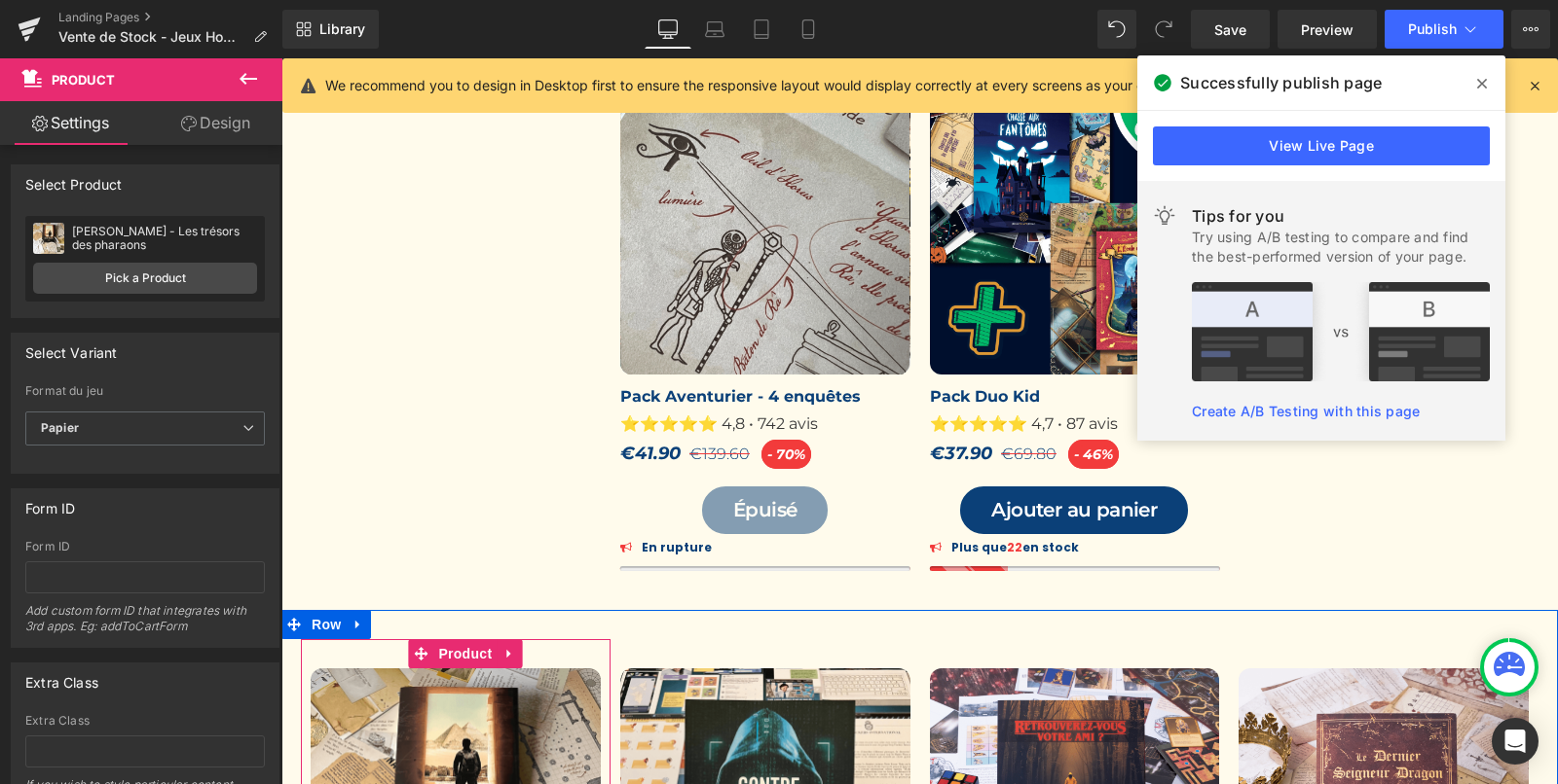
scroll to position [315, 0]
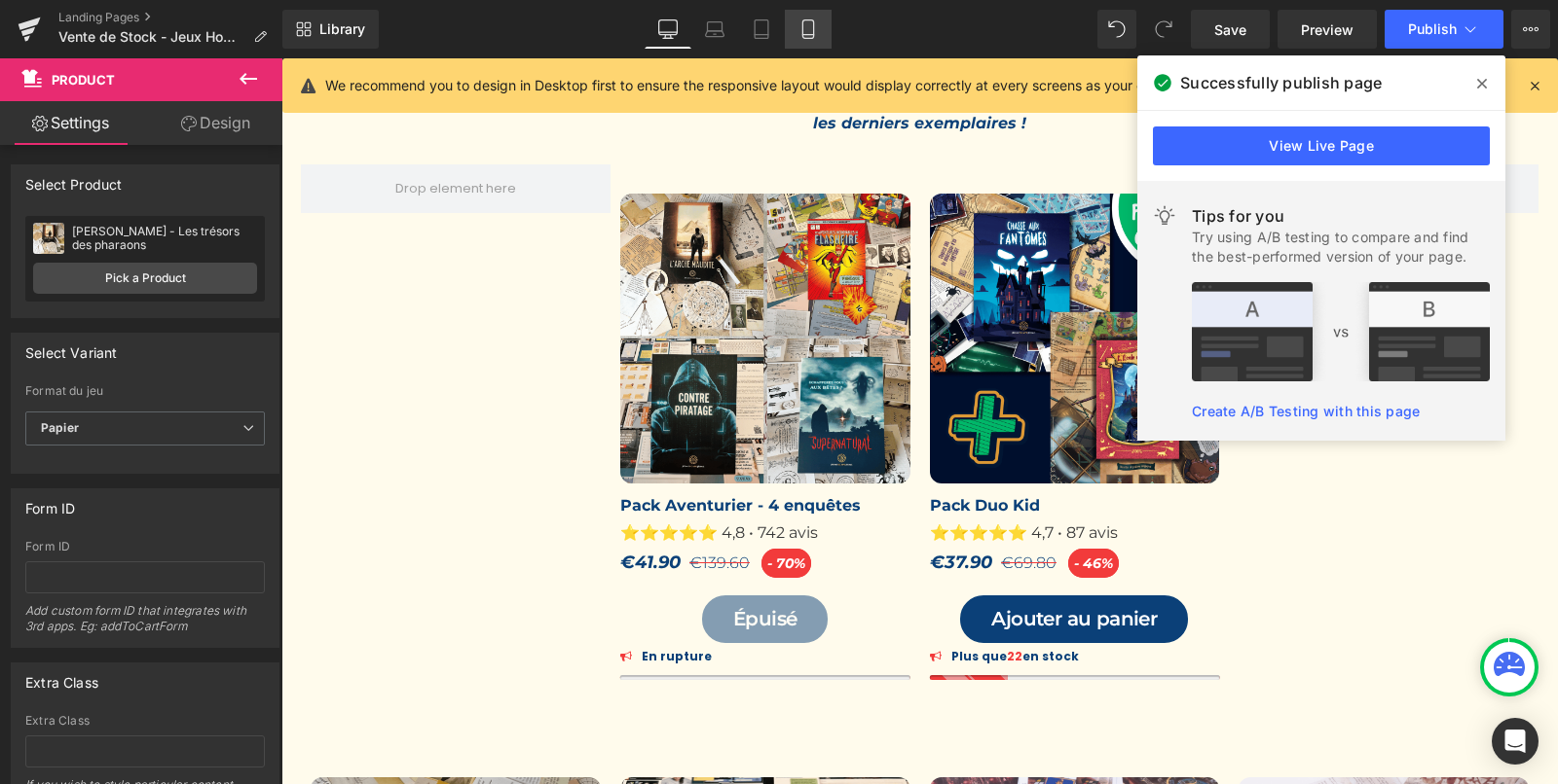
click at [807, 20] on icon at bounding box center [808, 30] width 20 height 20
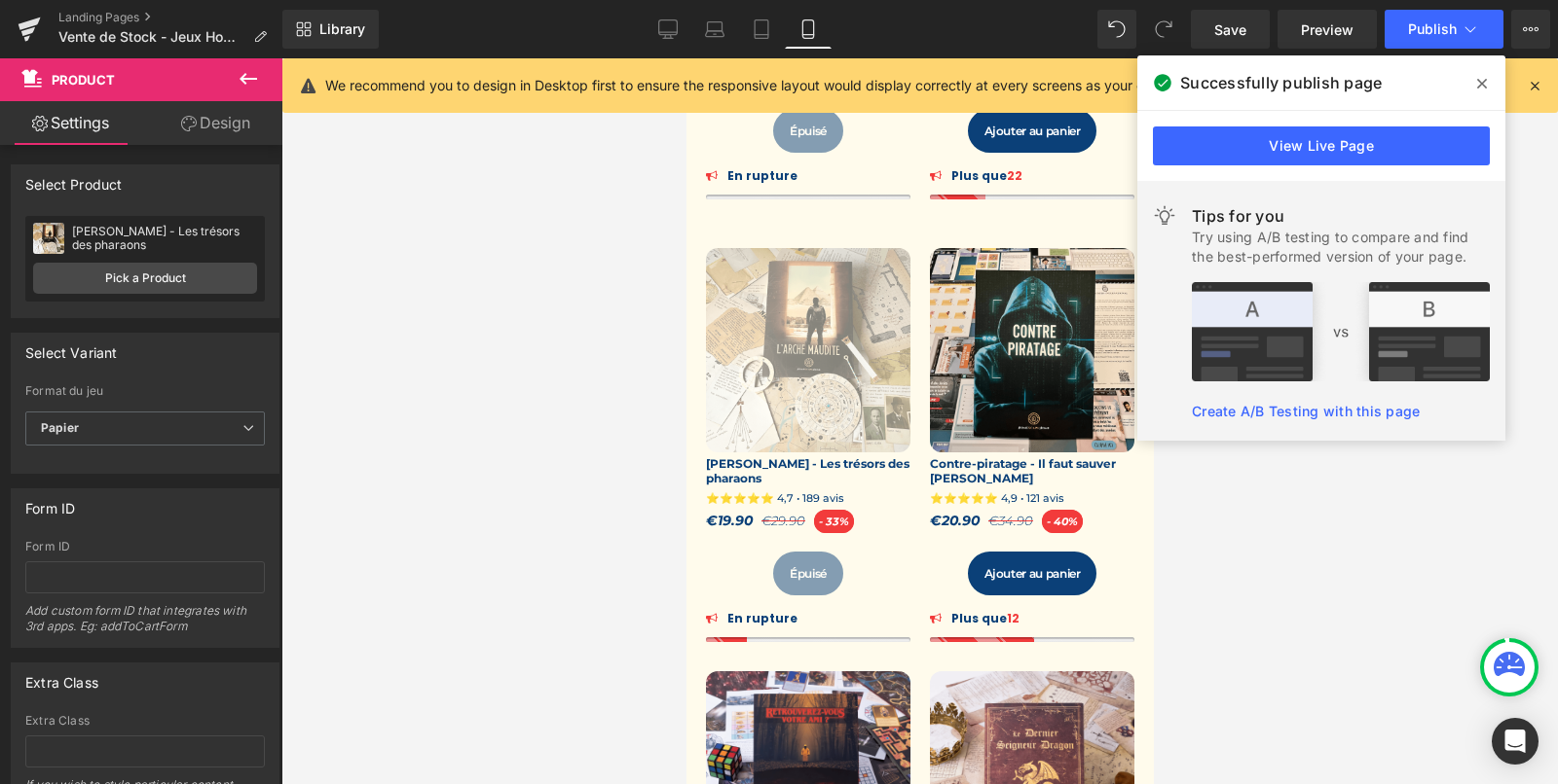
scroll to position [603, 0]
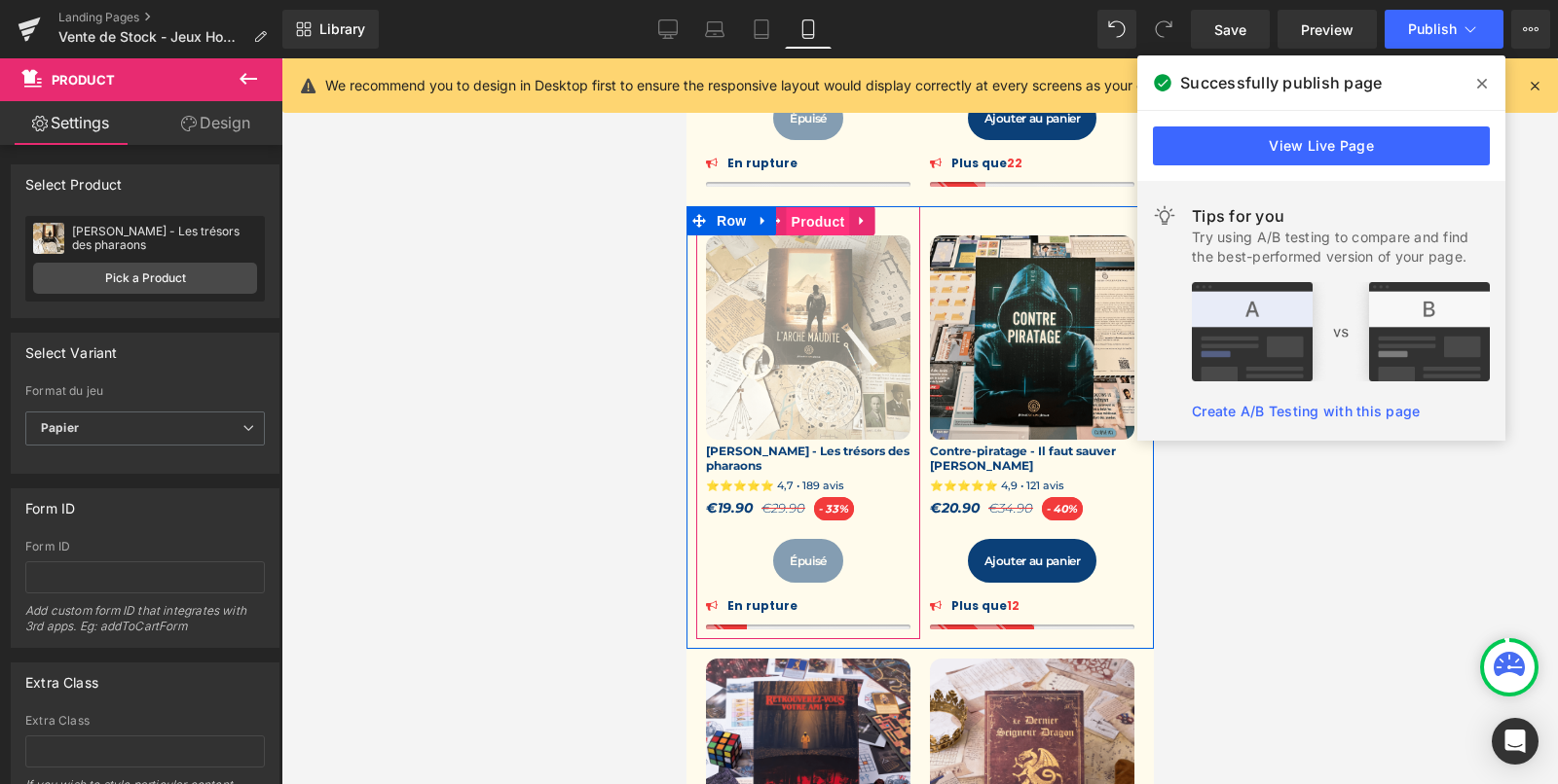
click at [813, 226] on span "Product" at bounding box center [816, 221] width 63 height 29
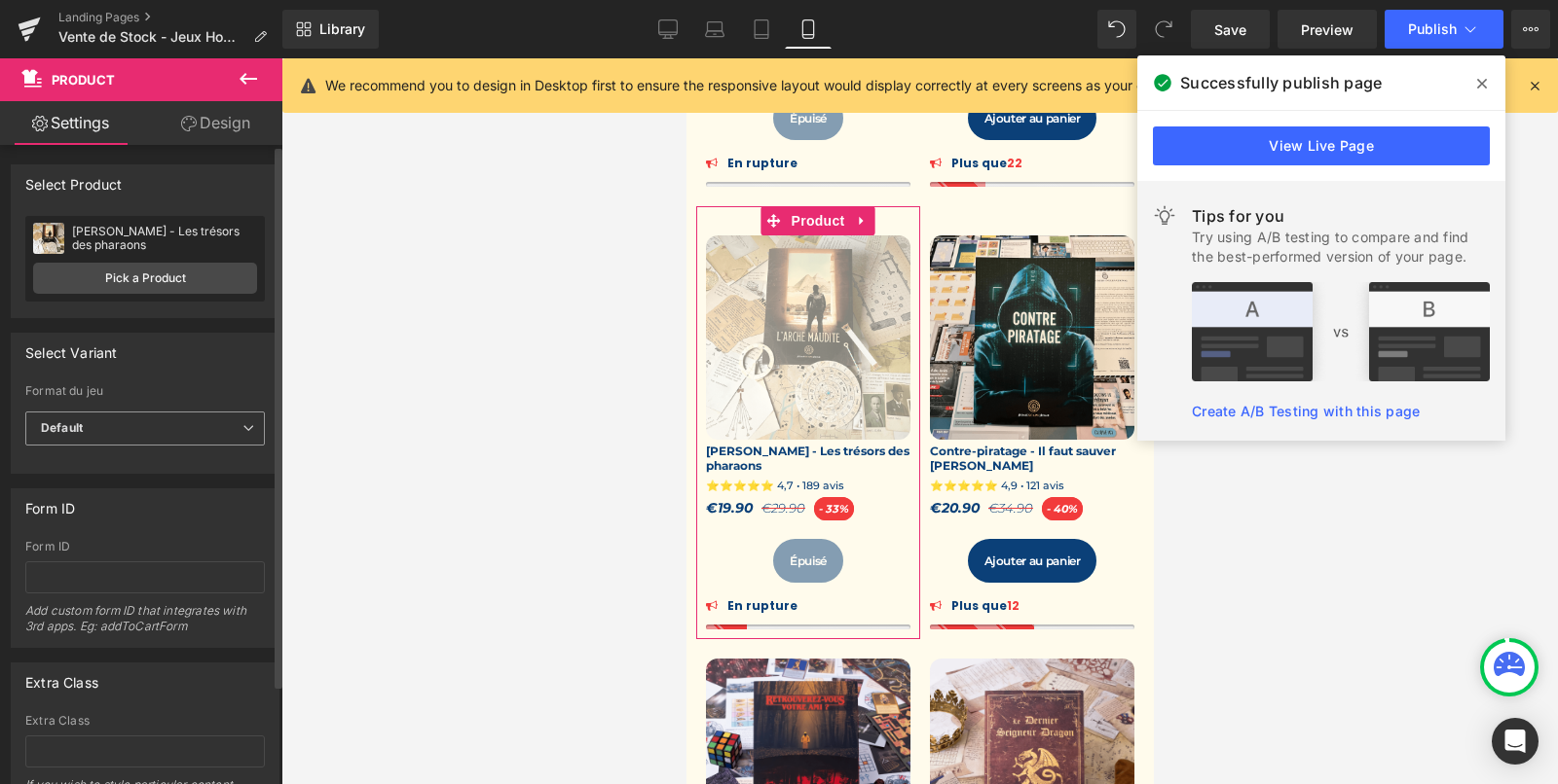
click at [145, 428] on span "Default" at bounding box center [145, 429] width 240 height 34
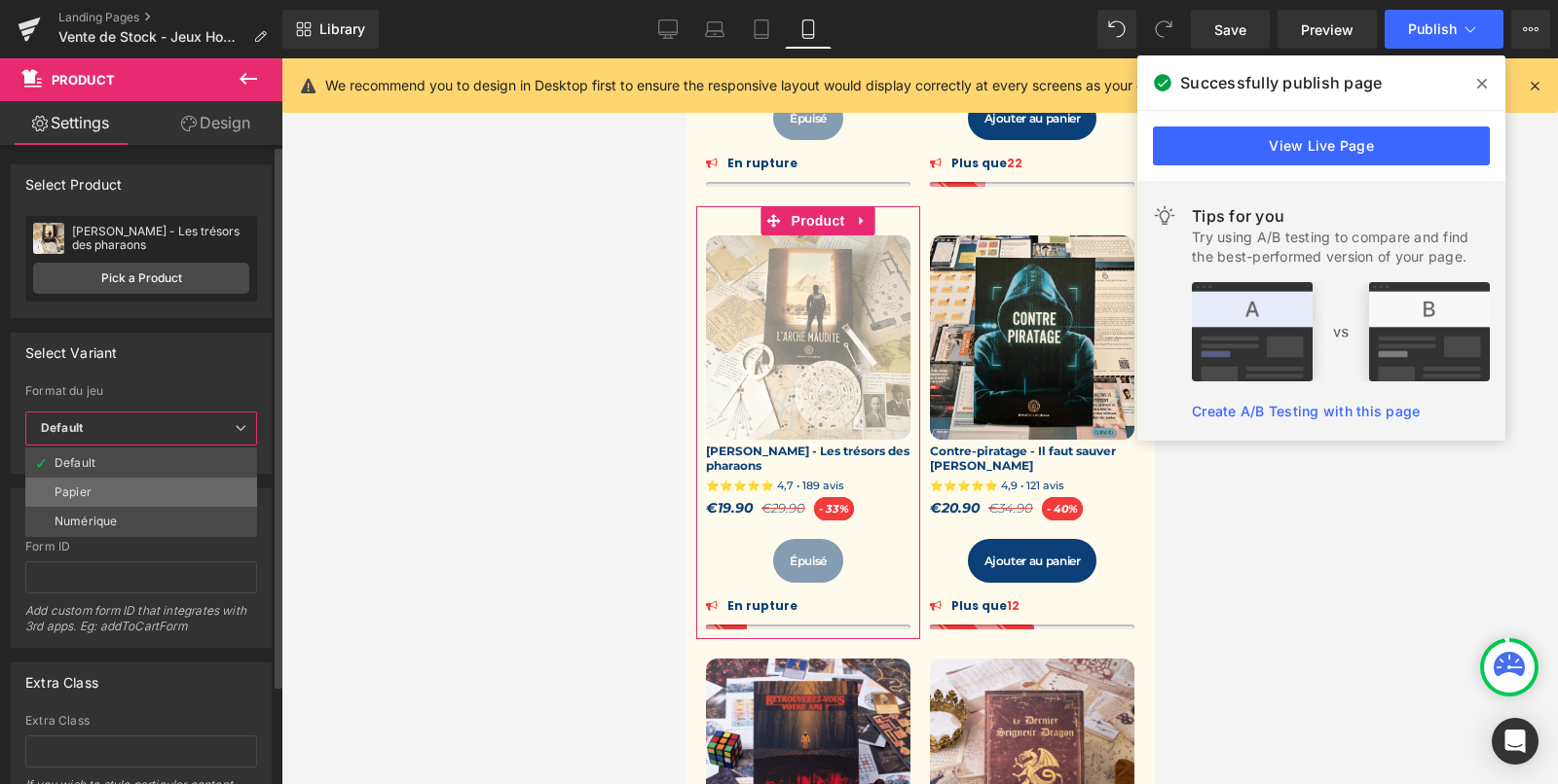
click at [136, 491] on li "Papier" at bounding box center [141, 492] width 232 height 29
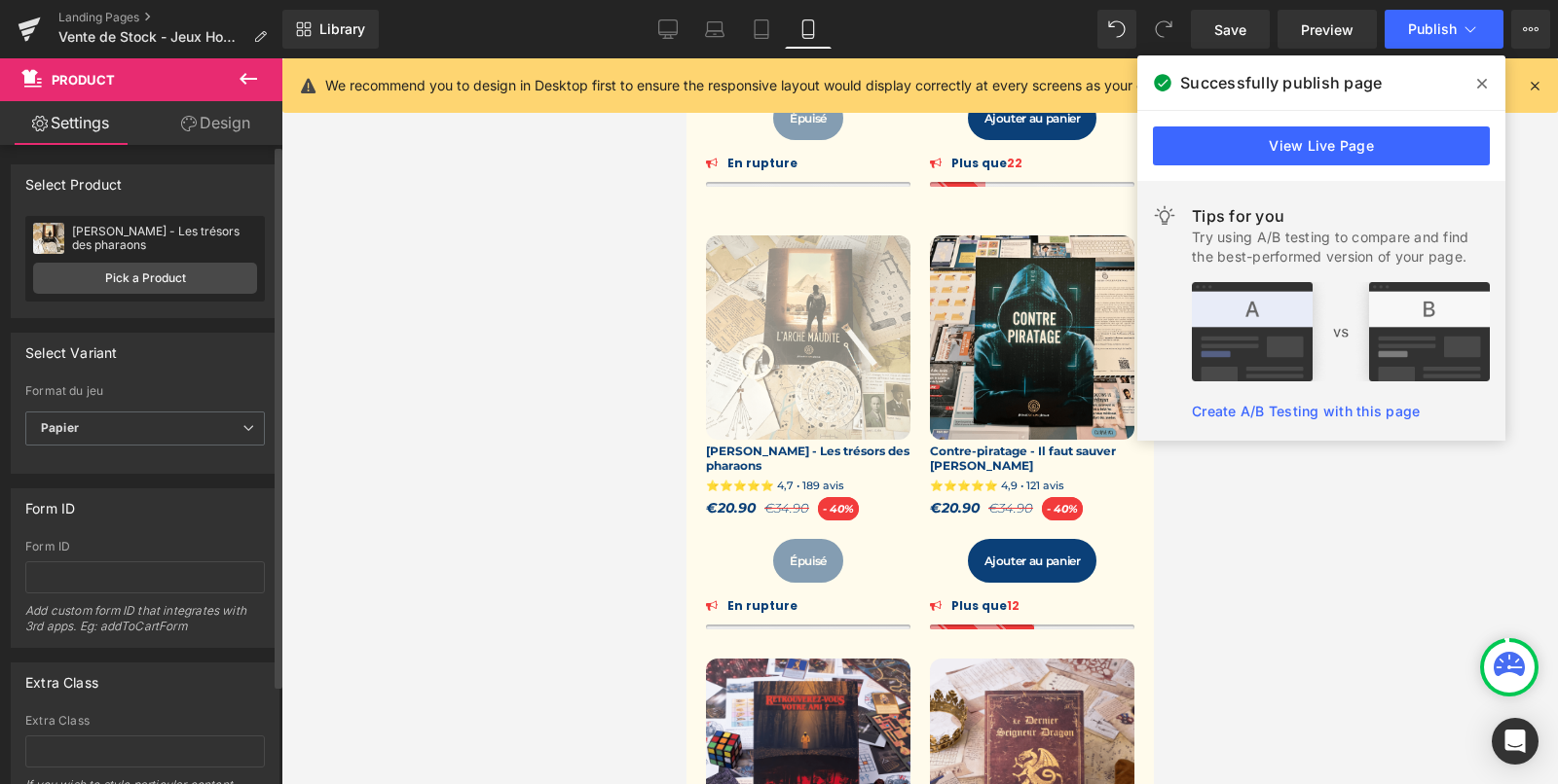
click at [256, 362] on div "Select Variant" at bounding box center [145, 352] width 266 height 37
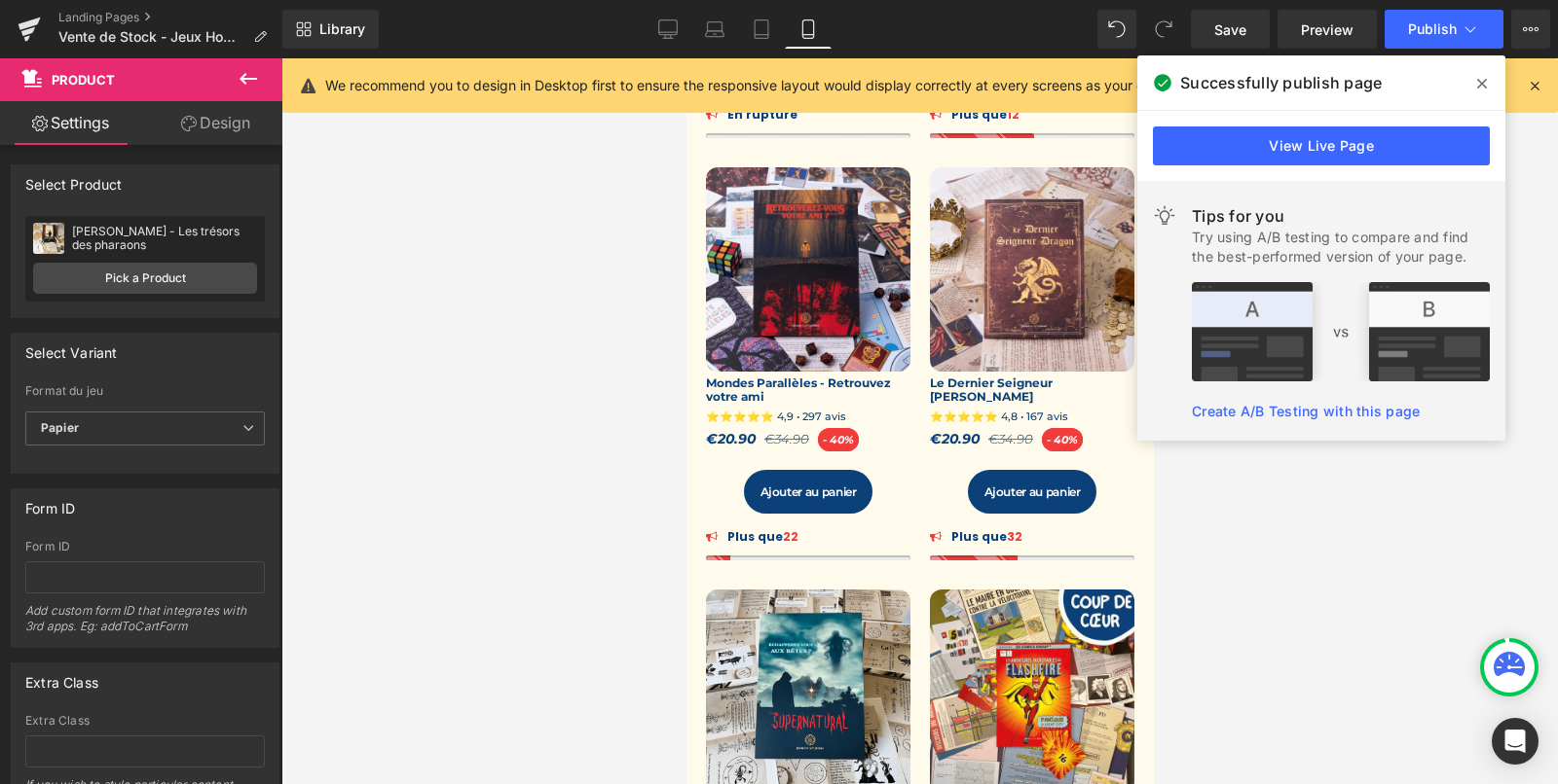
scroll to position [1105, 0]
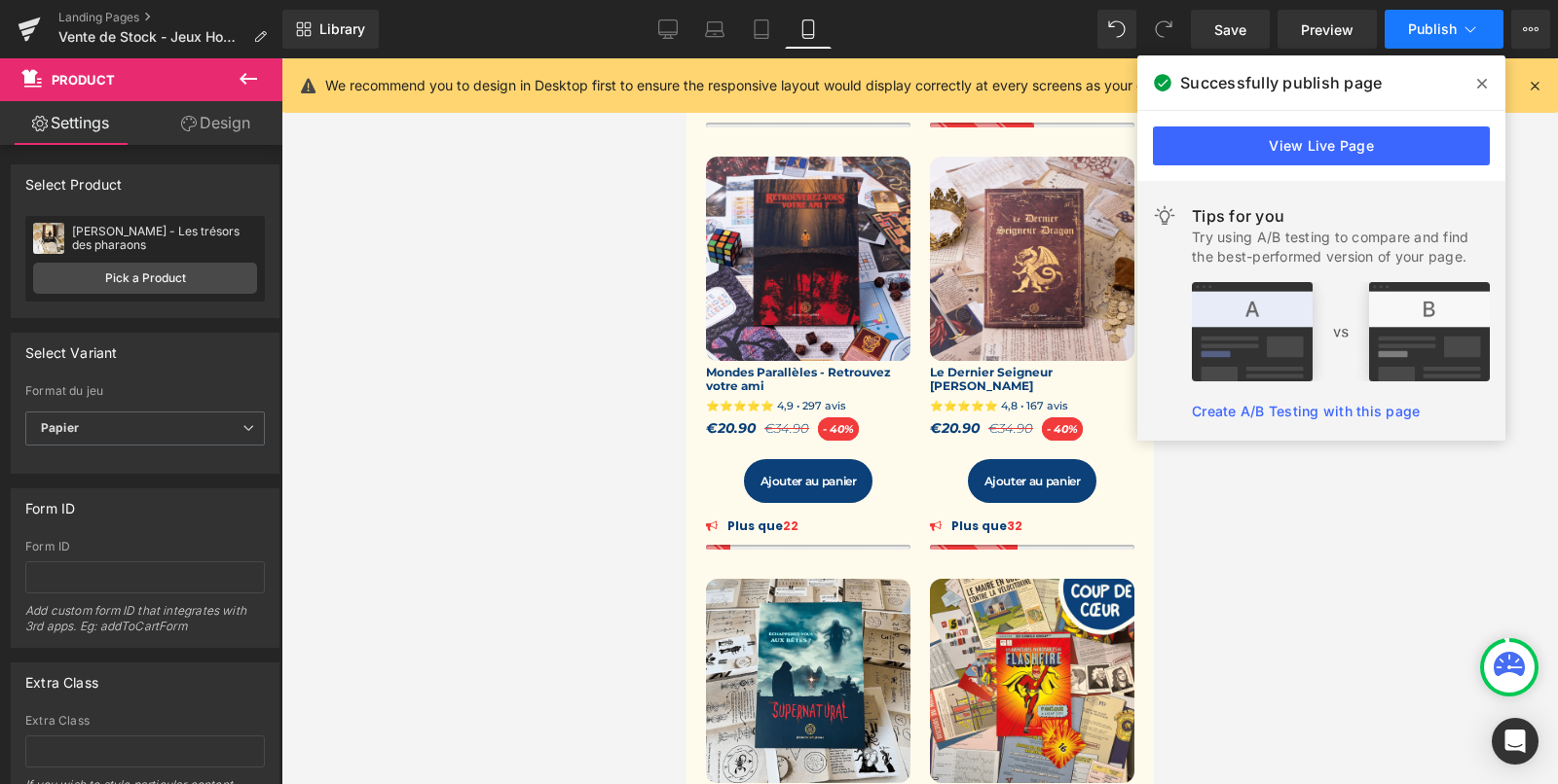
click at [1435, 45] on button "Publish" at bounding box center [1443, 29] width 119 height 39
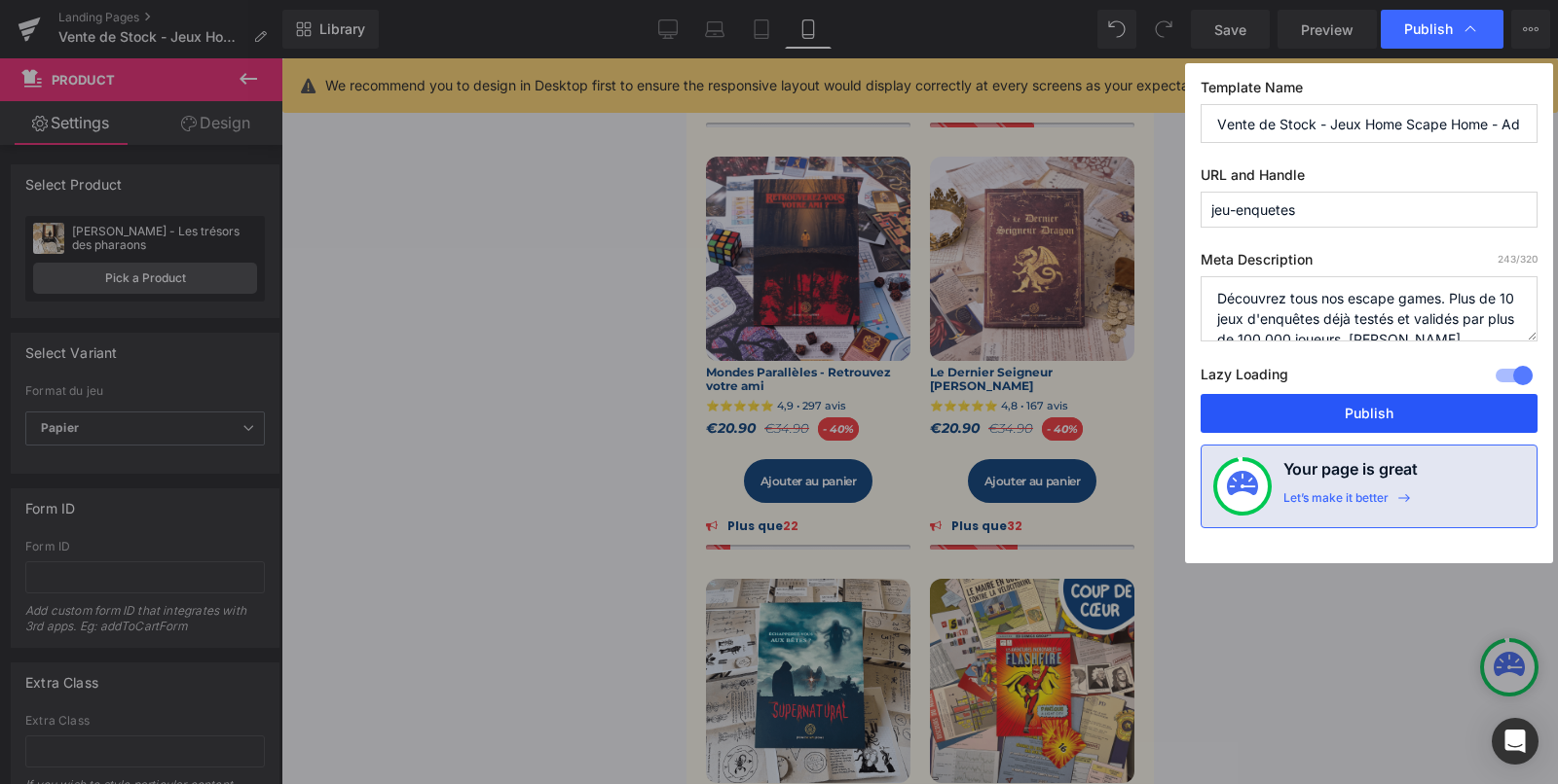
click at [1339, 419] on button "Publish" at bounding box center [1369, 413] width 337 height 39
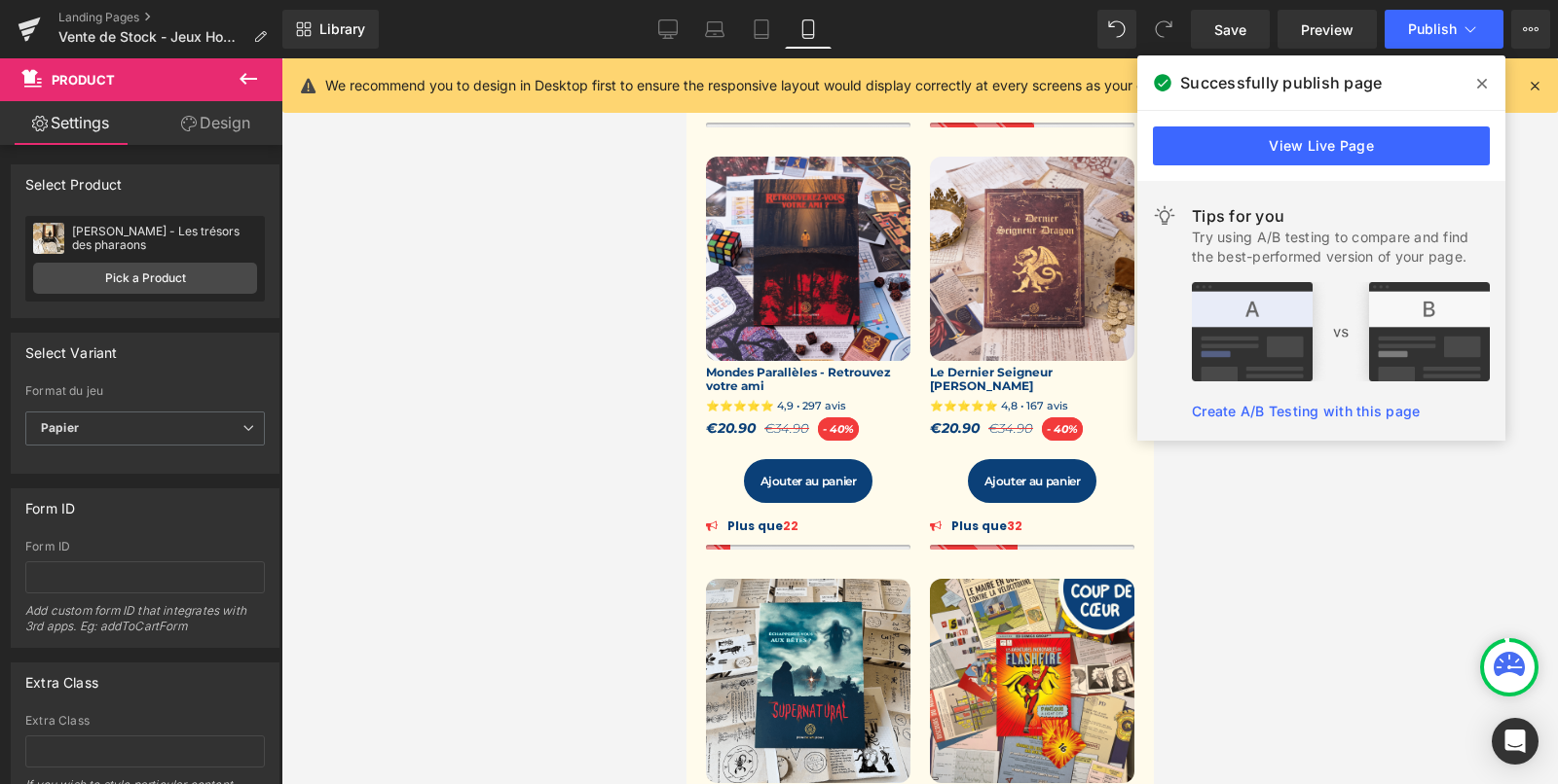
click at [1329, 551] on div at bounding box center [919, 422] width 1277 height 726
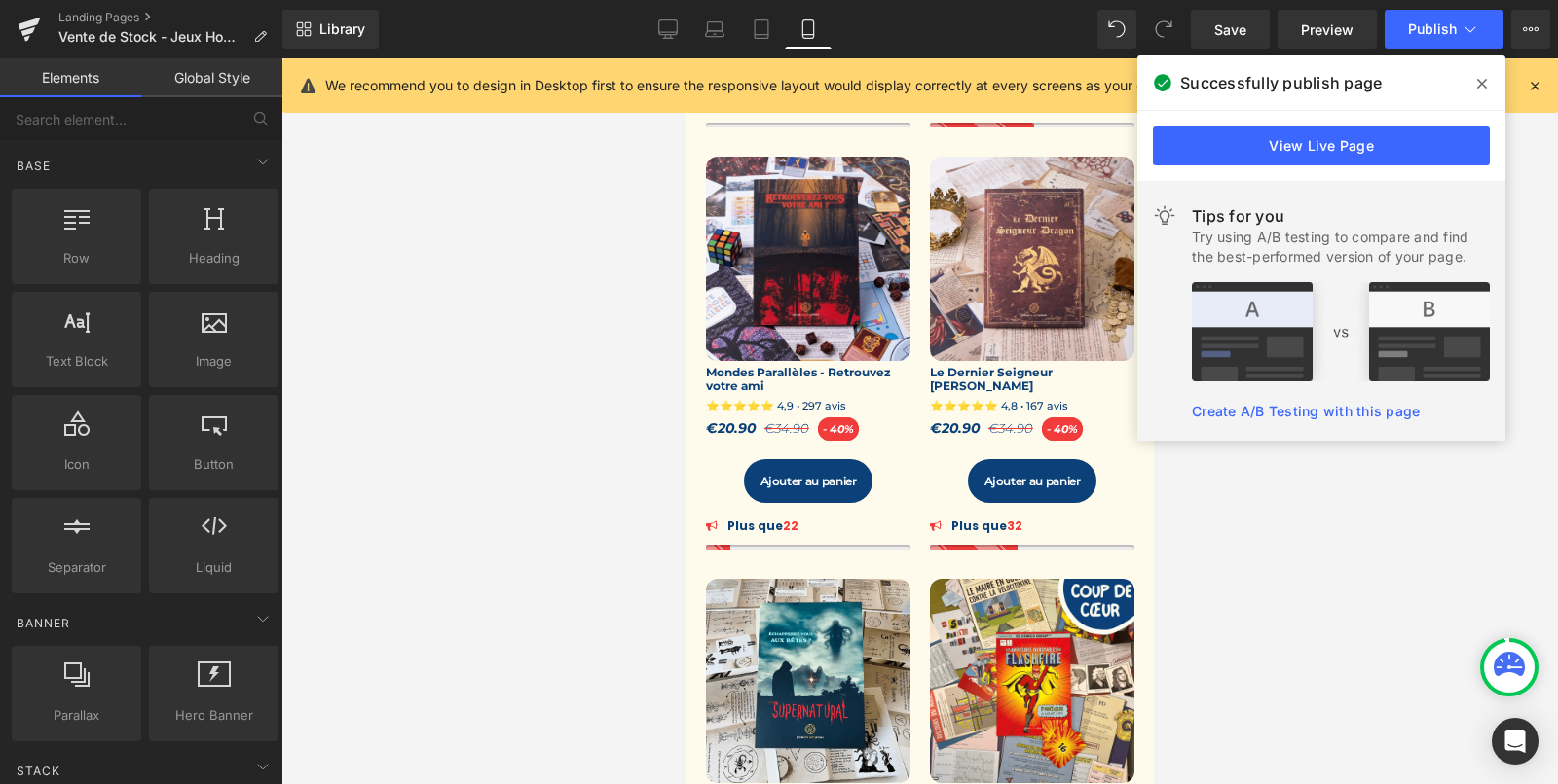
click at [1479, 81] on icon at bounding box center [1482, 84] width 10 height 10
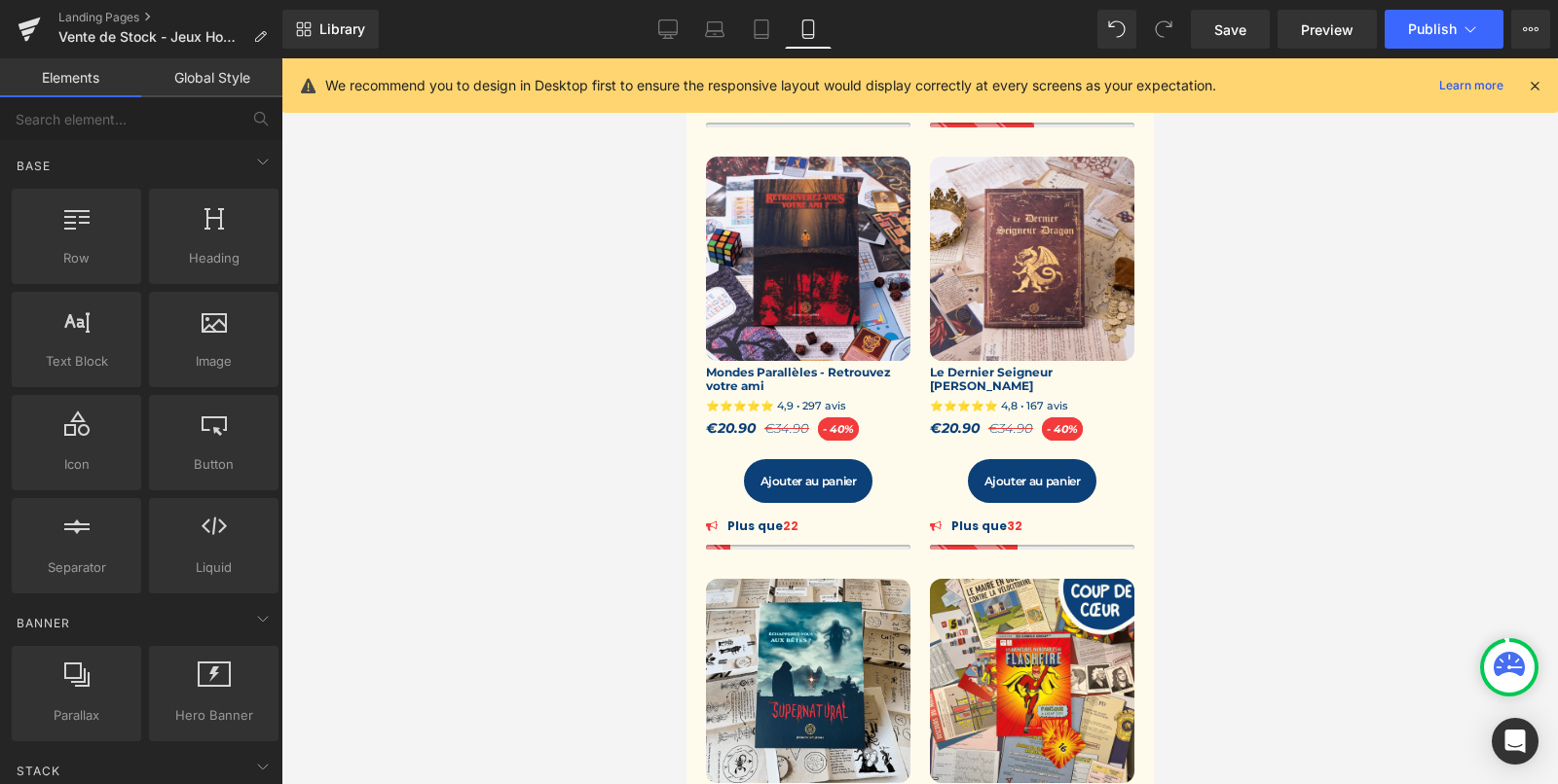
click at [1537, 83] on icon at bounding box center [1535, 86] width 18 height 18
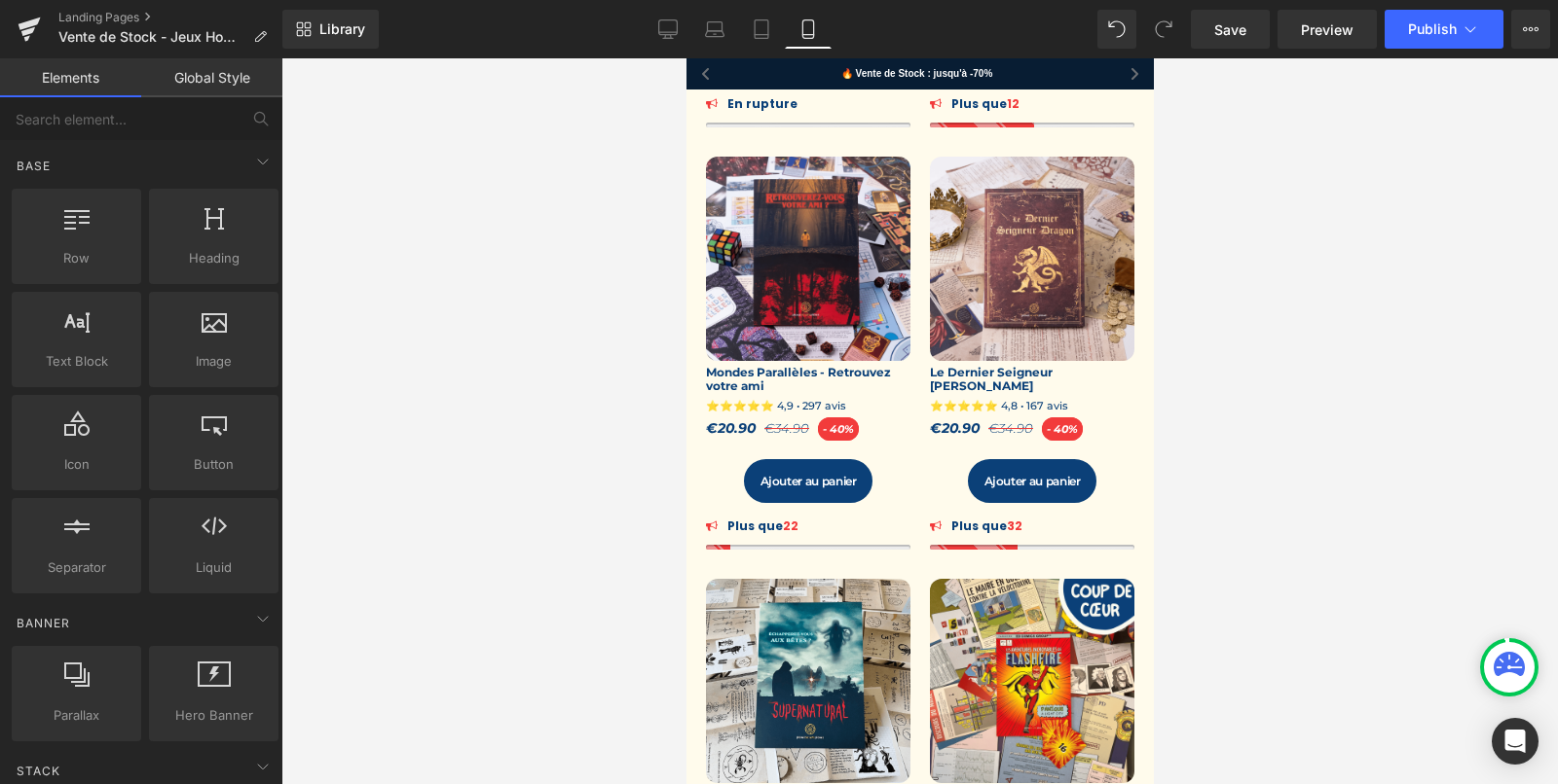
click at [1381, 227] on div at bounding box center [919, 422] width 1277 height 726
